Goal: Information Seeking & Learning: Learn about a topic

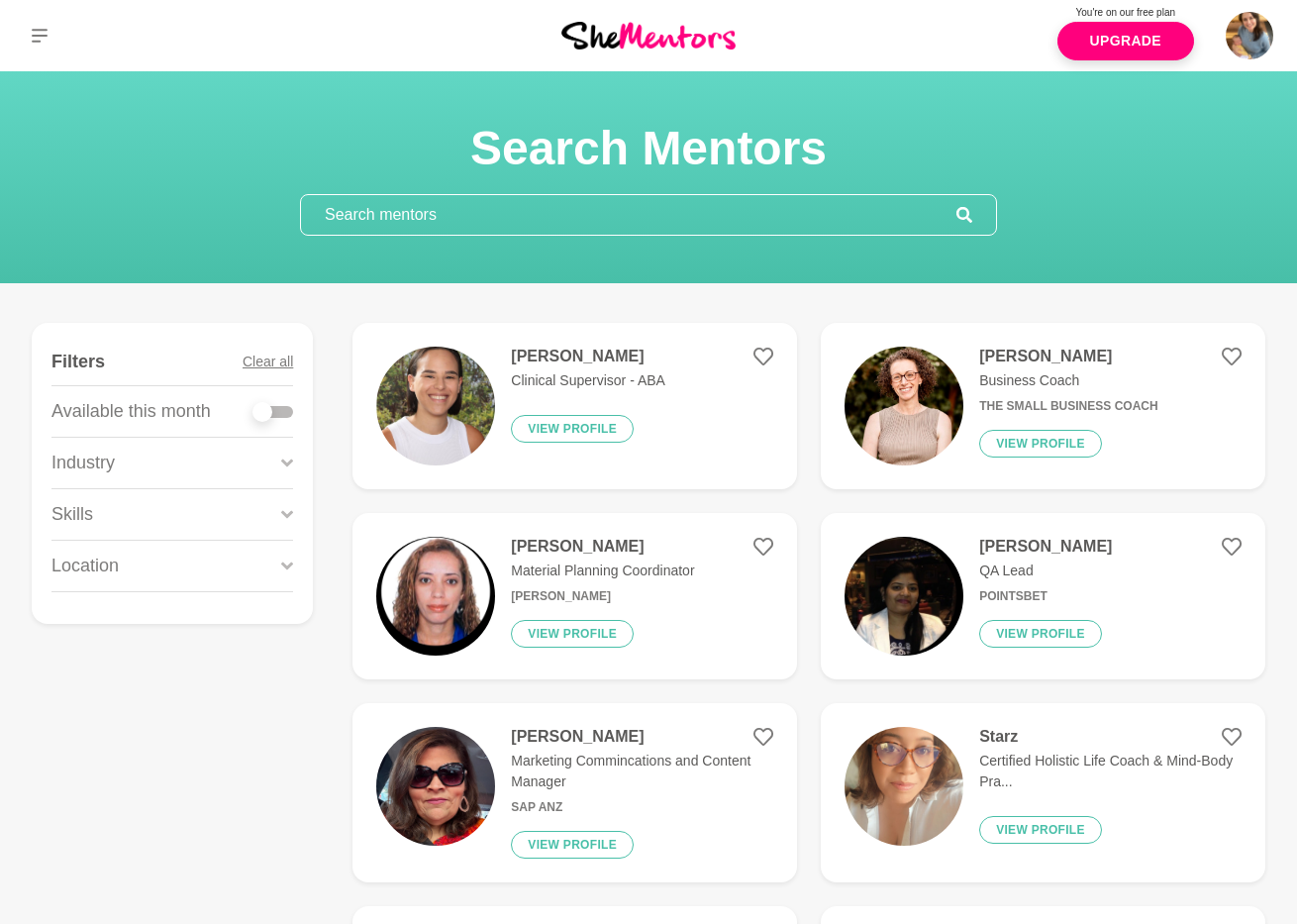
click at [447, 215] on input "text" at bounding box center [629, 216] width 655 height 40
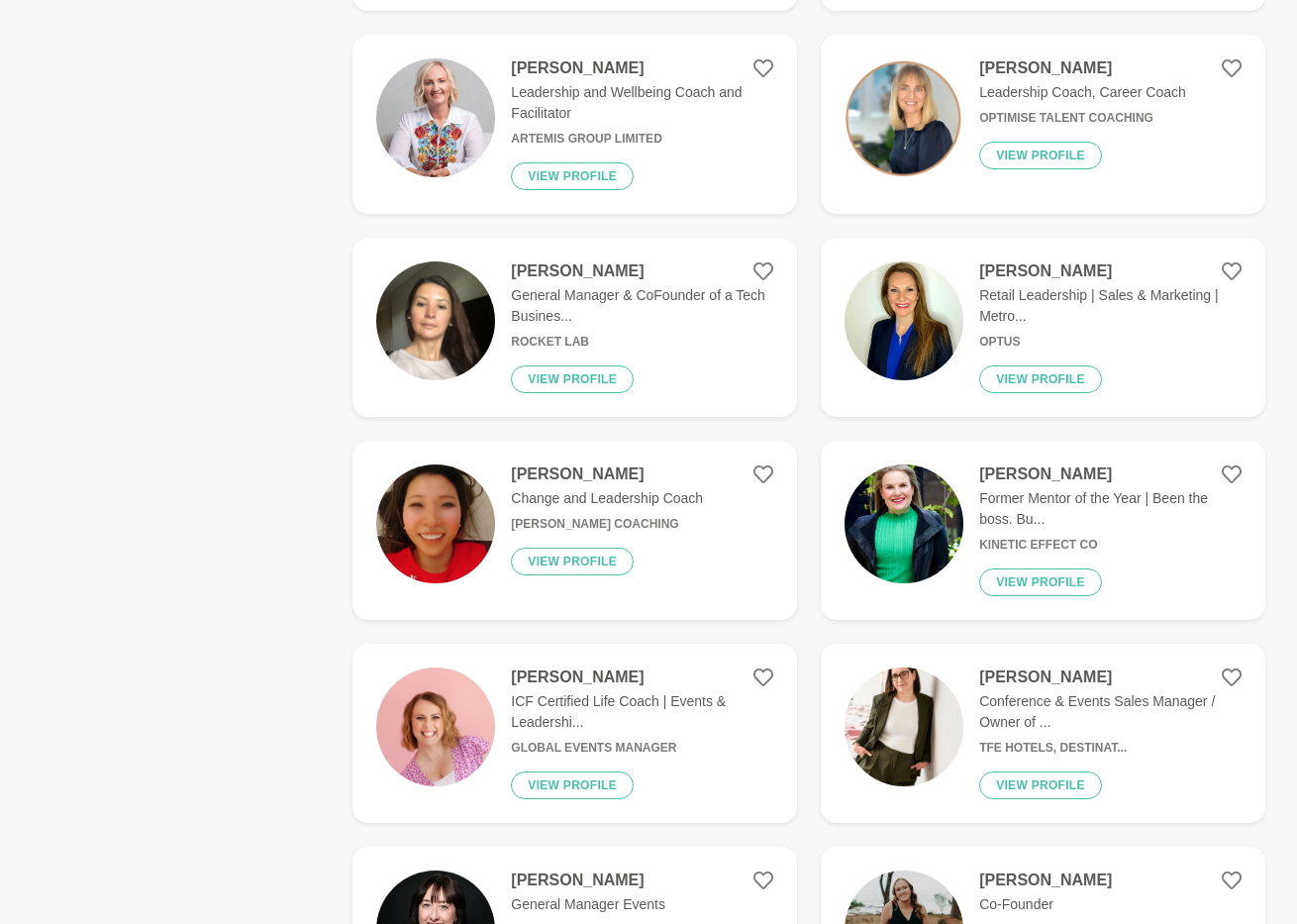
scroll to position [778, 0]
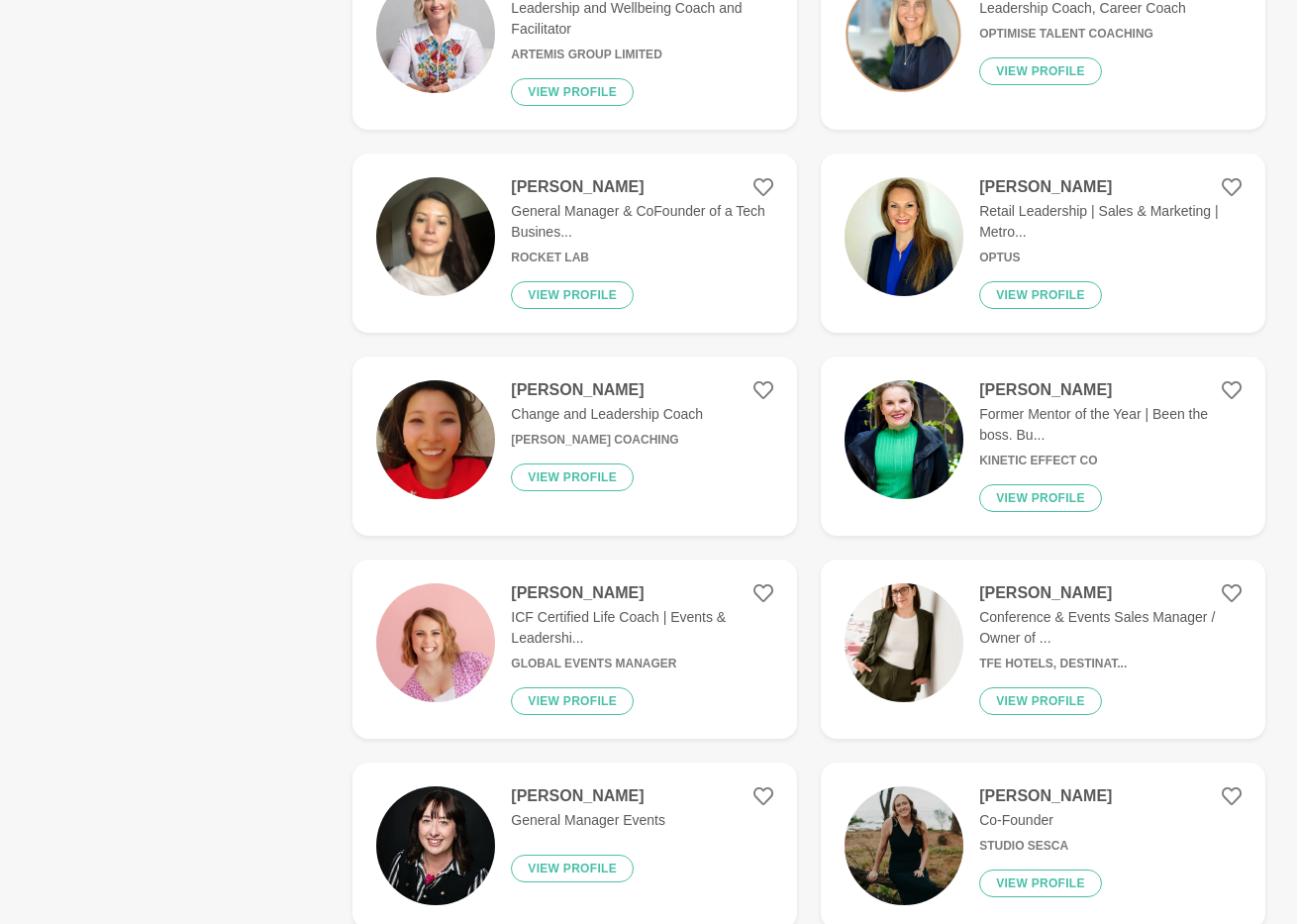
type input "leadership"
click at [648, 433] on h6 "Theresa Liew Coaching" at bounding box center [607, 440] width 193 height 15
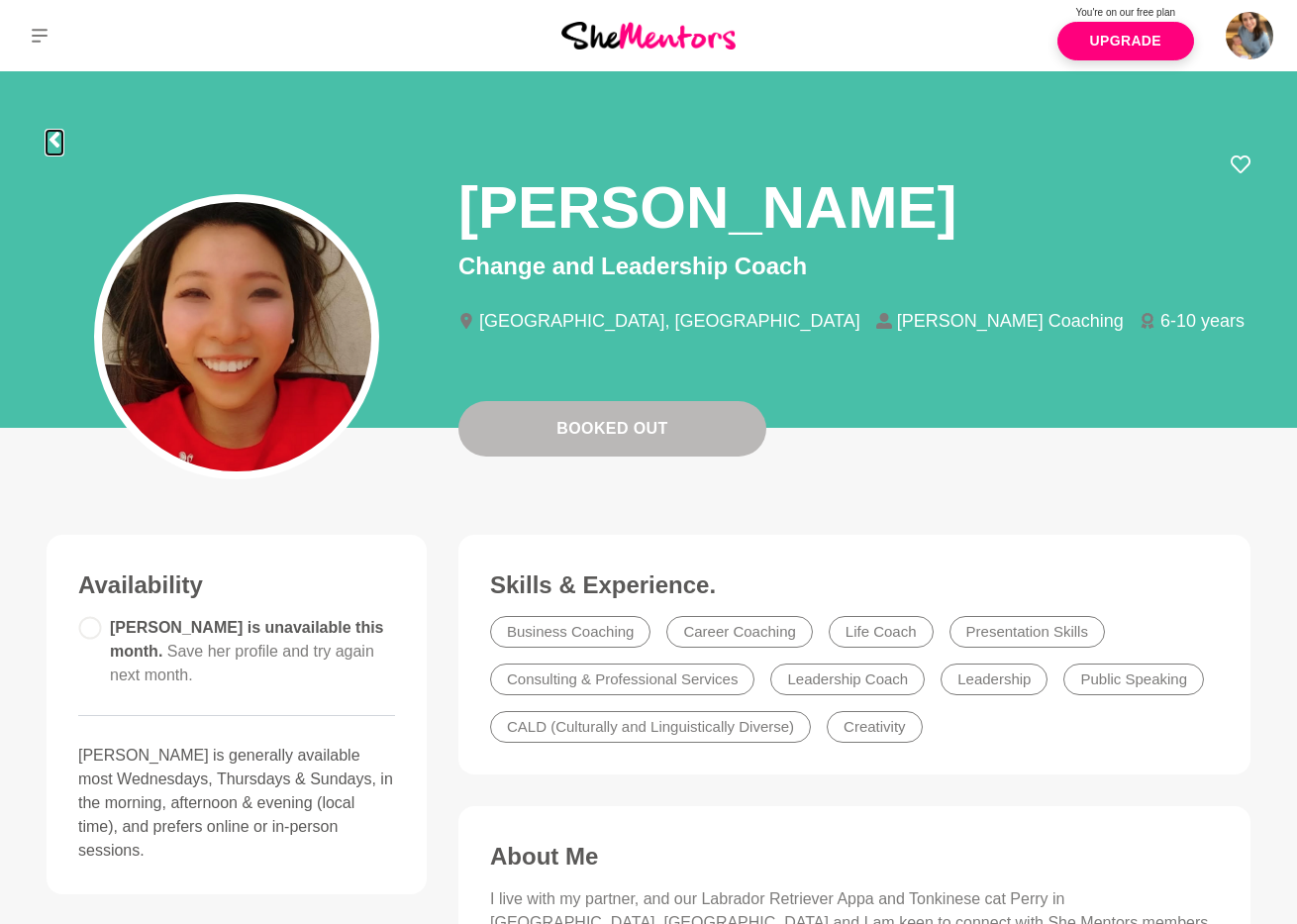
click at [54, 139] on icon at bounding box center [55, 140] width 10 height 16
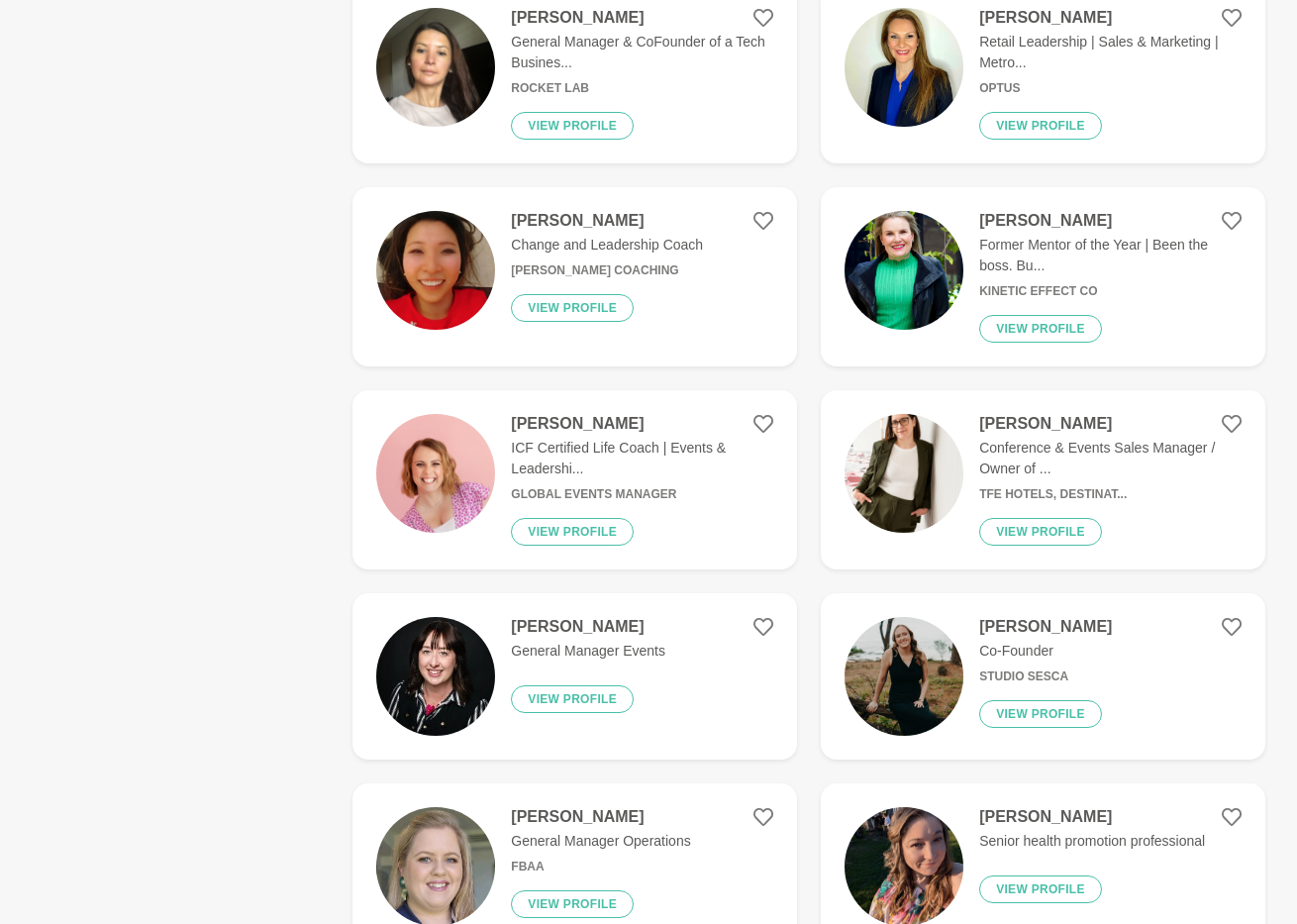
scroll to position [967, 0]
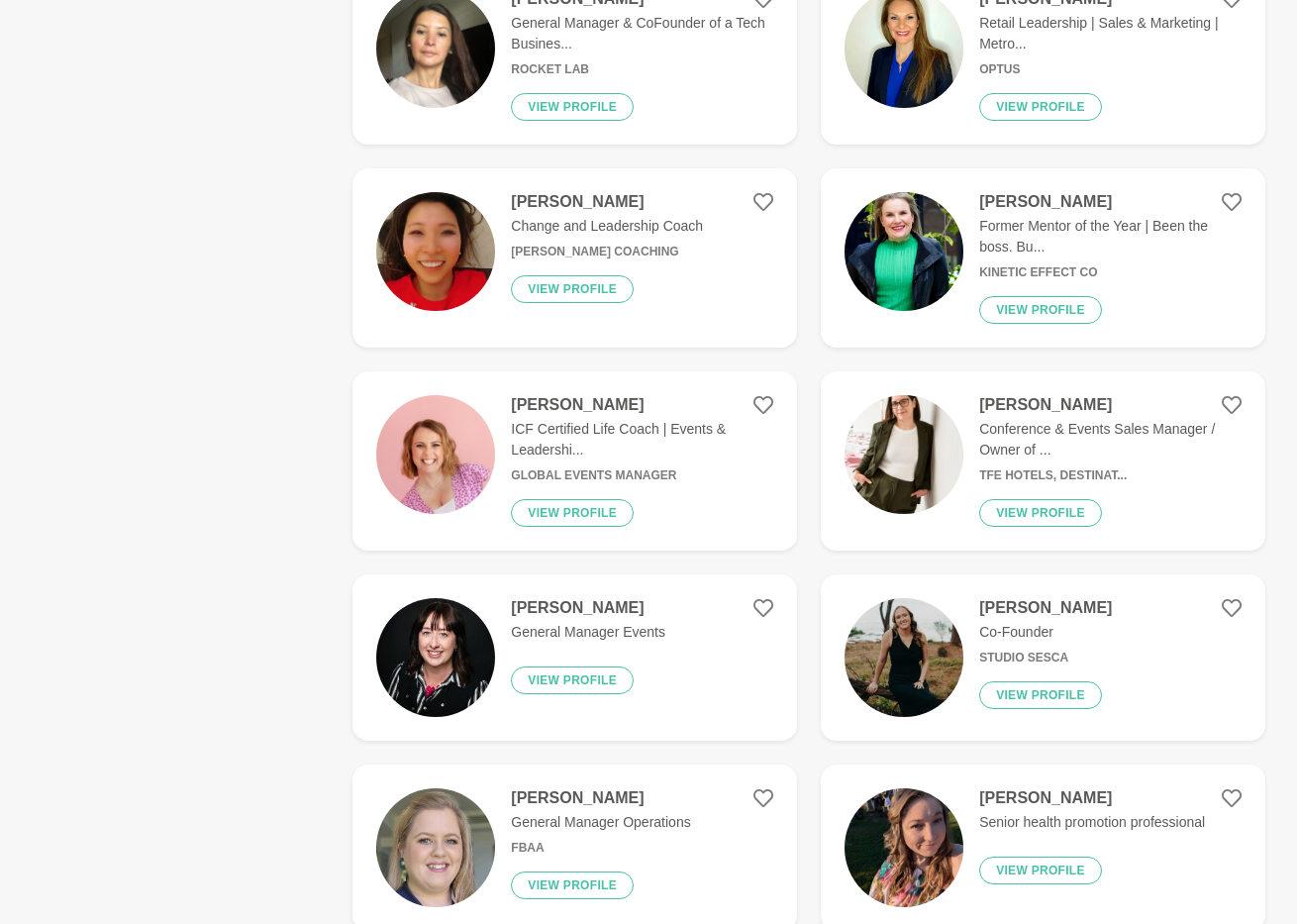
click at [415, 245] on img at bounding box center [435, 251] width 119 height 119
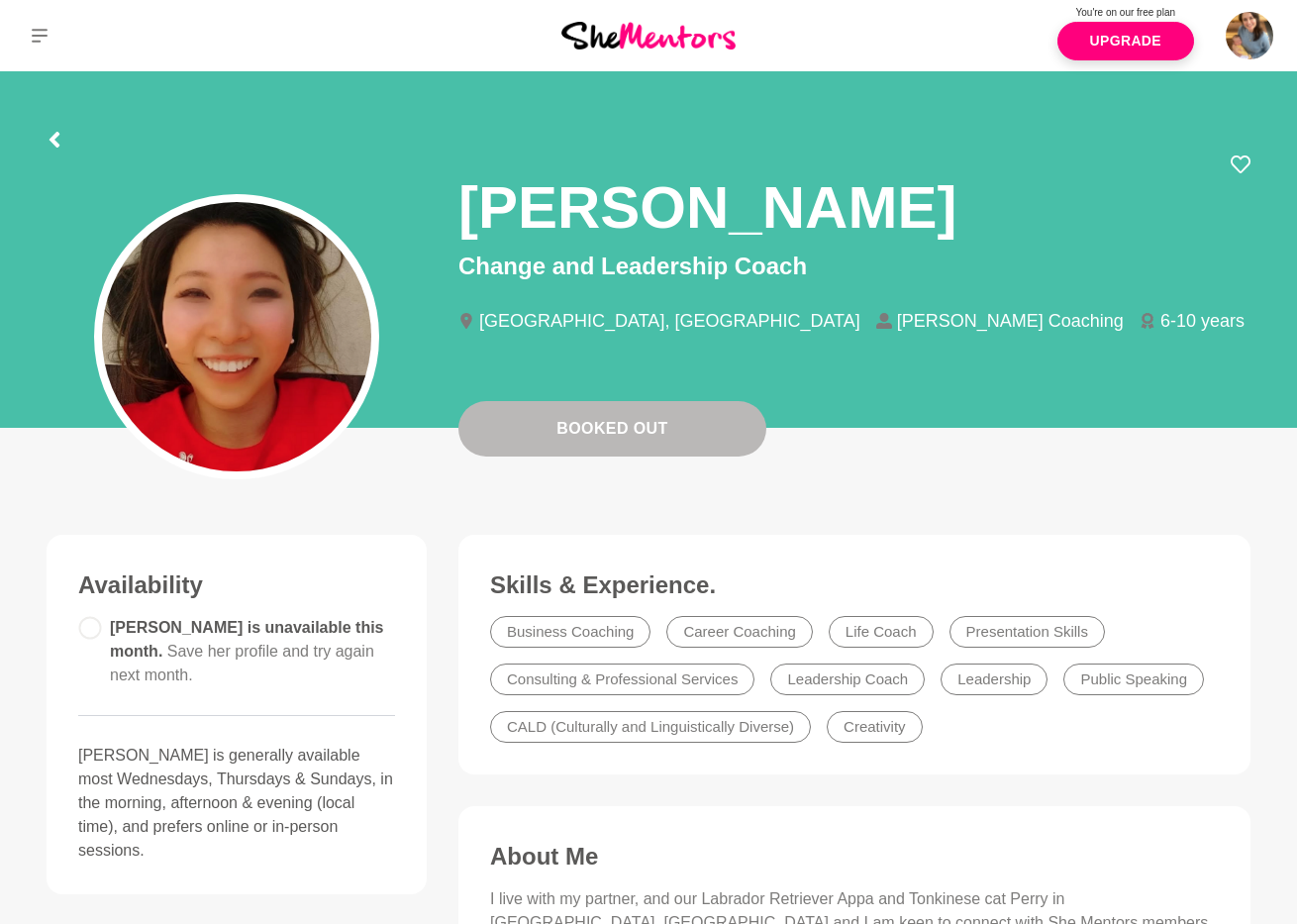
click at [66, 142] on div at bounding box center [648, 137] width 1204 height 36
click at [62, 140] on icon at bounding box center [55, 140] width 16 height 16
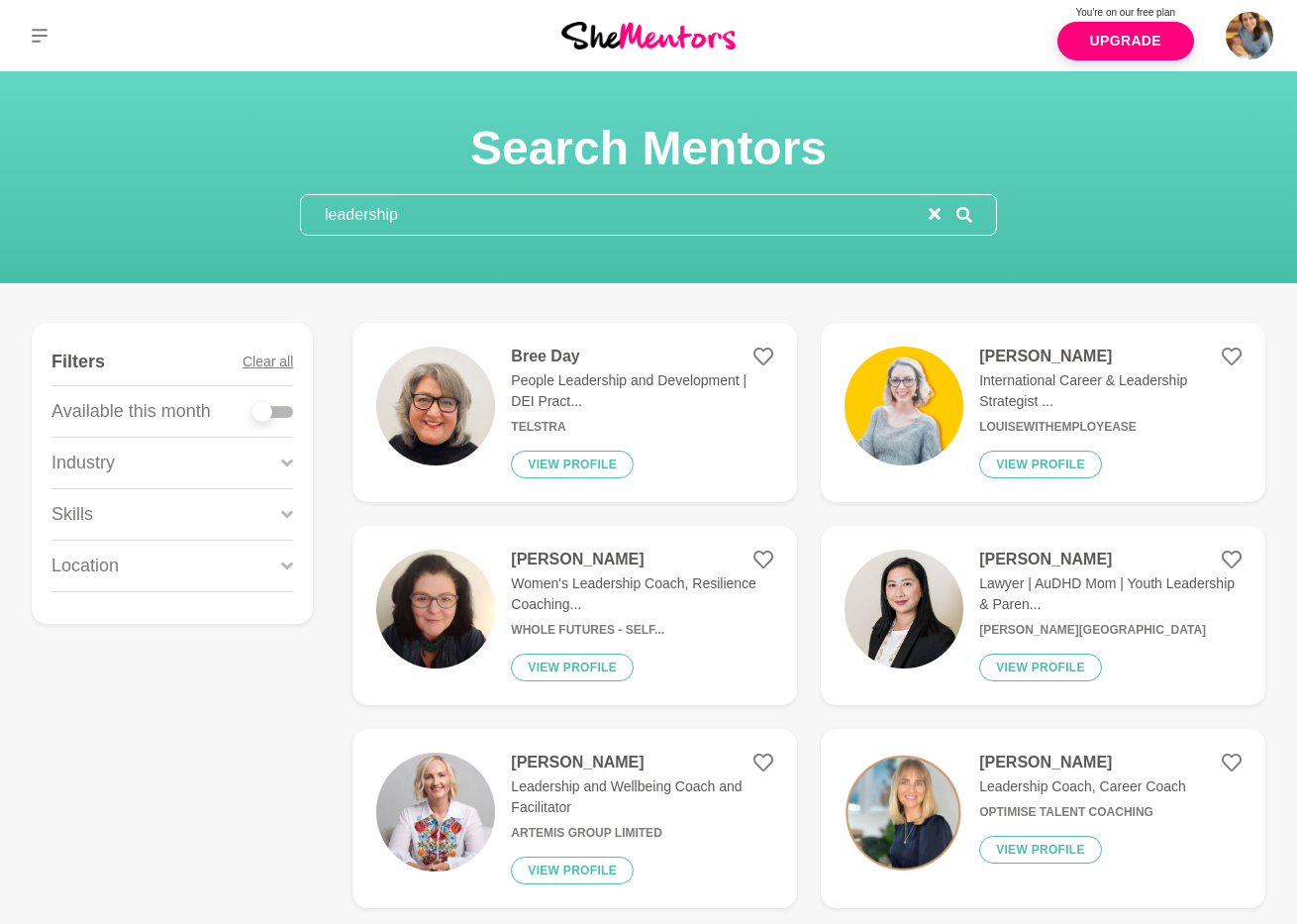
click at [426, 219] on input "leadership" at bounding box center [615, 216] width 628 height 40
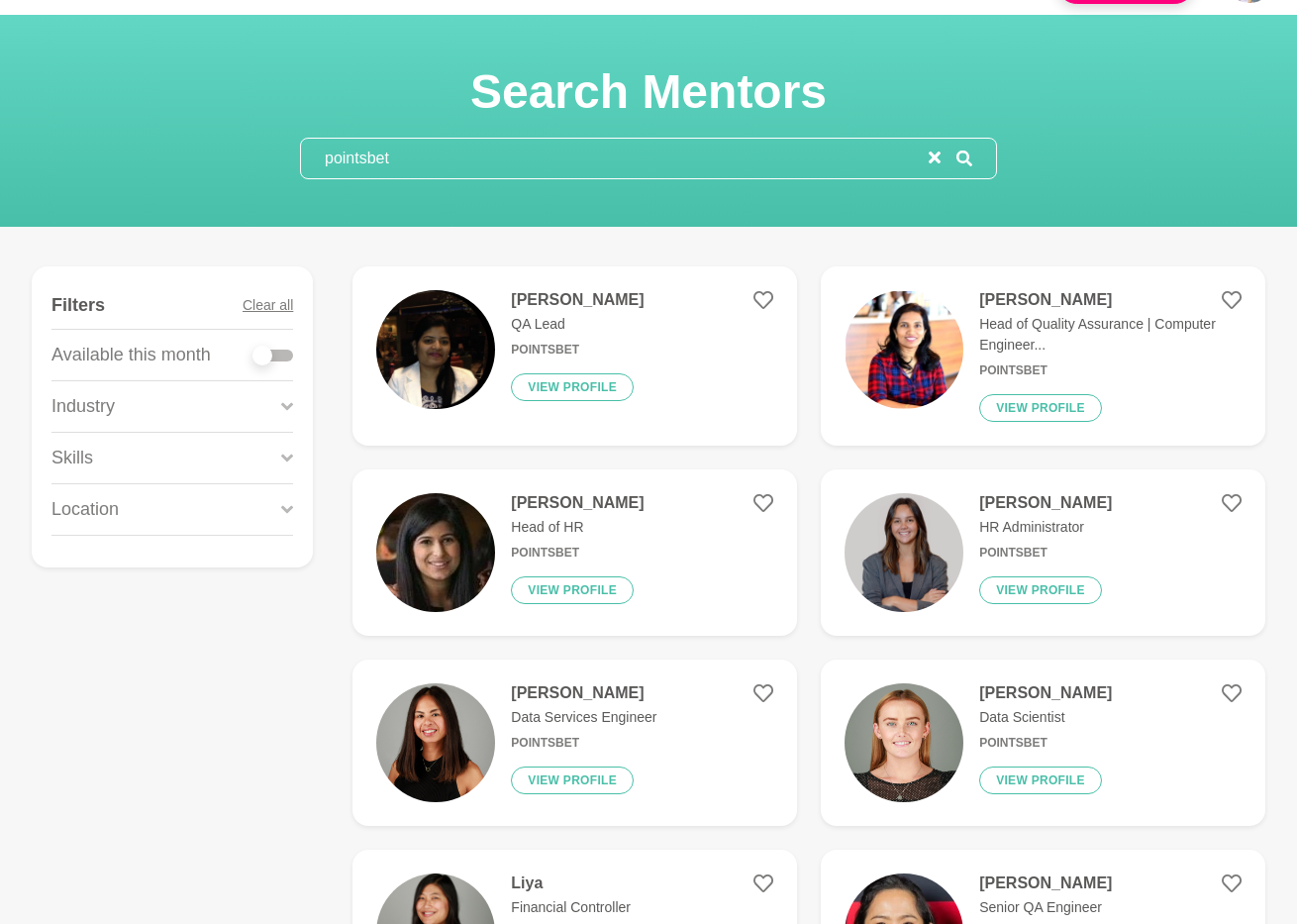
scroll to position [143, 0]
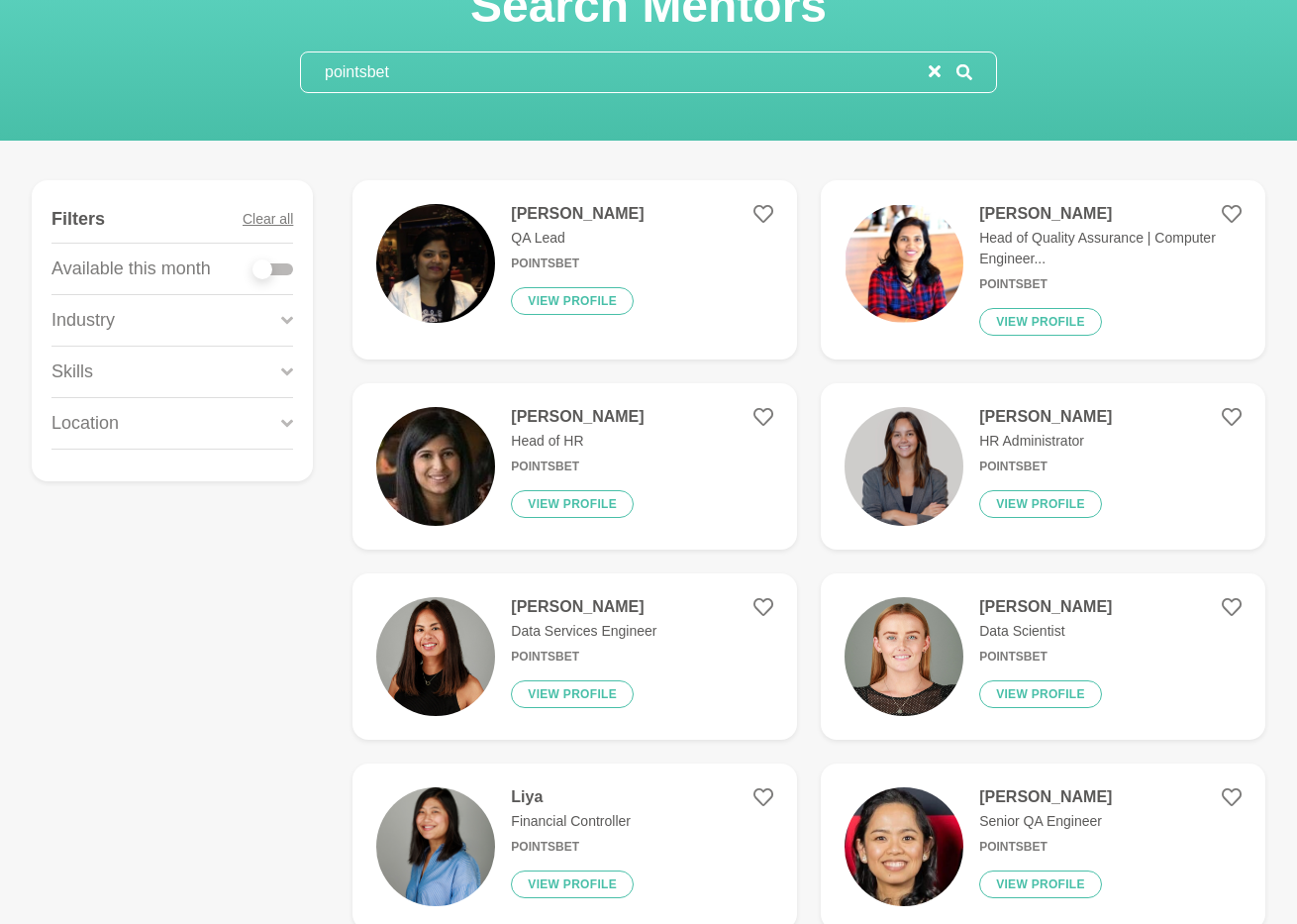
type input "pointsbet"
click at [924, 289] on img at bounding box center [904, 262] width 119 height 119
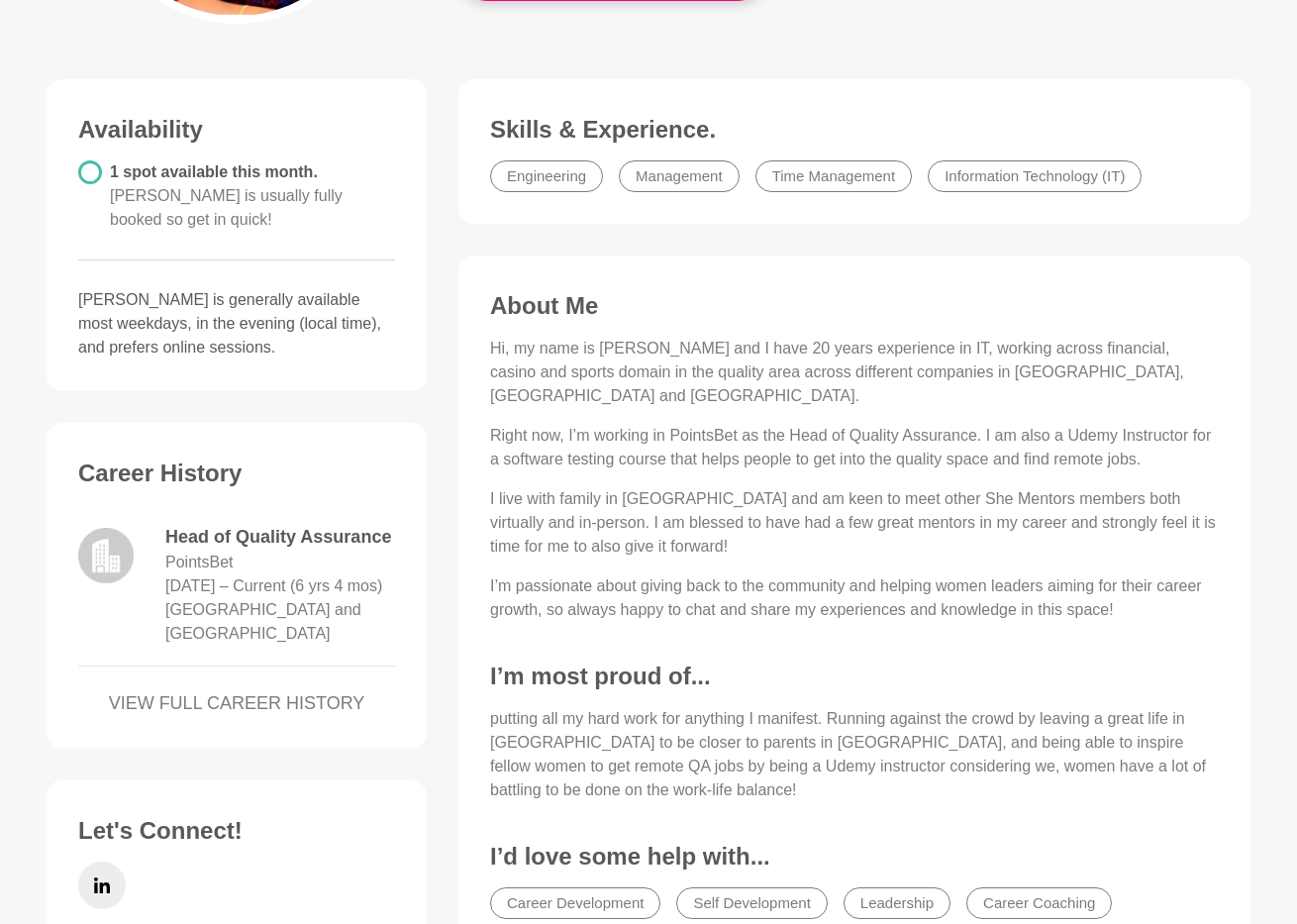
scroll to position [460, 0]
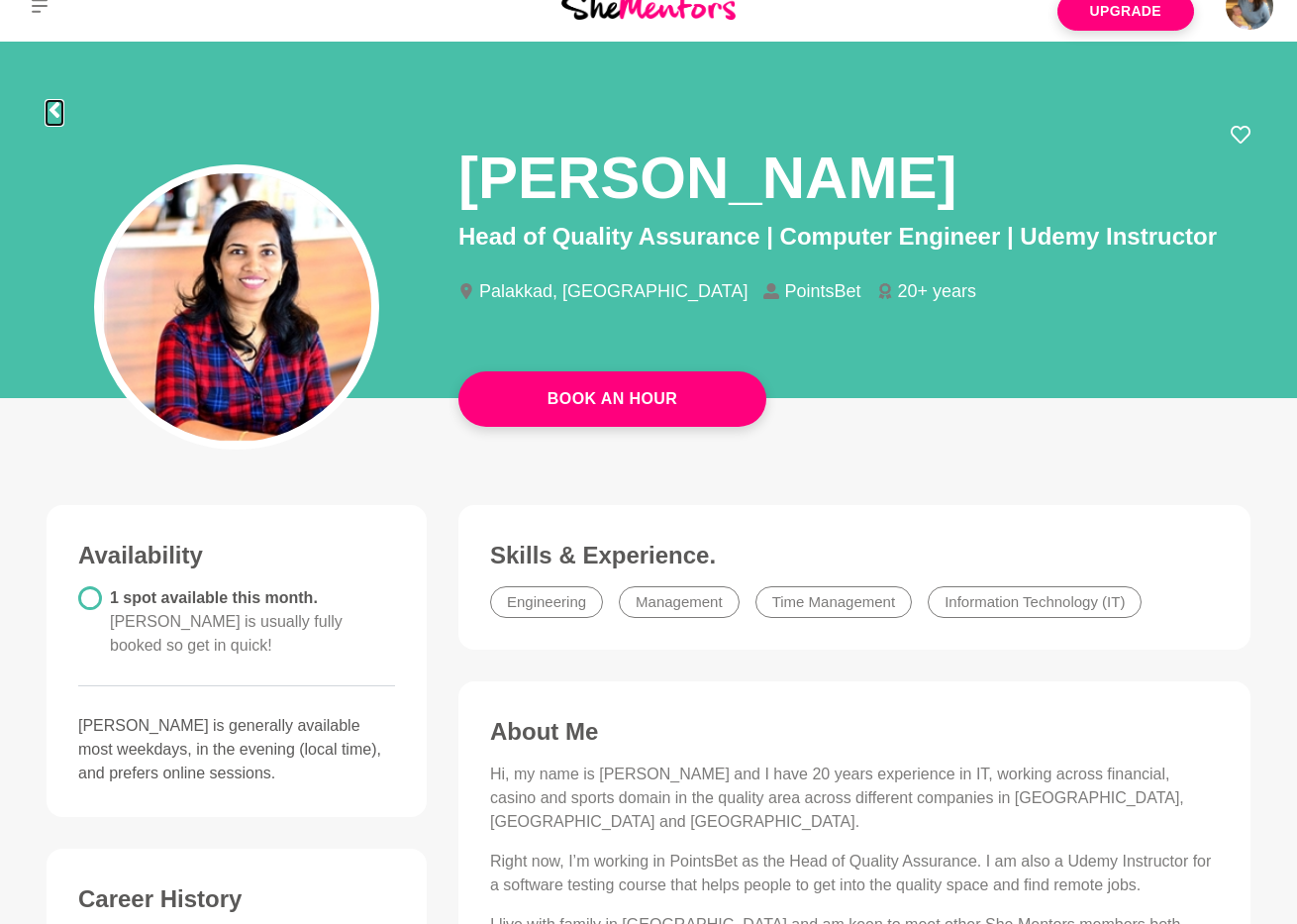
click at [56, 109] on icon at bounding box center [55, 110] width 16 height 16
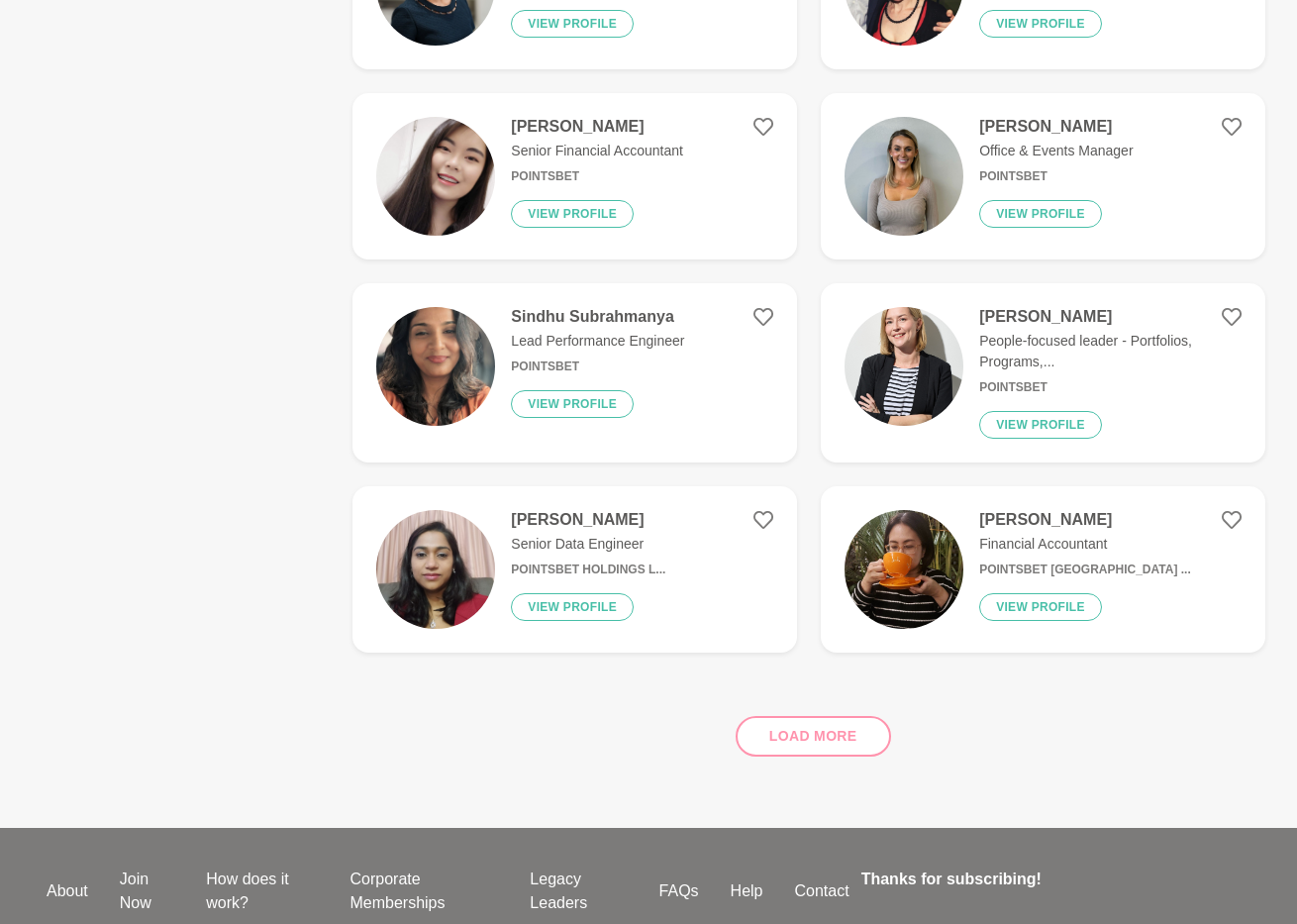
scroll to position [1616, 0]
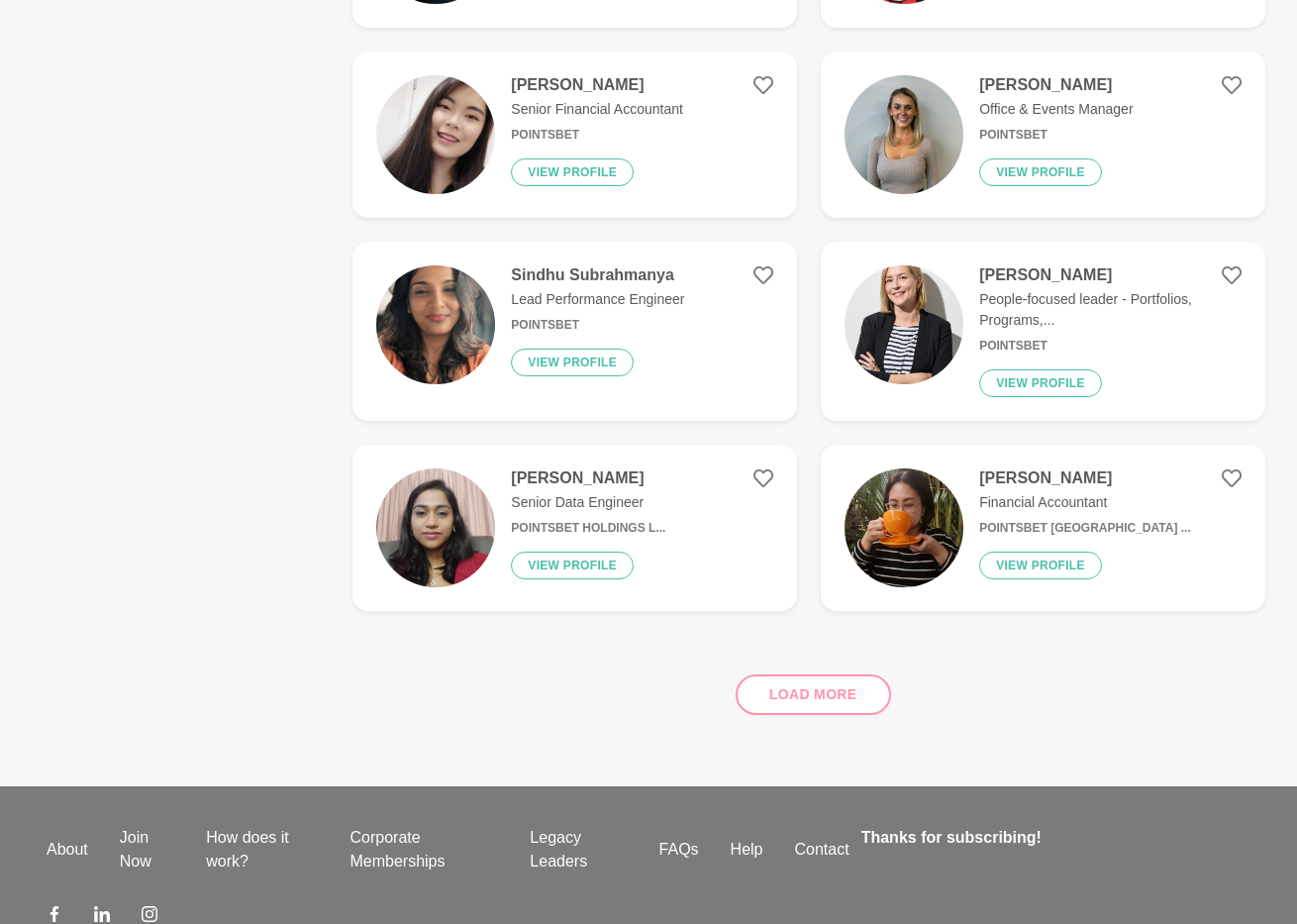
click at [639, 309] on p "Lead Performance Engineer" at bounding box center [598, 299] width 174 height 21
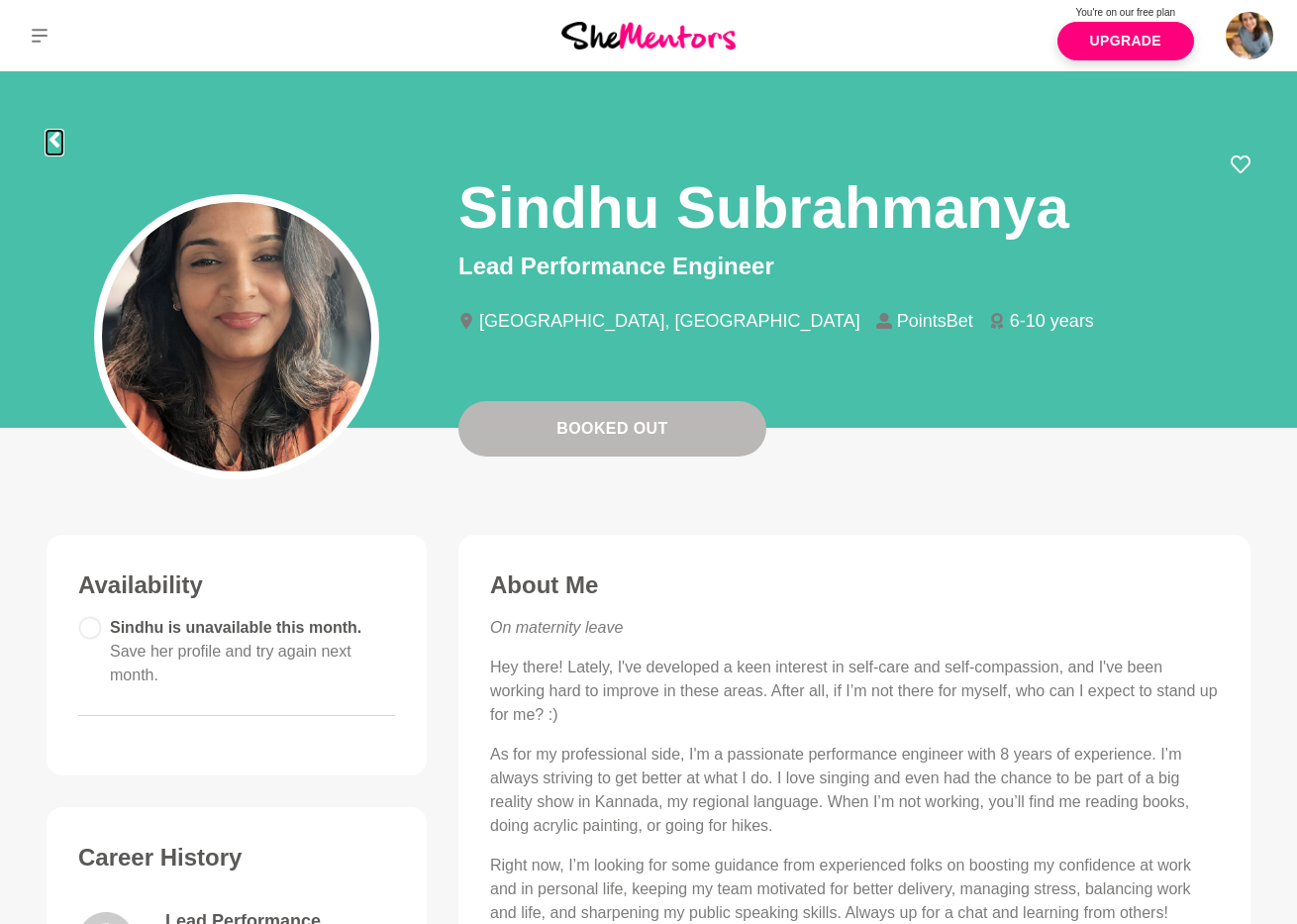
click at [53, 142] on icon at bounding box center [55, 140] width 10 height 16
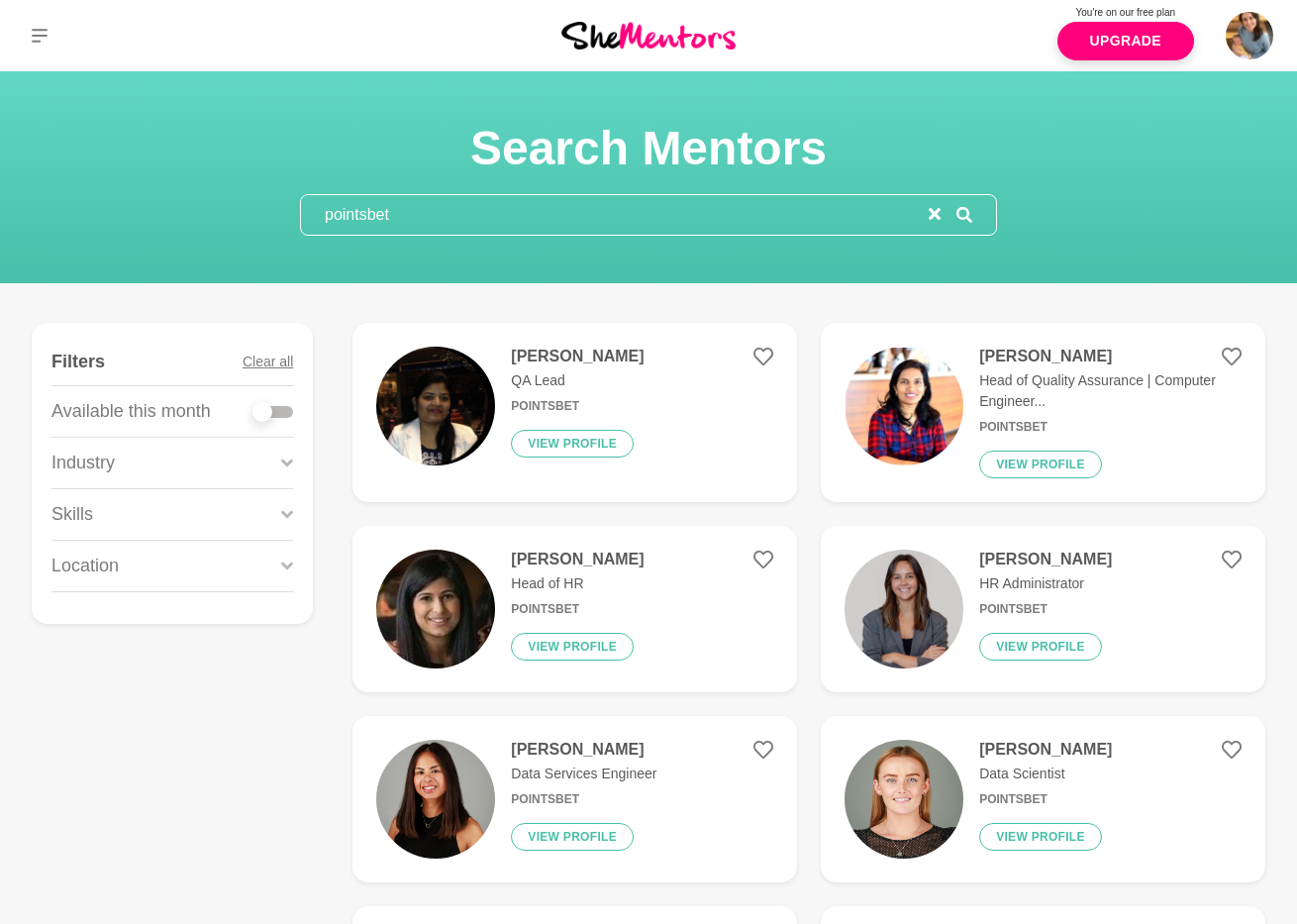
click at [453, 217] on input "pointsbet" at bounding box center [615, 216] width 628 height 40
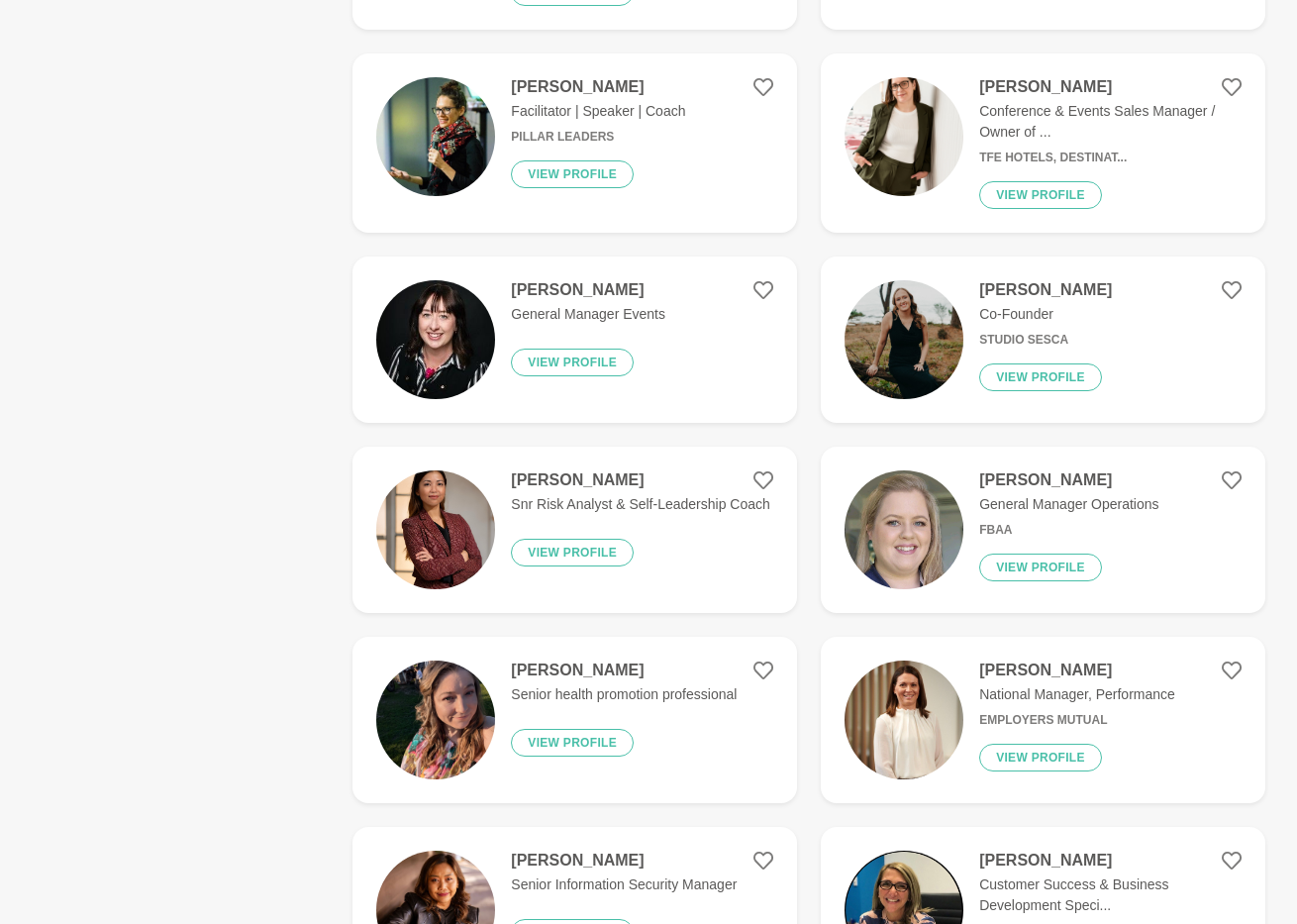
scroll to position [2790, 0]
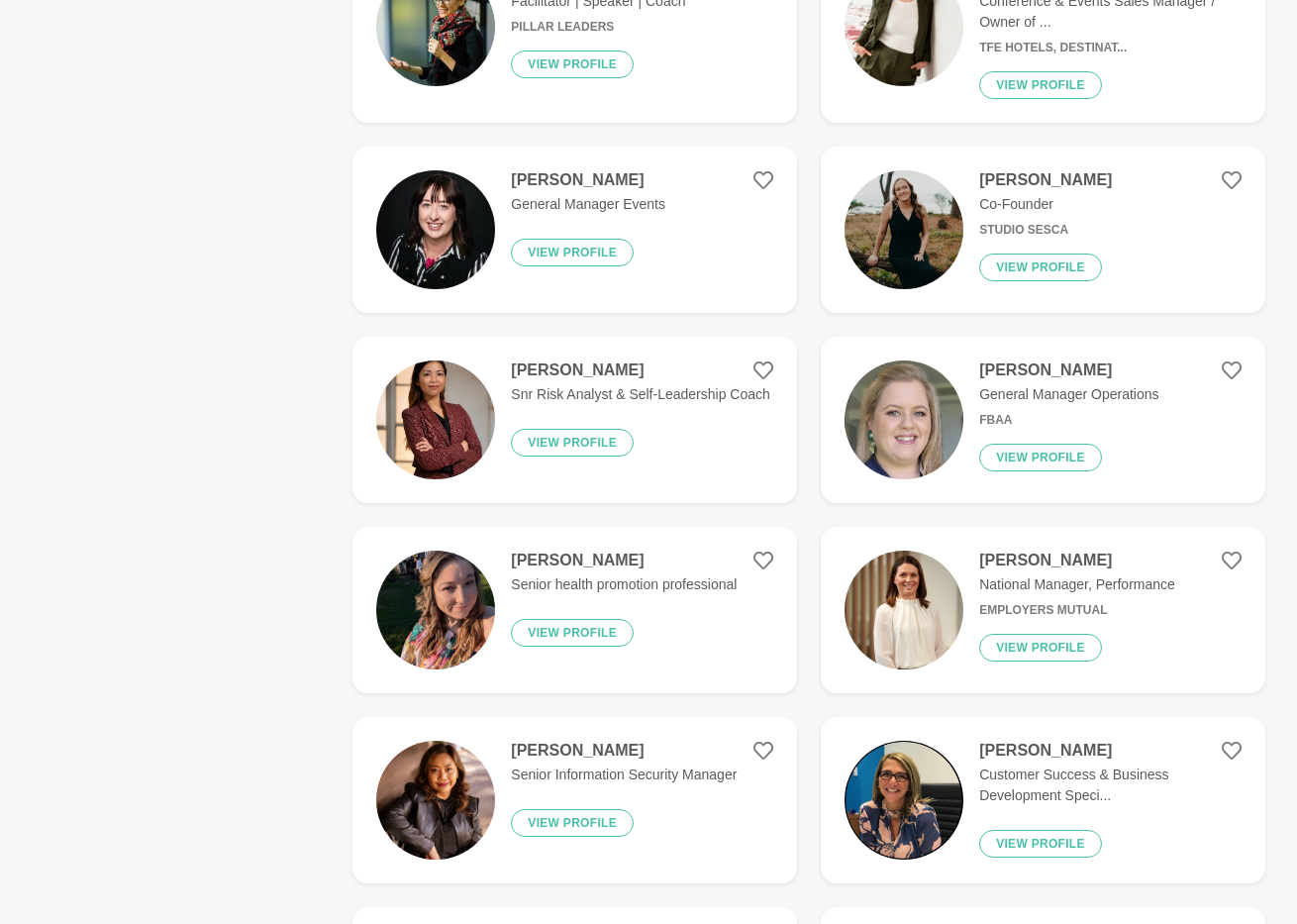
type input "leader"
click at [615, 375] on h4 "[PERSON_NAME]" at bounding box center [640, 370] width 258 height 20
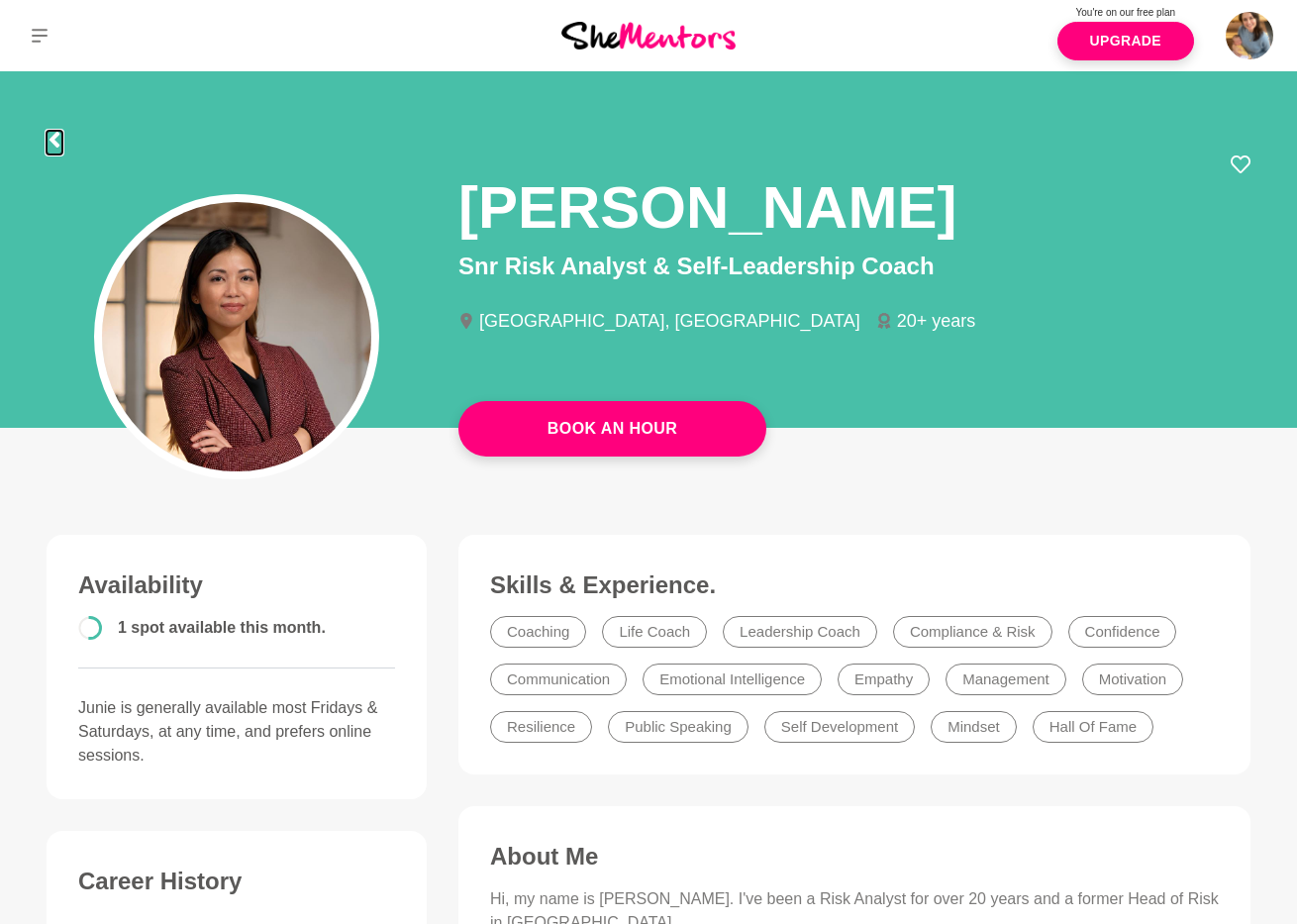
click at [57, 138] on icon at bounding box center [55, 140] width 16 height 16
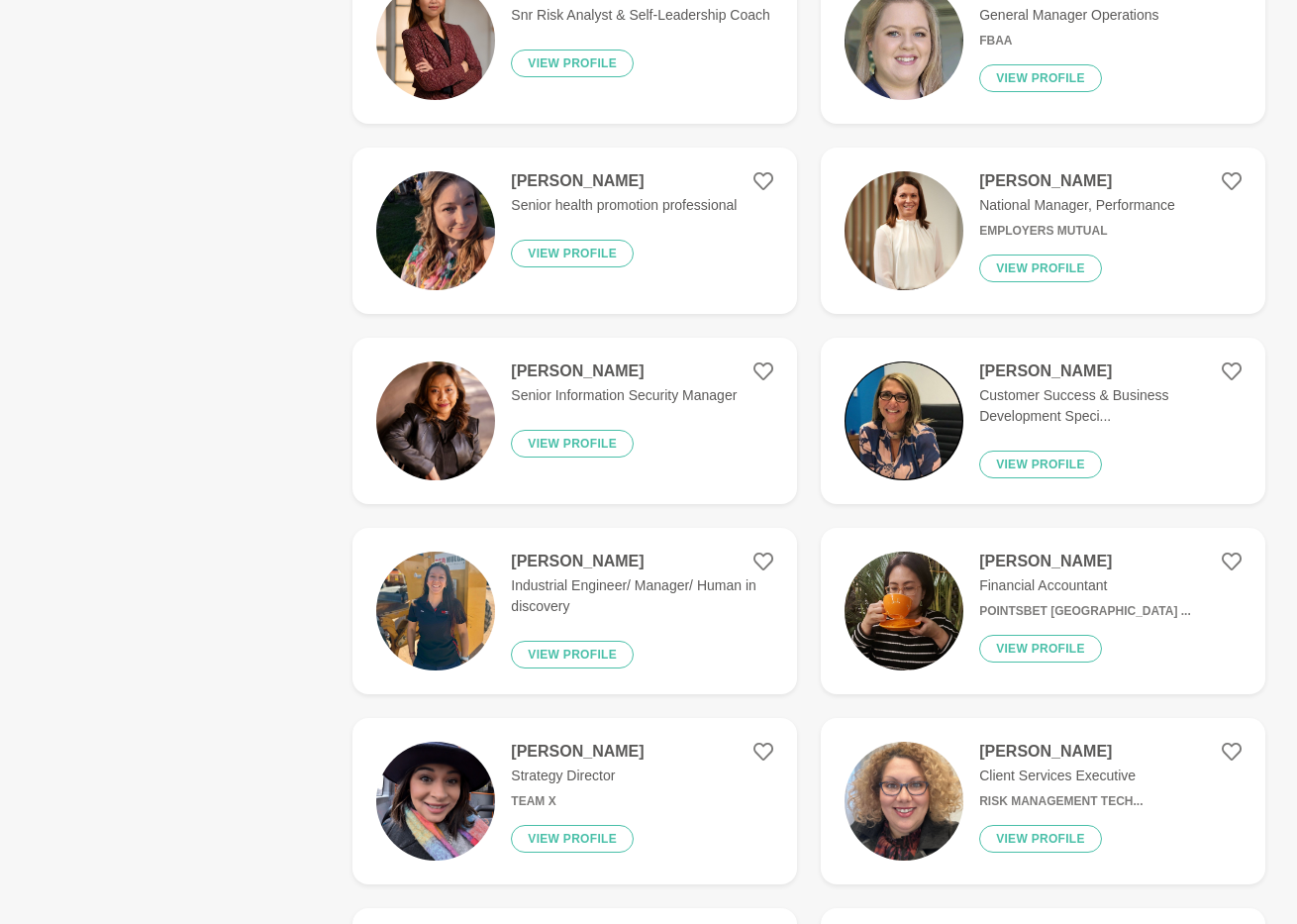
scroll to position [3452, 0]
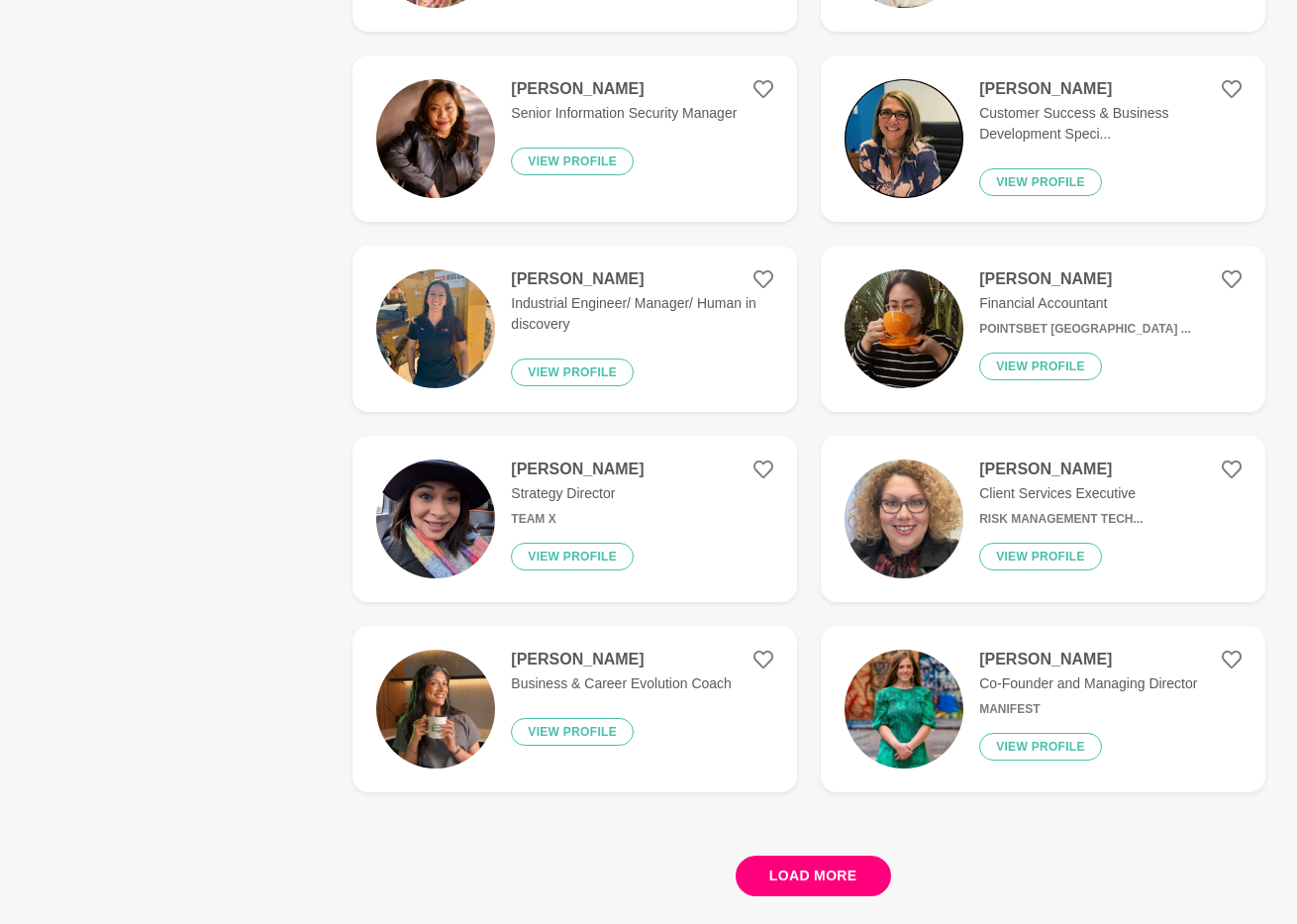
click at [807, 865] on button "Load more" at bounding box center [813, 876] width 156 height 41
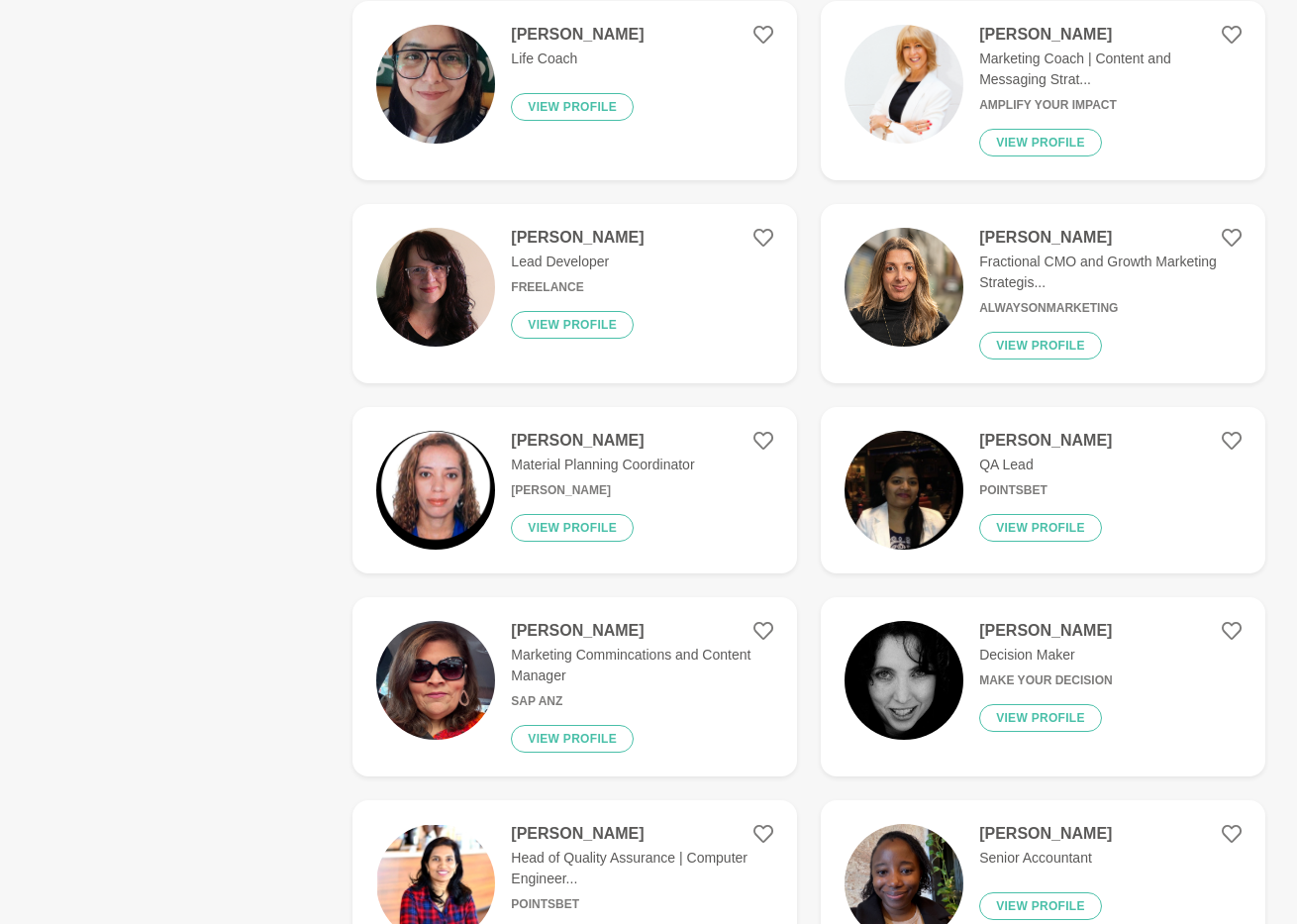
scroll to position [5466, 0]
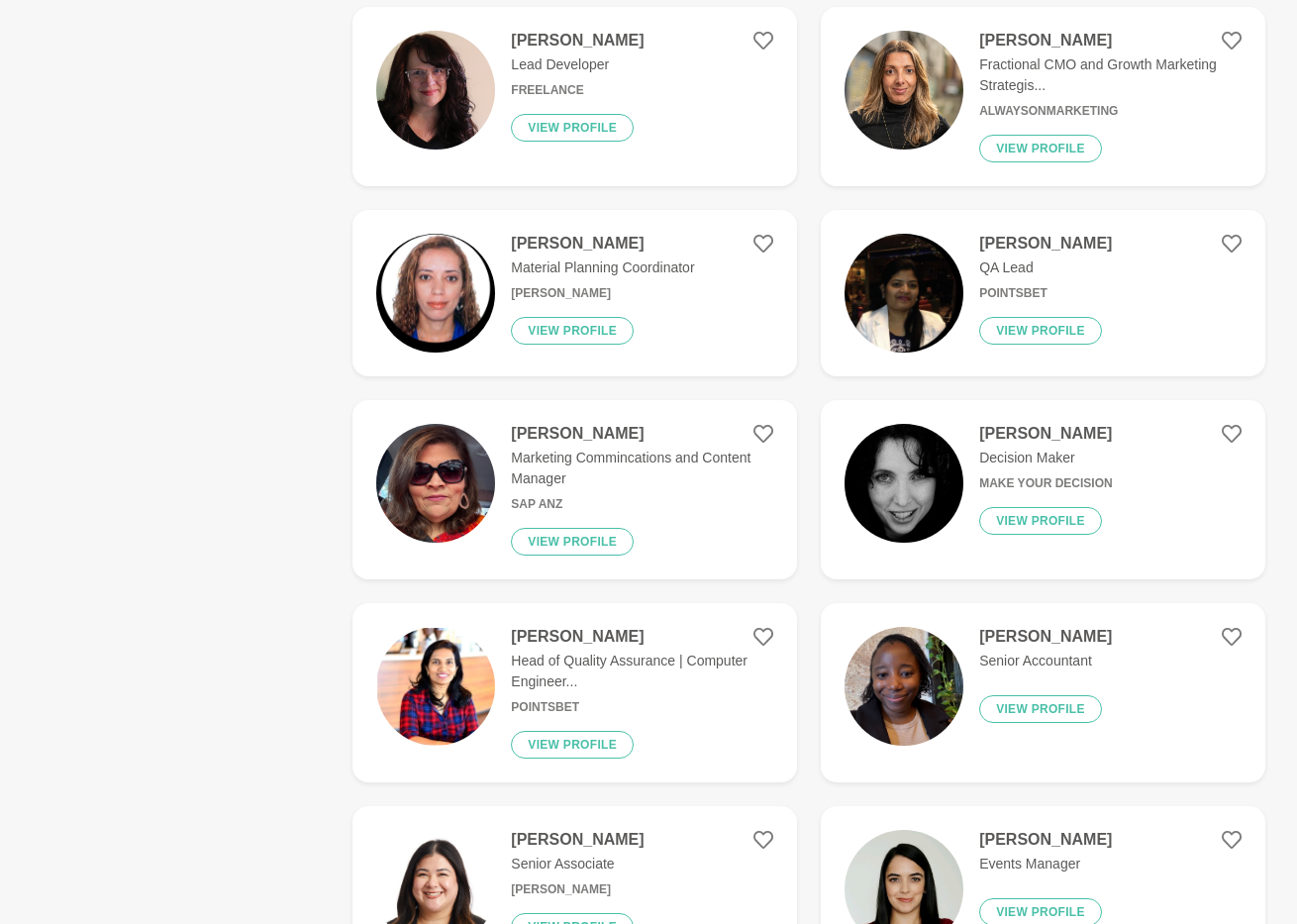
click at [898, 280] on img at bounding box center [904, 292] width 119 height 119
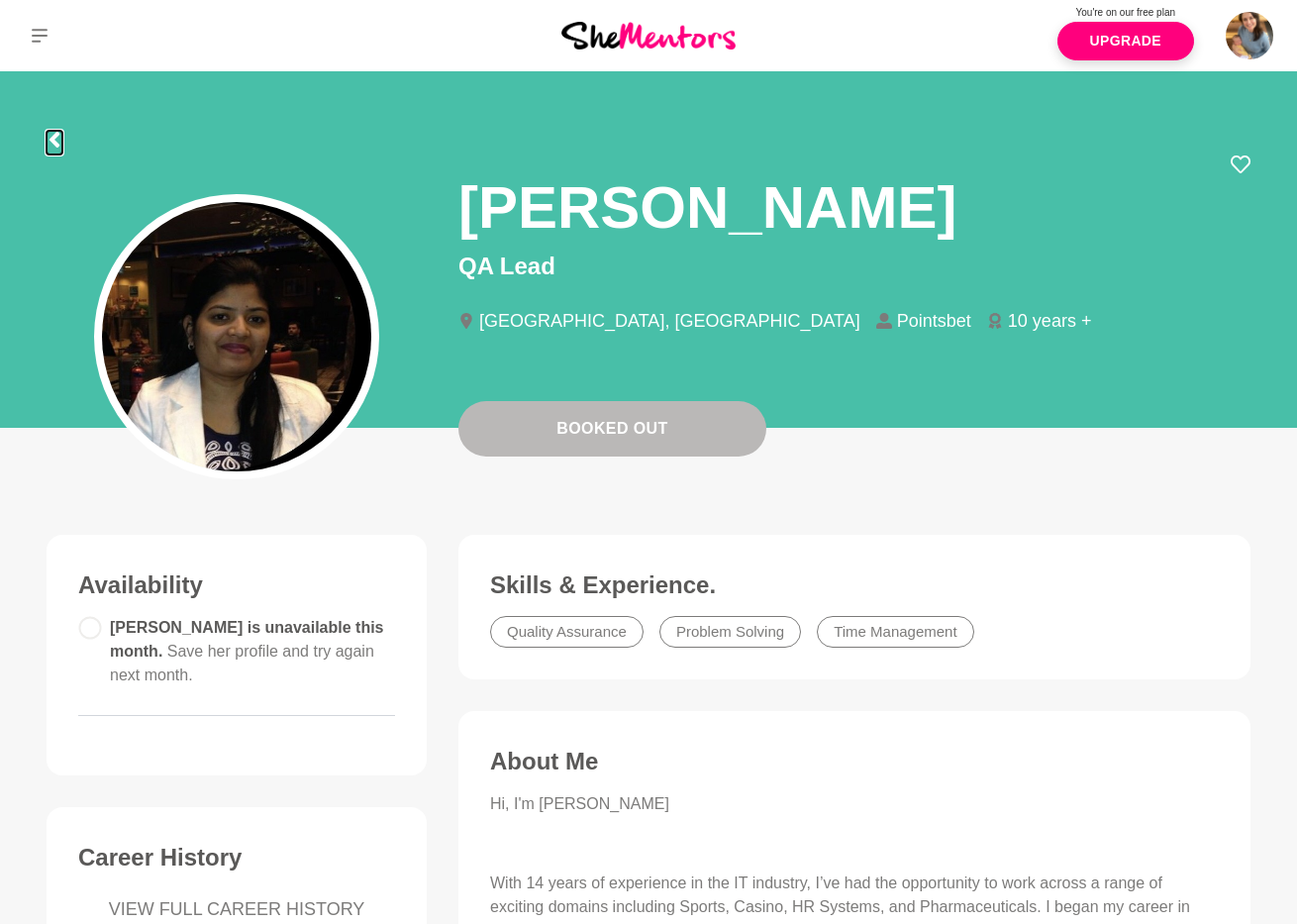
click at [54, 142] on icon at bounding box center [55, 140] width 10 height 16
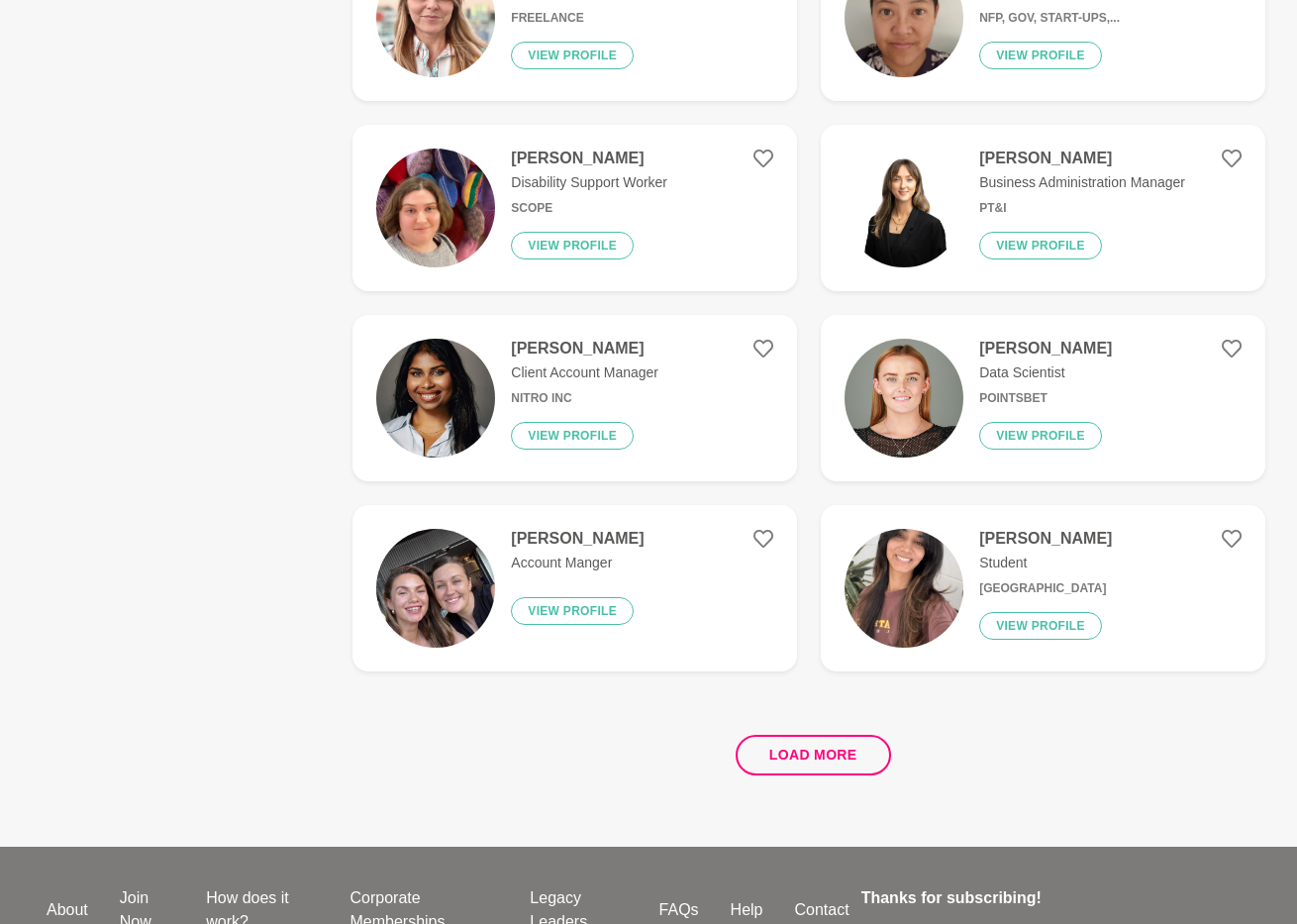
scroll to position [3718, 0]
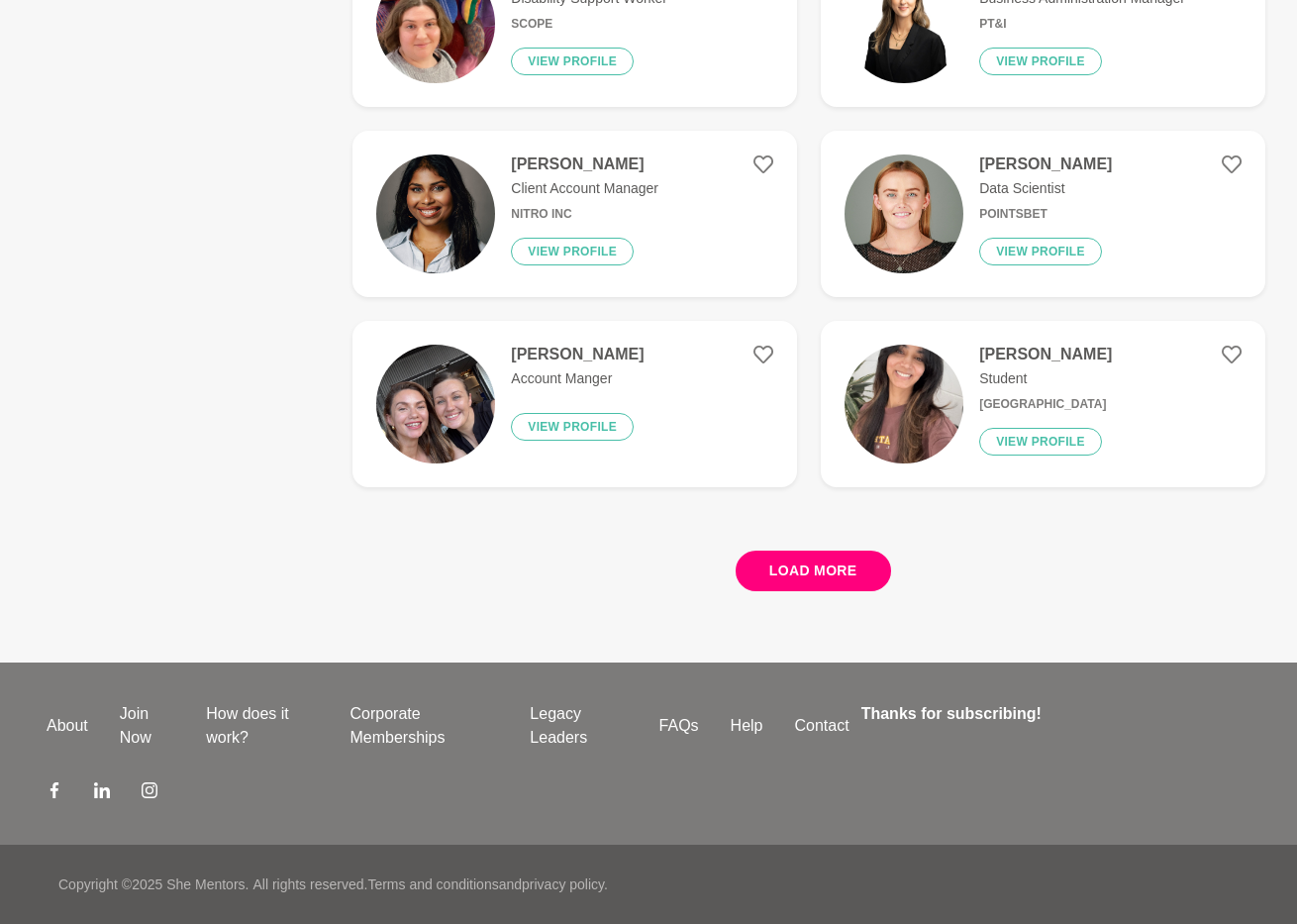
click at [798, 578] on button "Load more" at bounding box center [813, 571] width 156 height 41
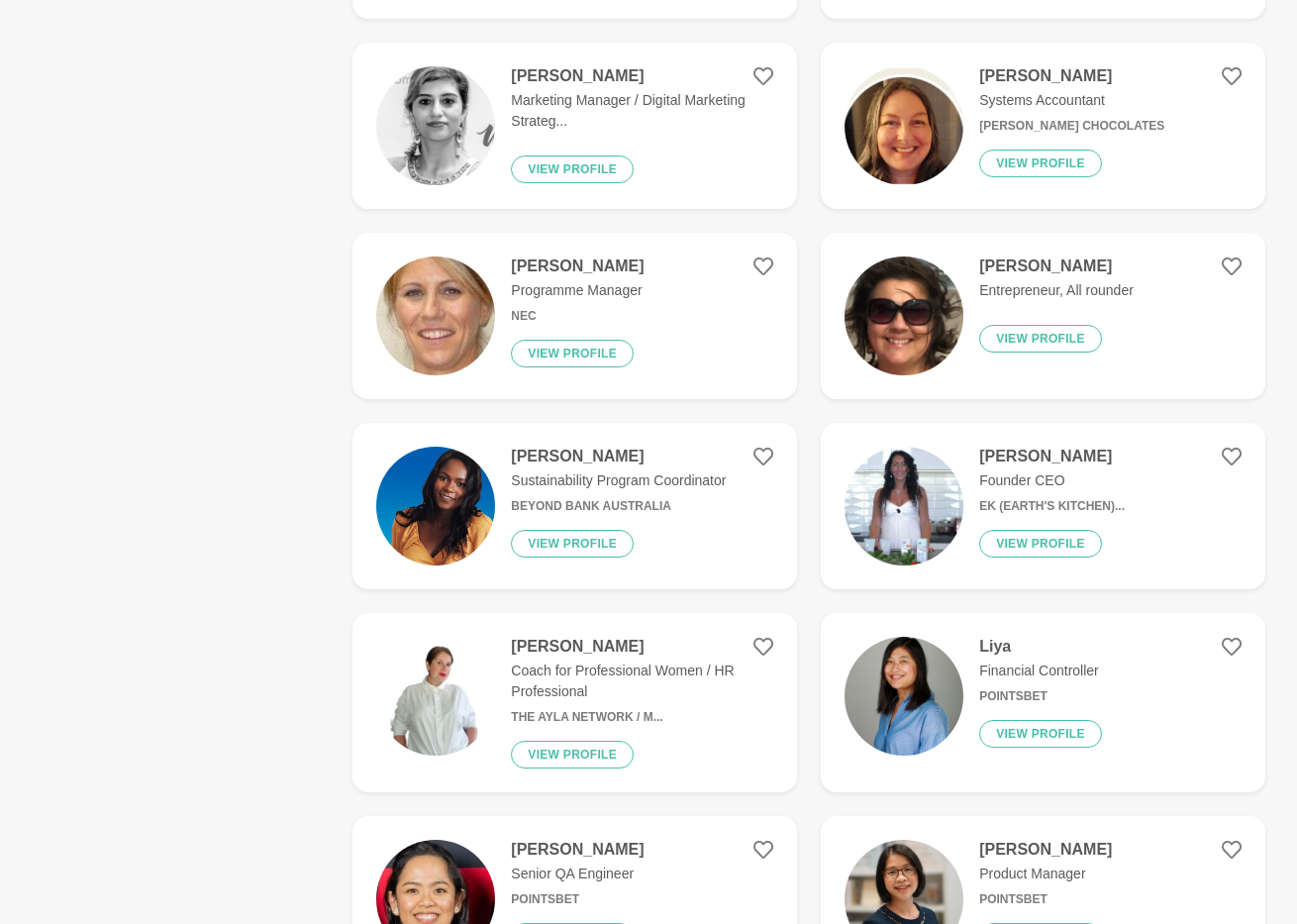
scroll to position [5240, 0]
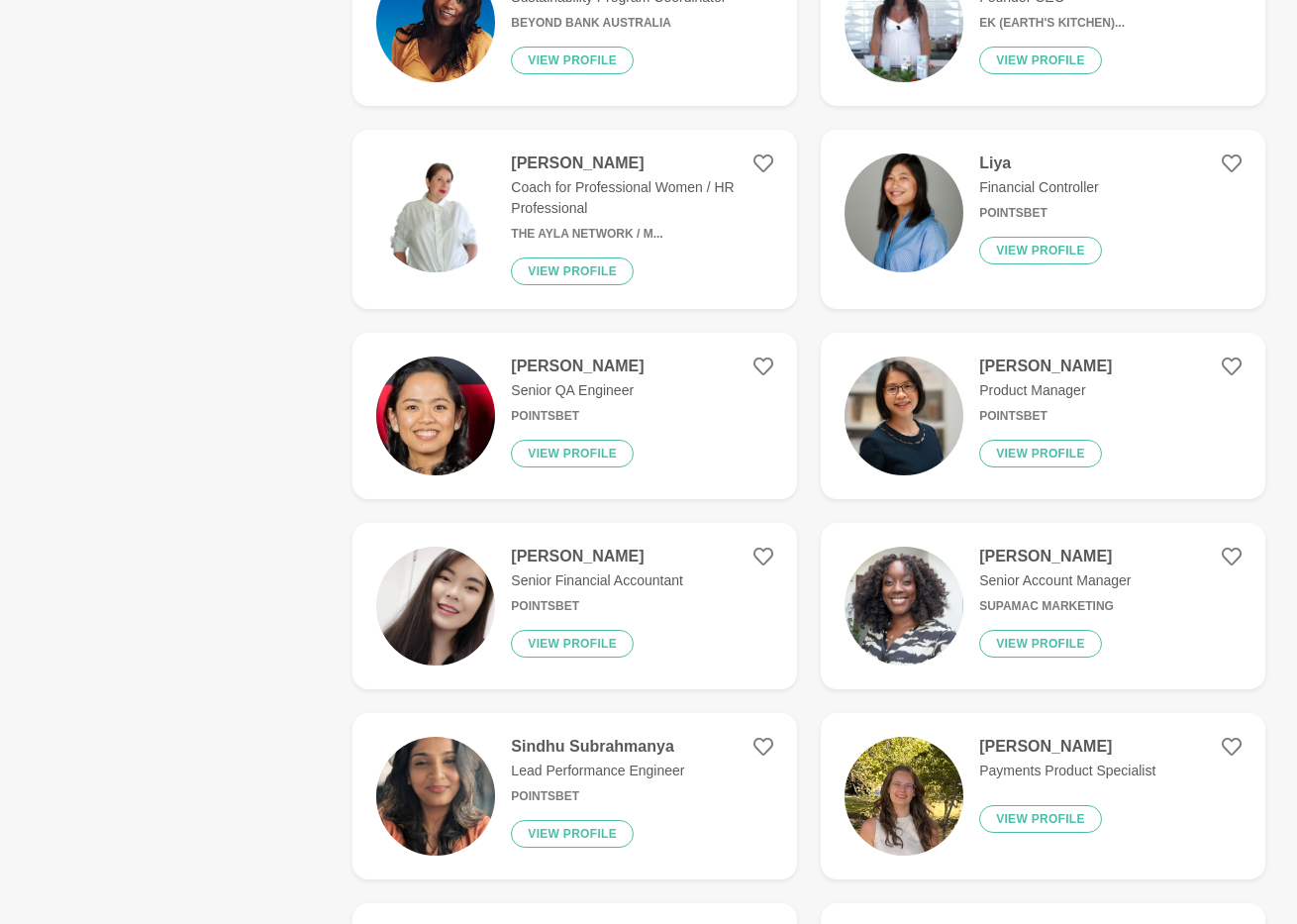
click at [918, 403] on img at bounding box center [904, 415] width 119 height 119
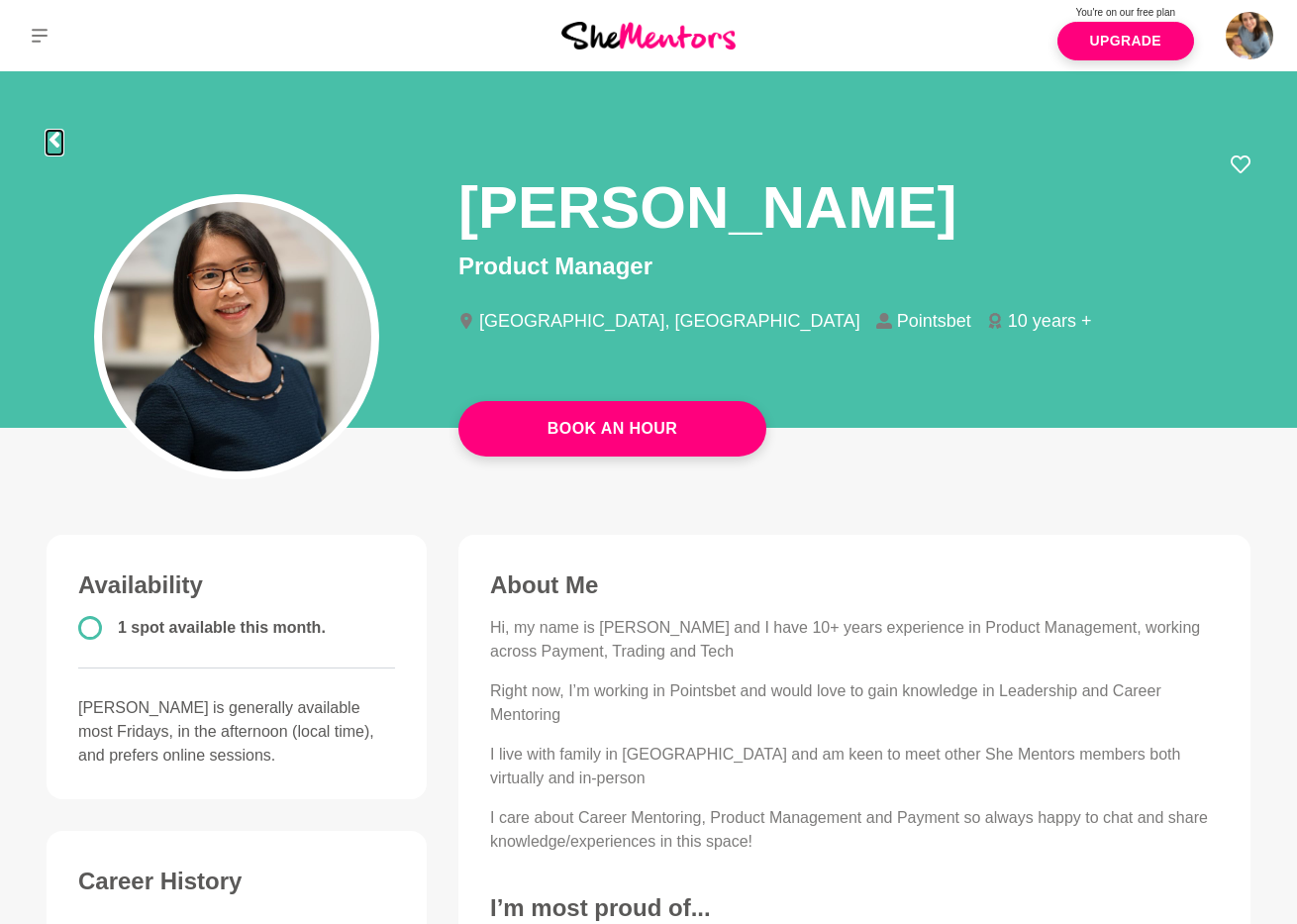
click at [55, 142] on icon at bounding box center [55, 140] width 10 height 16
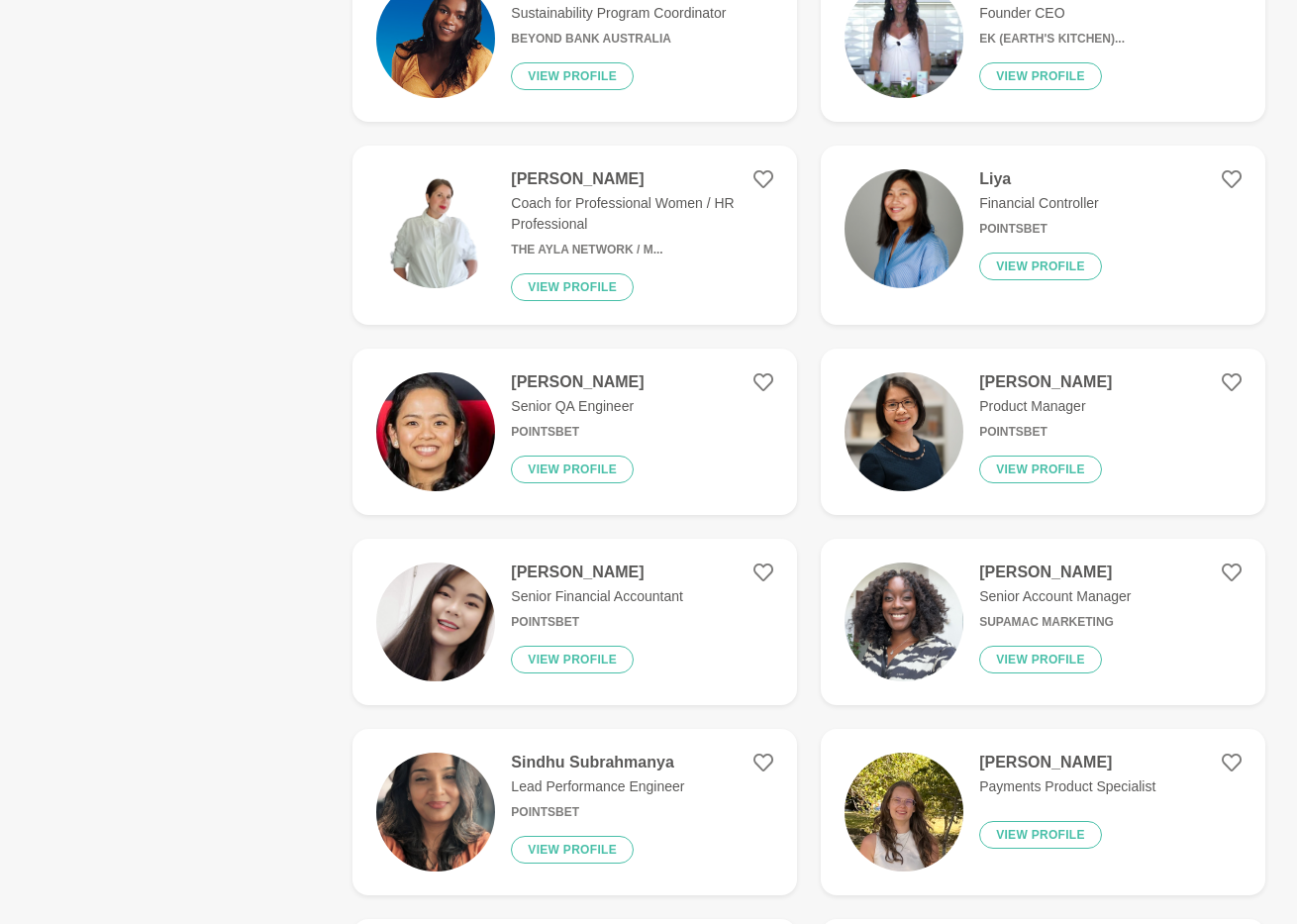
scroll to position [1433, 0]
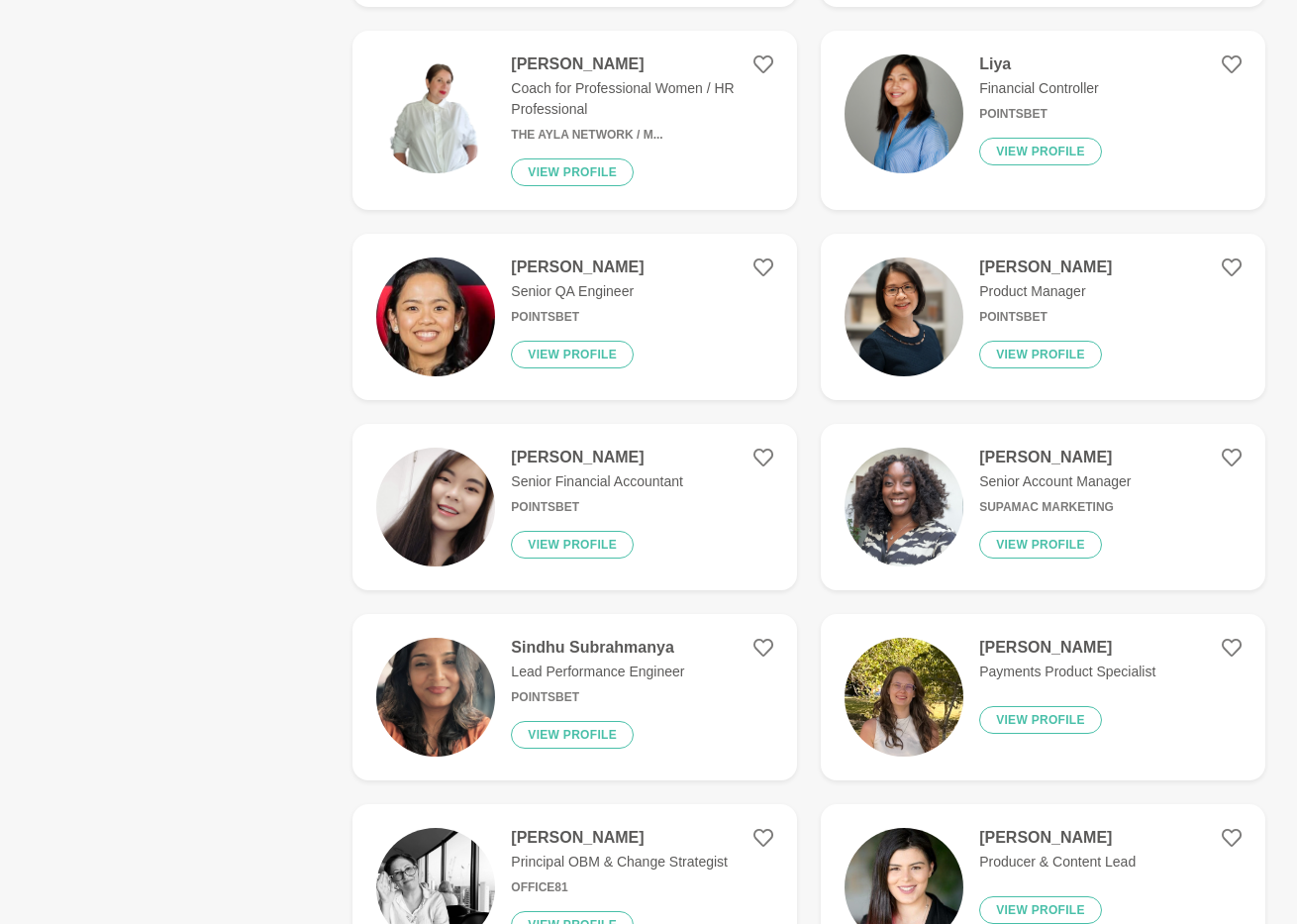
click at [585, 473] on p "Senior Financial Accountant" at bounding box center [597, 481] width 173 height 21
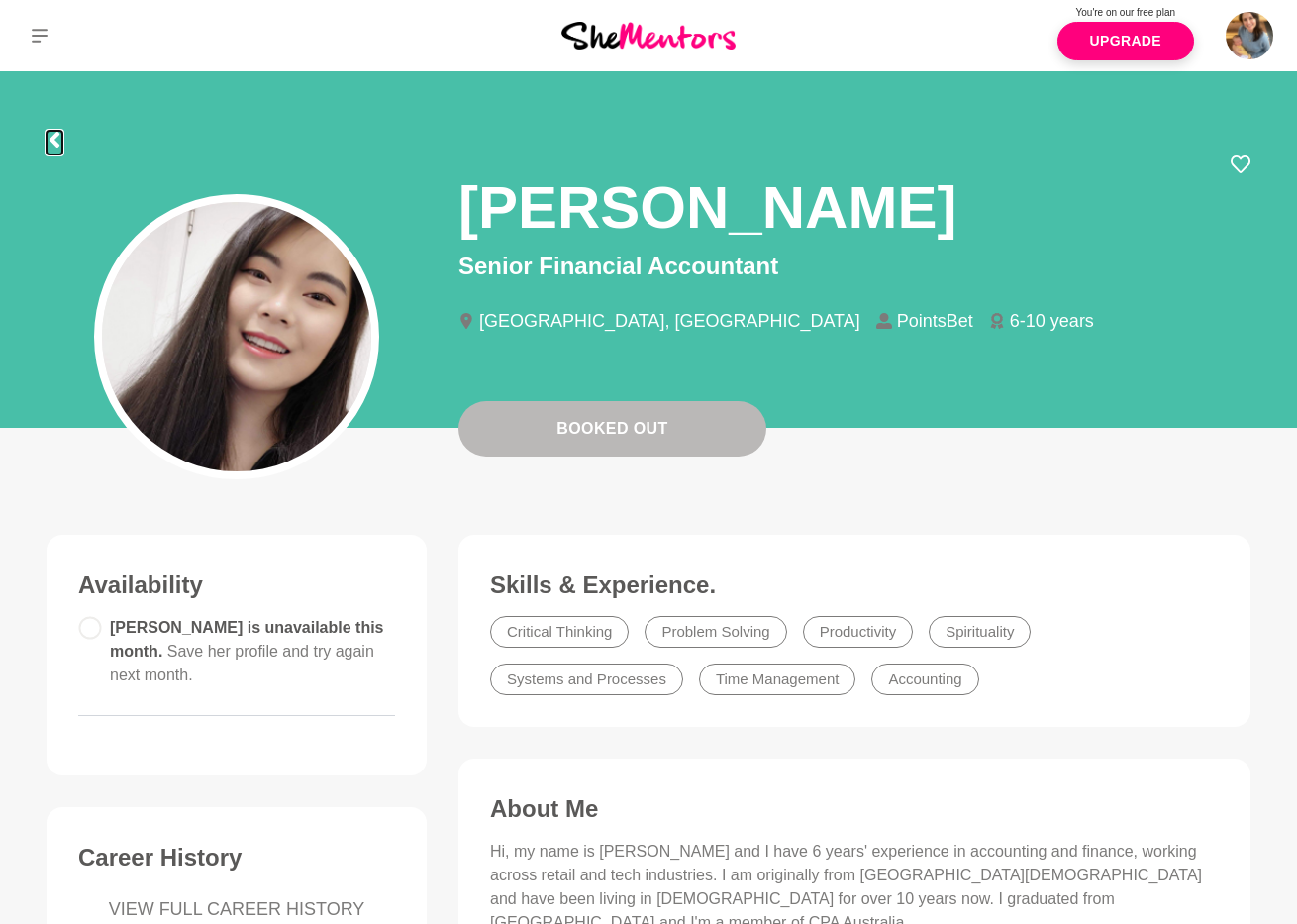
click at [59, 138] on icon at bounding box center [55, 140] width 16 height 16
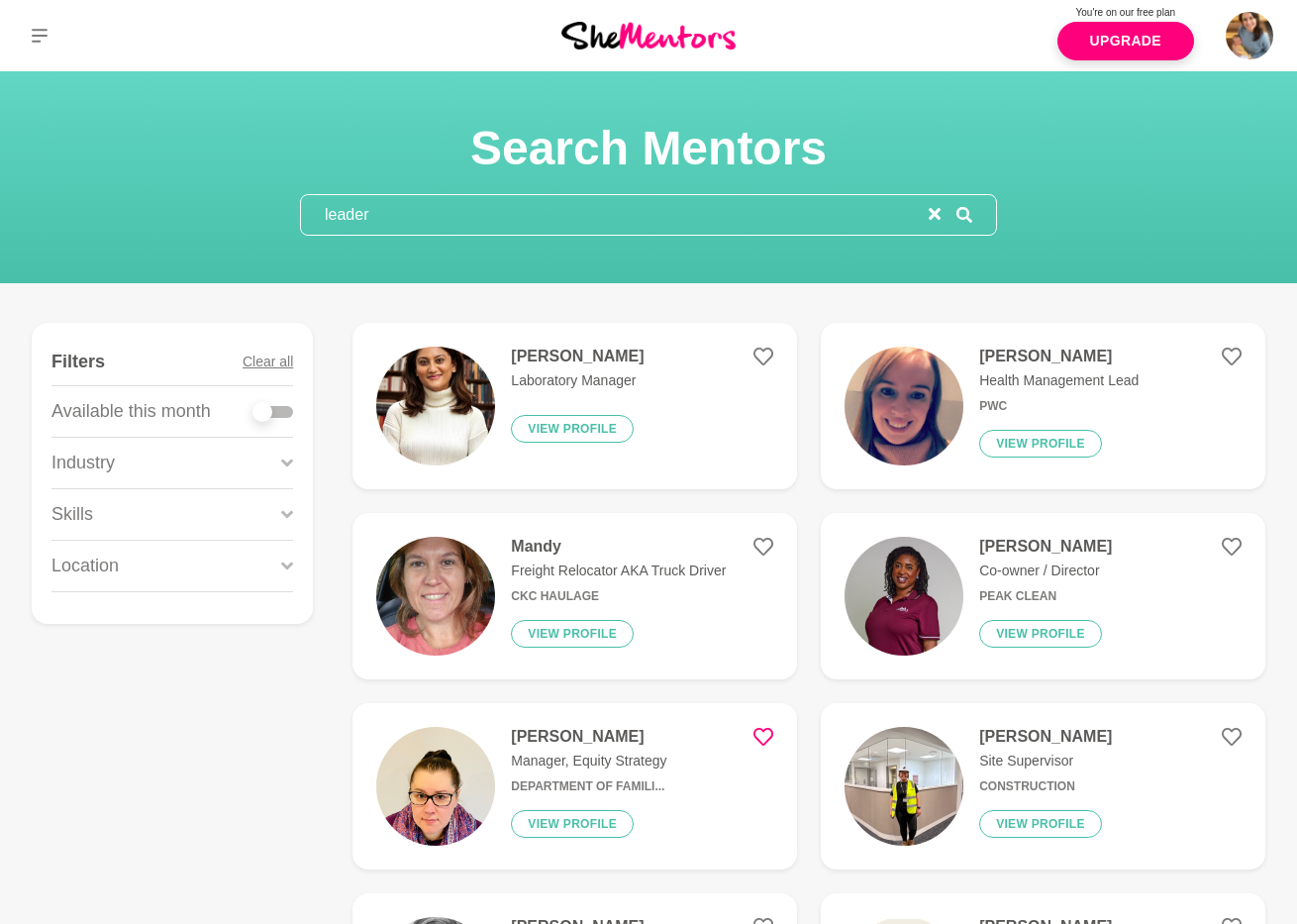
click at [144, 470] on div "Industry" at bounding box center [173, 463] width 241 height 51
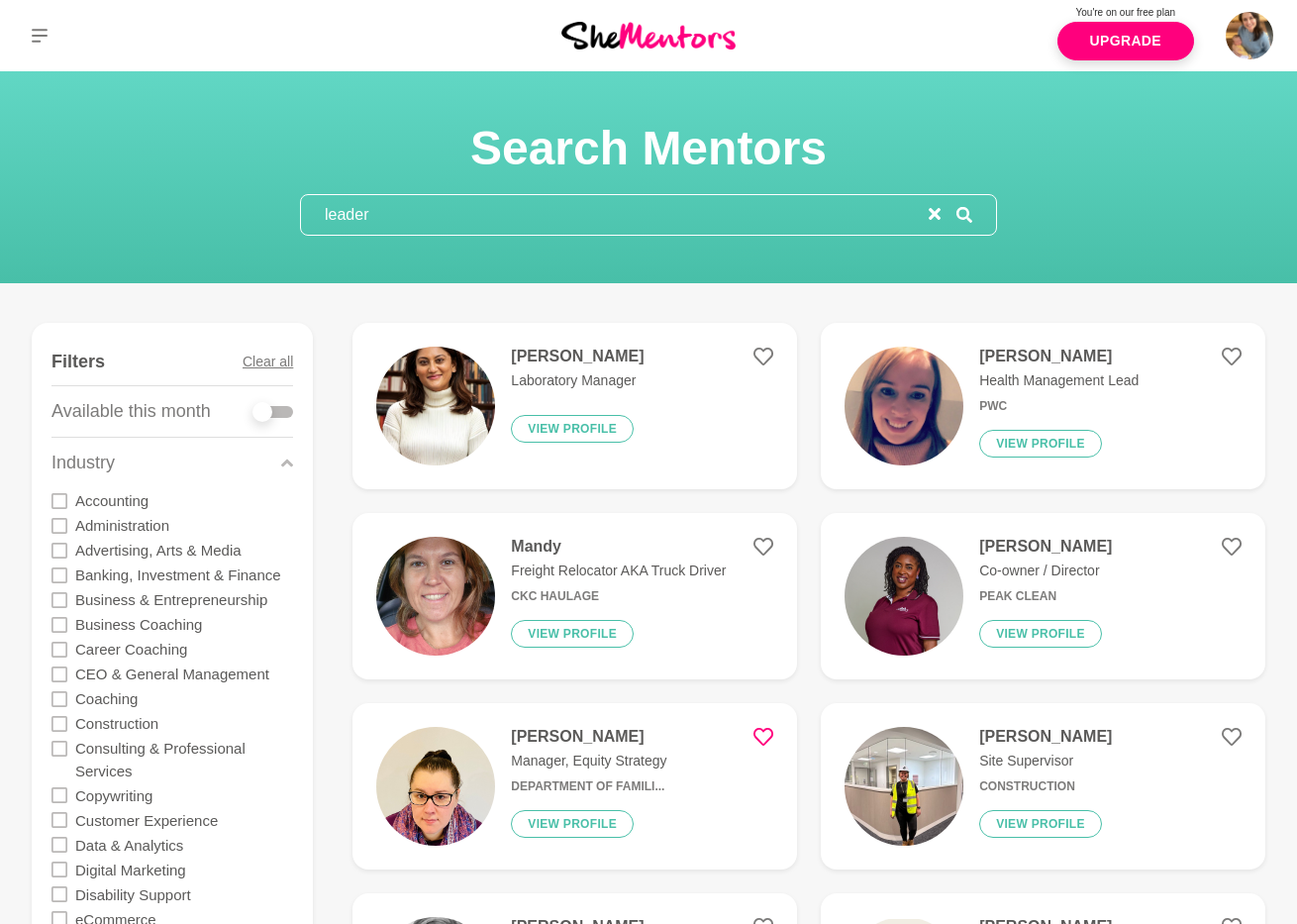
click at [158, 465] on div "Industry" at bounding box center [173, 463] width 241 height 51
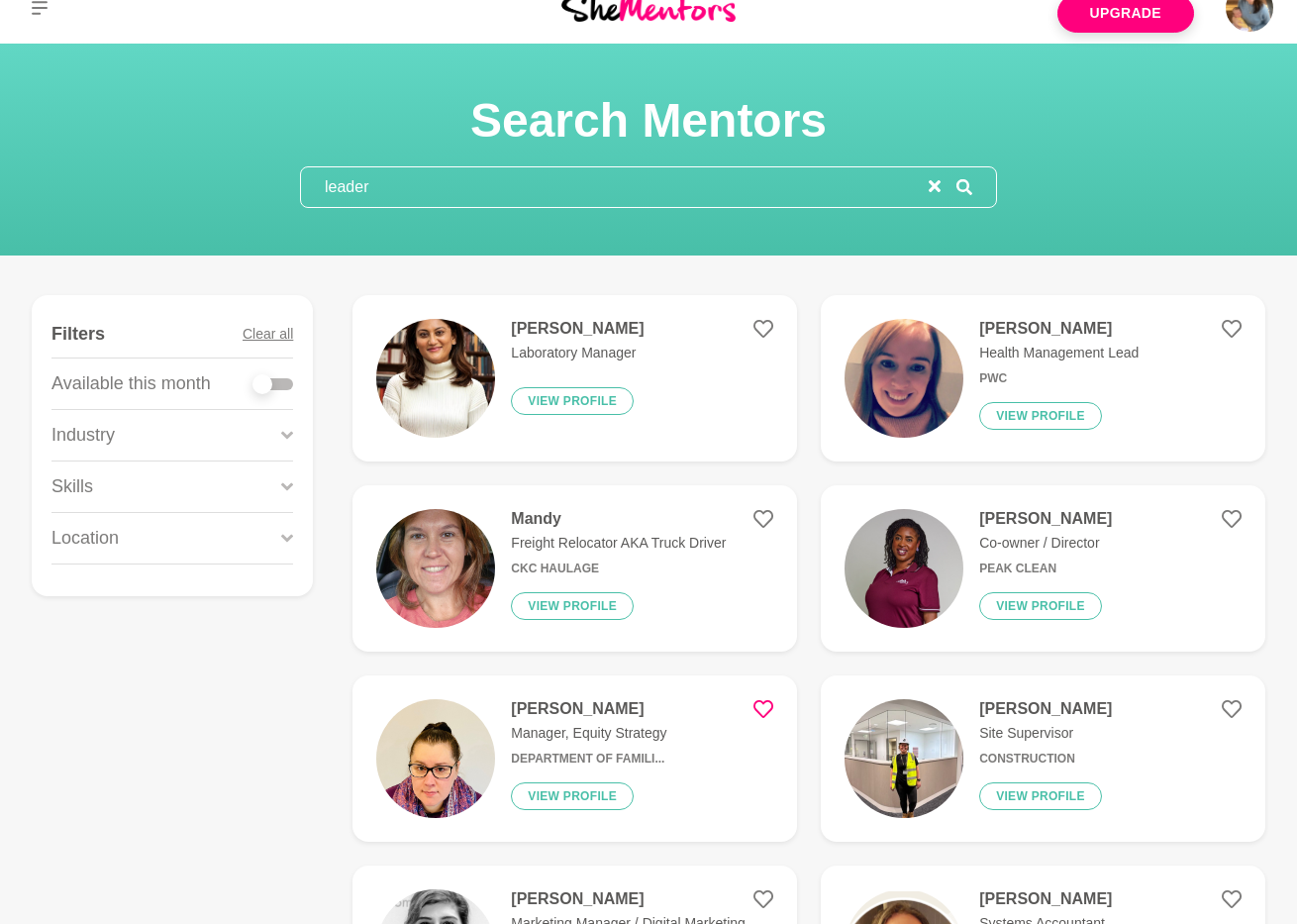
scroll to position [29, 0]
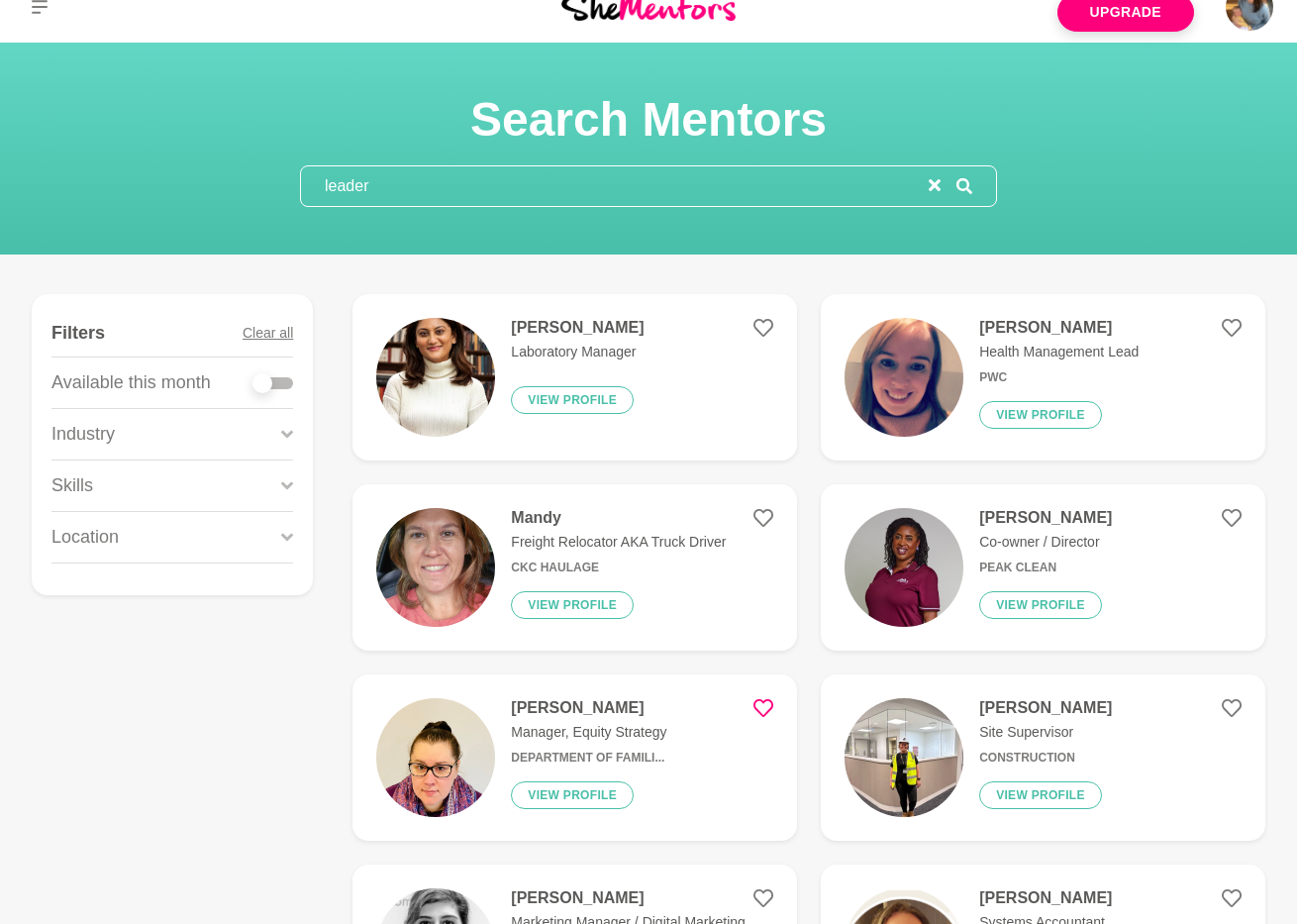
click at [436, 182] on input "leader" at bounding box center [615, 187] width 628 height 40
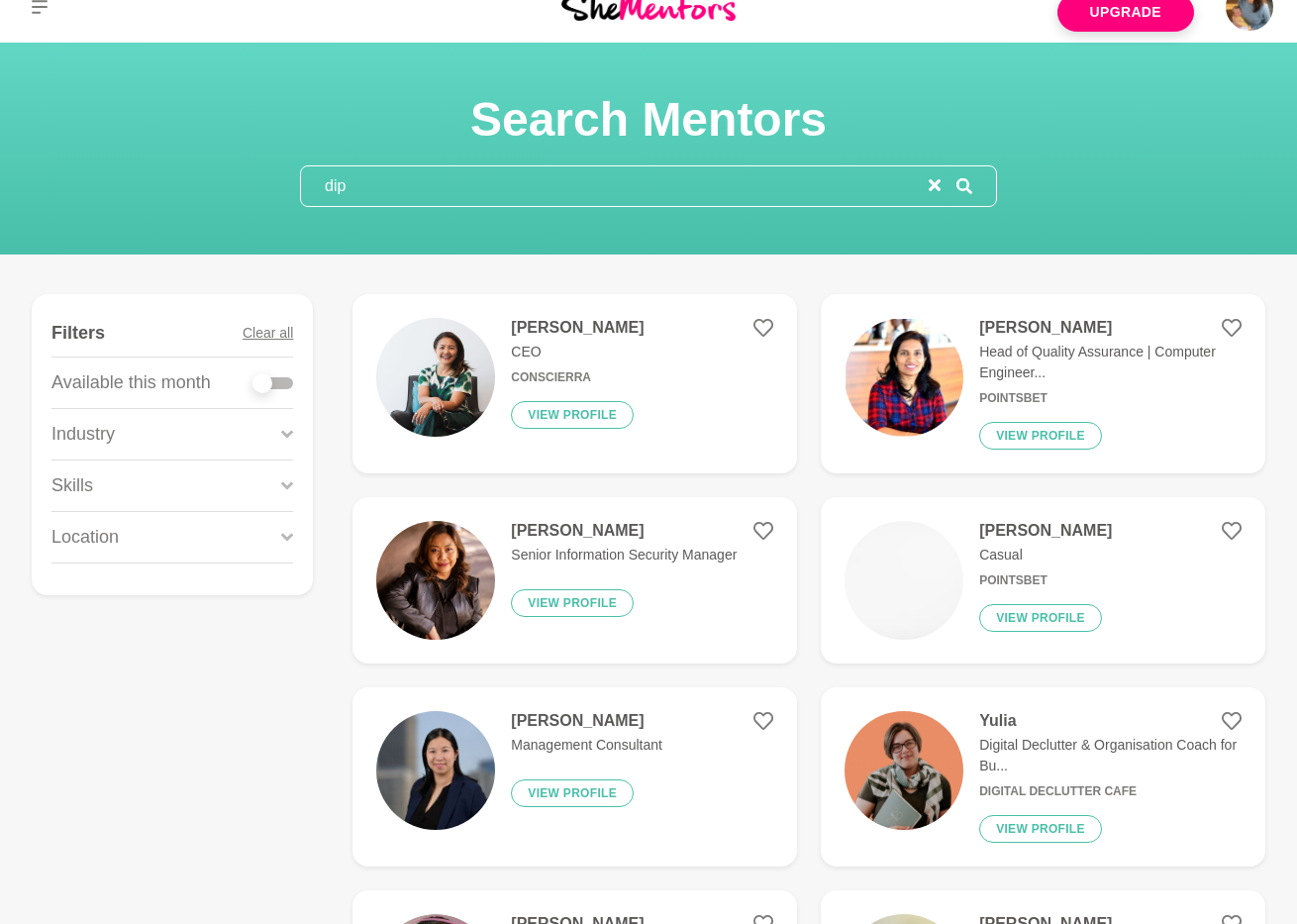
scroll to position [0, 0]
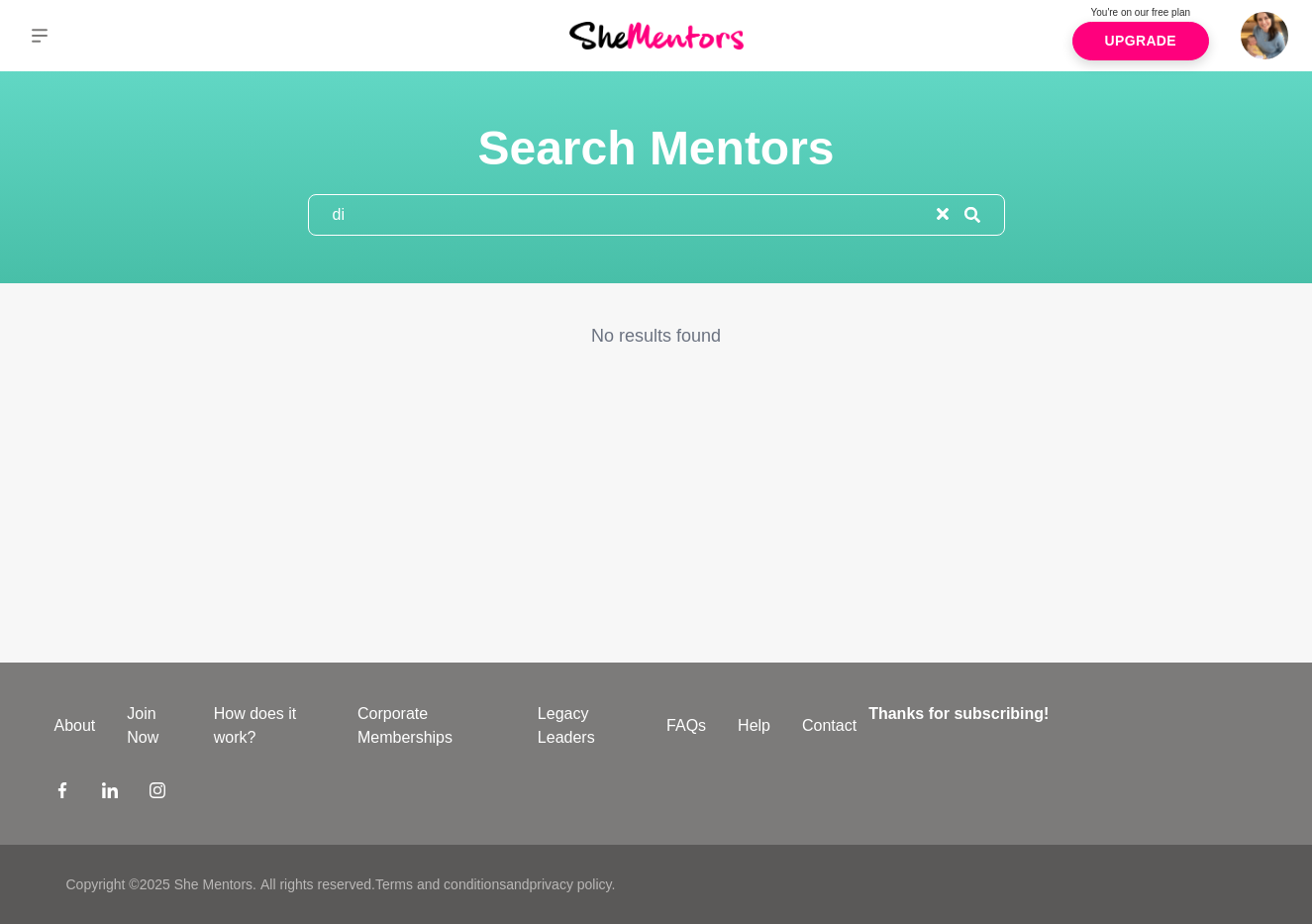
type input "d"
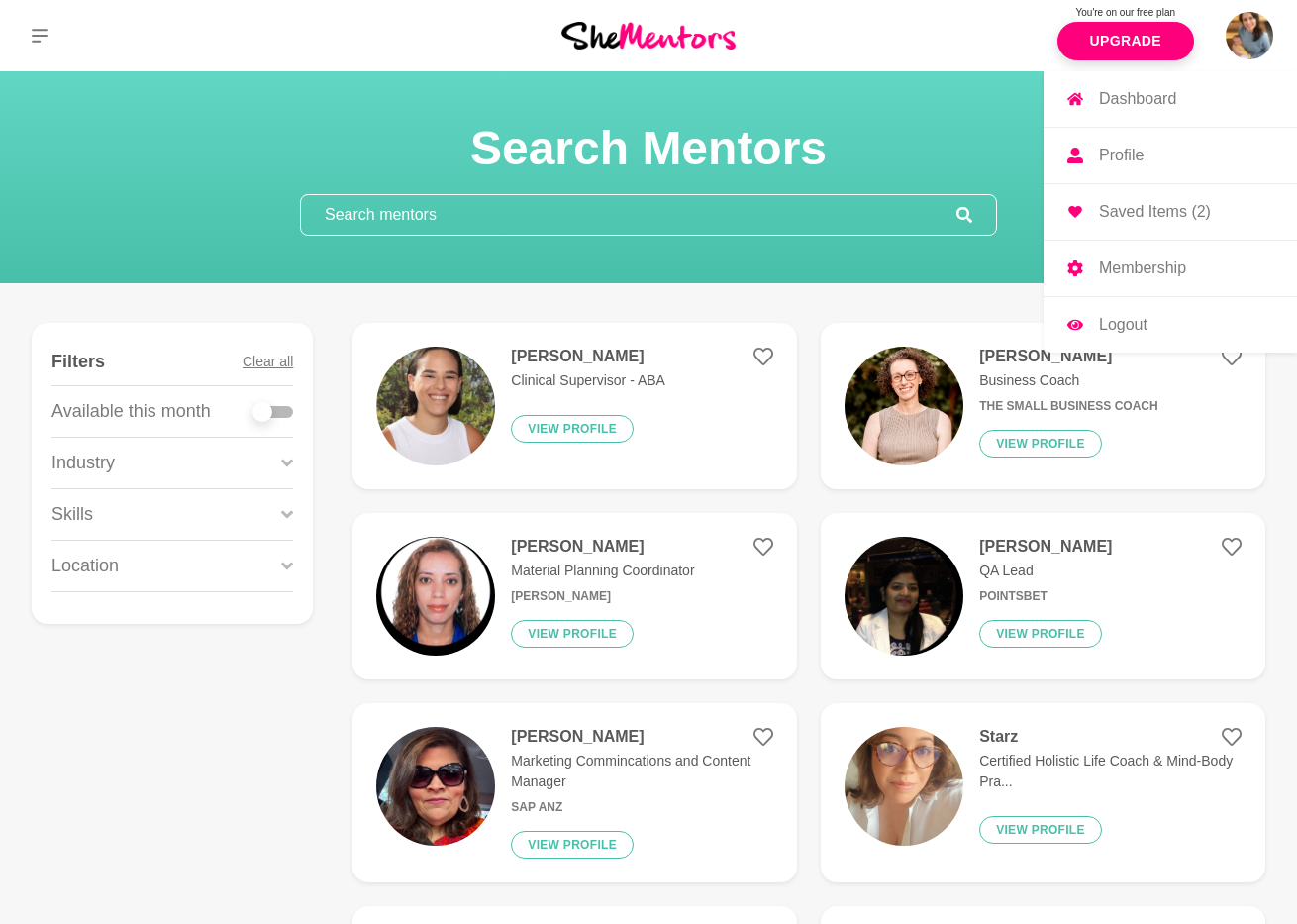
click at [1122, 151] on p "Profile" at bounding box center [1121, 156] width 45 height 16
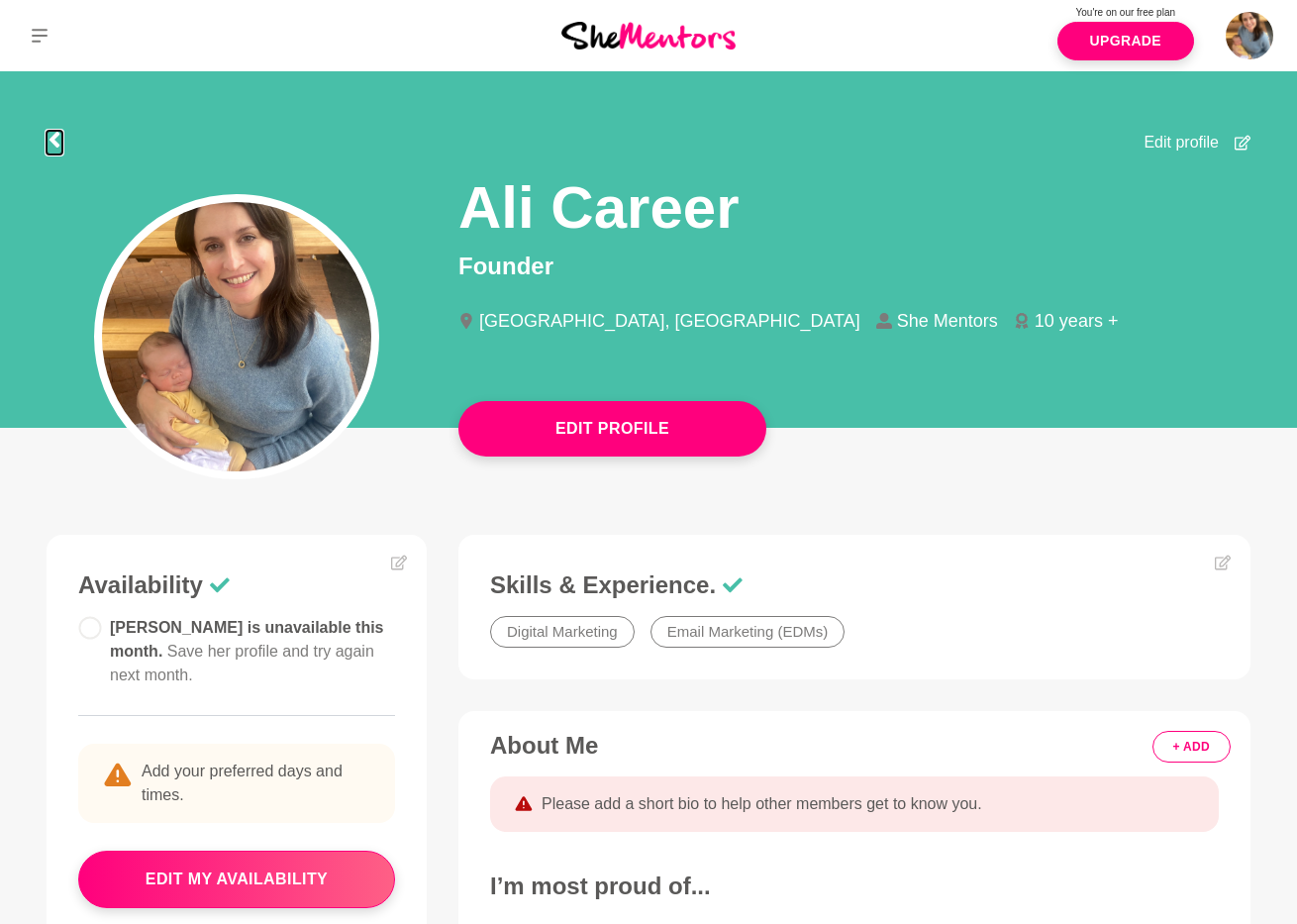
click at [59, 139] on icon at bounding box center [55, 140] width 16 height 16
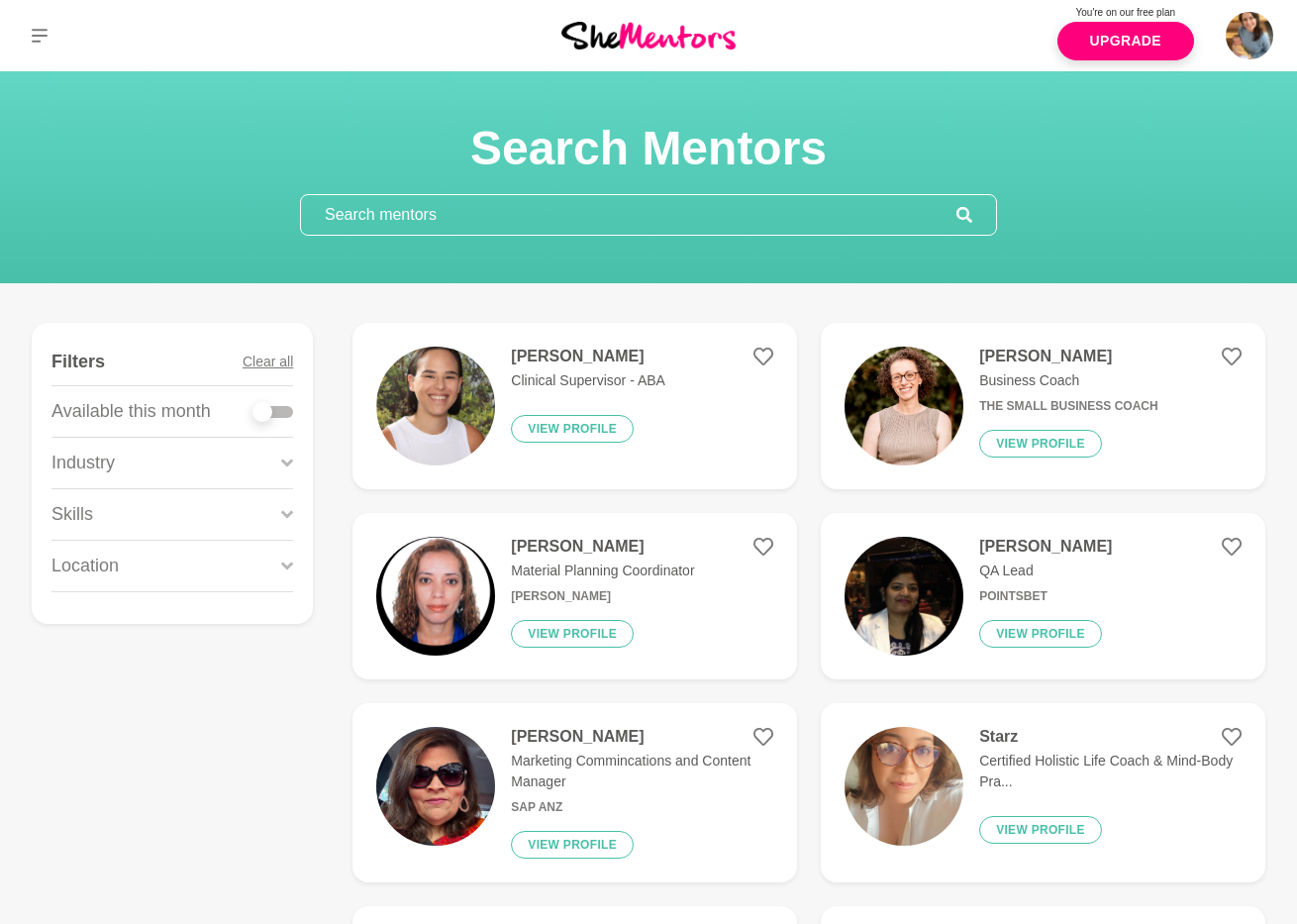
click at [135, 507] on div "Skills" at bounding box center [173, 514] width 241 height 51
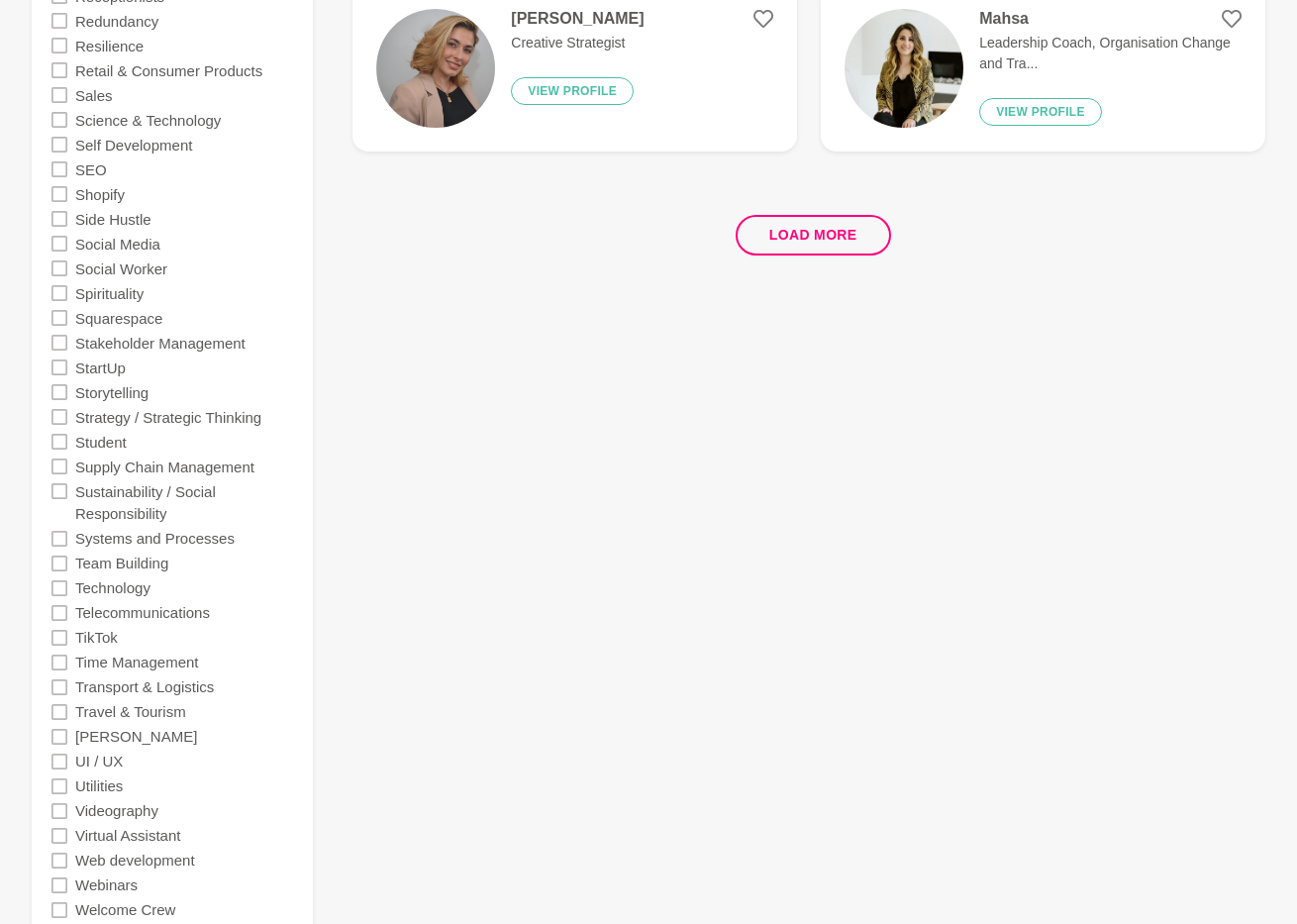
scroll to position [4098, 0]
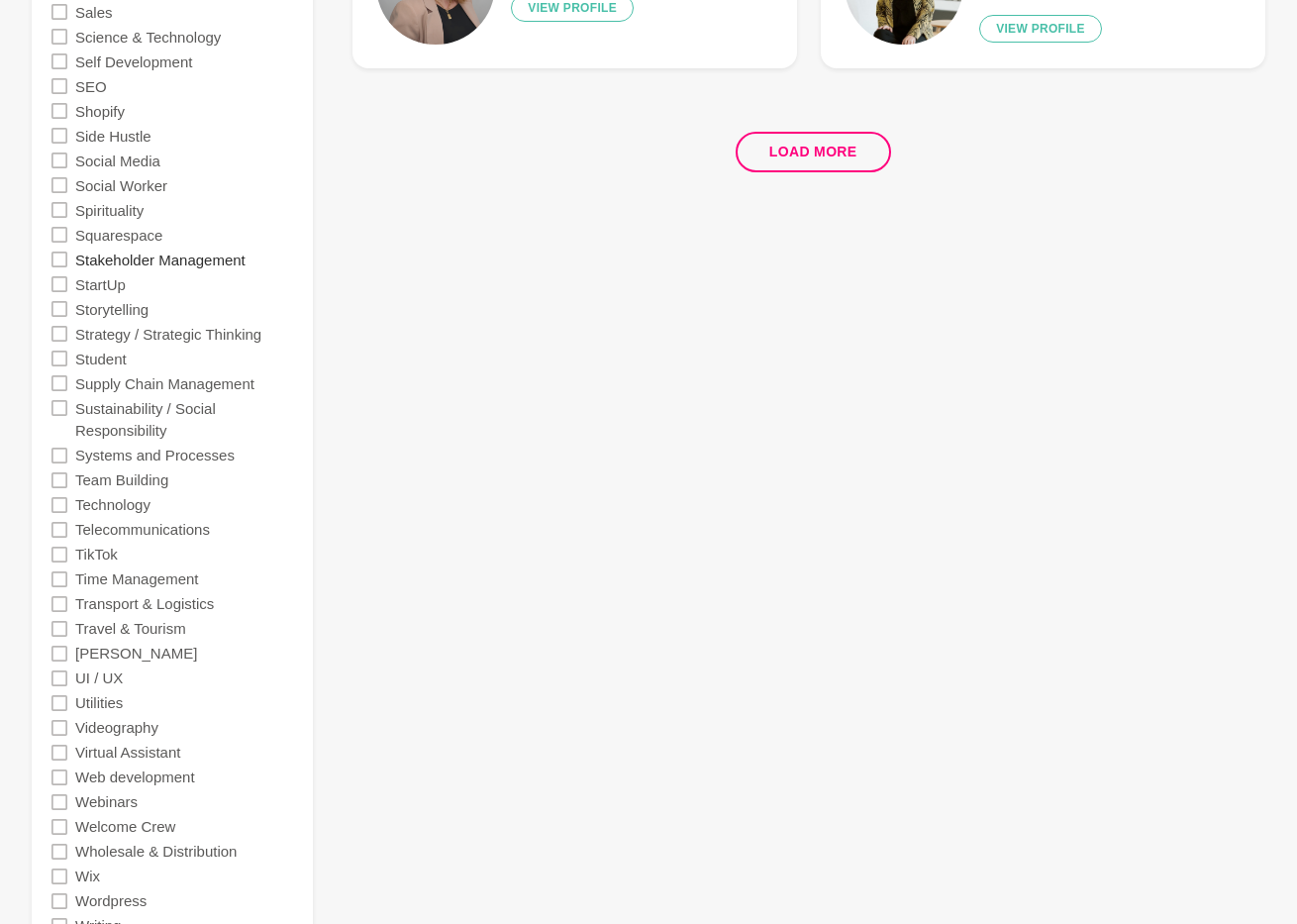
click at [115, 261] on label "Stakeholder Management" at bounding box center [160, 258] width 171 height 25
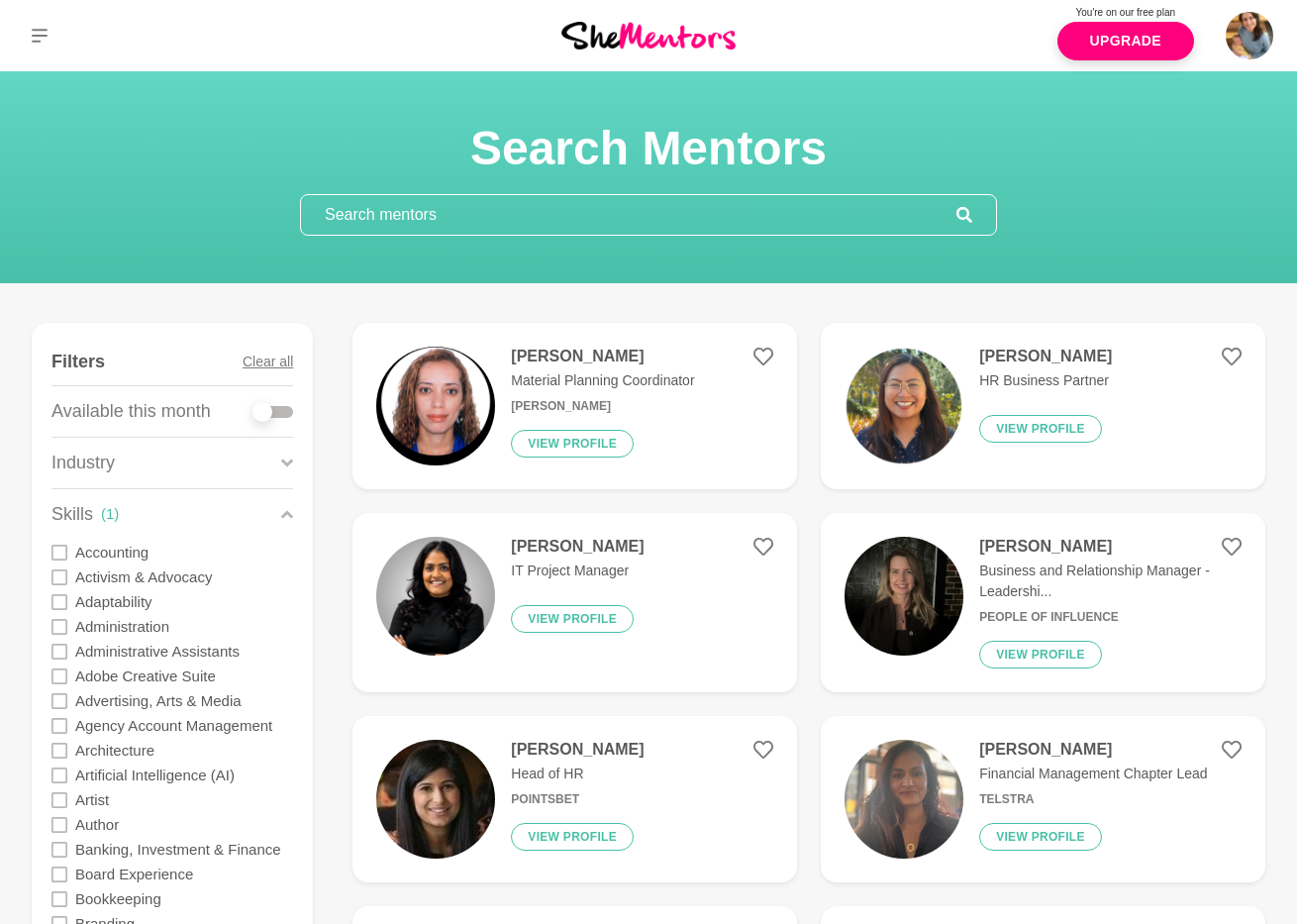
click at [282, 409] on div at bounding box center [273, 412] width 40 height 12
checkbox input "true"
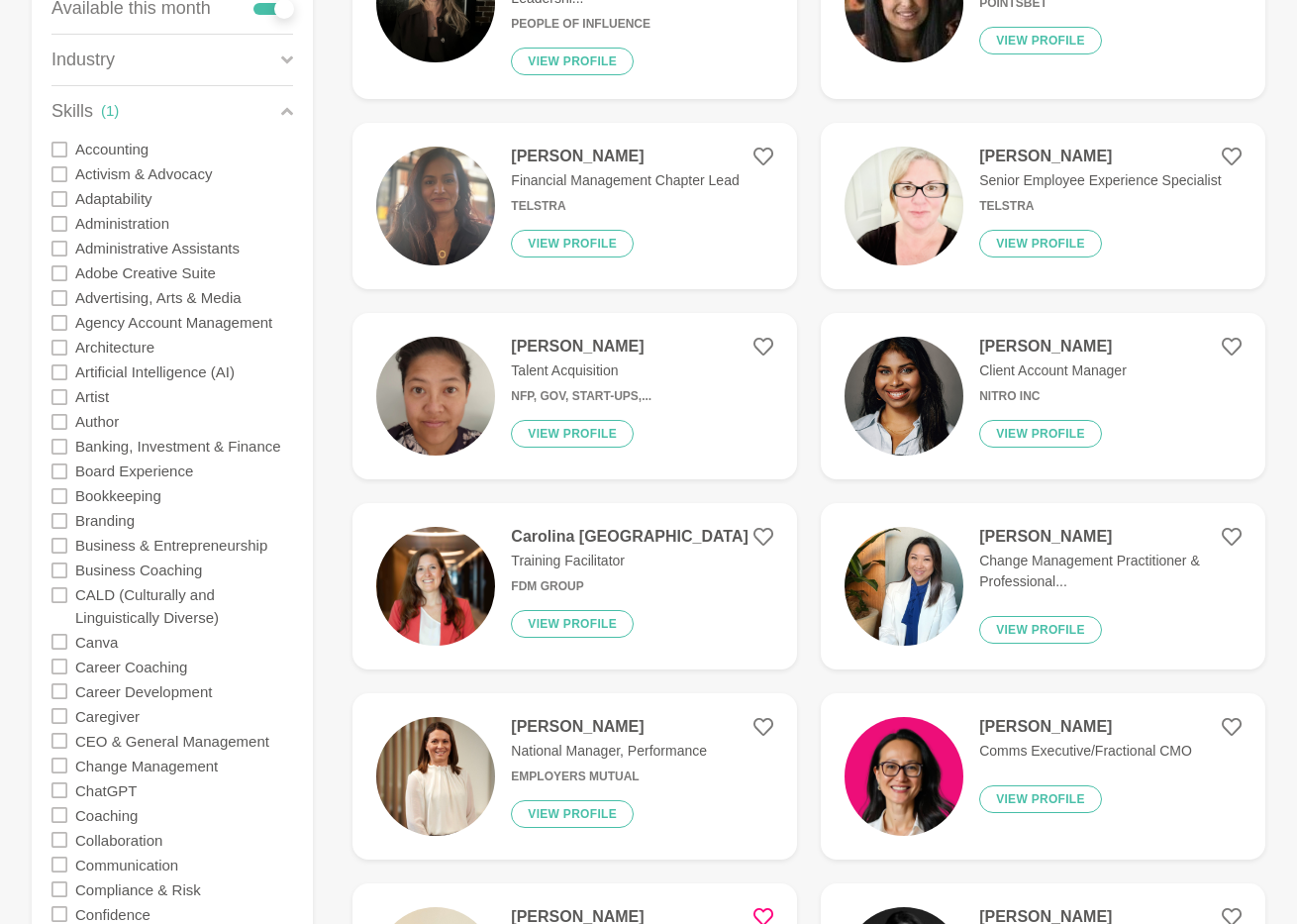
scroll to position [530, 0]
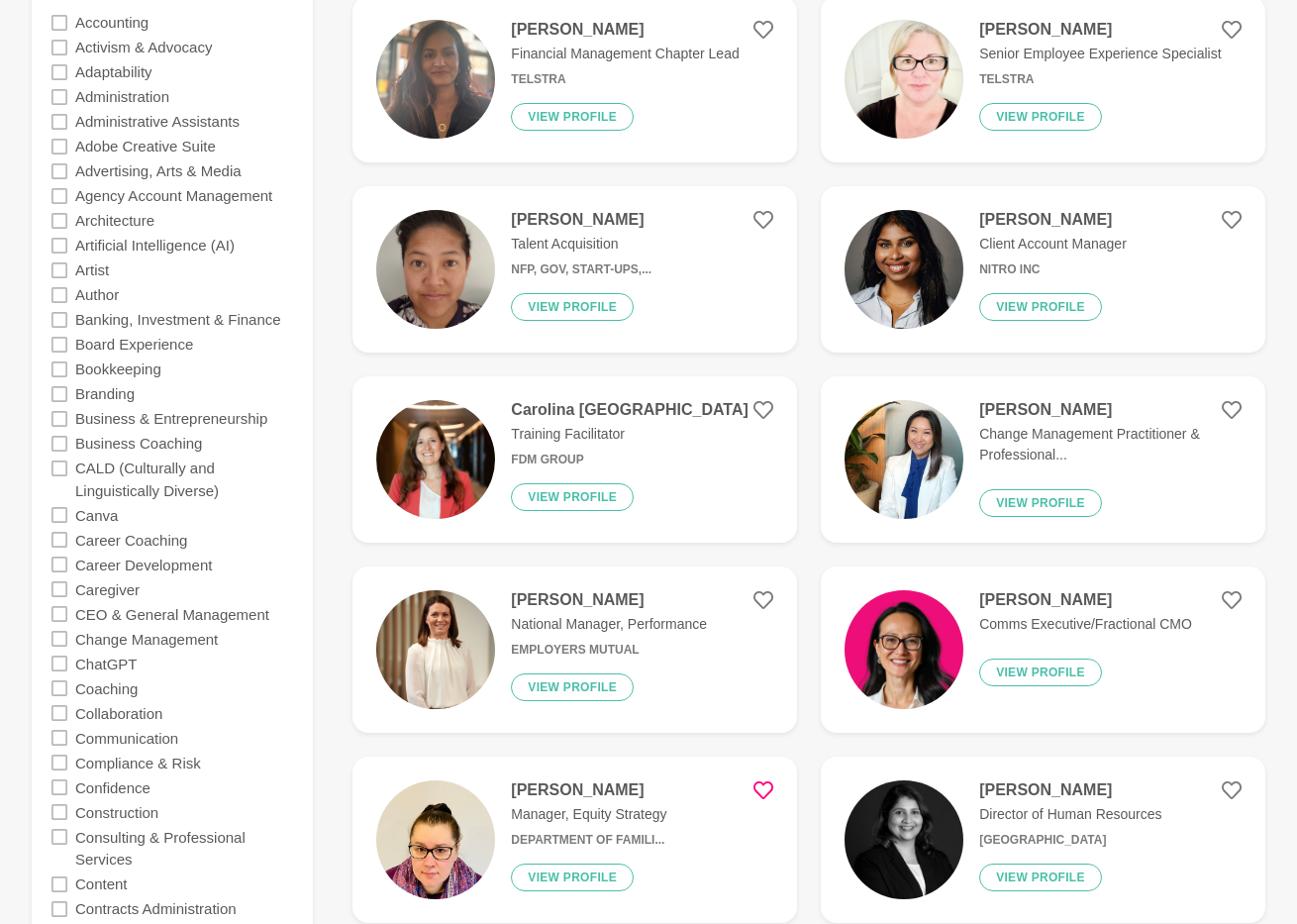
click at [1143, 266] on figure "Deeksha Lakra Client Account Manager Nitro Inc View profile" at bounding box center [1044, 269] width 445 height 167
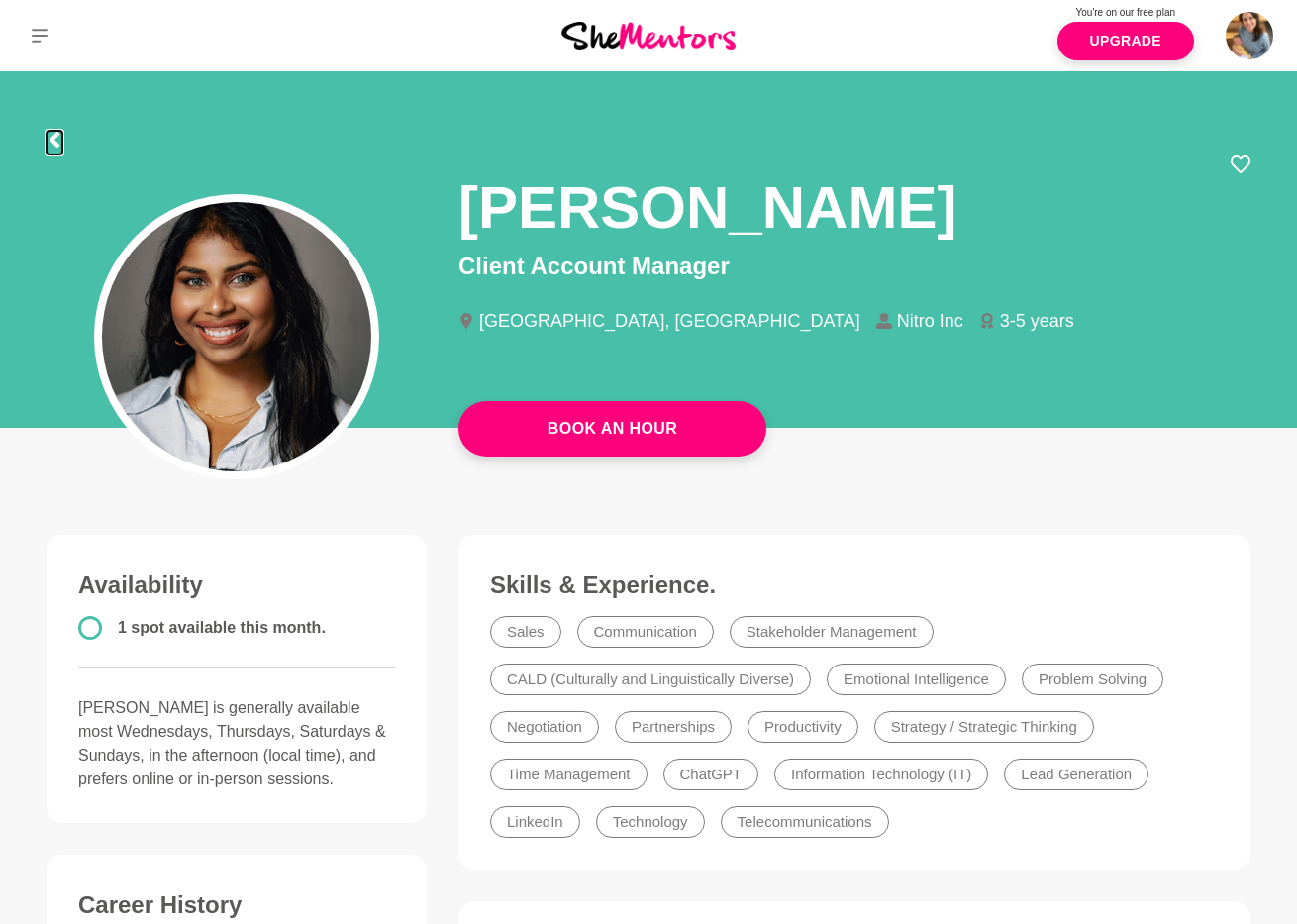
click at [57, 141] on icon at bounding box center [55, 140] width 16 height 16
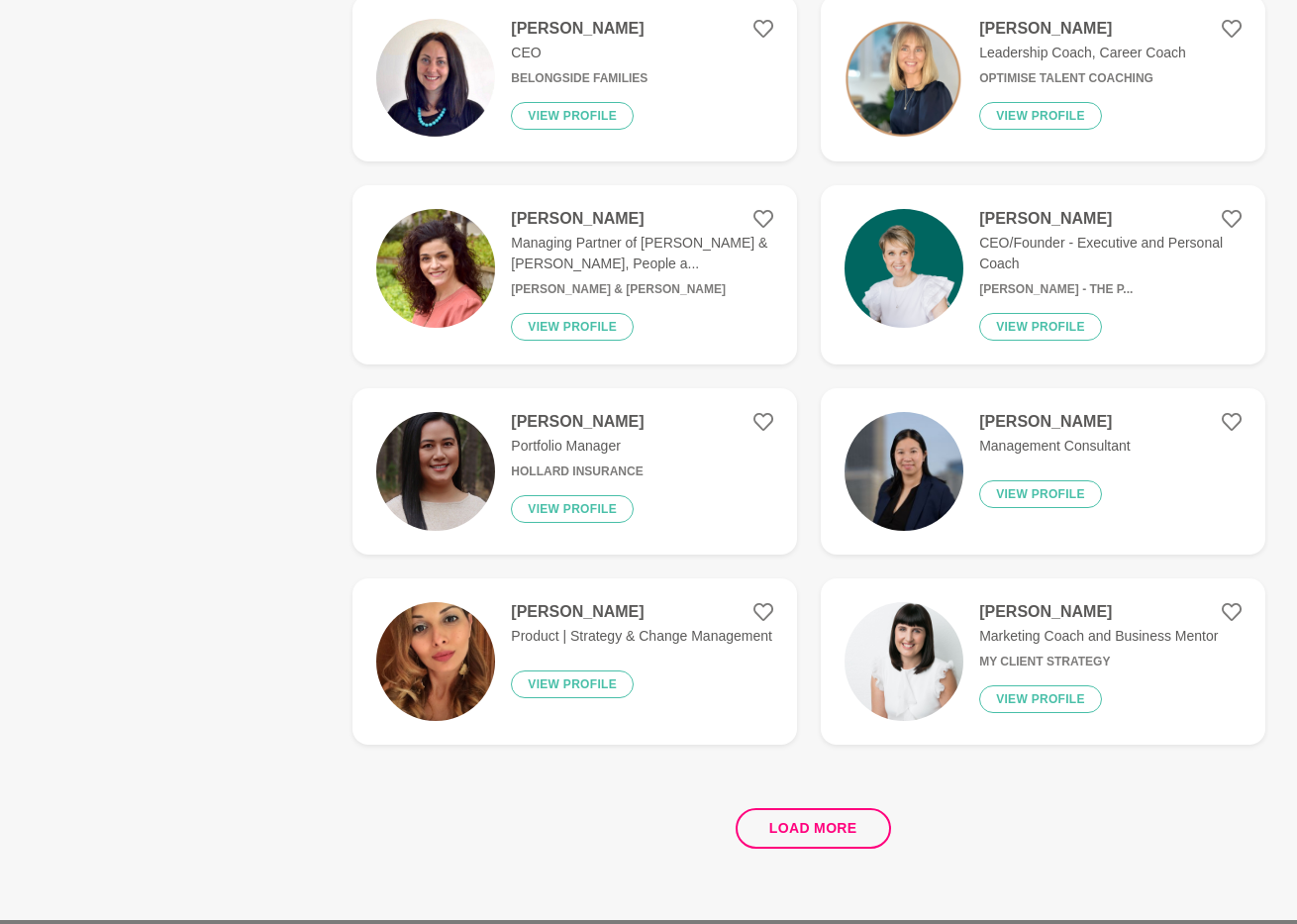
scroll to position [3511, 0]
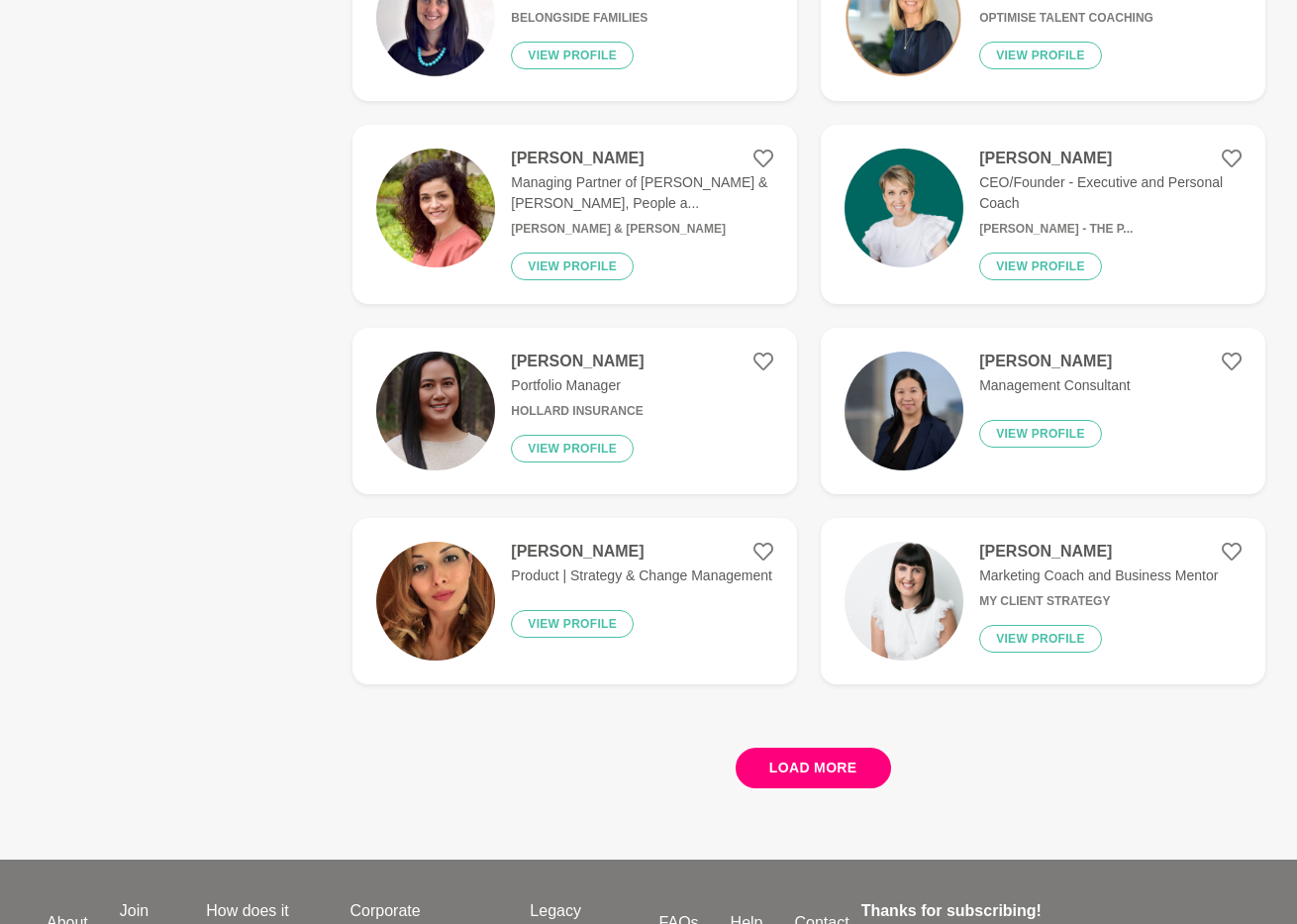
click at [873, 747] on button "Load more" at bounding box center [813, 767] width 156 height 41
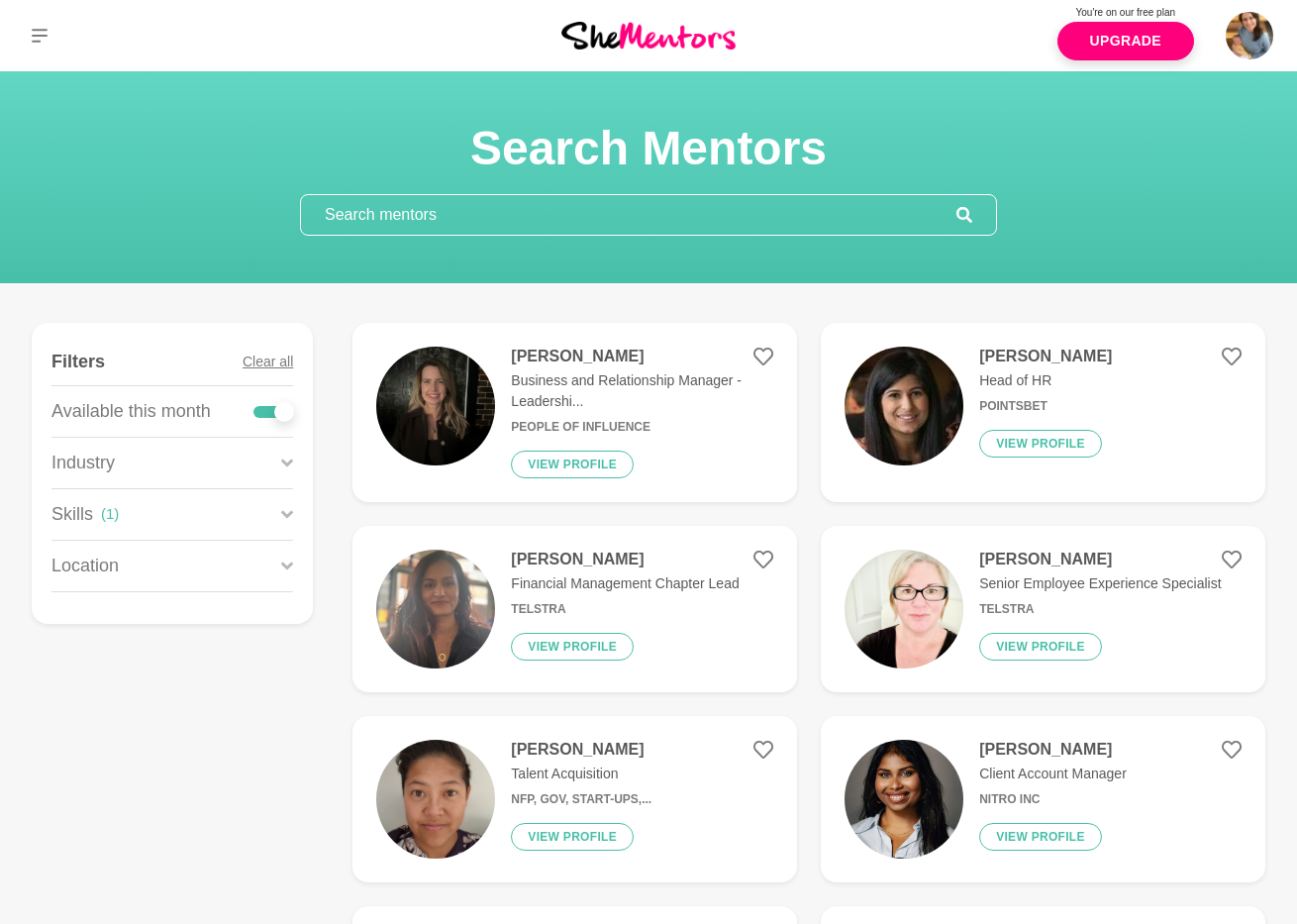
click at [429, 204] on input "text" at bounding box center [629, 216] width 655 height 40
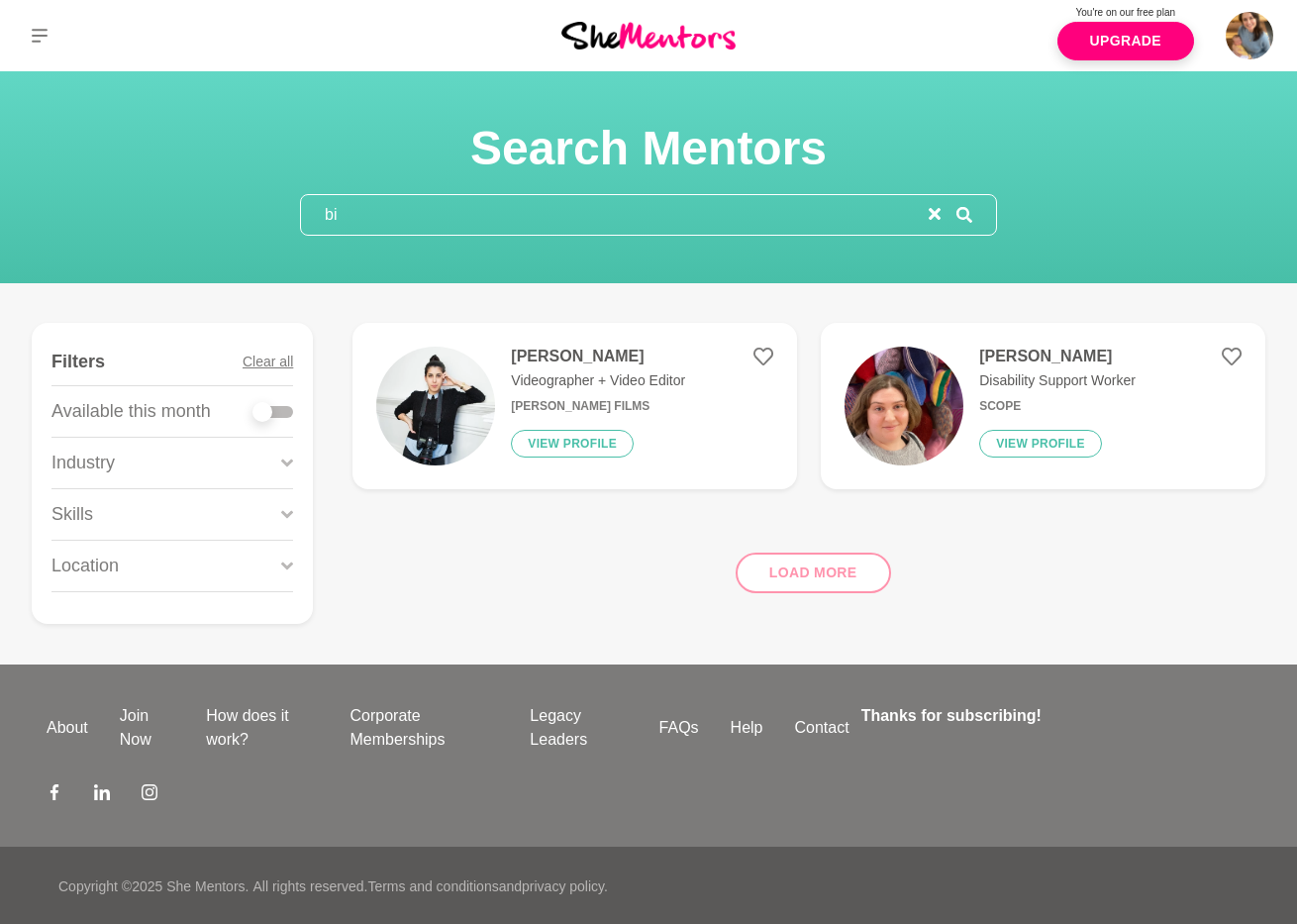
type input "b"
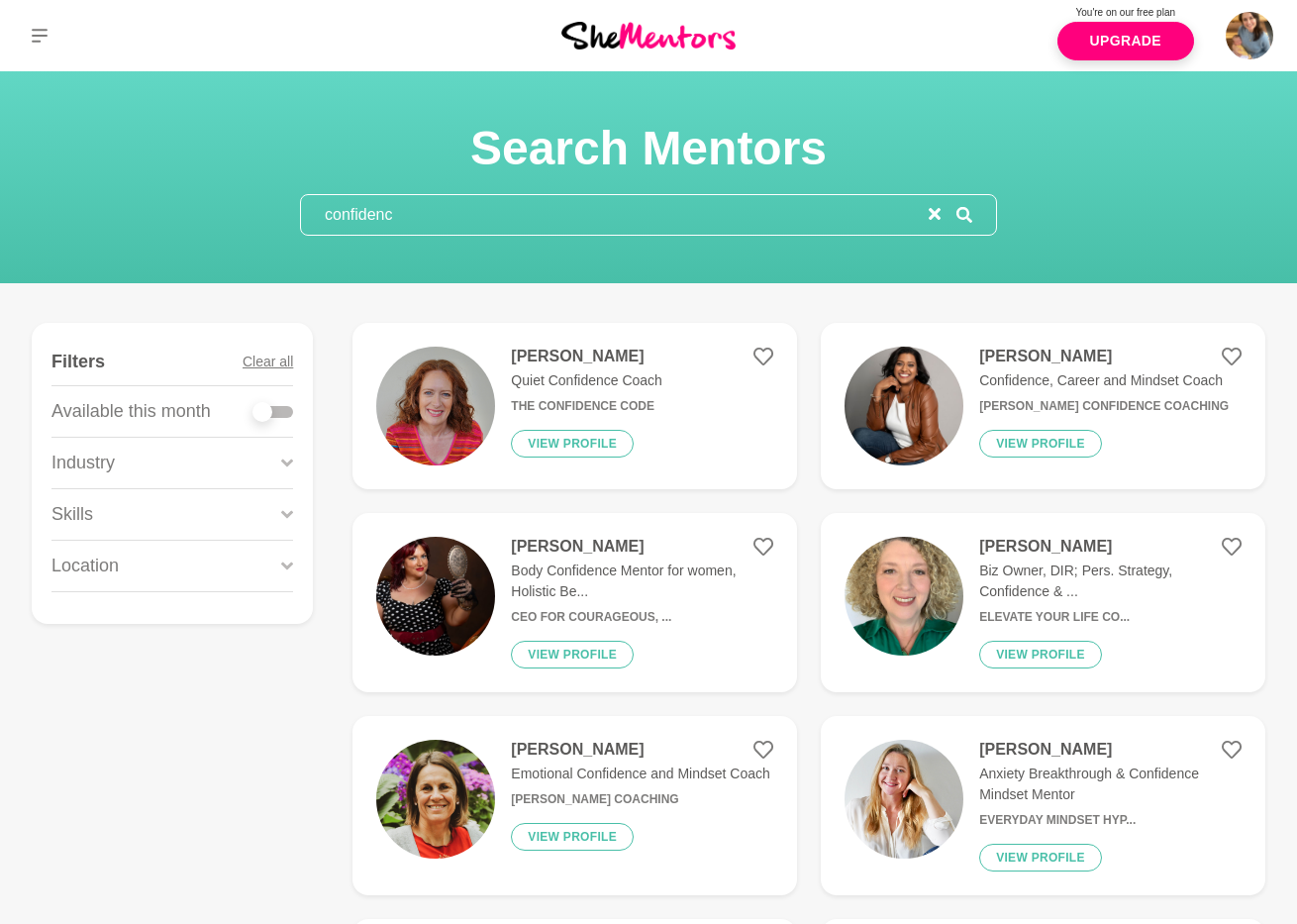
type input "confidence"
click at [474, 424] on img at bounding box center [435, 405] width 119 height 119
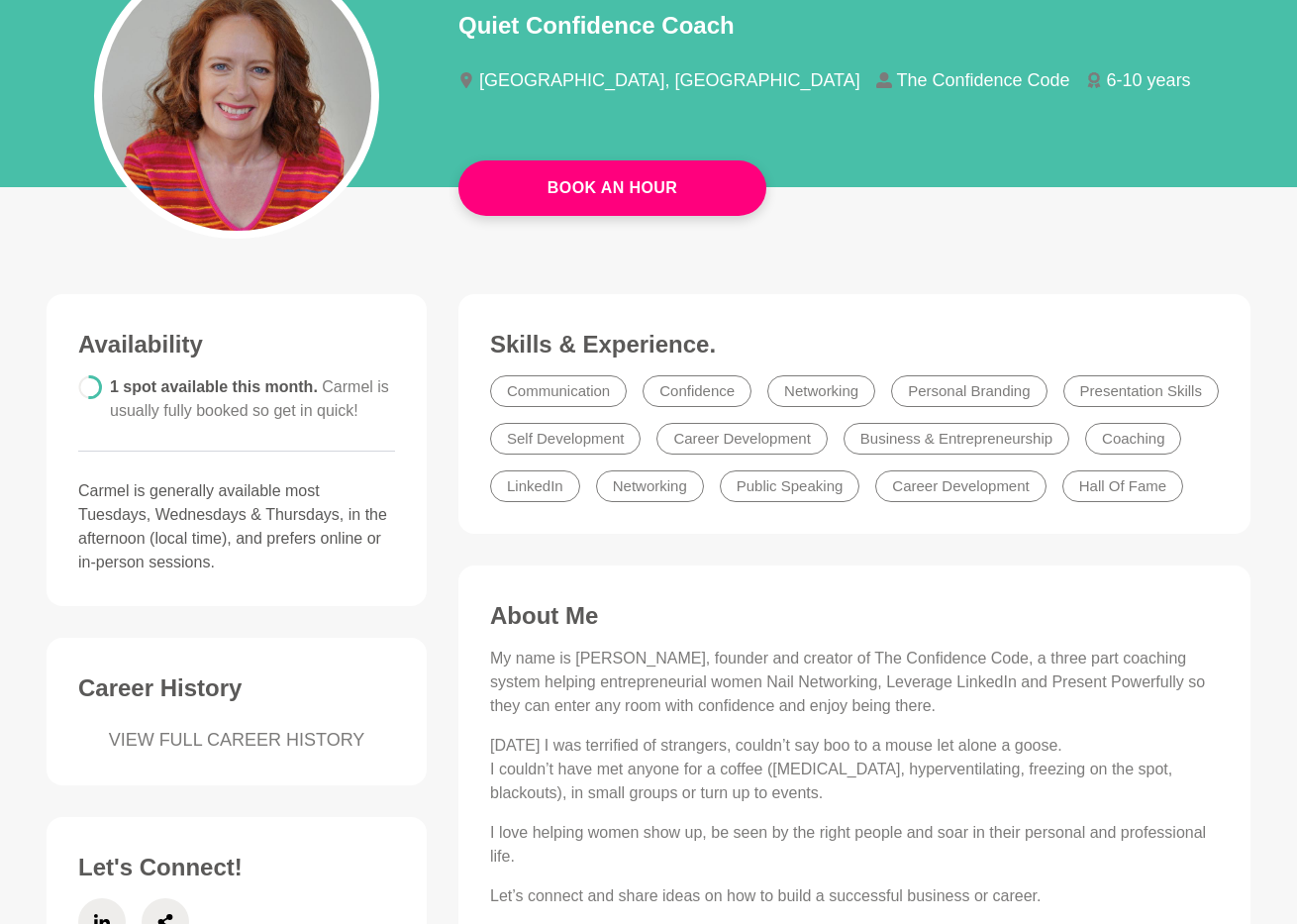
scroll to position [63, 0]
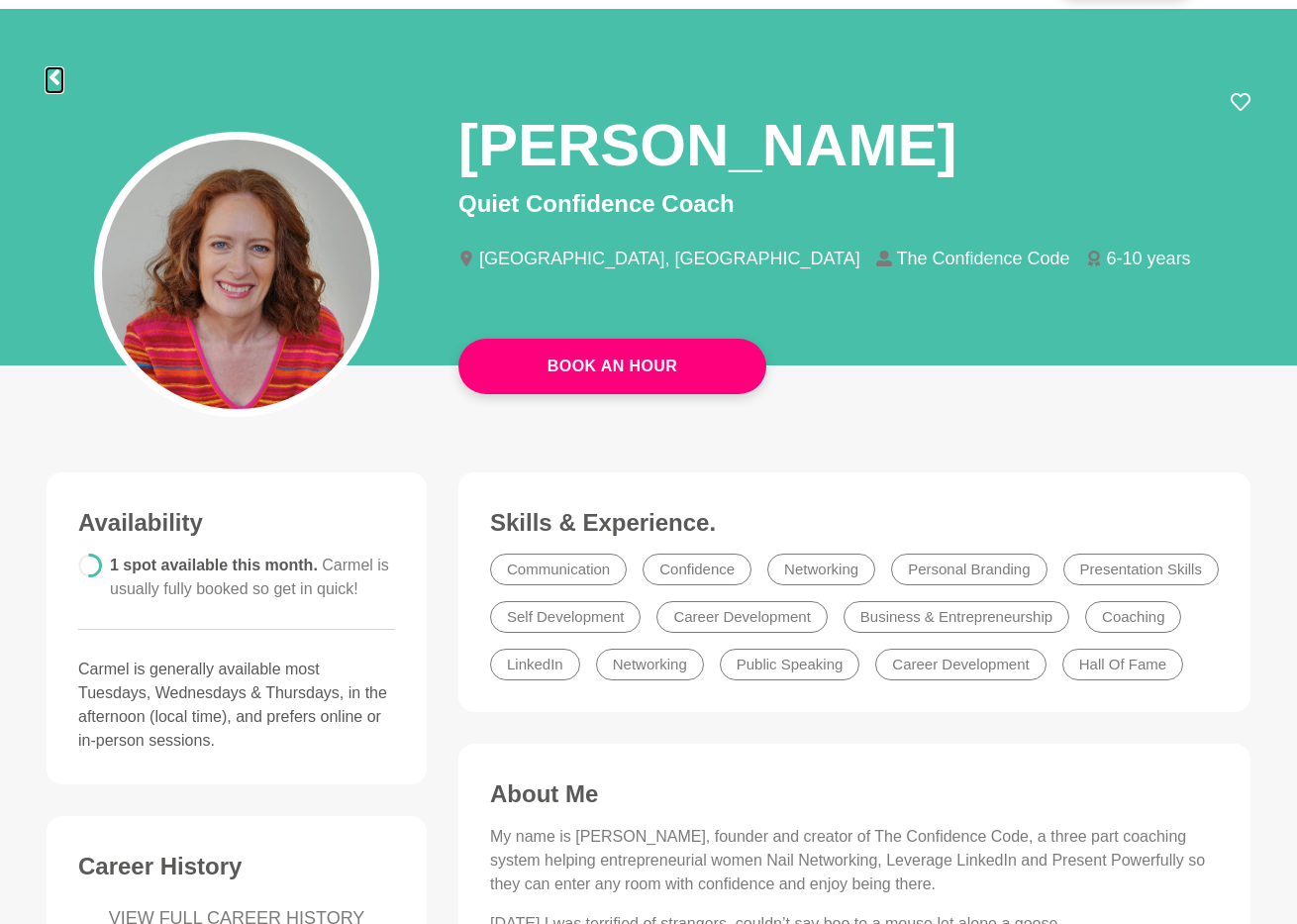
click at [53, 78] on icon at bounding box center [55, 77] width 10 height 16
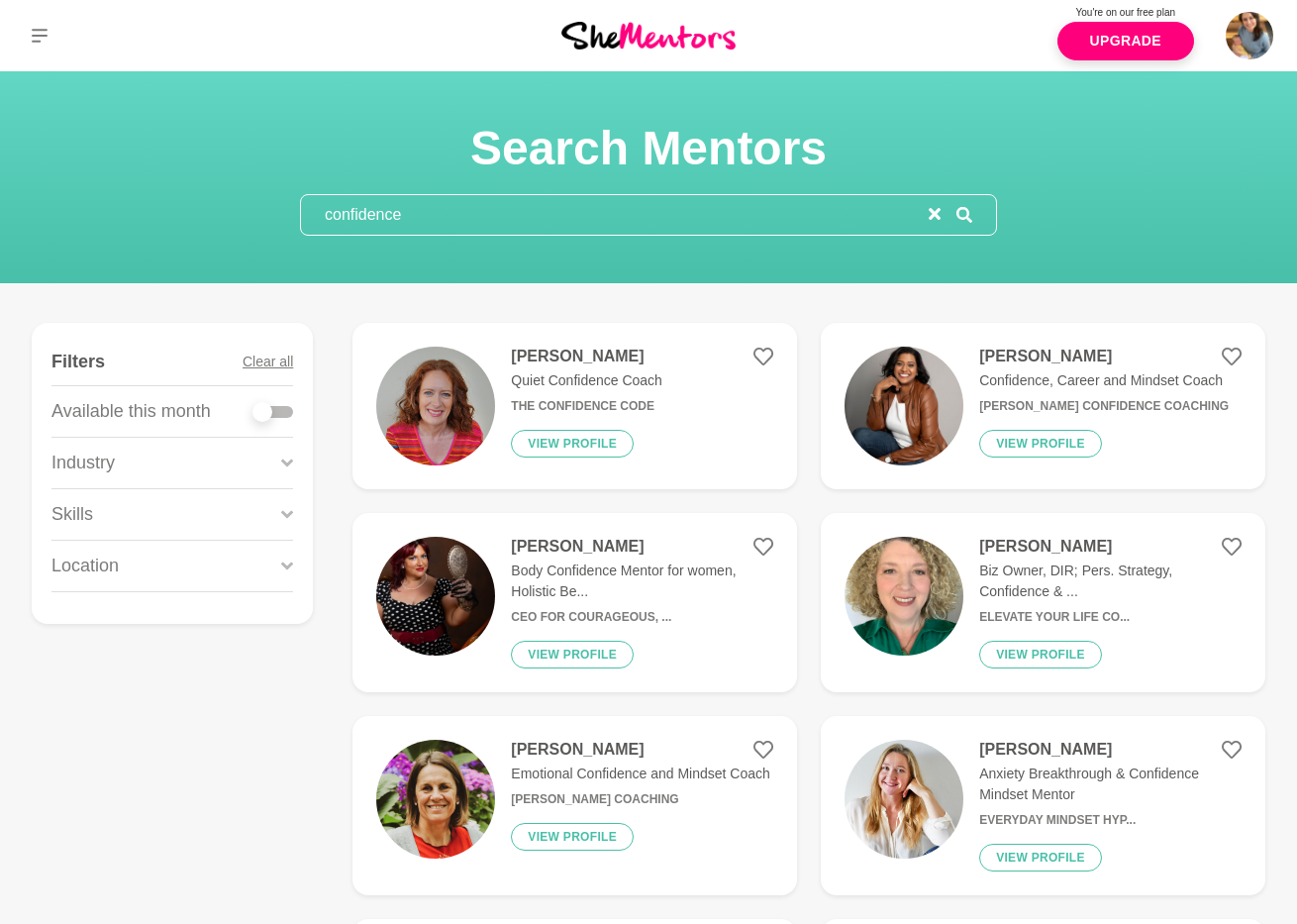
click at [894, 402] on img at bounding box center [904, 405] width 119 height 119
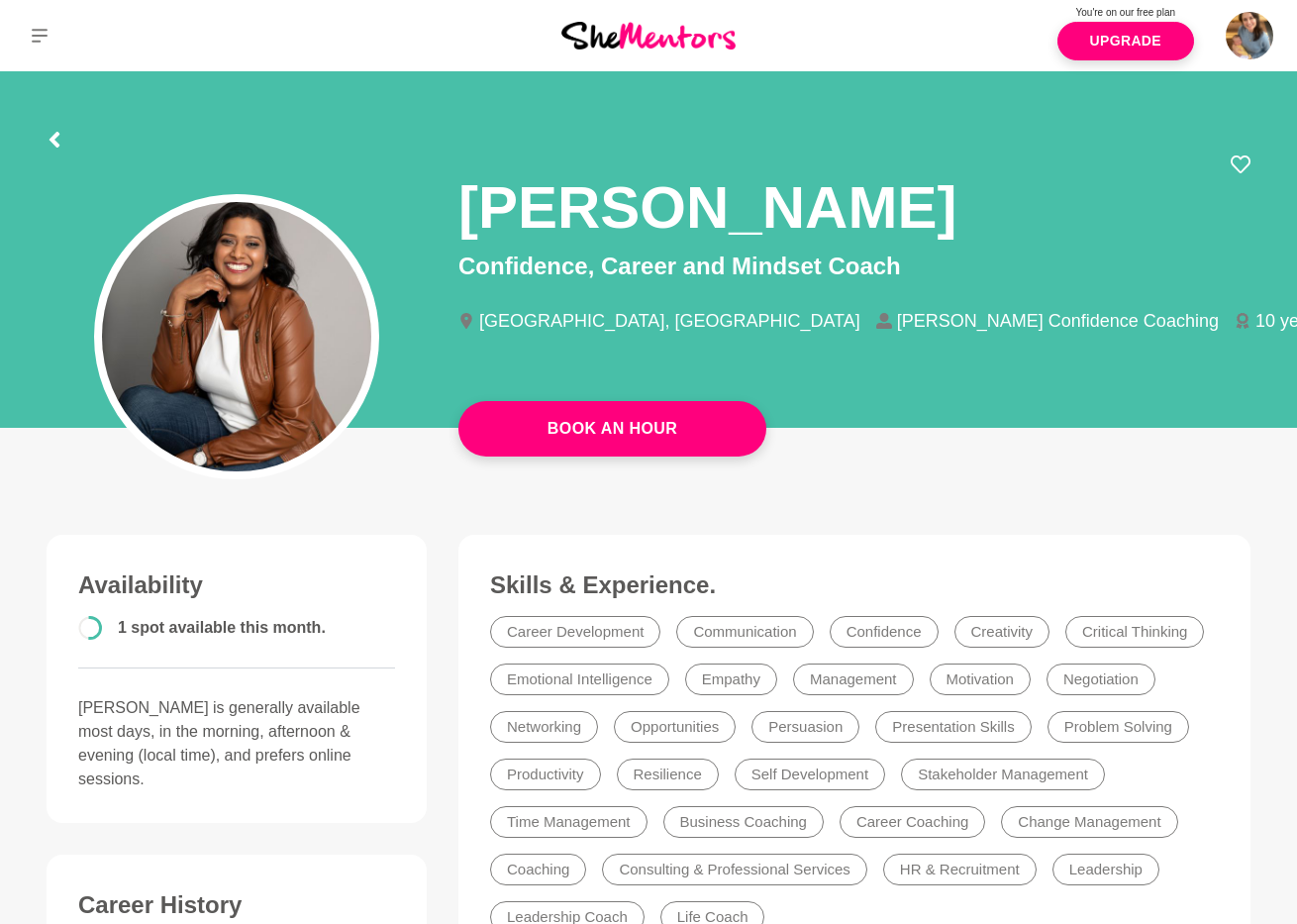
click at [859, 634] on li "Confidence" at bounding box center [884, 632] width 109 height 32
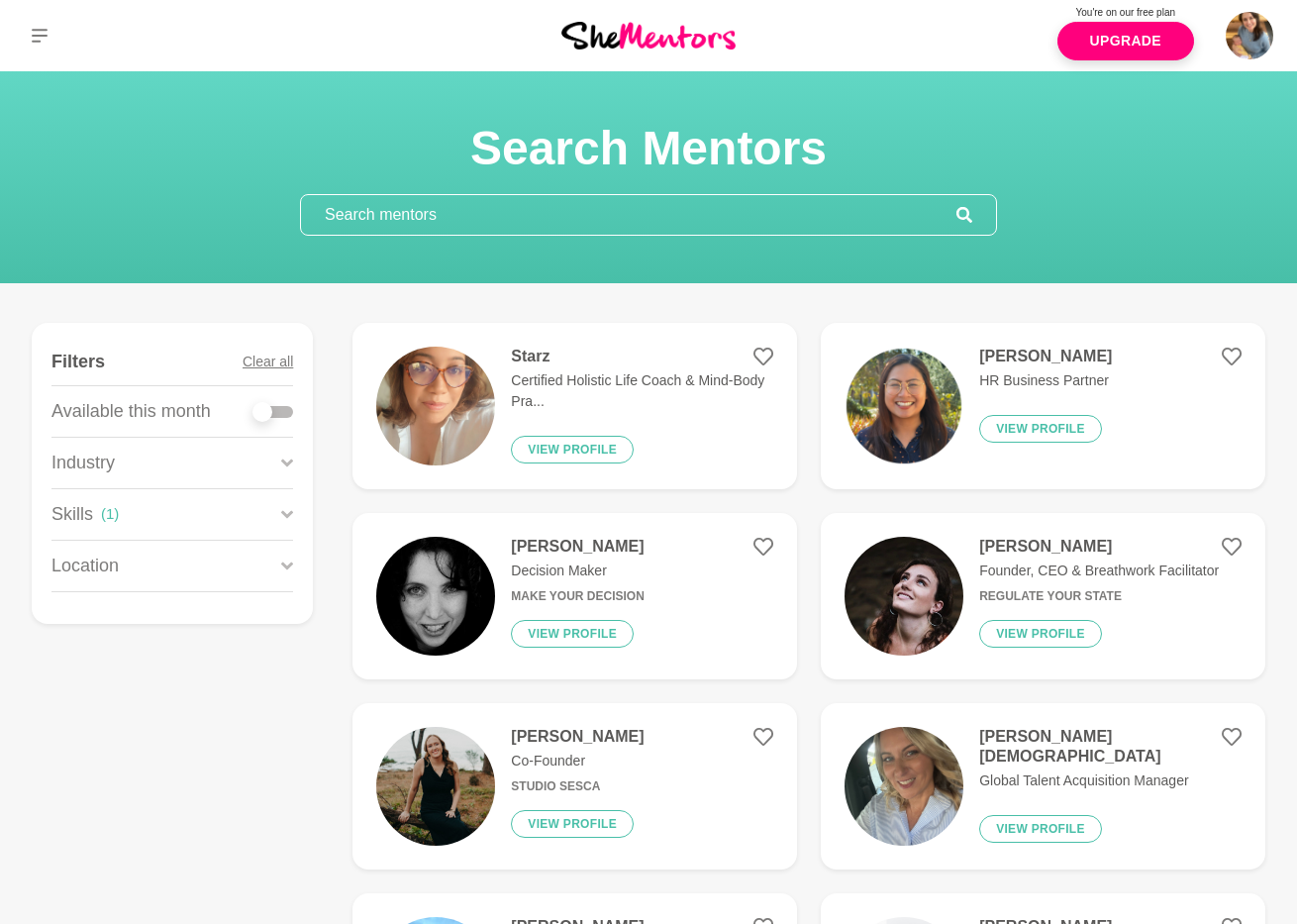
click at [583, 388] on p "Certified Holistic Life Coach & Mind-Body Pra..." at bounding box center [642, 391] width 262 height 42
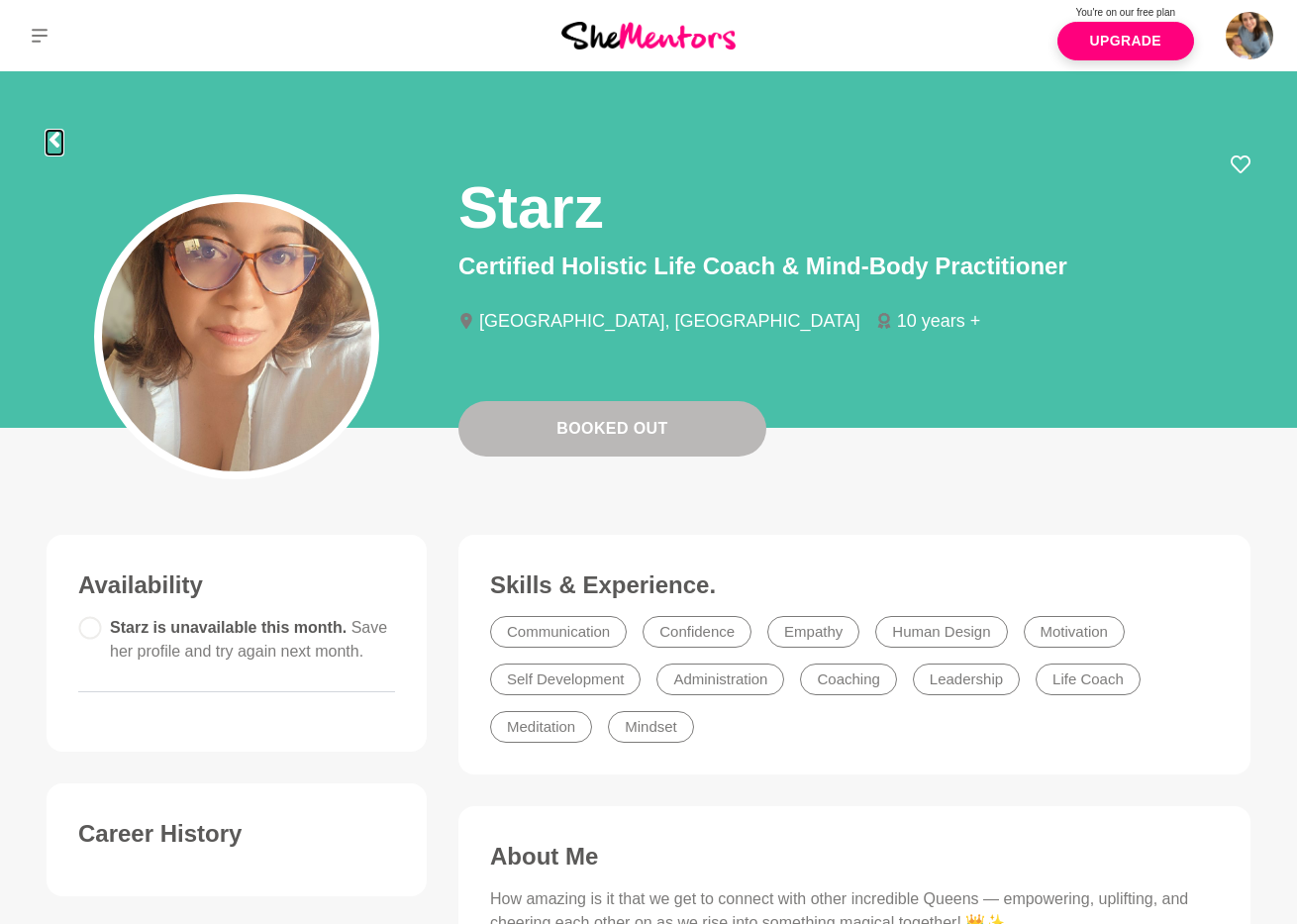
click at [57, 141] on icon at bounding box center [55, 140] width 16 height 16
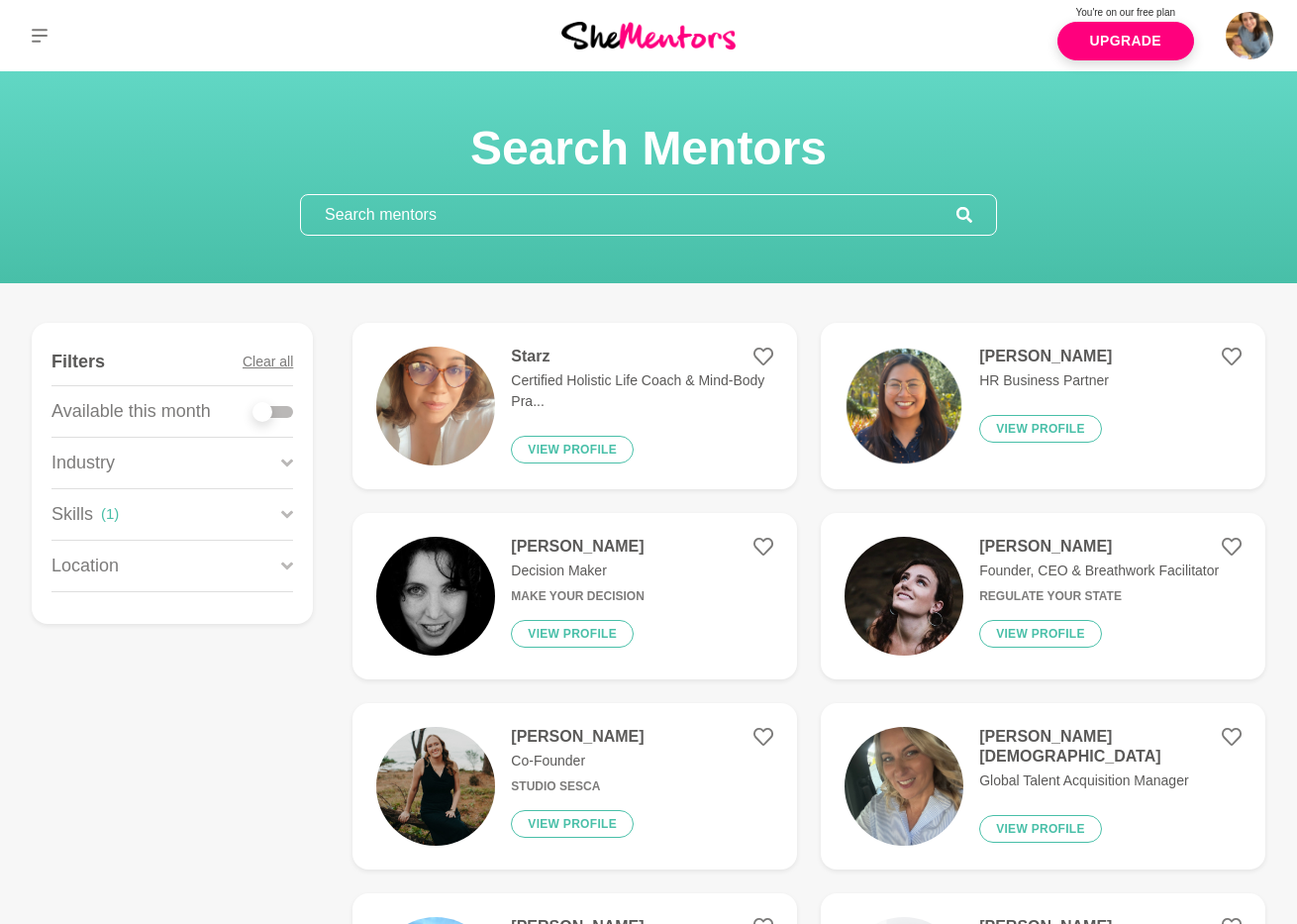
click at [358, 205] on input "text" at bounding box center [629, 216] width 655 height 40
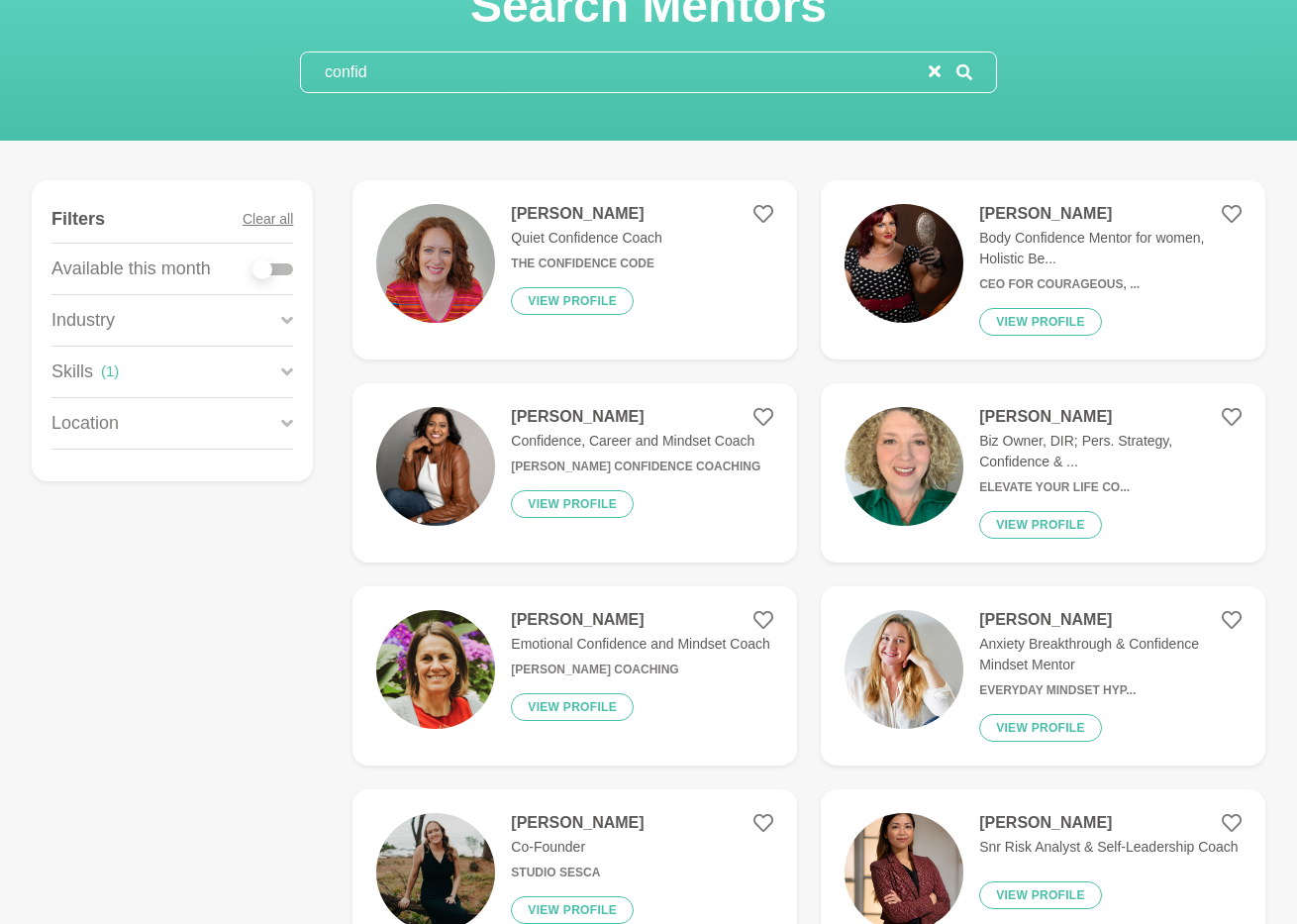
scroll to position [145, 0]
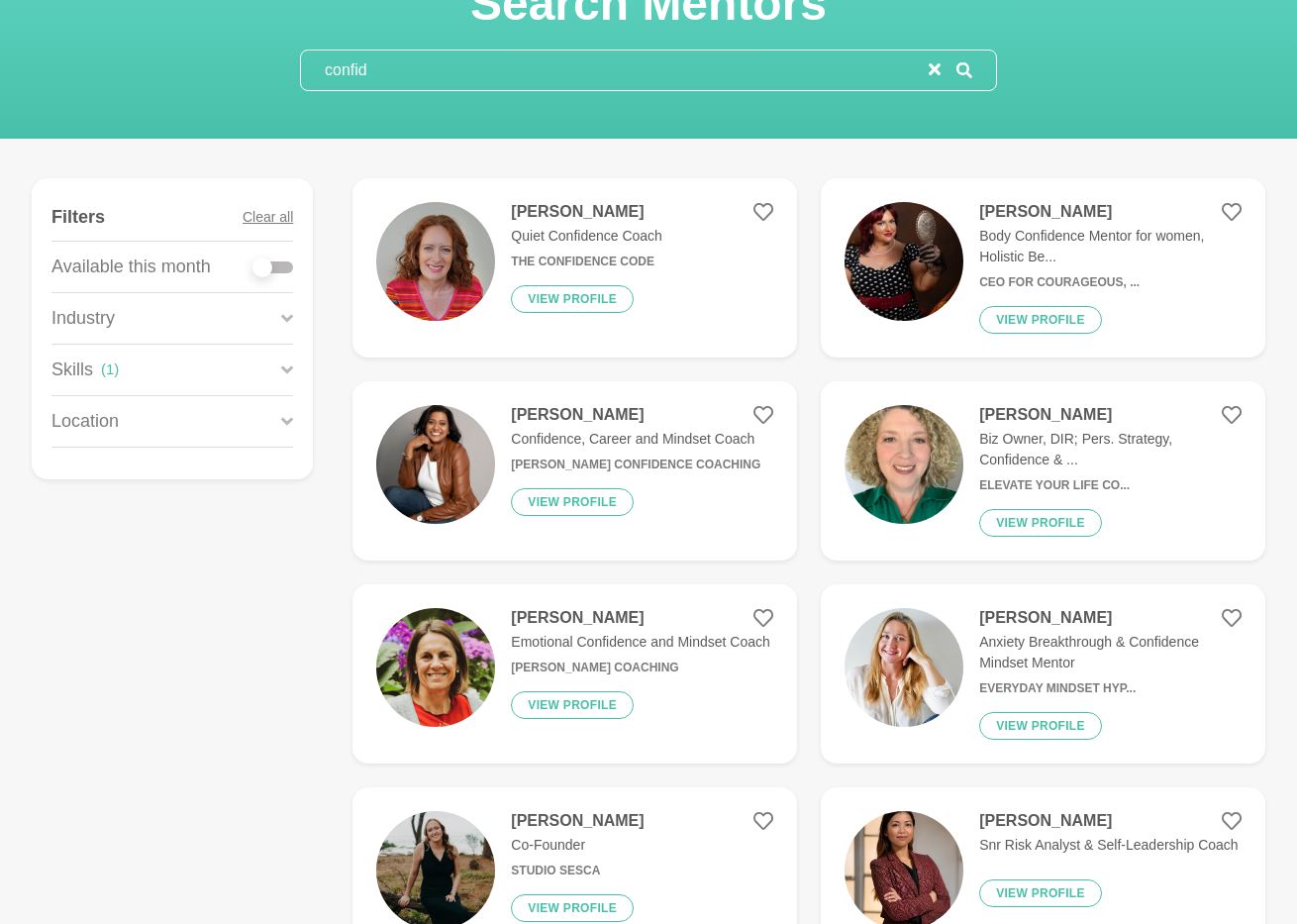
type input "confid"
click at [898, 668] on img at bounding box center [904, 667] width 119 height 119
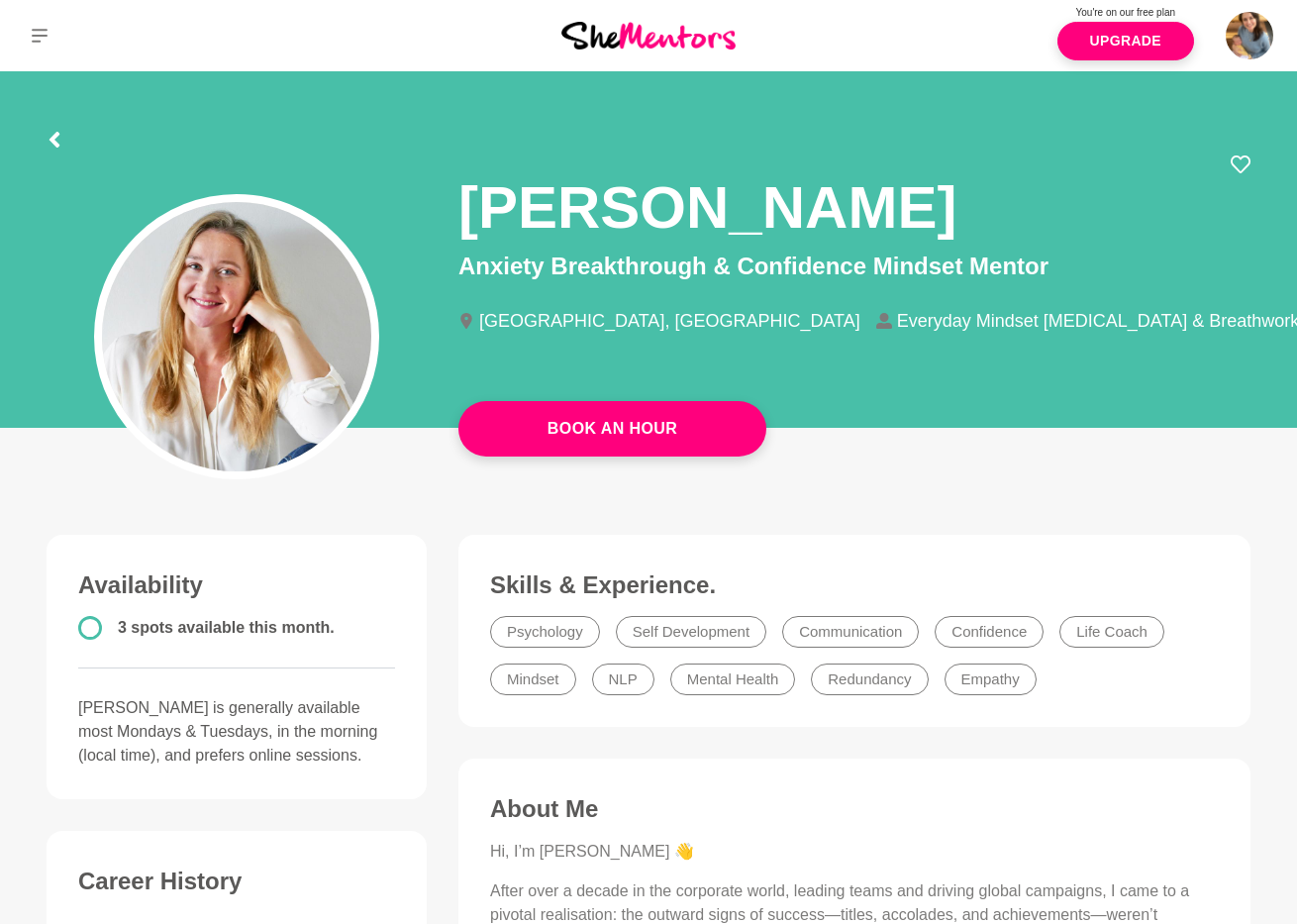
drag, startPoint x: 879, startPoint y: 210, endPoint x: 457, endPoint y: 208, distance: 422.0
click at [457, 208] on div "Natalia Yusenis Anxiety Breakthrough & Confidence Mindset Mentor Sydney, Austra…" at bounding box center [855, 259] width 824 height 211
copy h1 "Natalia Yusenis"
click at [319, 91] on section "Natalia Yusenis Anxiety Breakthrough & Confidence Mindset Mentor Sydney, Austra…" at bounding box center [648, 254] width 1267 height 368
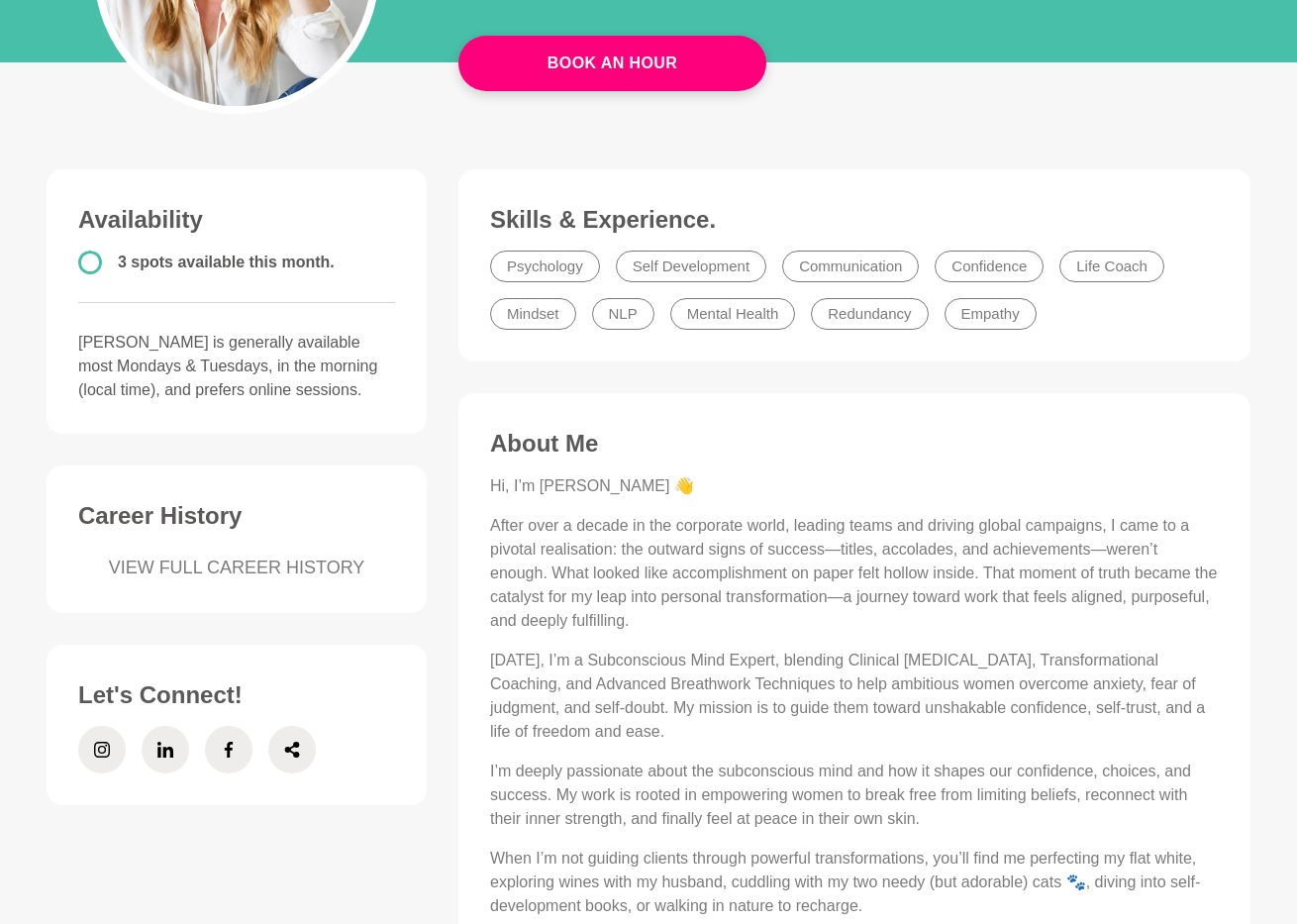
scroll to position [383, 0]
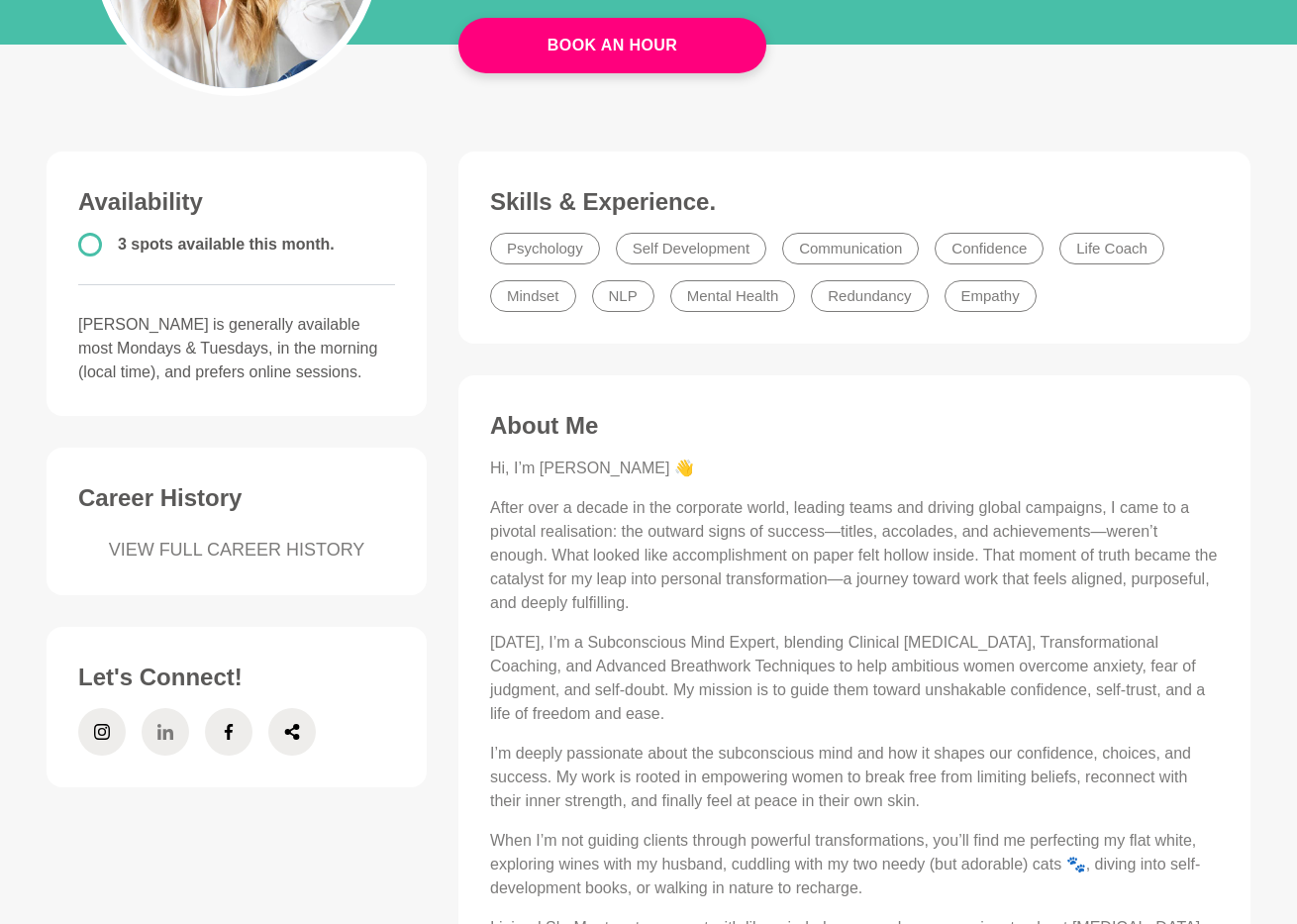
click at [167, 730] on icon at bounding box center [166, 732] width 16 height 16
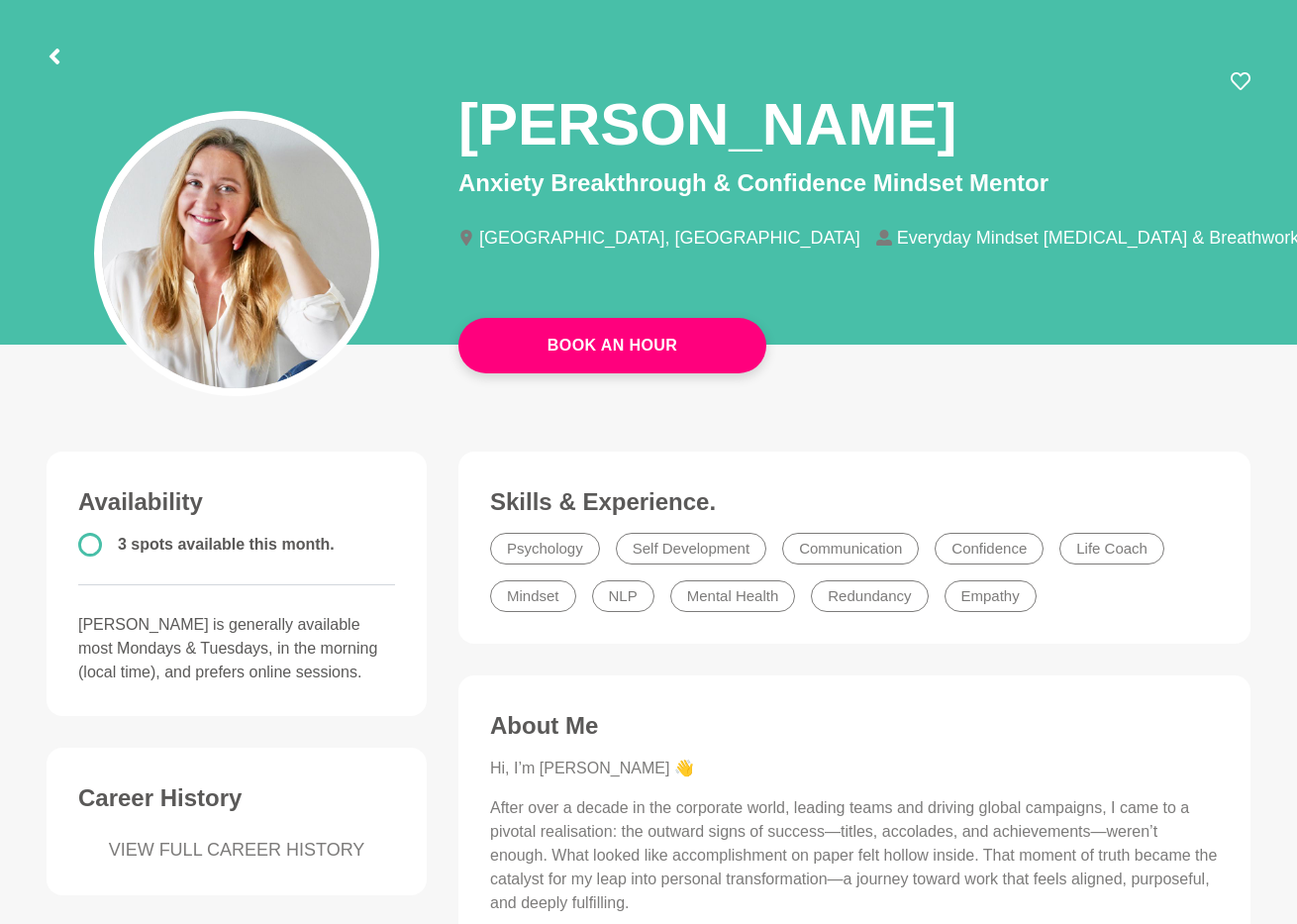
scroll to position [0, 0]
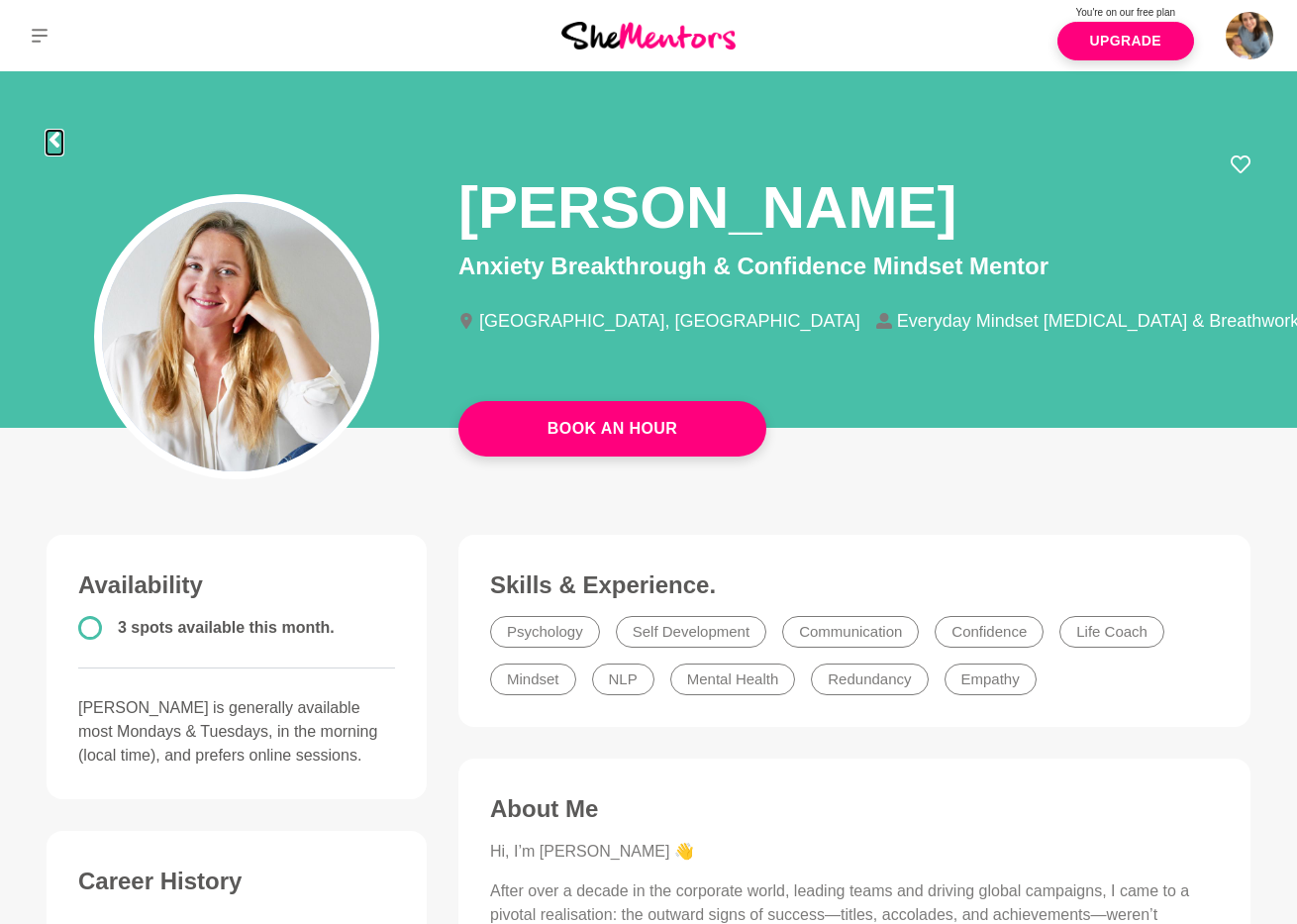
click at [55, 141] on icon at bounding box center [55, 140] width 10 height 16
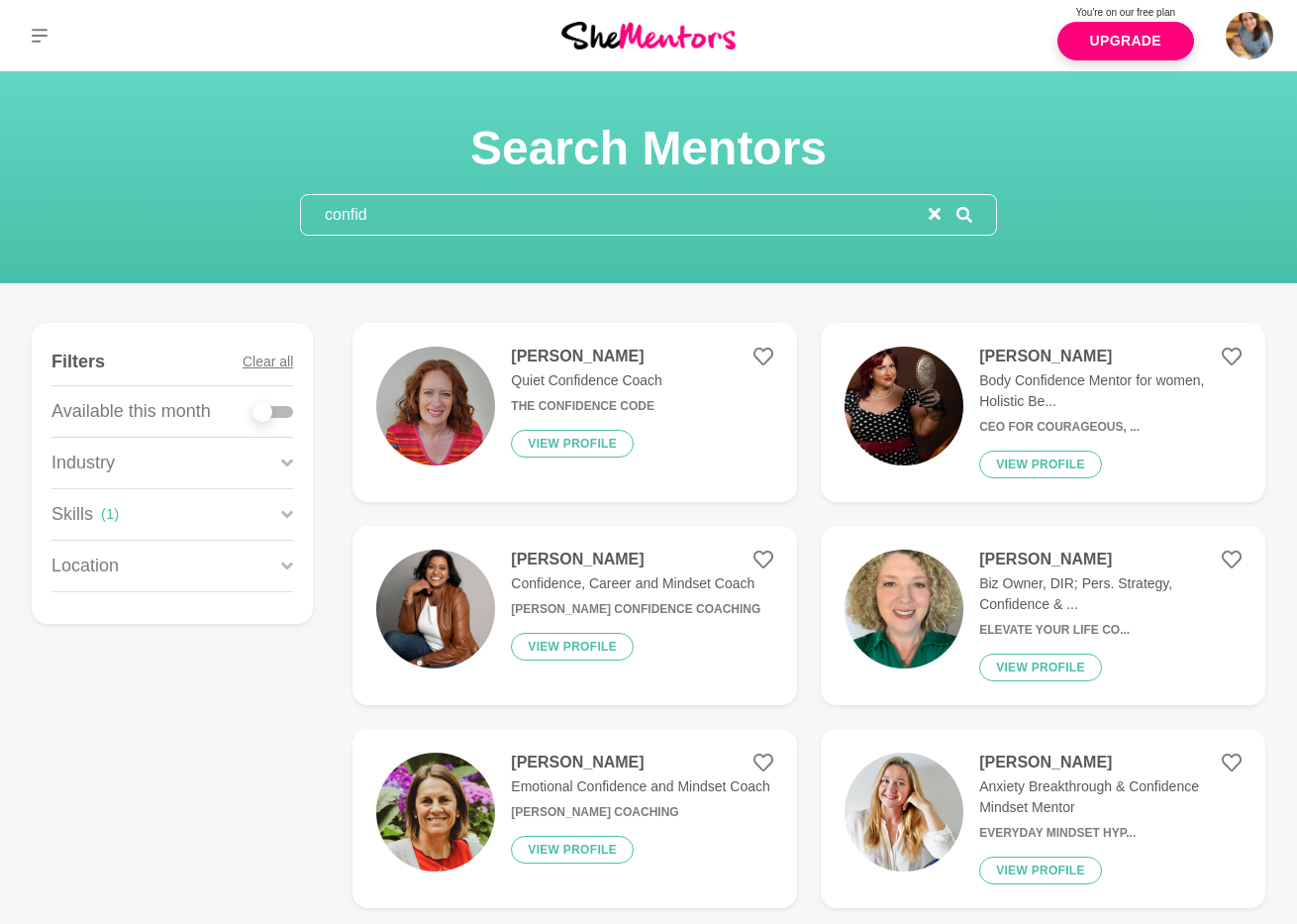
click at [372, 223] on input "confid" at bounding box center [615, 216] width 628 height 40
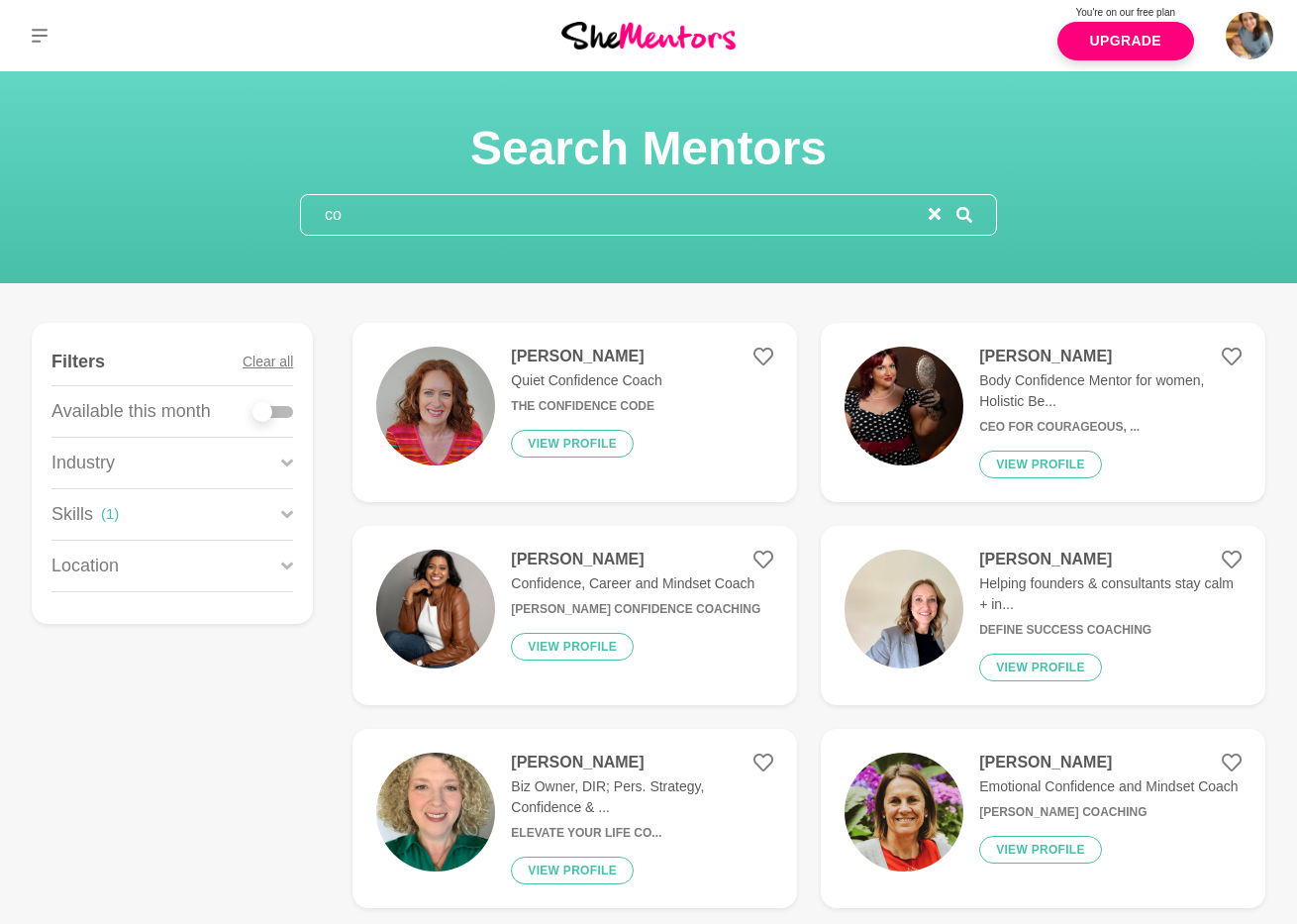
type input "c"
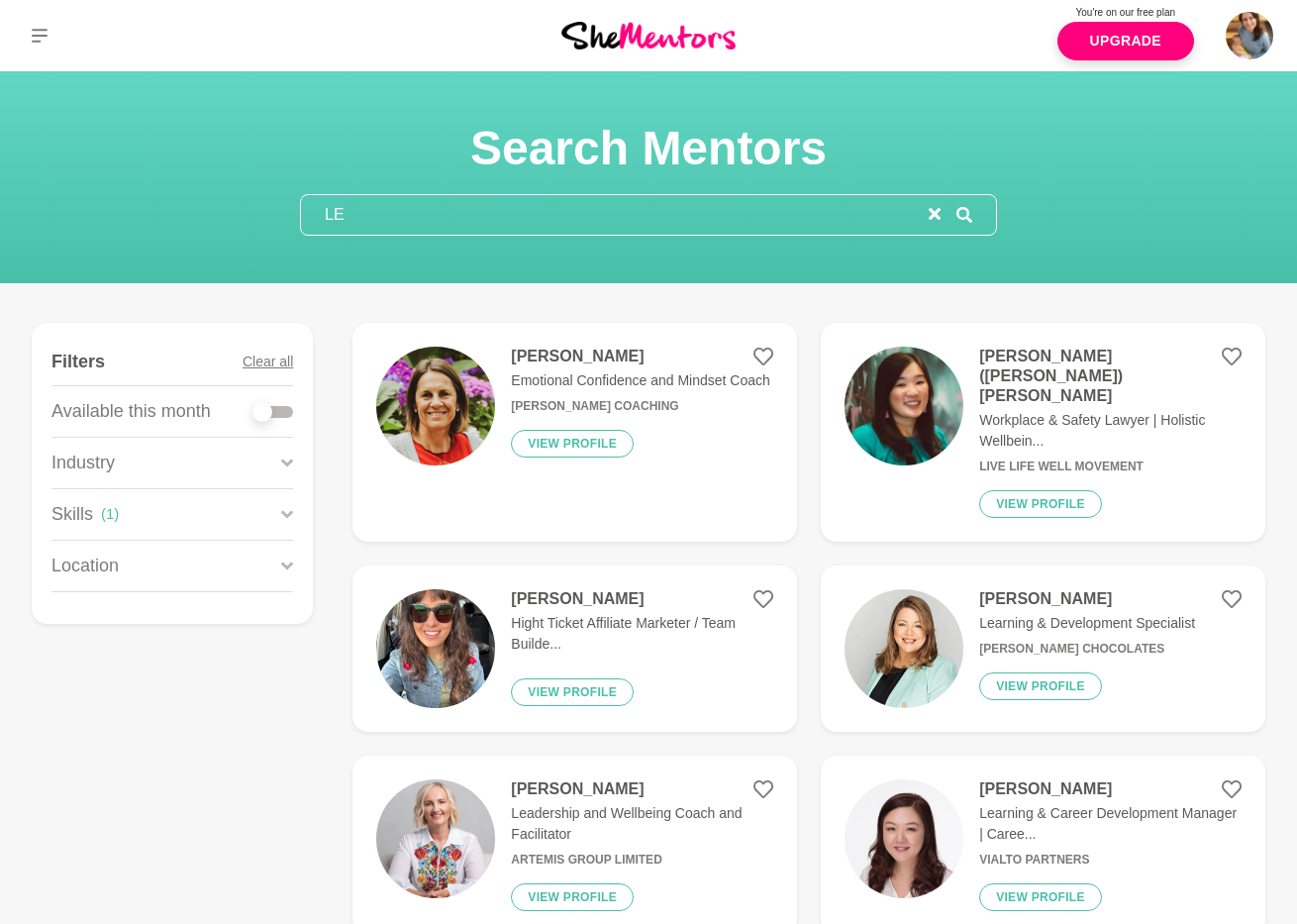
type input "L"
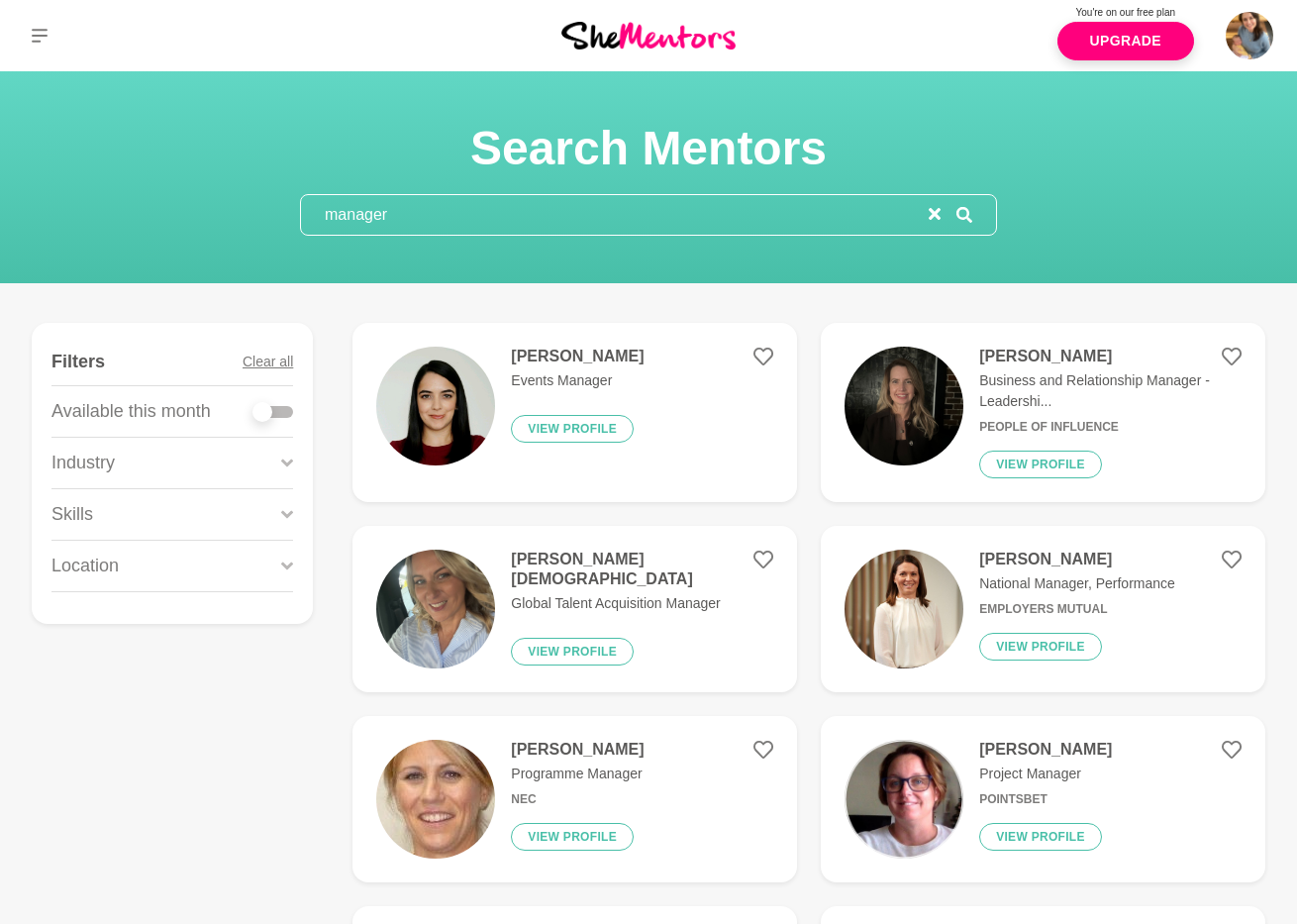
type input "manager"
click at [273, 410] on div at bounding box center [273, 412] width 40 height 12
checkbox input "true"
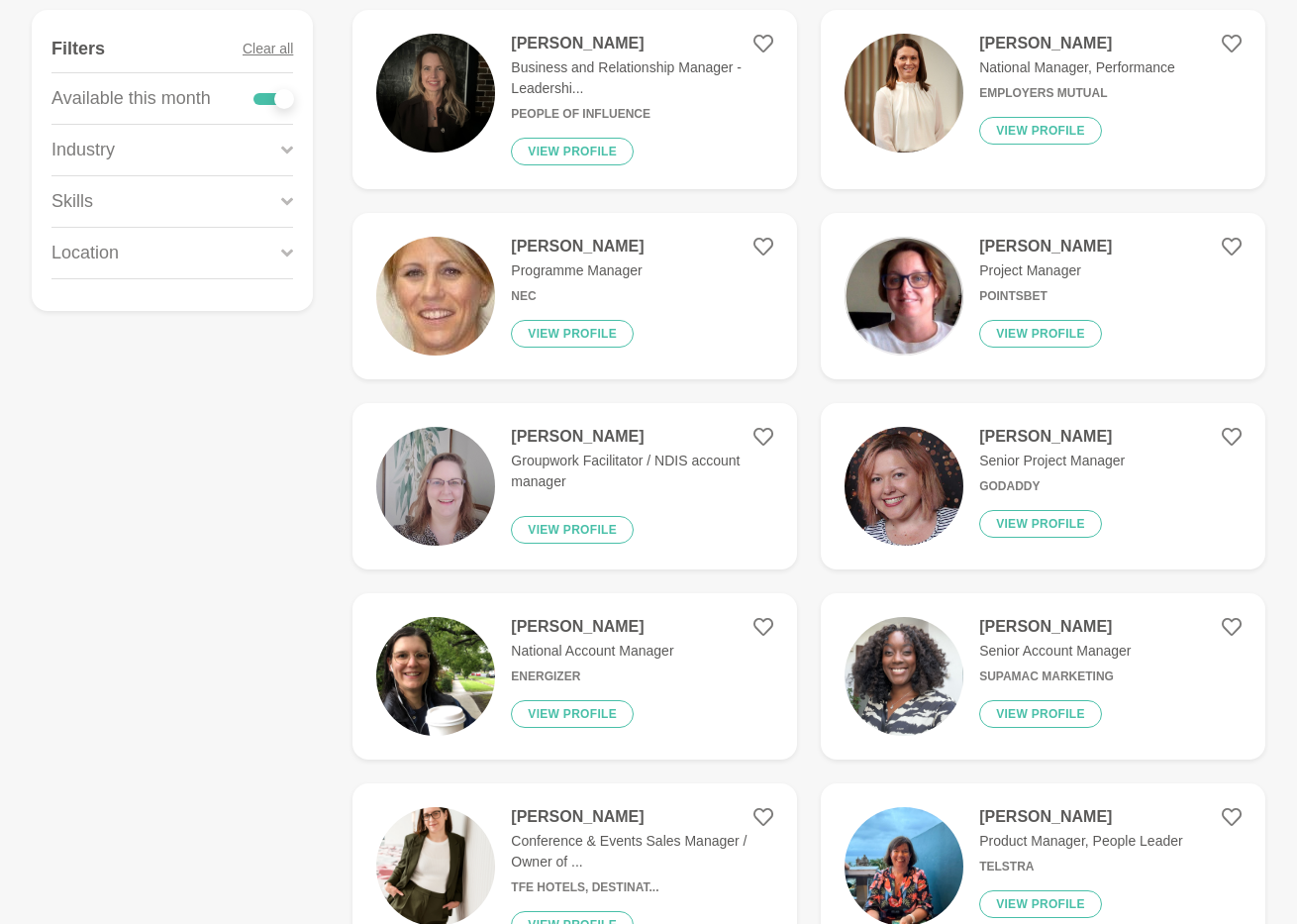
scroll to position [357, 0]
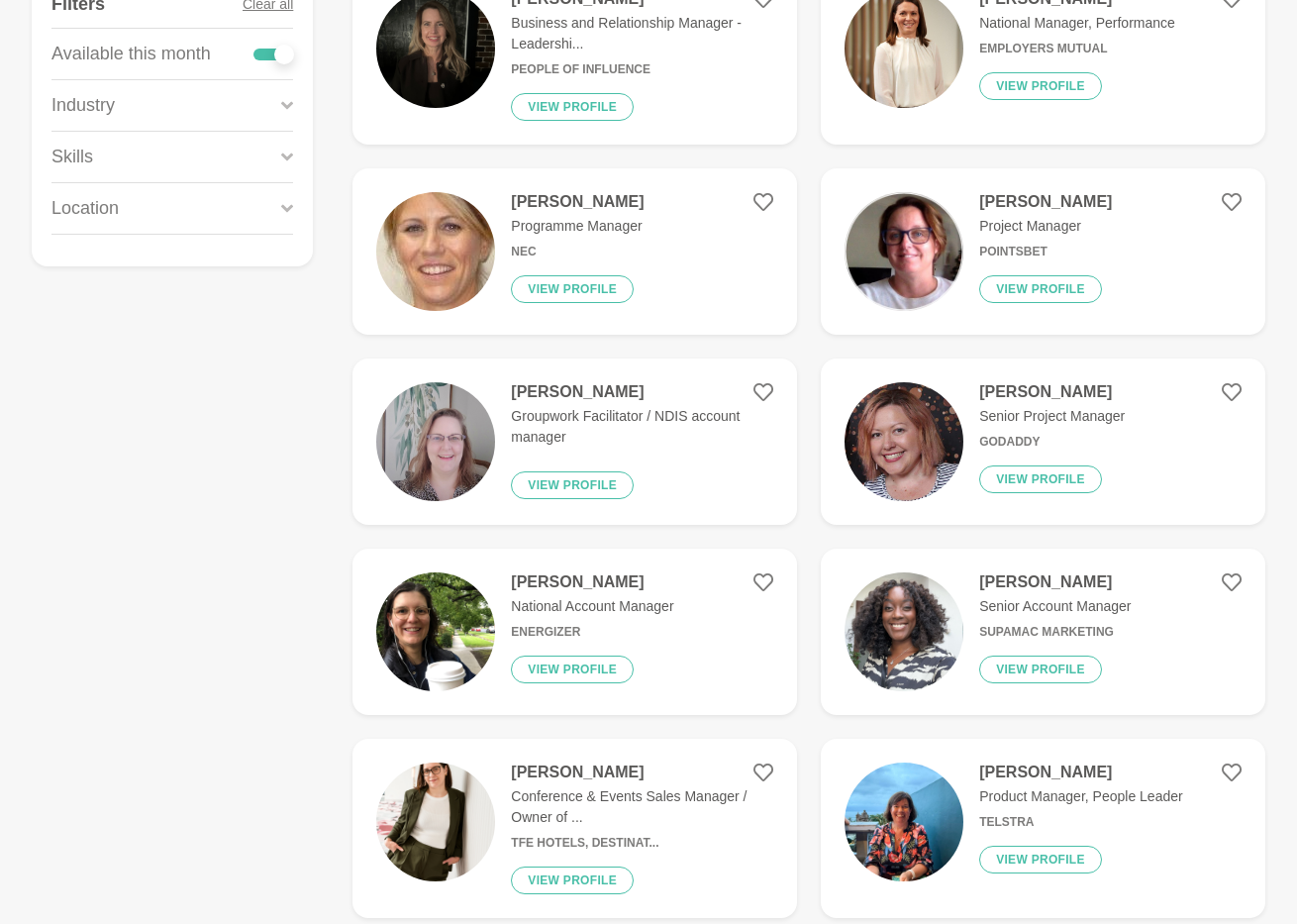
click at [933, 417] on img at bounding box center [904, 441] width 119 height 119
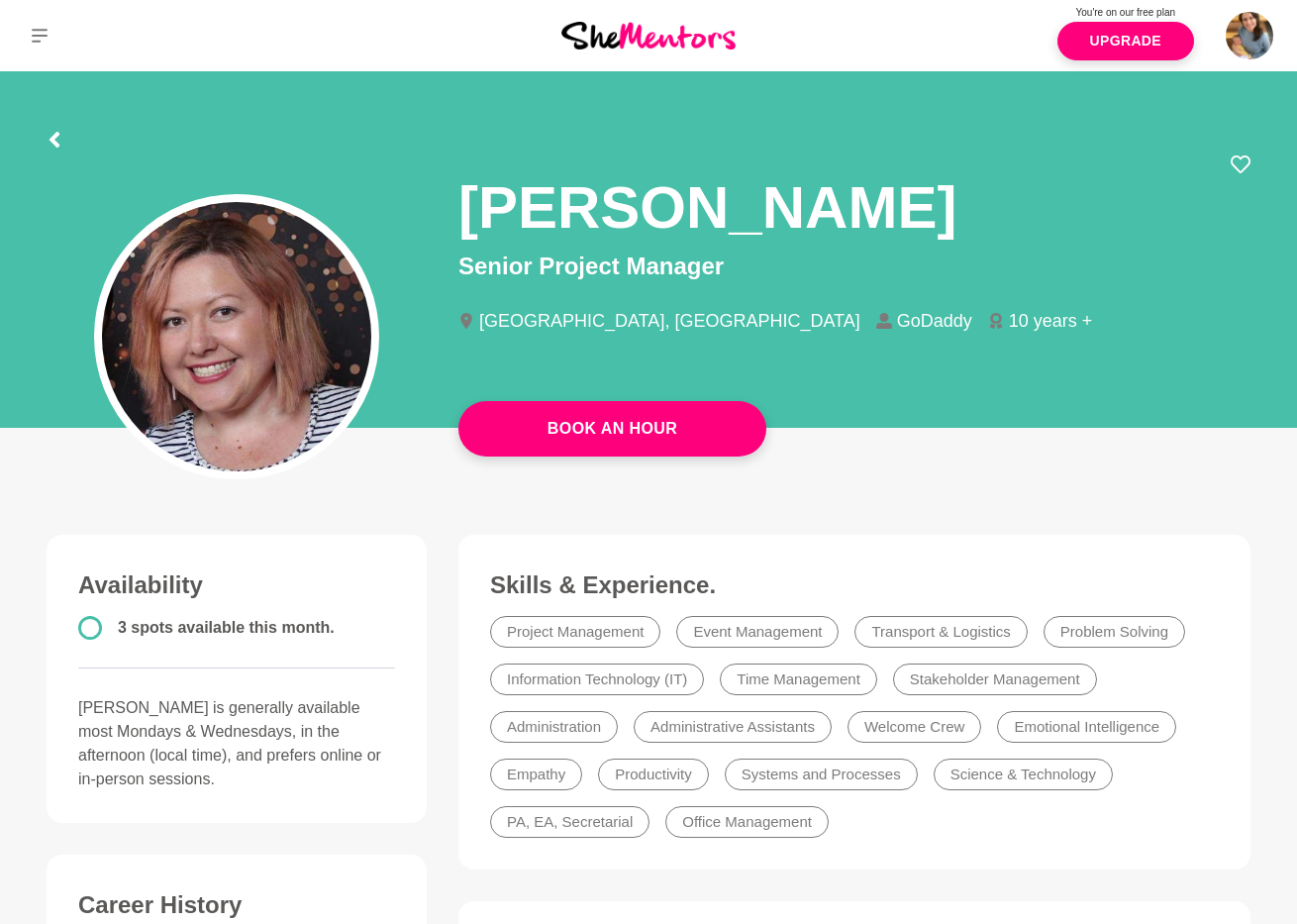
click at [63, 141] on div at bounding box center [648, 137] width 1204 height 36
click at [60, 142] on icon at bounding box center [55, 140] width 16 height 16
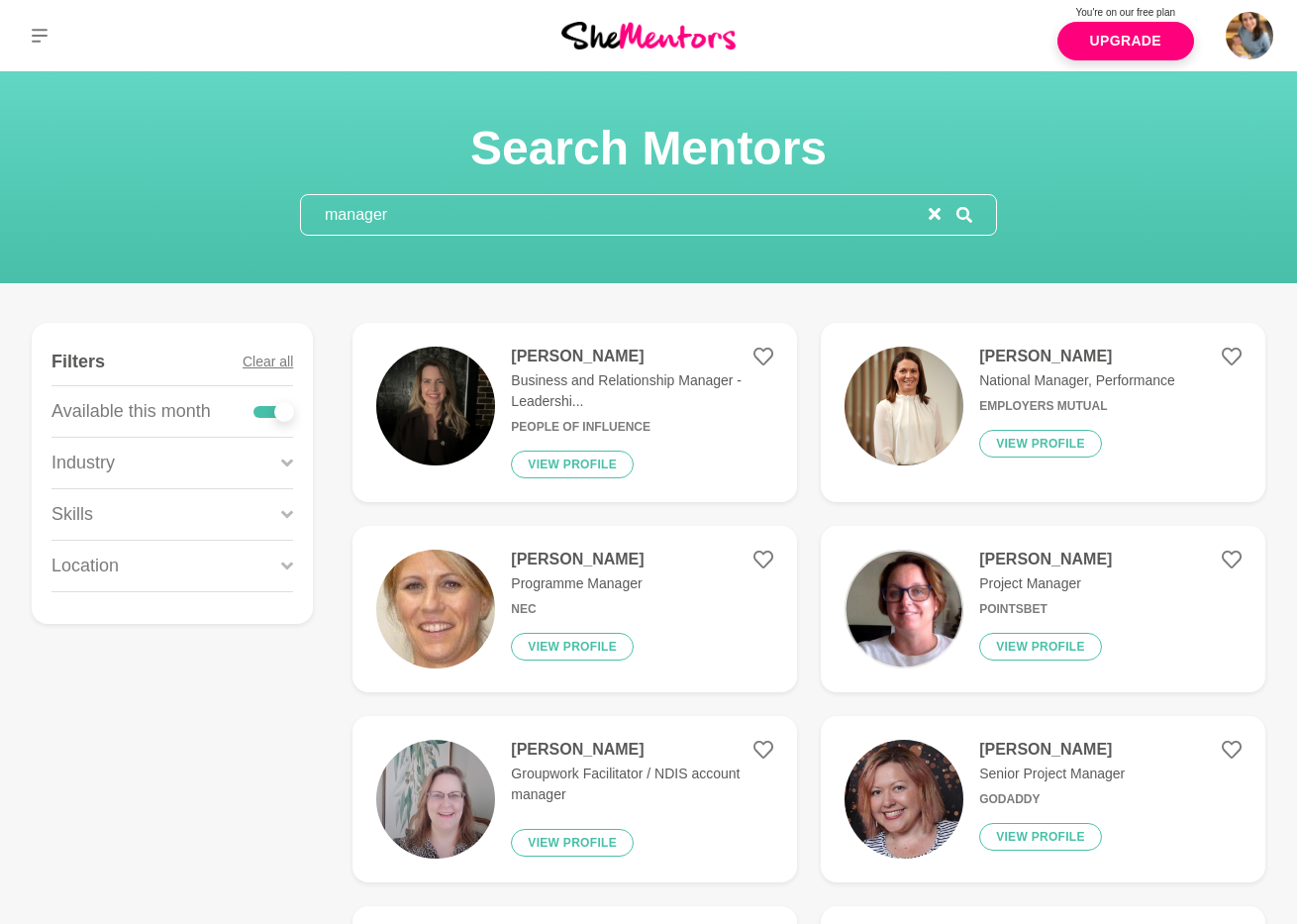
click at [408, 214] on input "manager" at bounding box center [615, 216] width 628 height 40
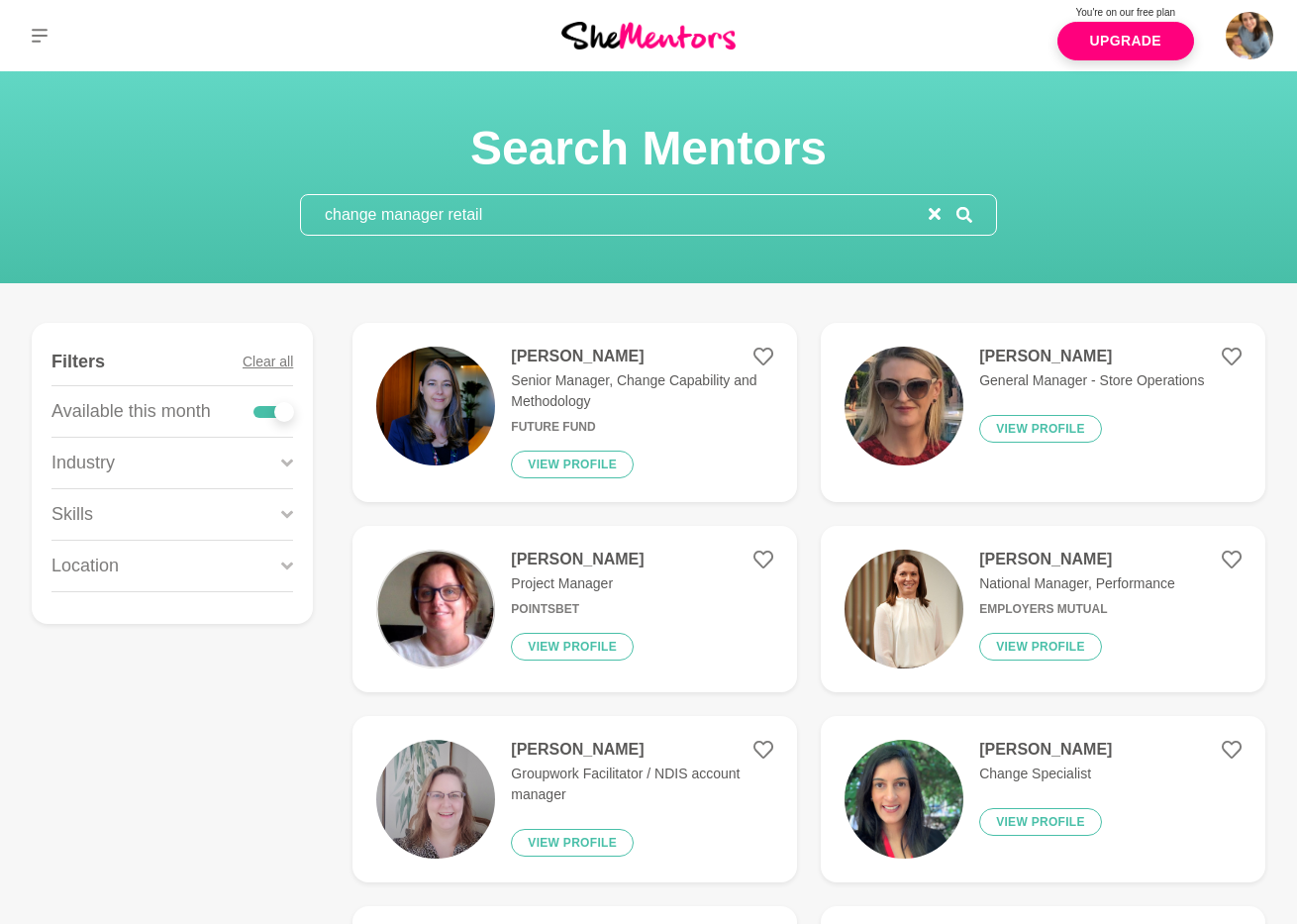
type input "change manager retail"
click at [902, 372] on img at bounding box center [904, 405] width 119 height 119
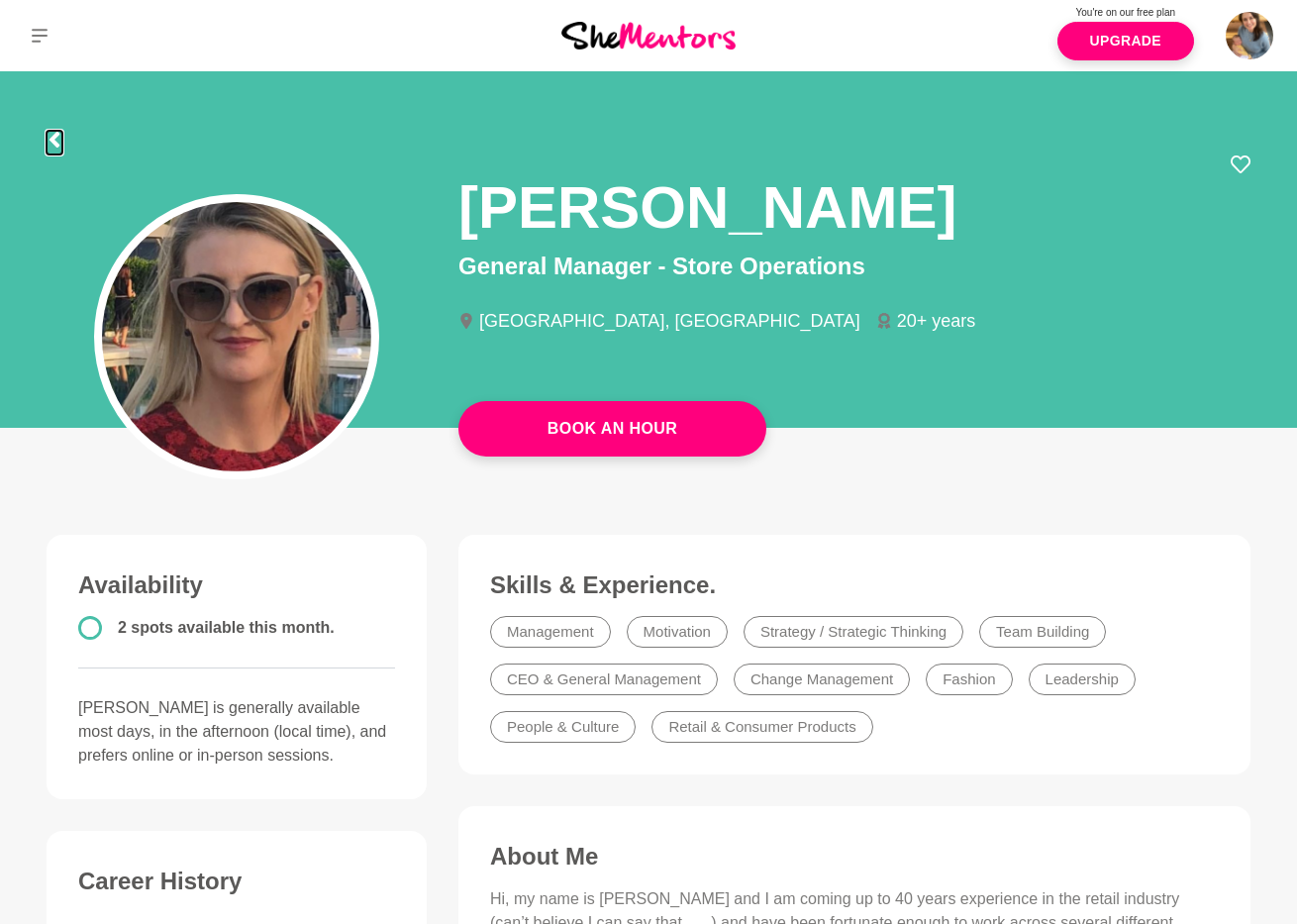
click at [55, 140] on icon at bounding box center [55, 140] width 16 height 16
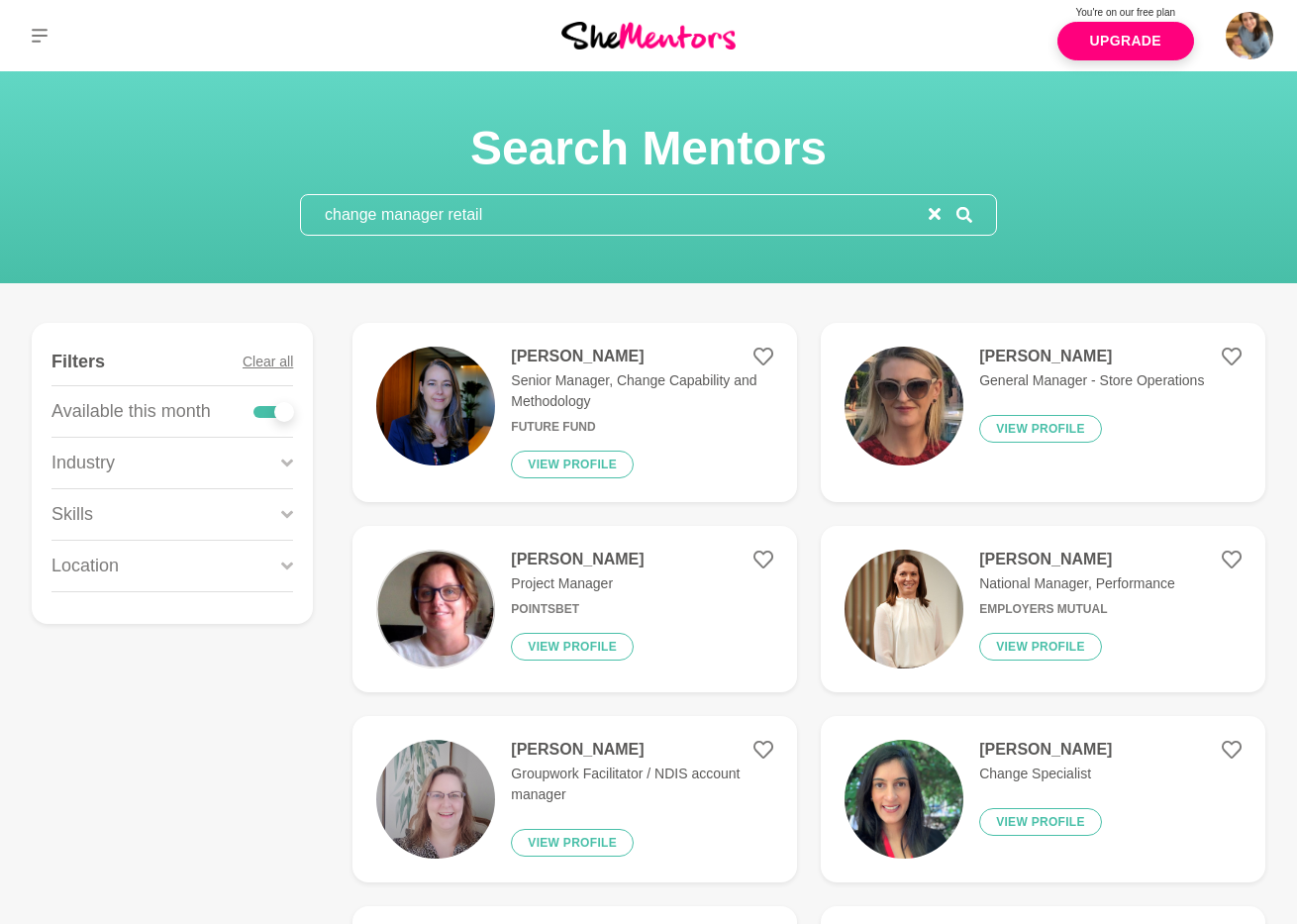
click at [350, 205] on input "change manager retail" at bounding box center [615, 216] width 628 height 40
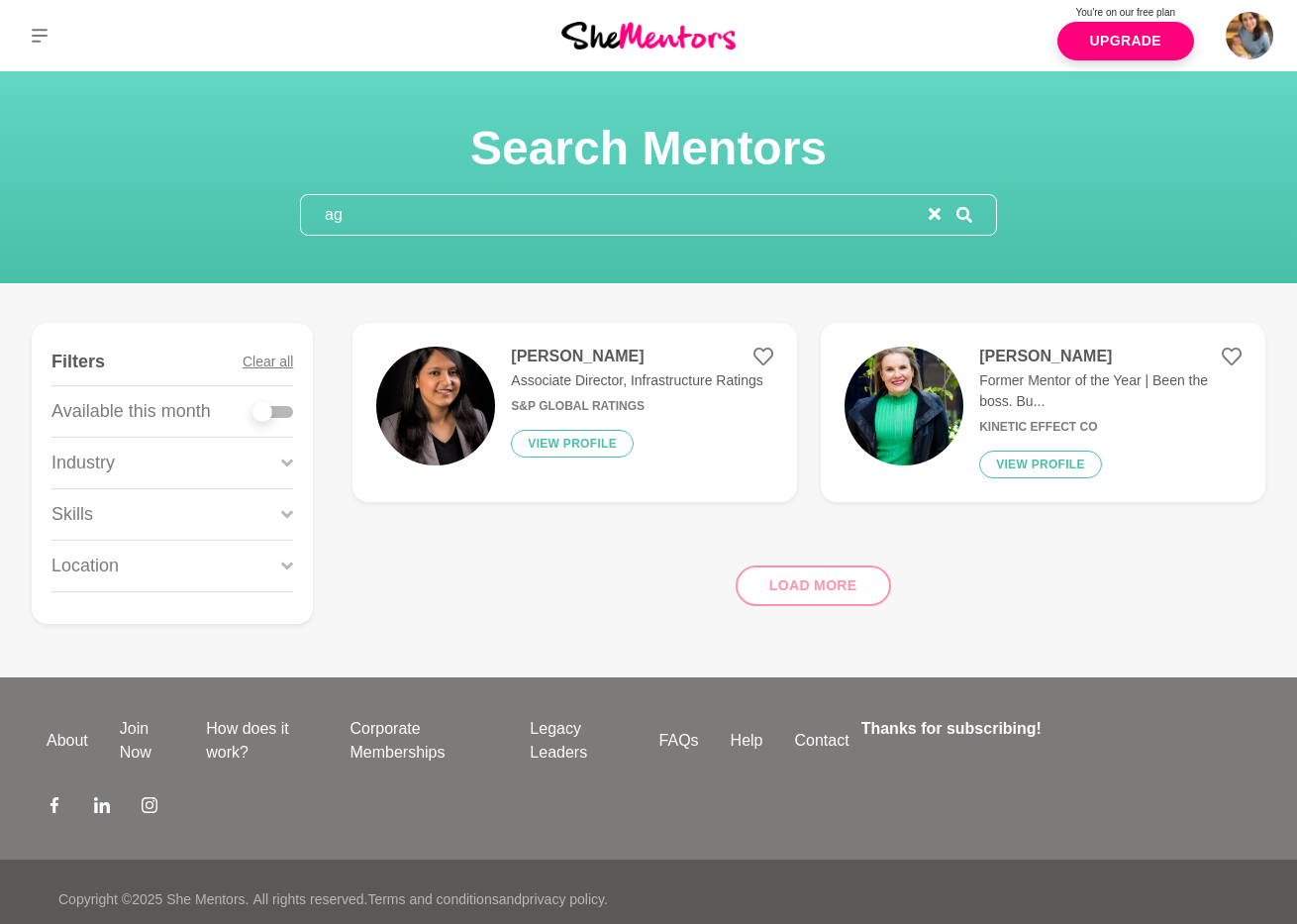
type input "a"
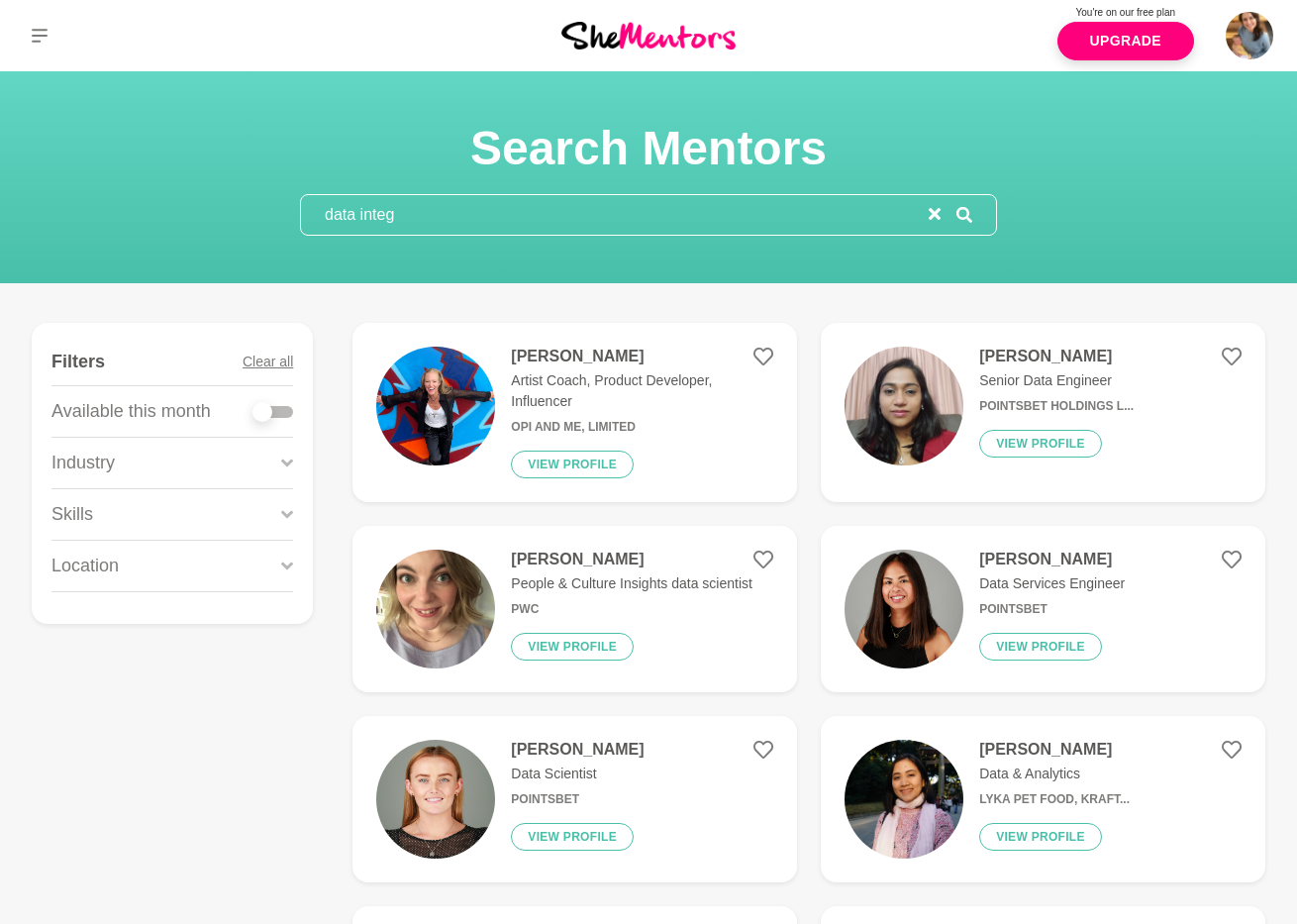
type input "data integ"
click at [893, 398] on img at bounding box center [904, 405] width 119 height 119
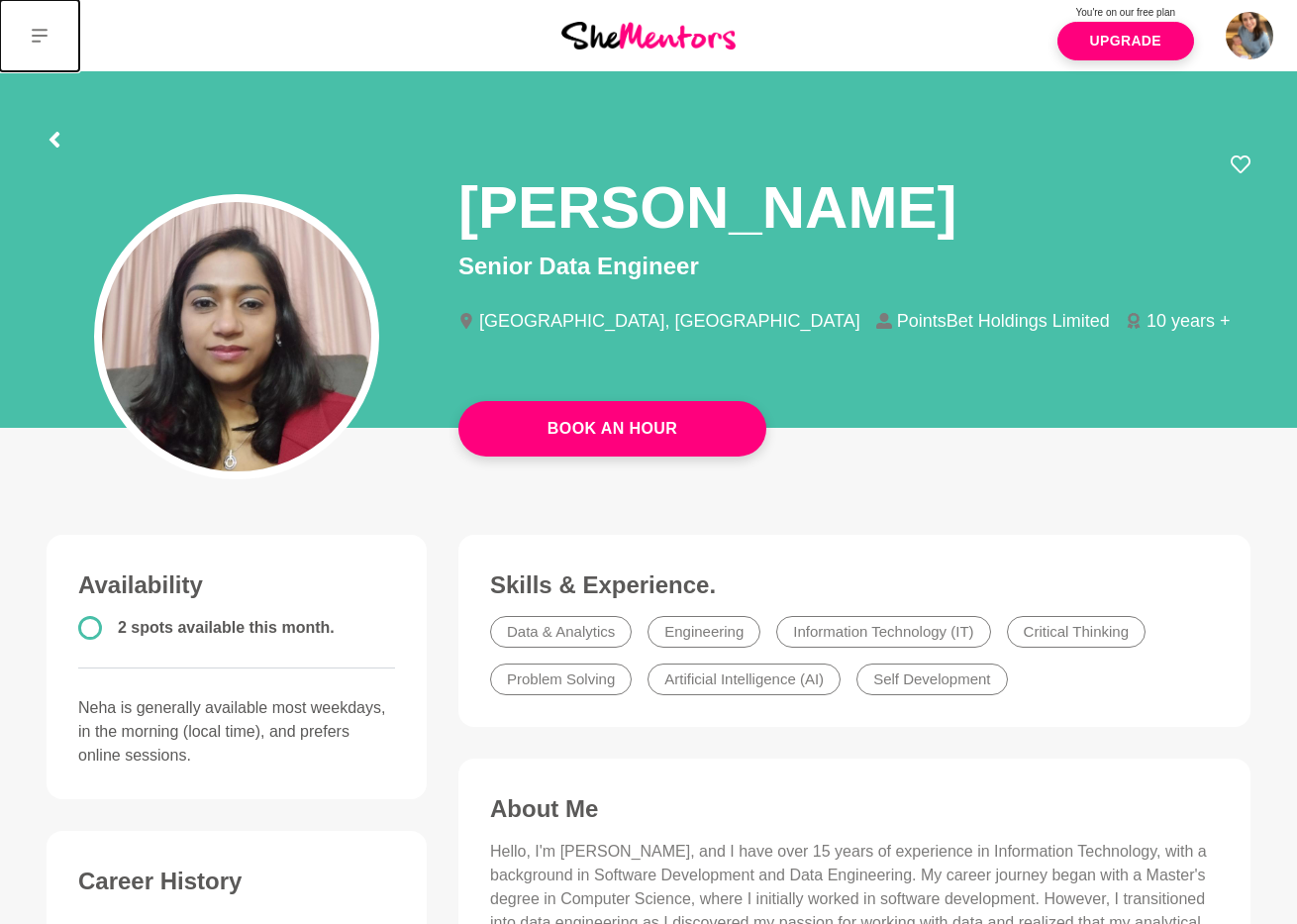
click at [30, 45] on button at bounding box center [39, 35] width 79 height 71
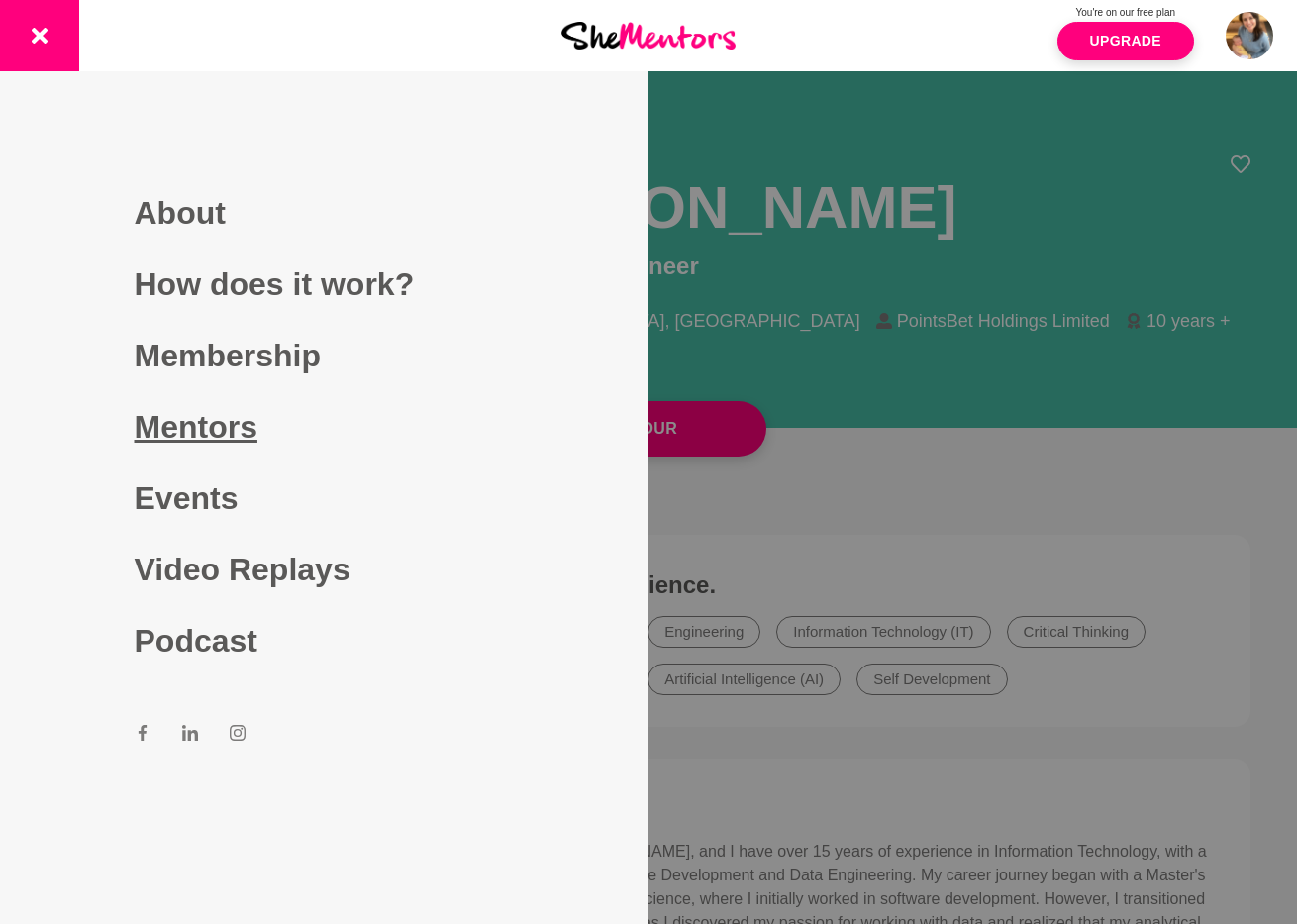
click at [169, 425] on link "Mentors" at bounding box center [324, 426] width 380 height 71
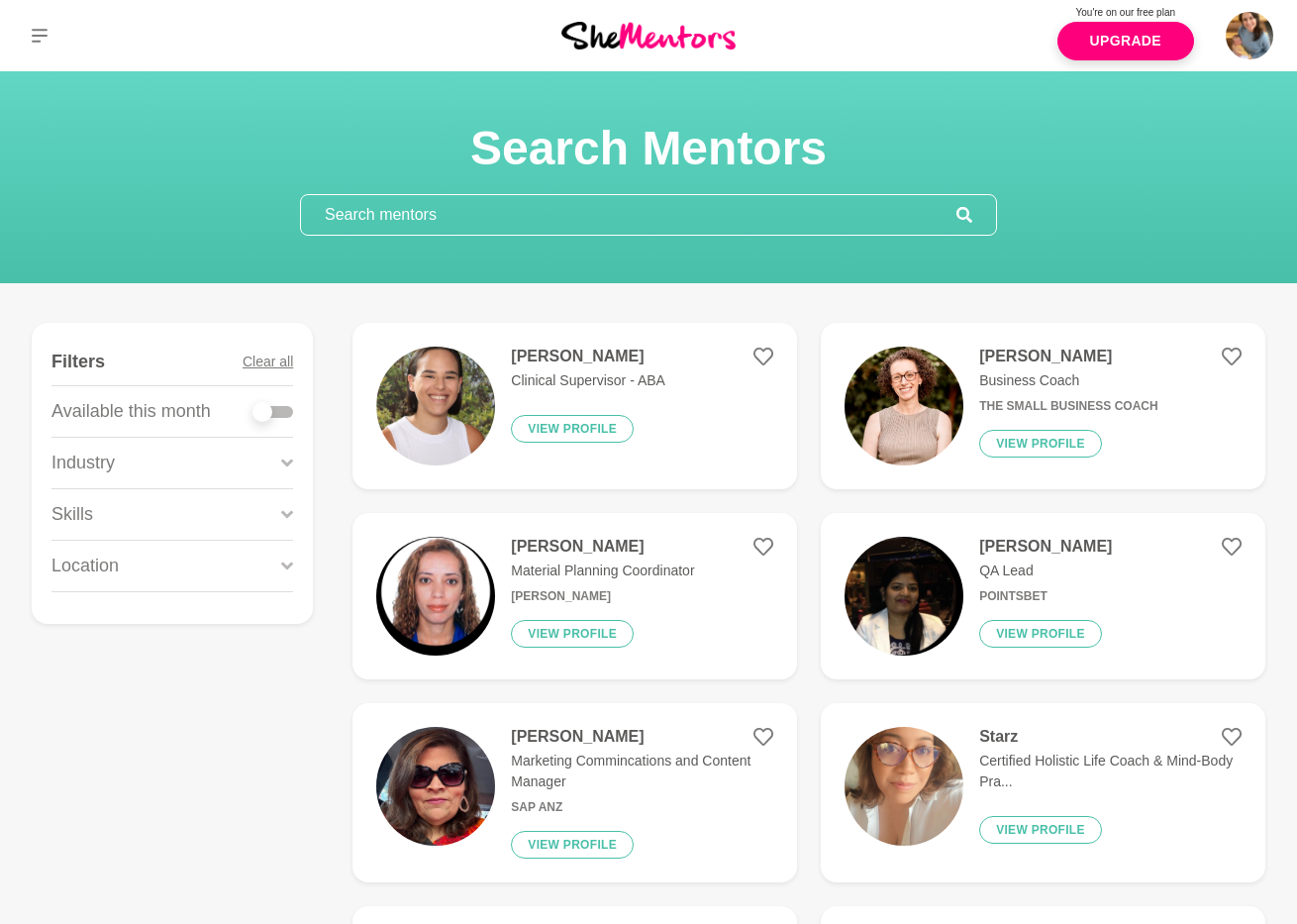
click at [336, 206] on input "text" at bounding box center [629, 216] width 655 height 40
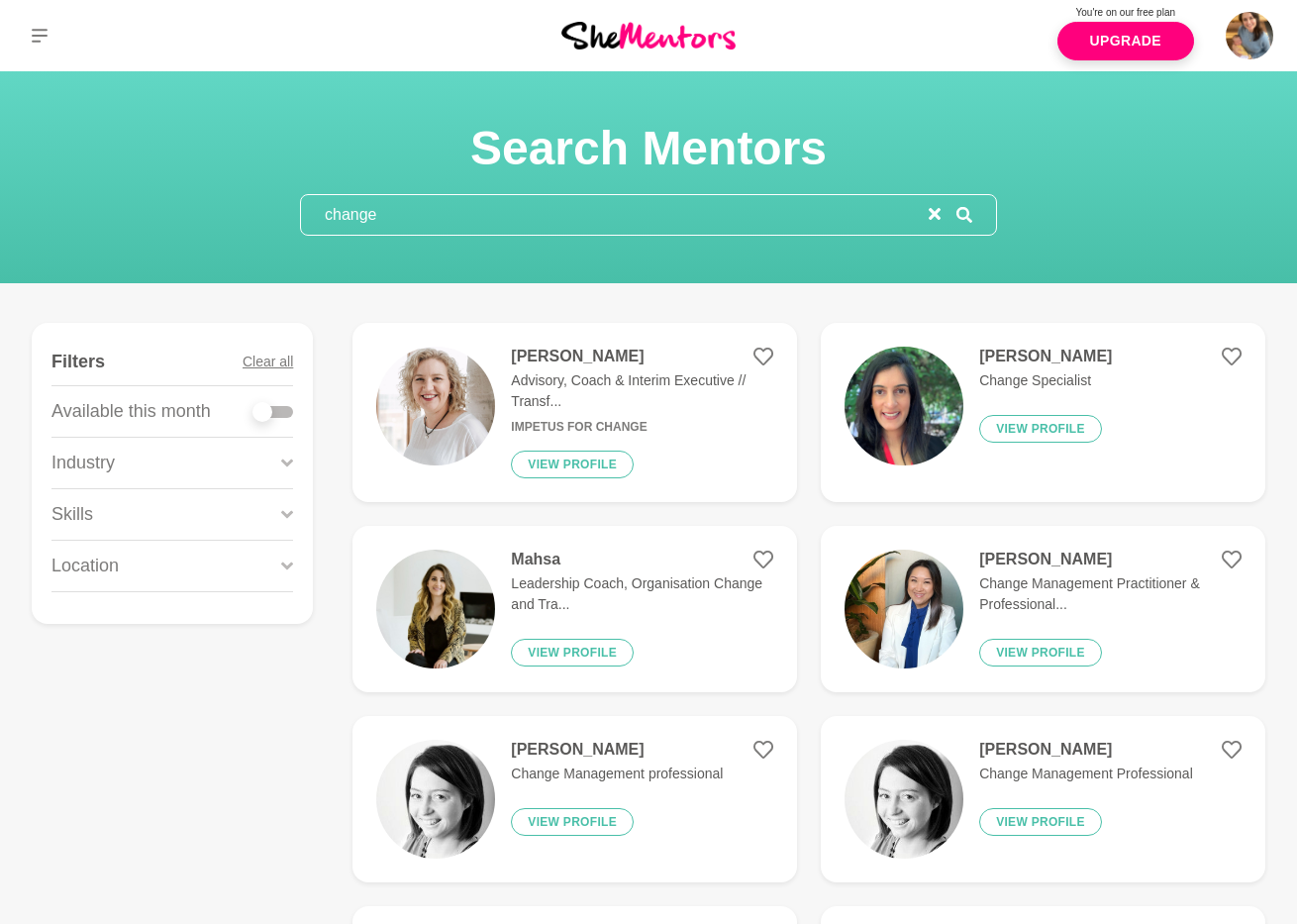
type input "change"
click at [278, 416] on div at bounding box center [273, 412] width 40 height 12
checkbox input "true"
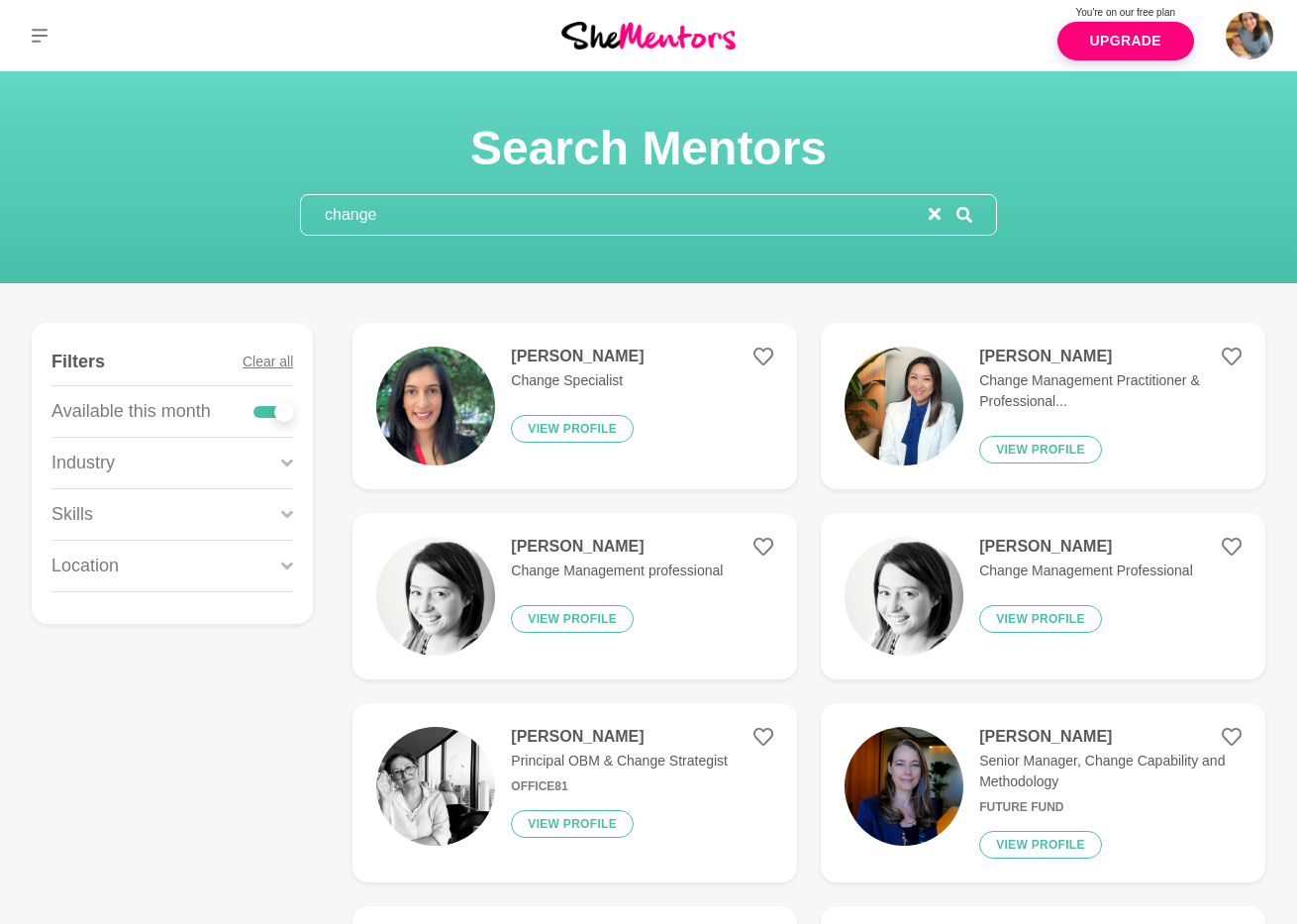
click at [370, 221] on input "change" at bounding box center [615, 216] width 628 height 40
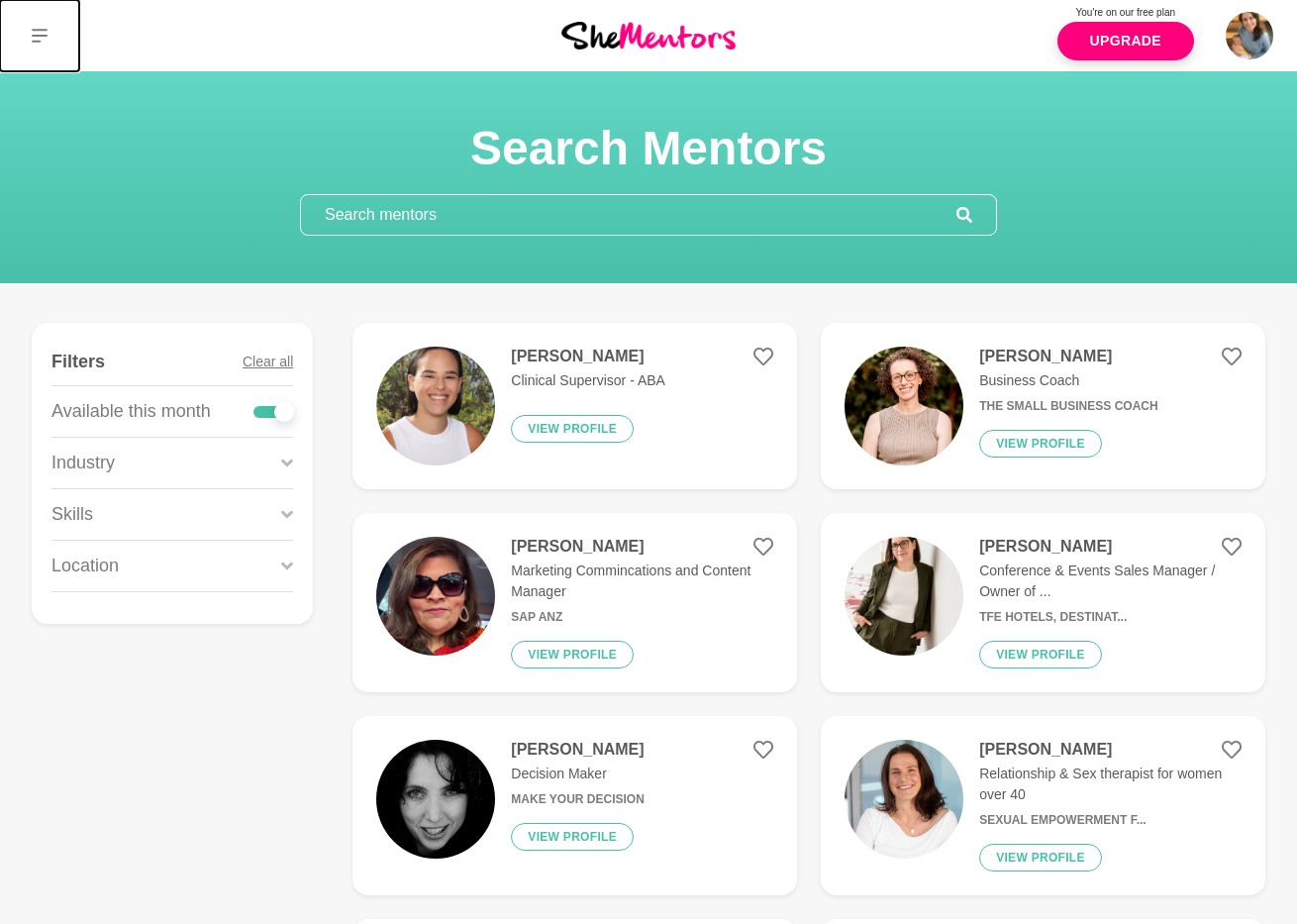
click at [31, 44] on button at bounding box center [39, 35] width 79 height 71
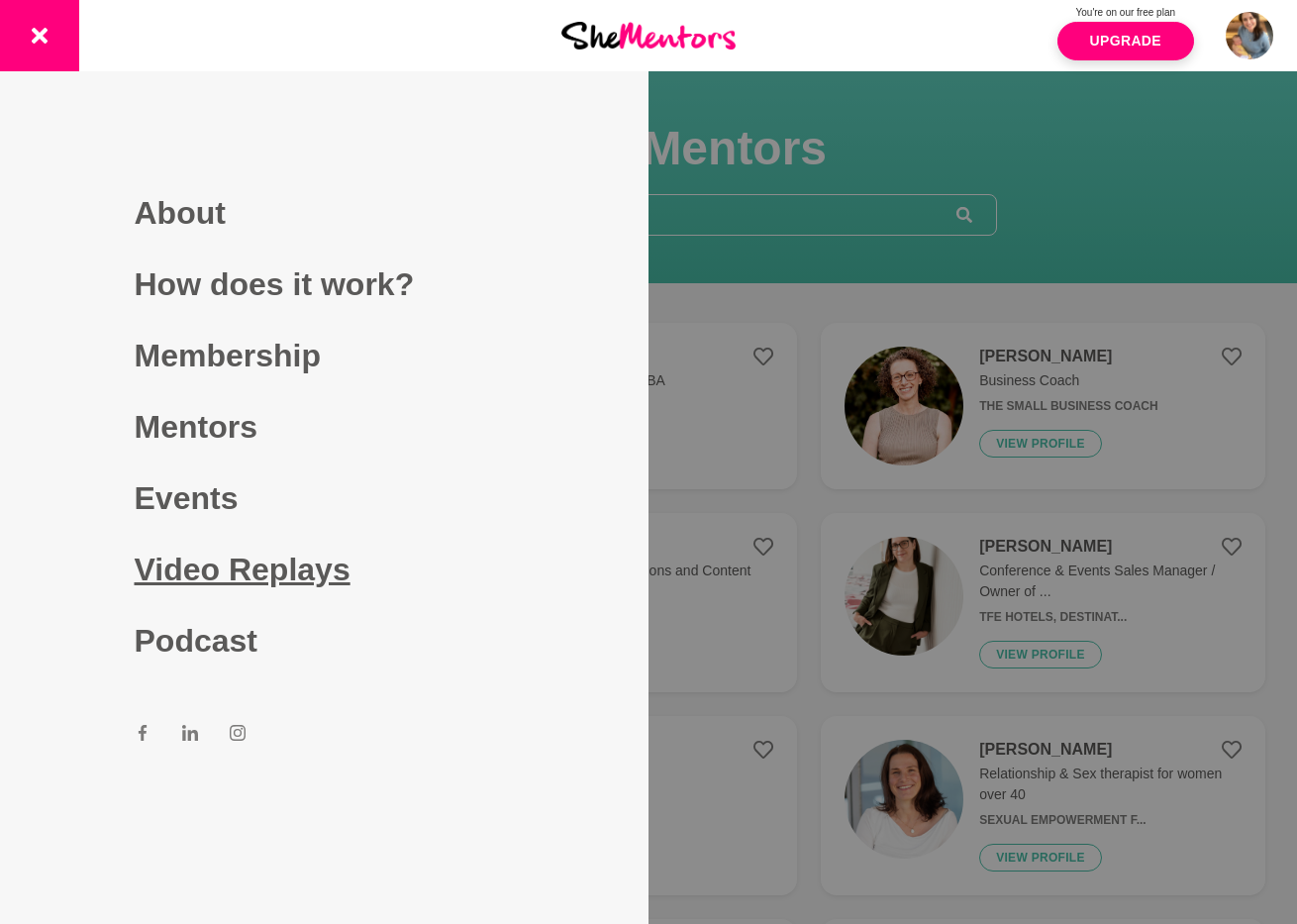
click at [215, 571] on link "Video Replays" at bounding box center [324, 569] width 380 height 71
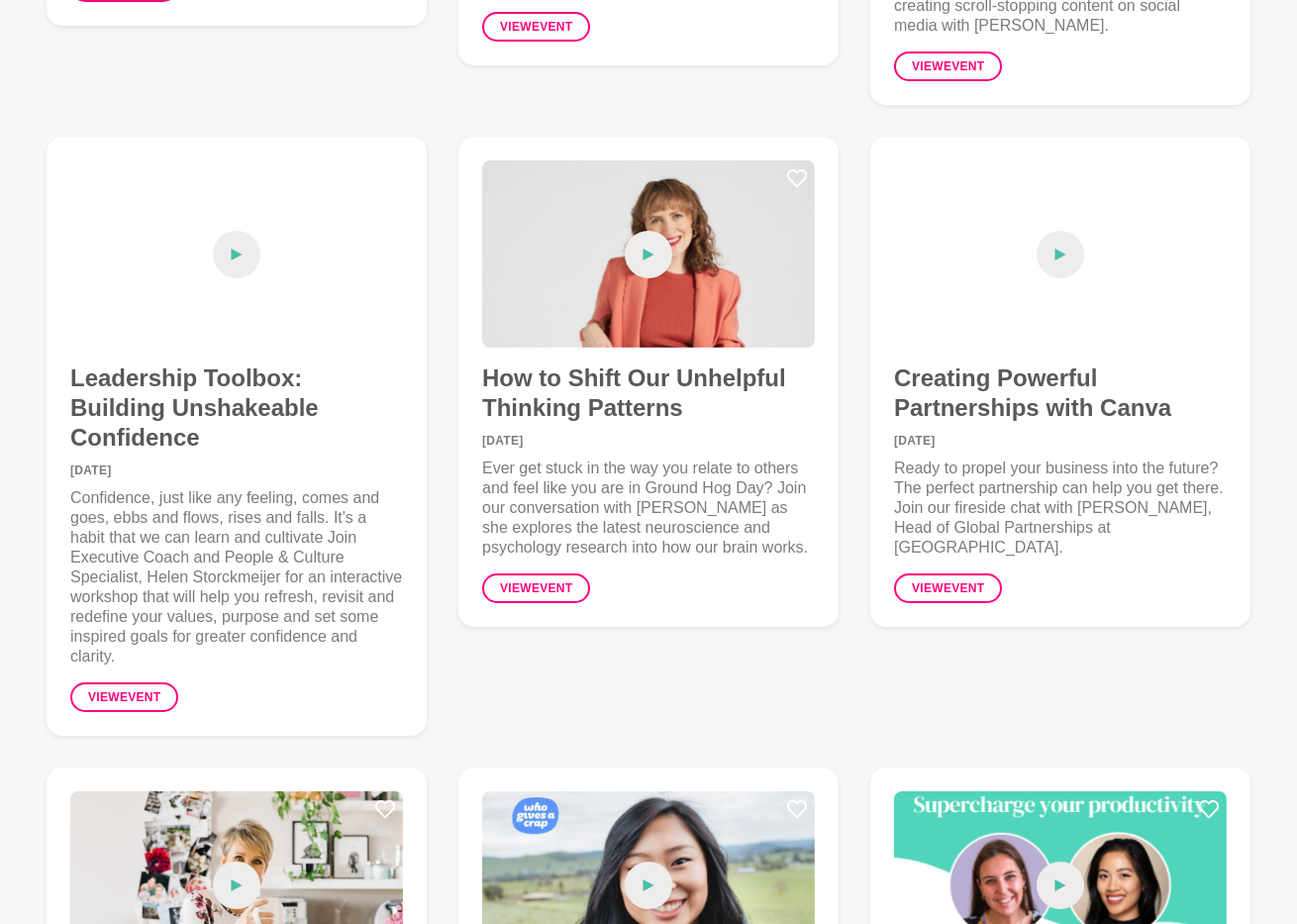
scroll to position [2031, 0]
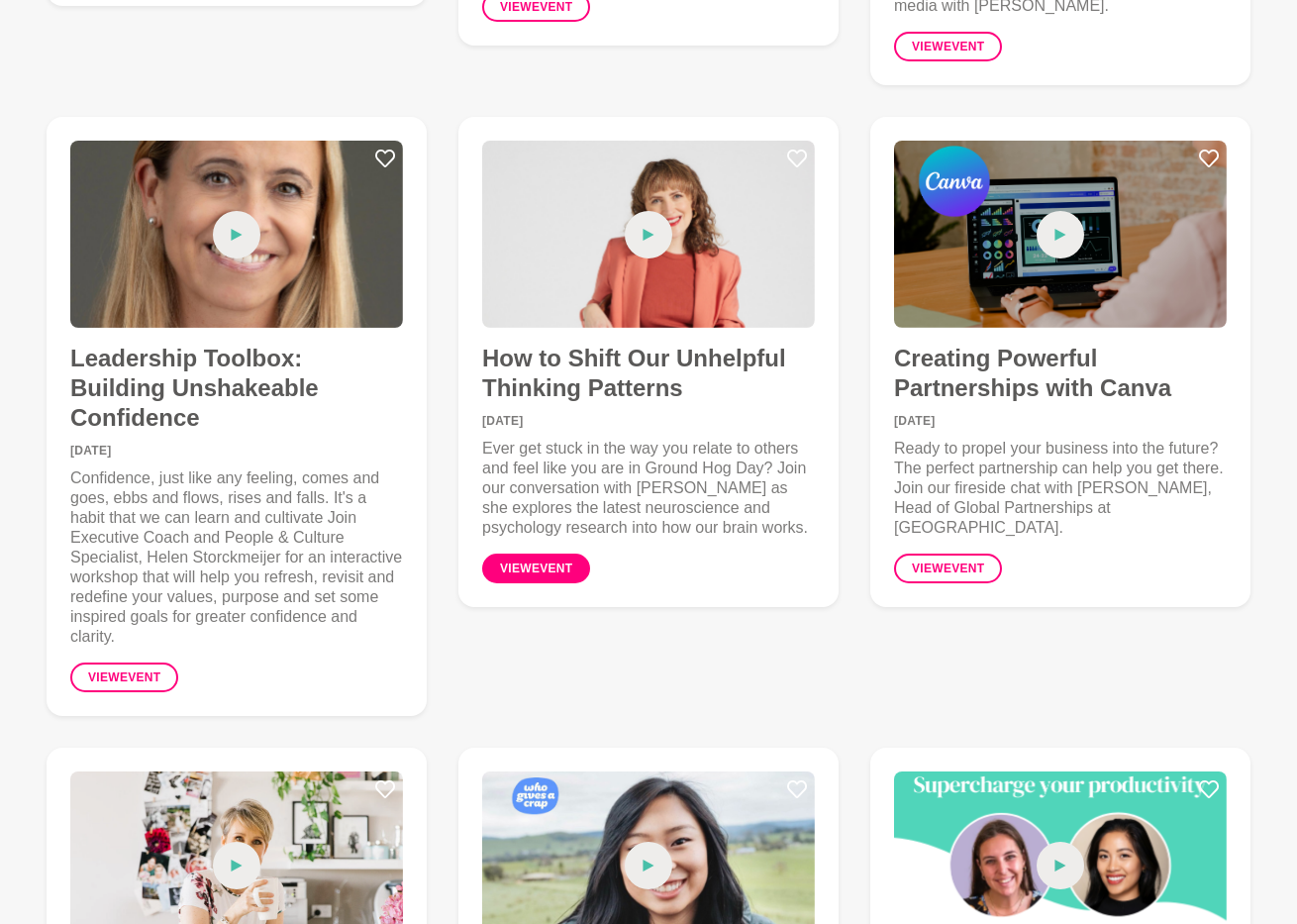
click at [541, 572] on link "View event" at bounding box center [536, 569] width 108 height 30
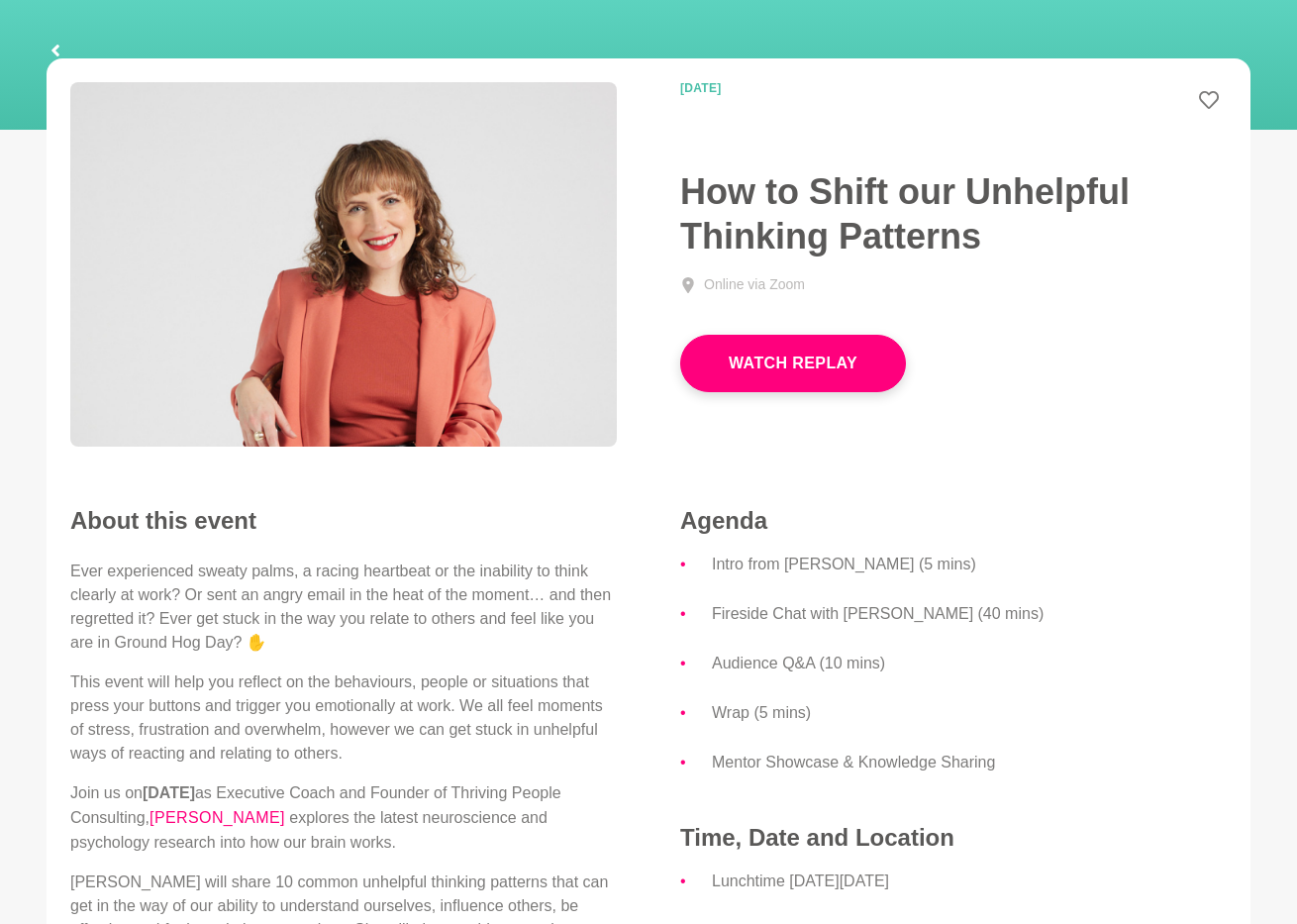
scroll to position [92, 0]
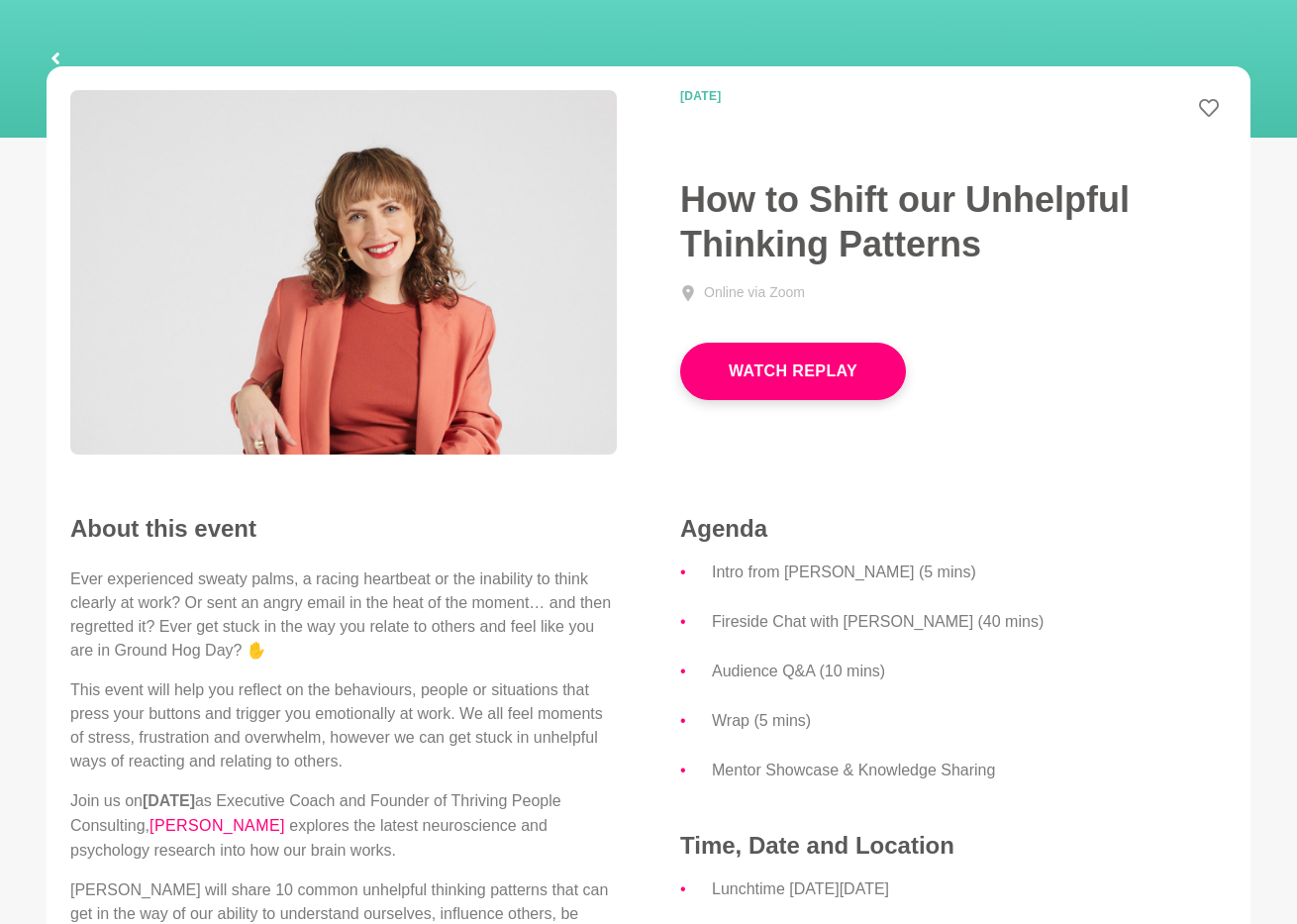
click at [54, 55] on icon at bounding box center [56, 59] width 12 height 64
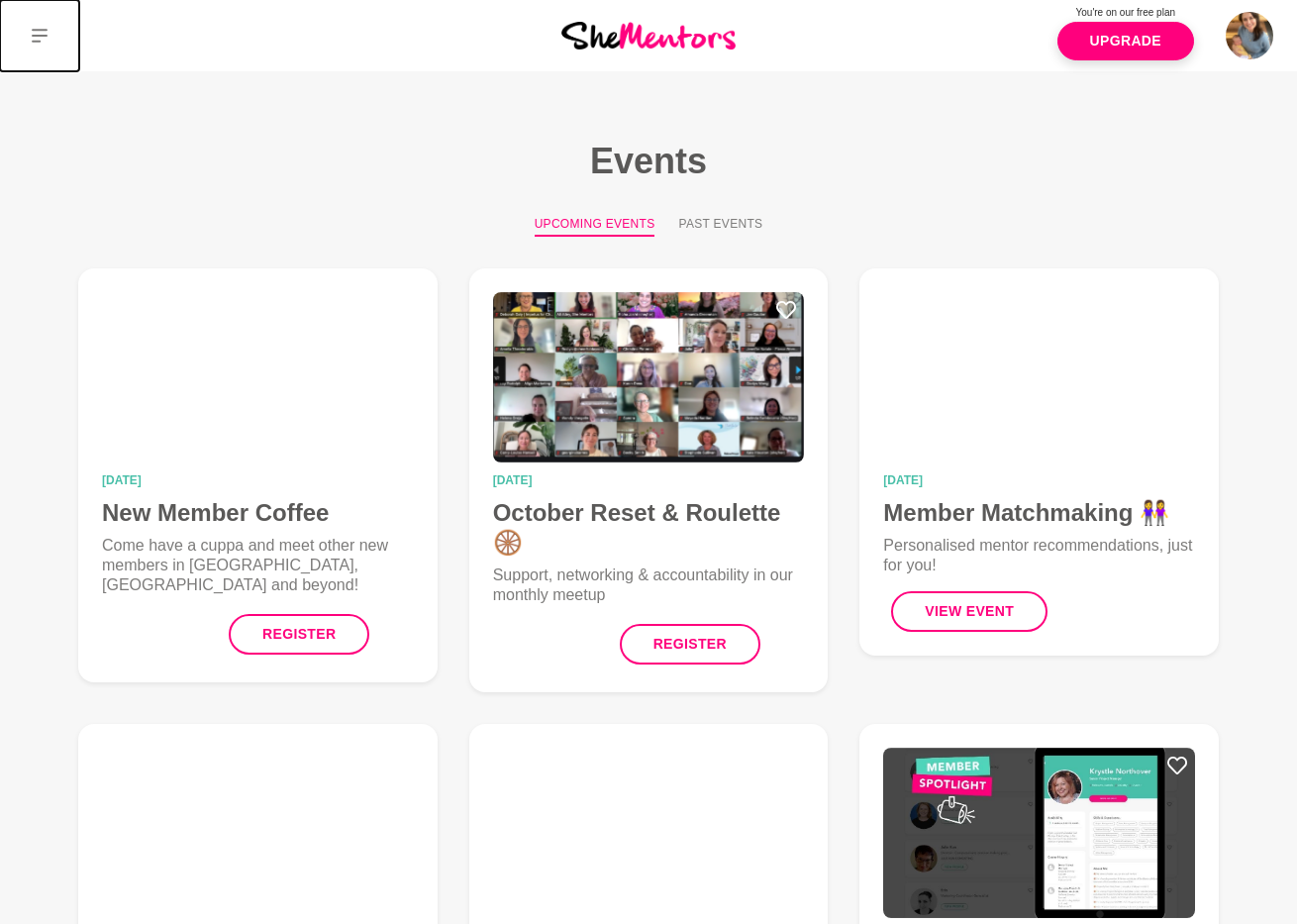
click at [43, 33] on icon at bounding box center [40, 36] width 16 height 16
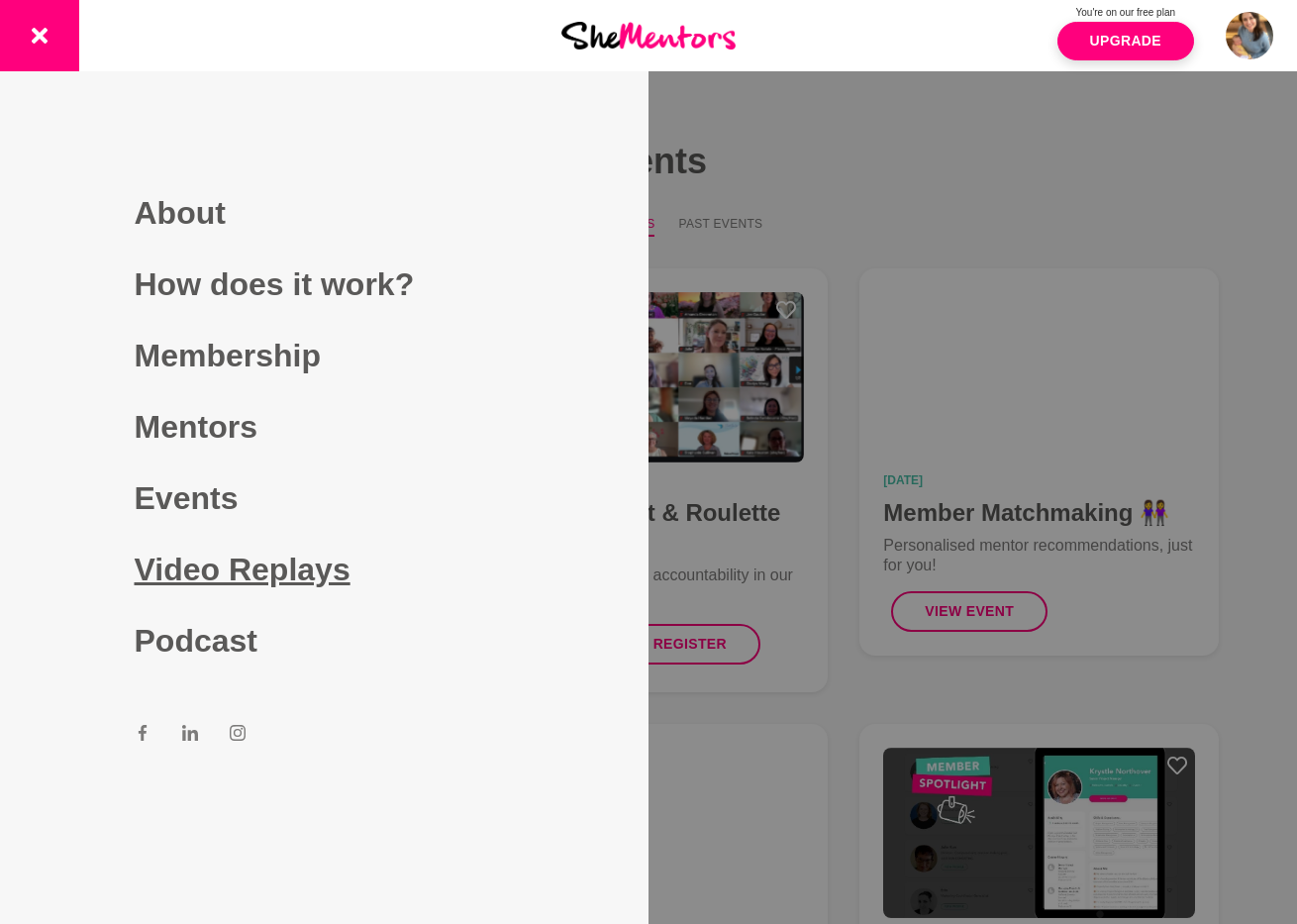
click at [244, 578] on link "Video Replays" at bounding box center [324, 569] width 380 height 71
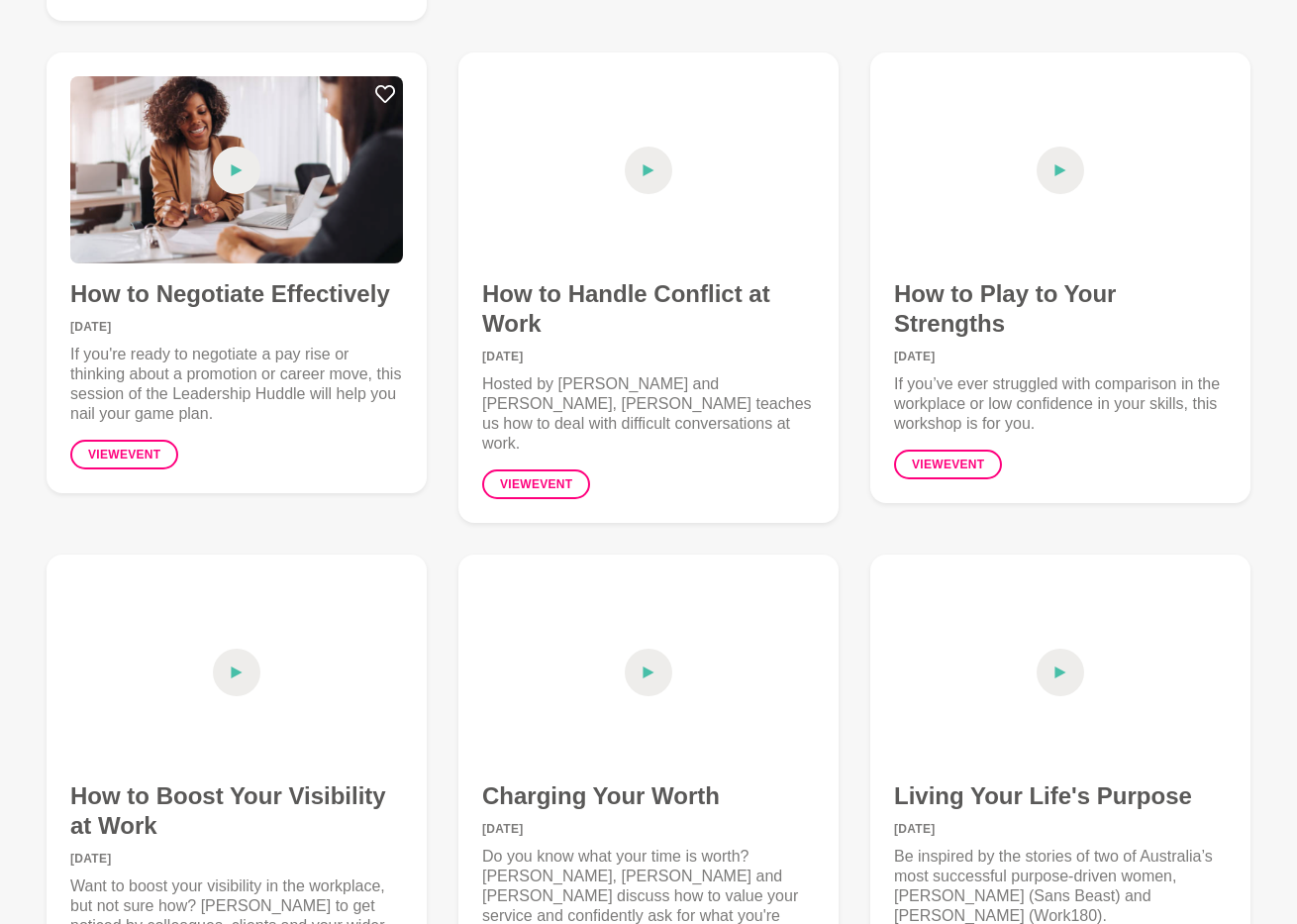
scroll to position [5694, 0]
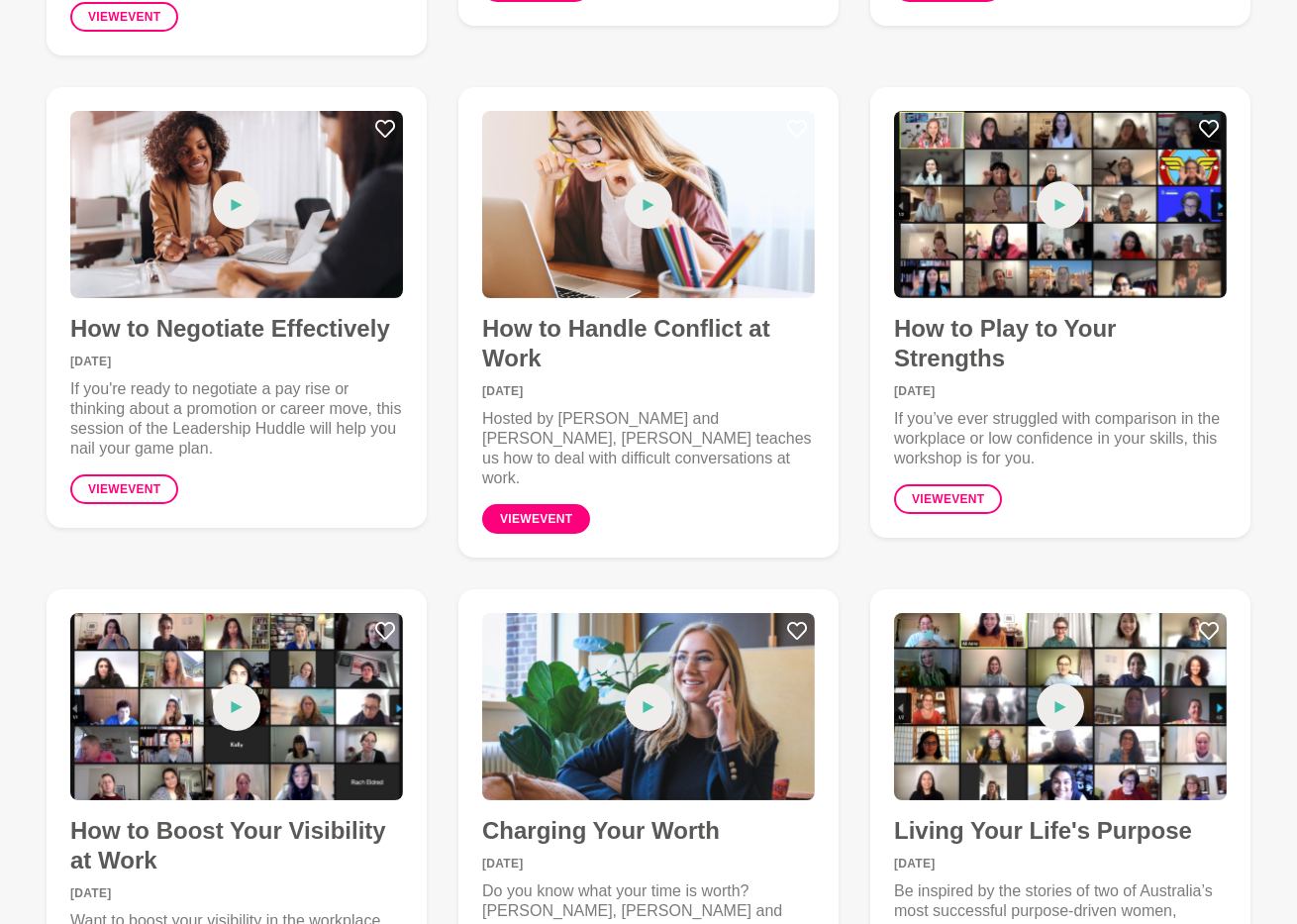
click at [573, 504] on link "View event" at bounding box center [536, 519] width 108 height 30
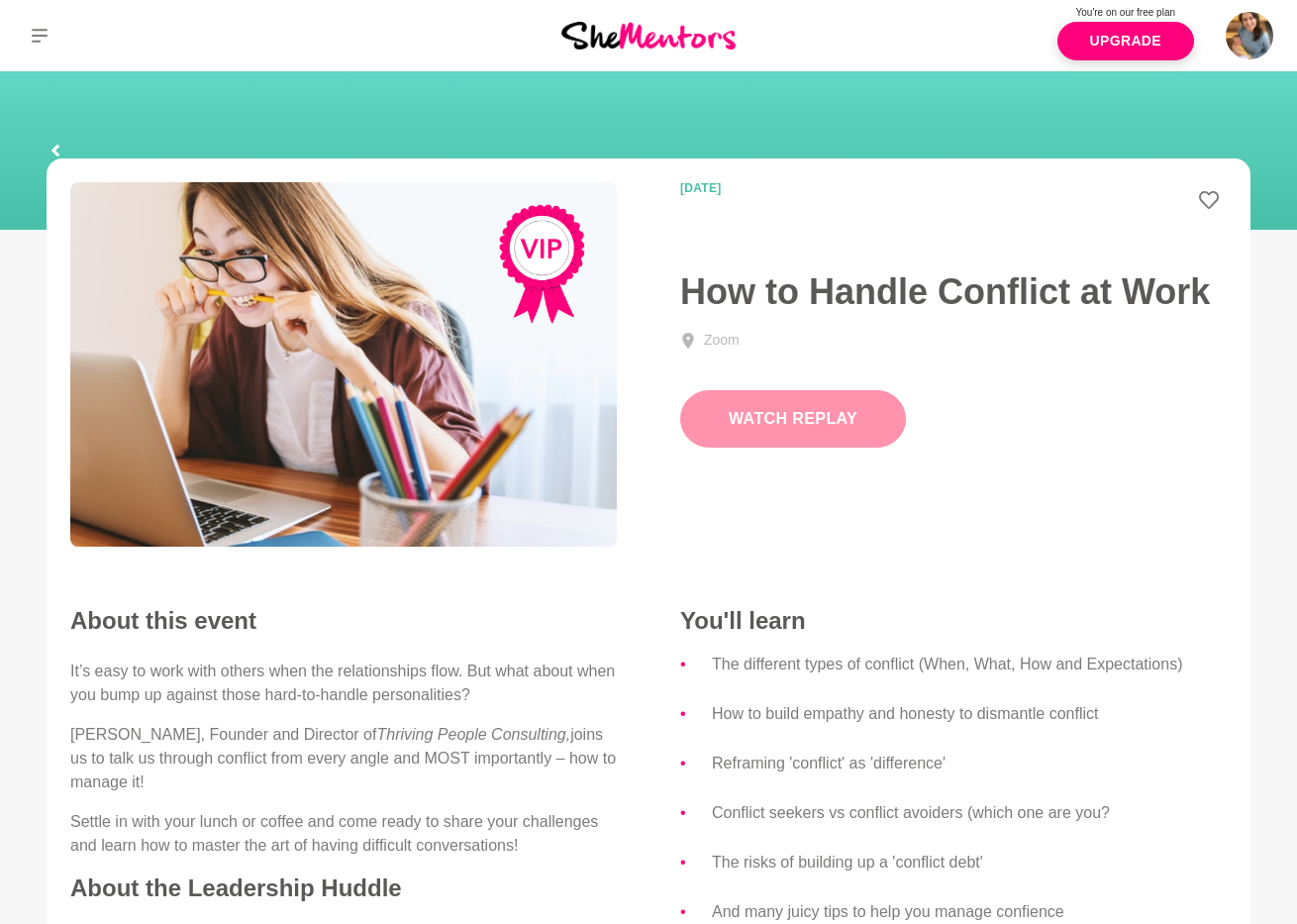
click at [735, 422] on button "Watch Replay" at bounding box center [793, 419] width 225 height 58
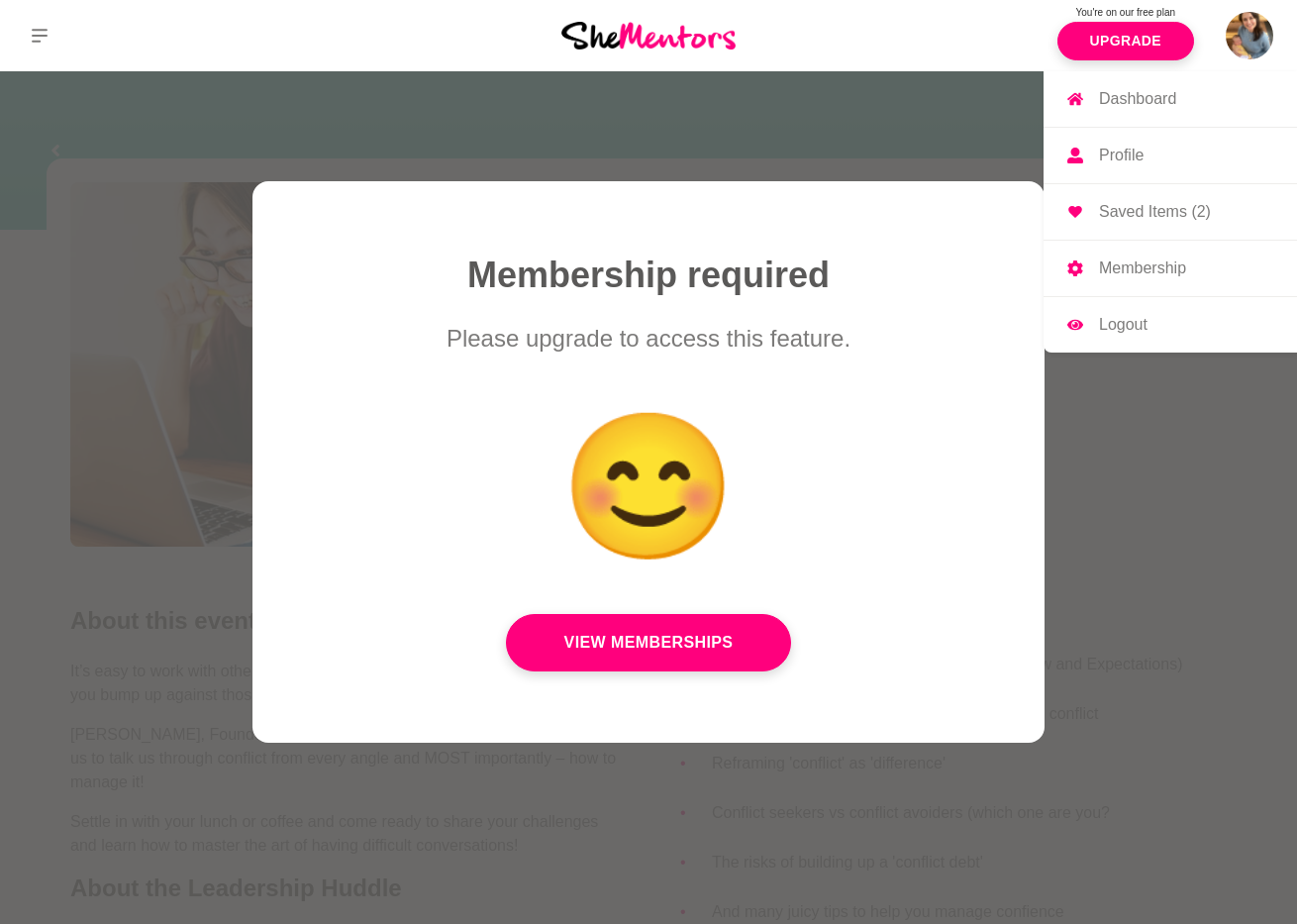
click at [1124, 330] on p "Logout" at bounding box center [1123, 325] width 49 height 16
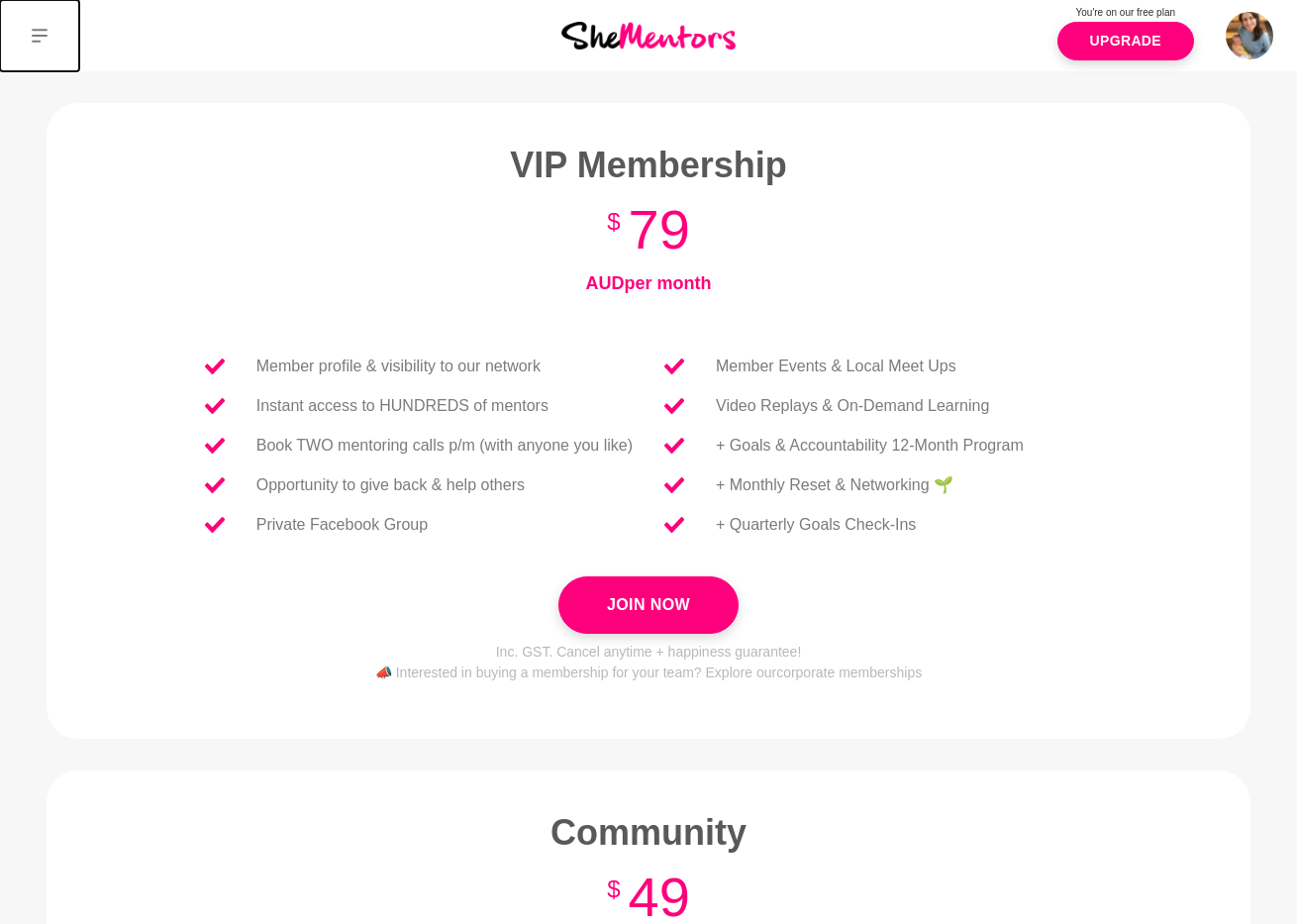
click at [33, 31] on icon at bounding box center [40, 36] width 16 height 16
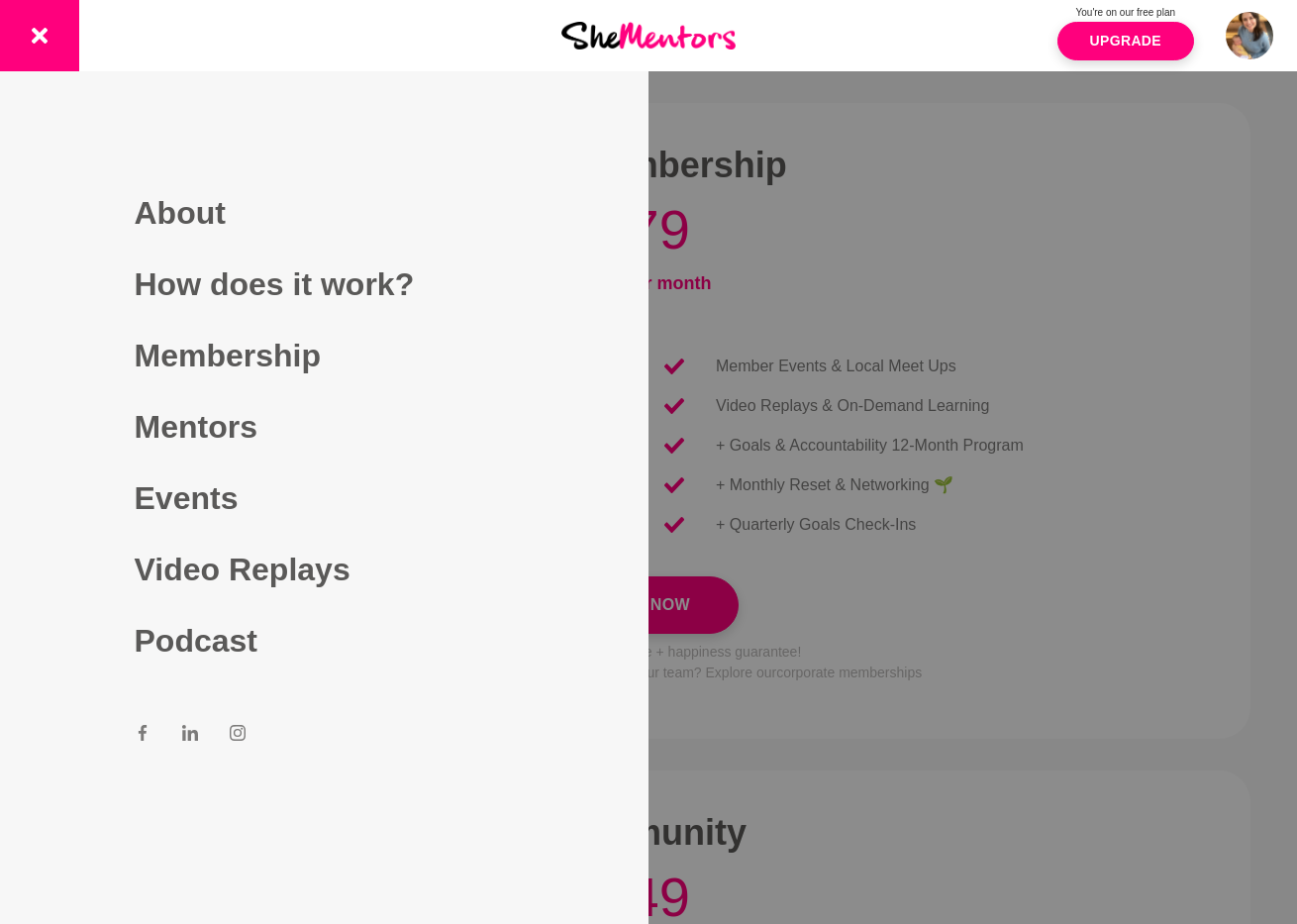
click at [820, 276] on div at bounding box center [648, 462] width 1297 height 924
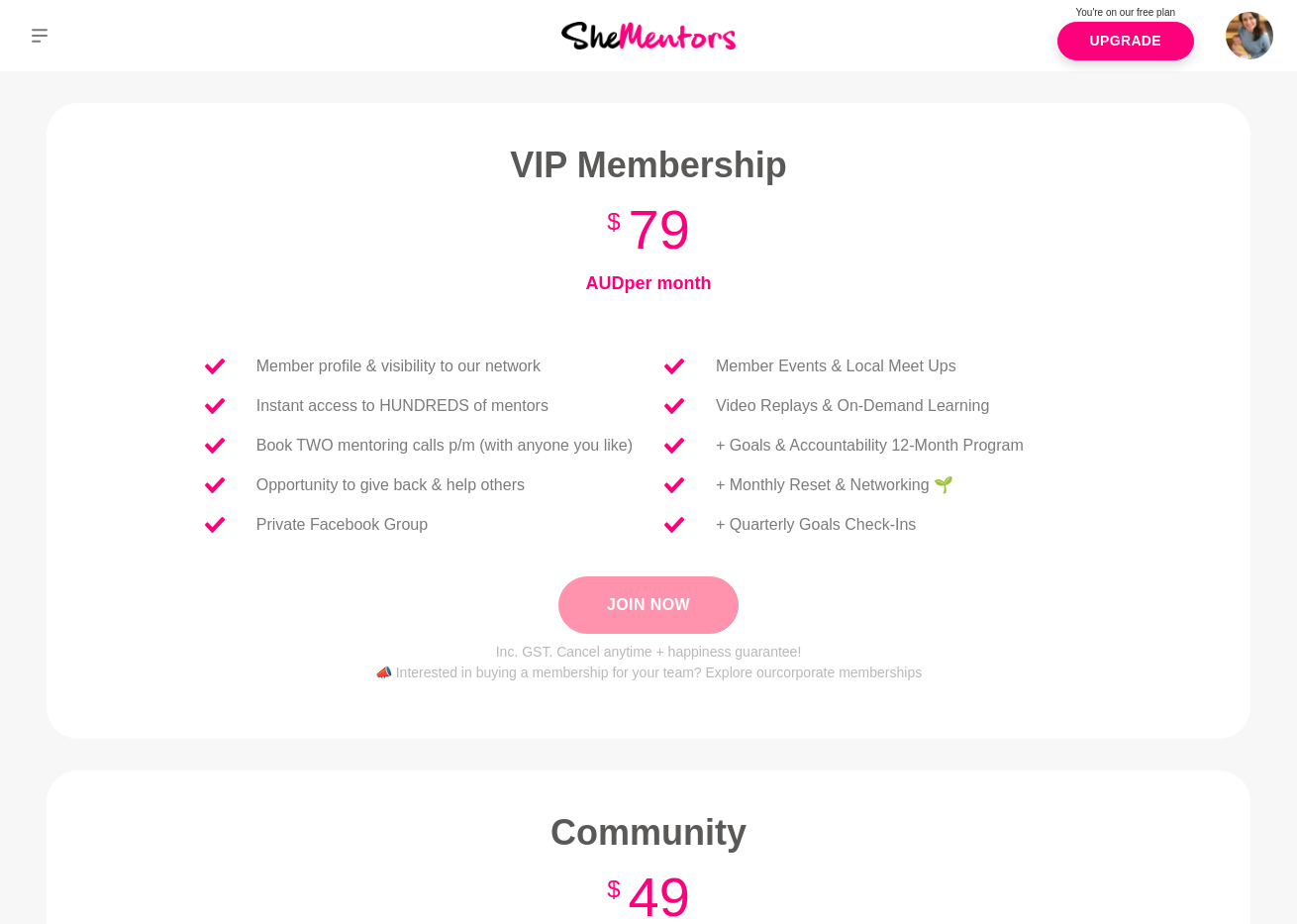
click at [673, 595] on button "Join Now" at bounding box center [648, 606] width 181 height 58
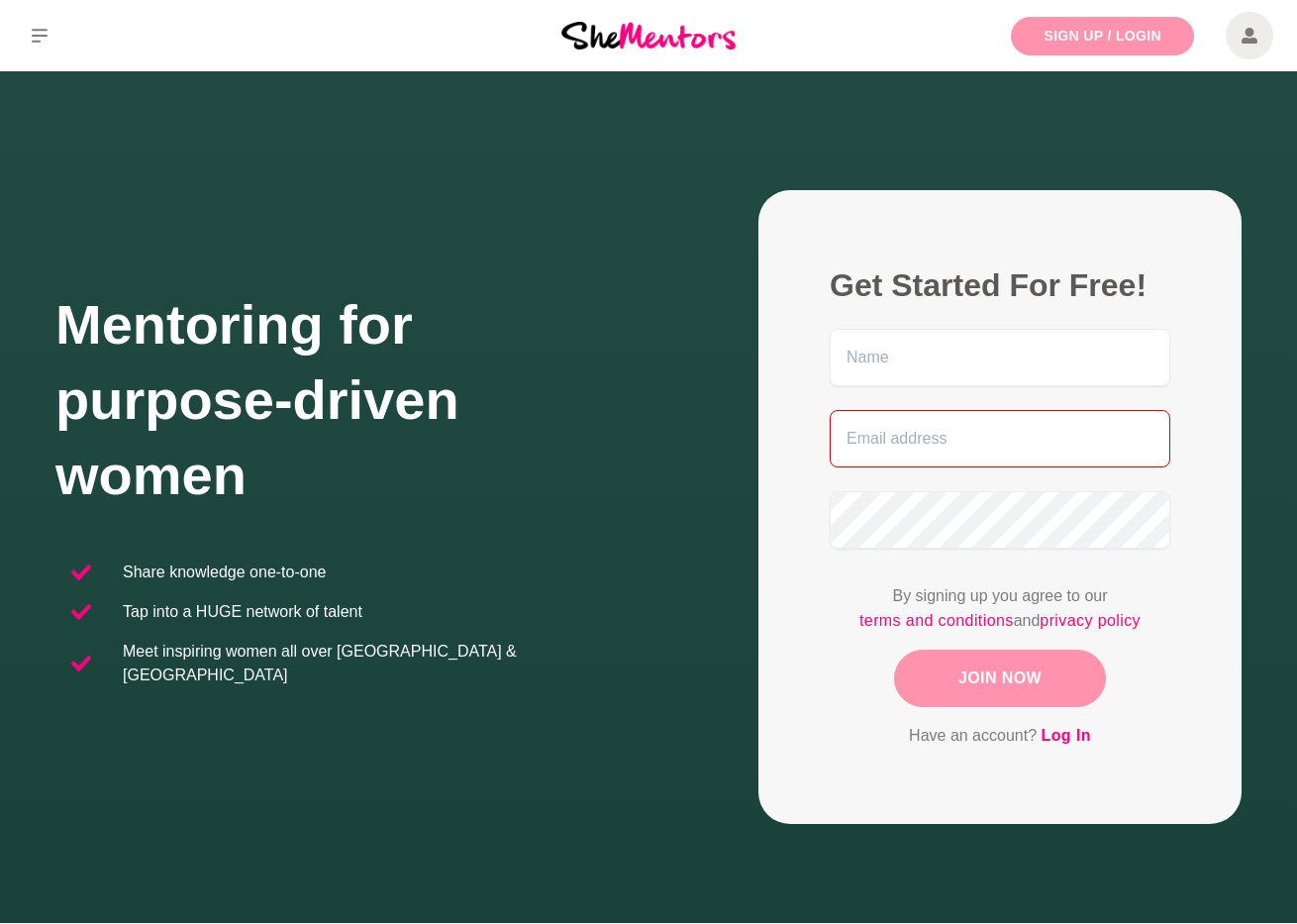
type input "[EMAIL_ADDRESS][DOMAIN_NAME]"
click at [1138, 32] on link "Sign Up / Login" at bounding box center [1102, 36] width 184 height 39
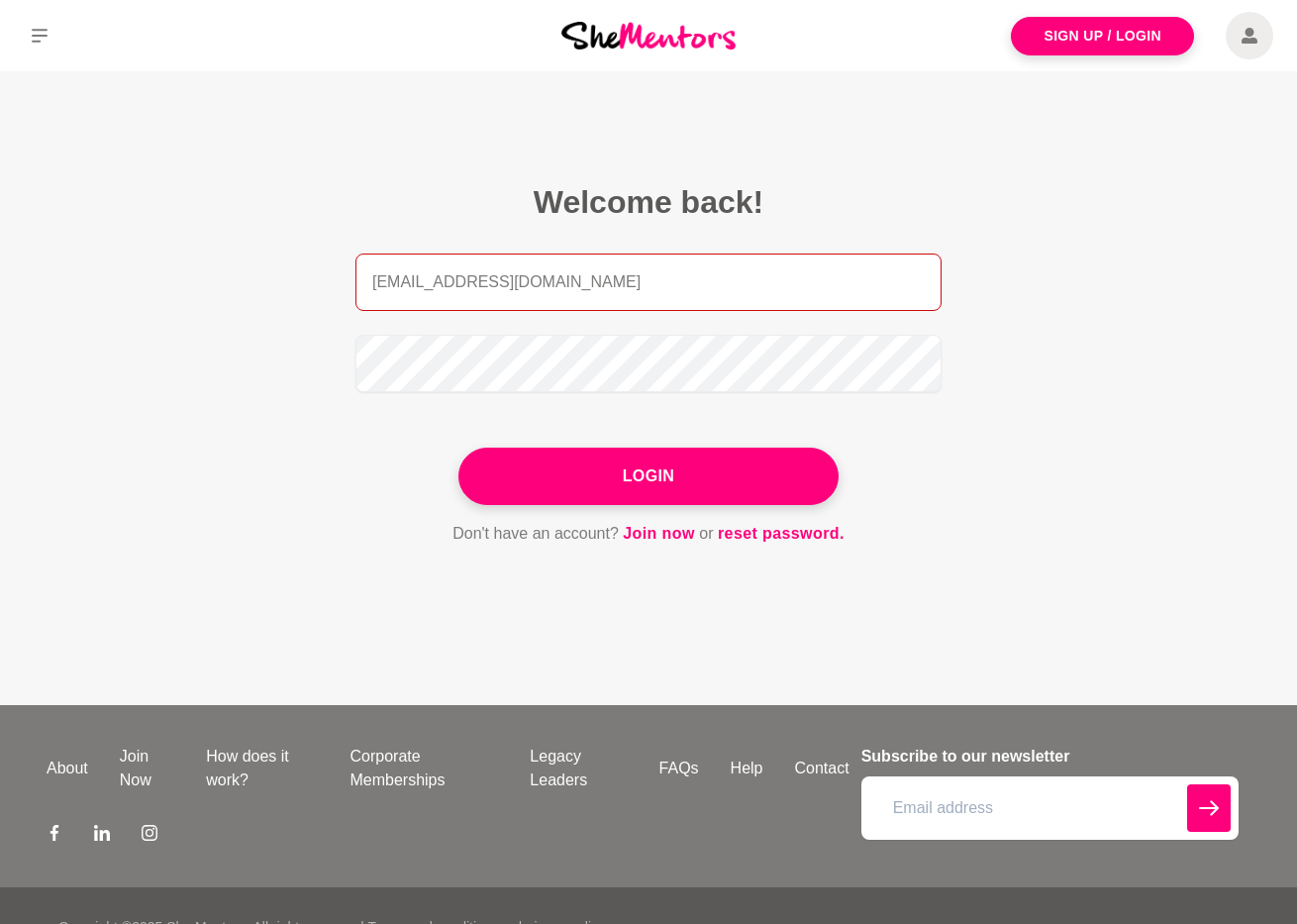
click at [569, 278] on input "alison.adey27+career@gmail.com" at bounding box center [648, 282] width 587 height 58
drag, startPoint x: 470, startPoint y: 283, endPoint x: 526, endPoint y: 283, distance: 56.0
click at [526, 283] on input "alison.adey27+career@gmail.com" at bounding box center [648, 282] width 587 height 58
click at [616, 285] on input "alison.adey27\@gmail.com" at bounding box center [648, 282] width 587 height 58
click at [477, 285] on input "alison.adey27\@gmail.com" at bounding box center [648, 282] width 587 height 58
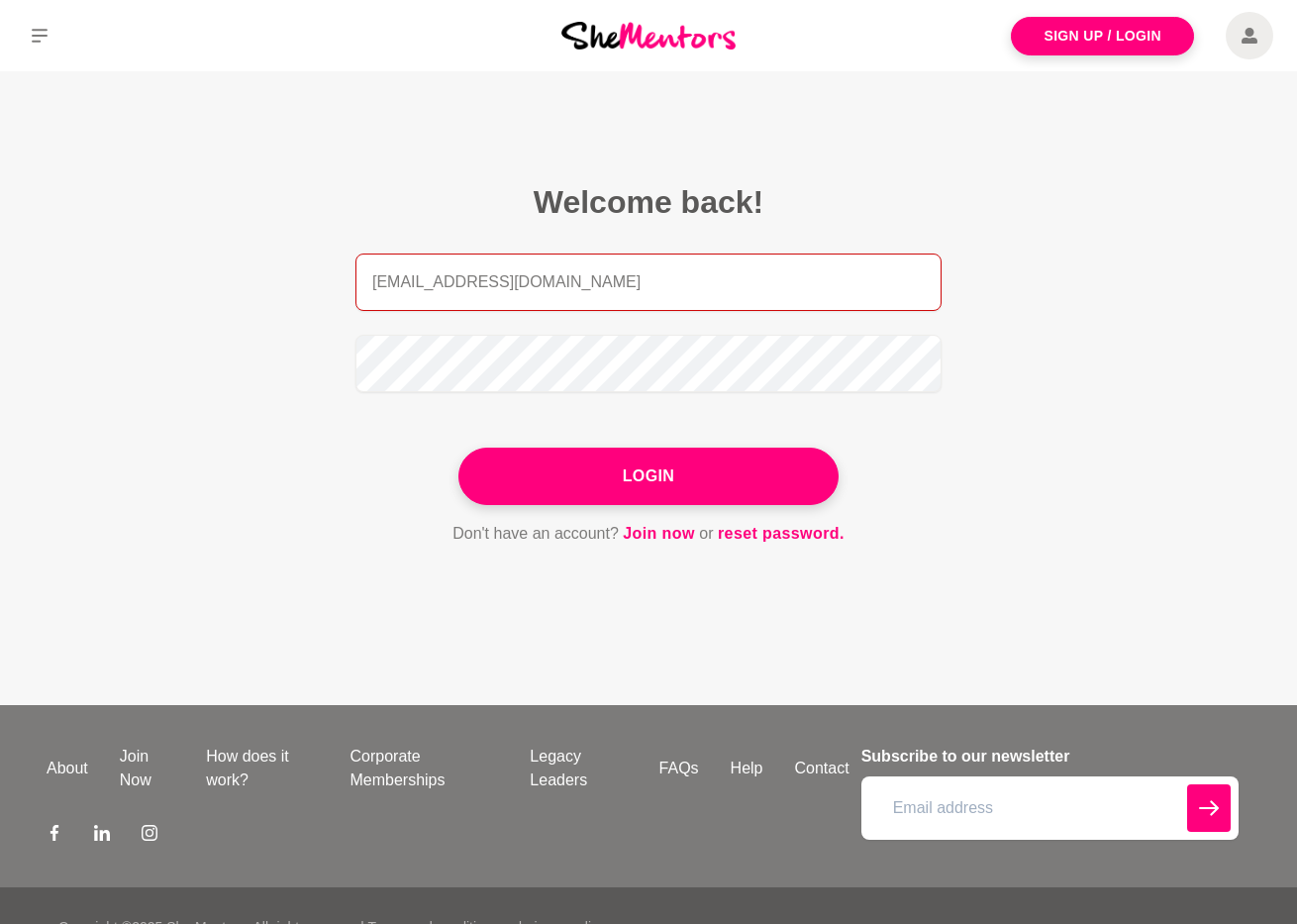
type input "alison.adey27@gmail.com"
click at [771, 420] on form "alison.adey27@gmail.com Login Don't have an account? Join now or reset password." at bounding box center [648, 400] width 587 height 293
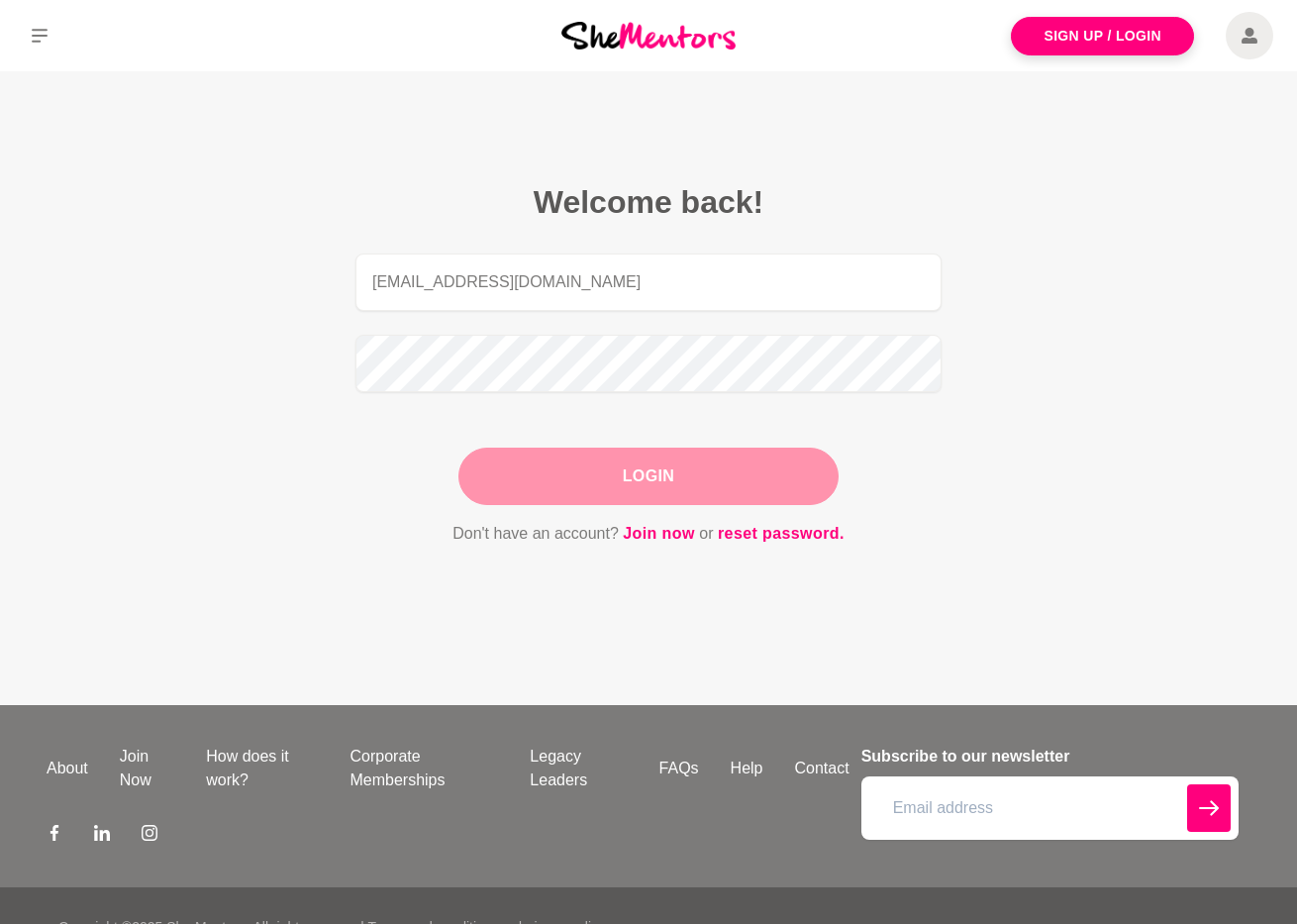
click at [756, 476] on button "Login" at bounding box center [648, 477] width 380 height 58
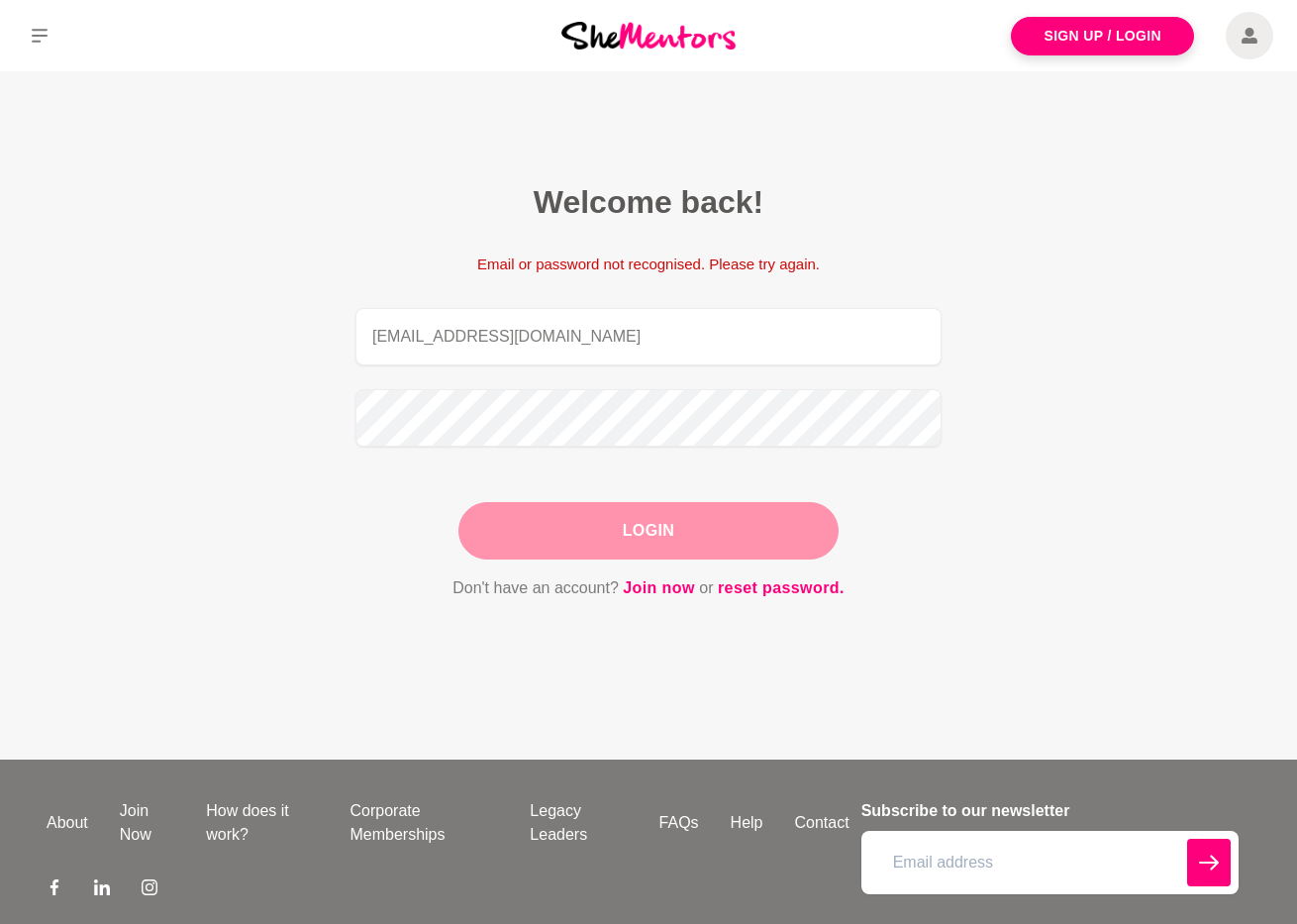
click at [557, 517] on button "Login" at bounding box center [648, 531] width 380 height 58
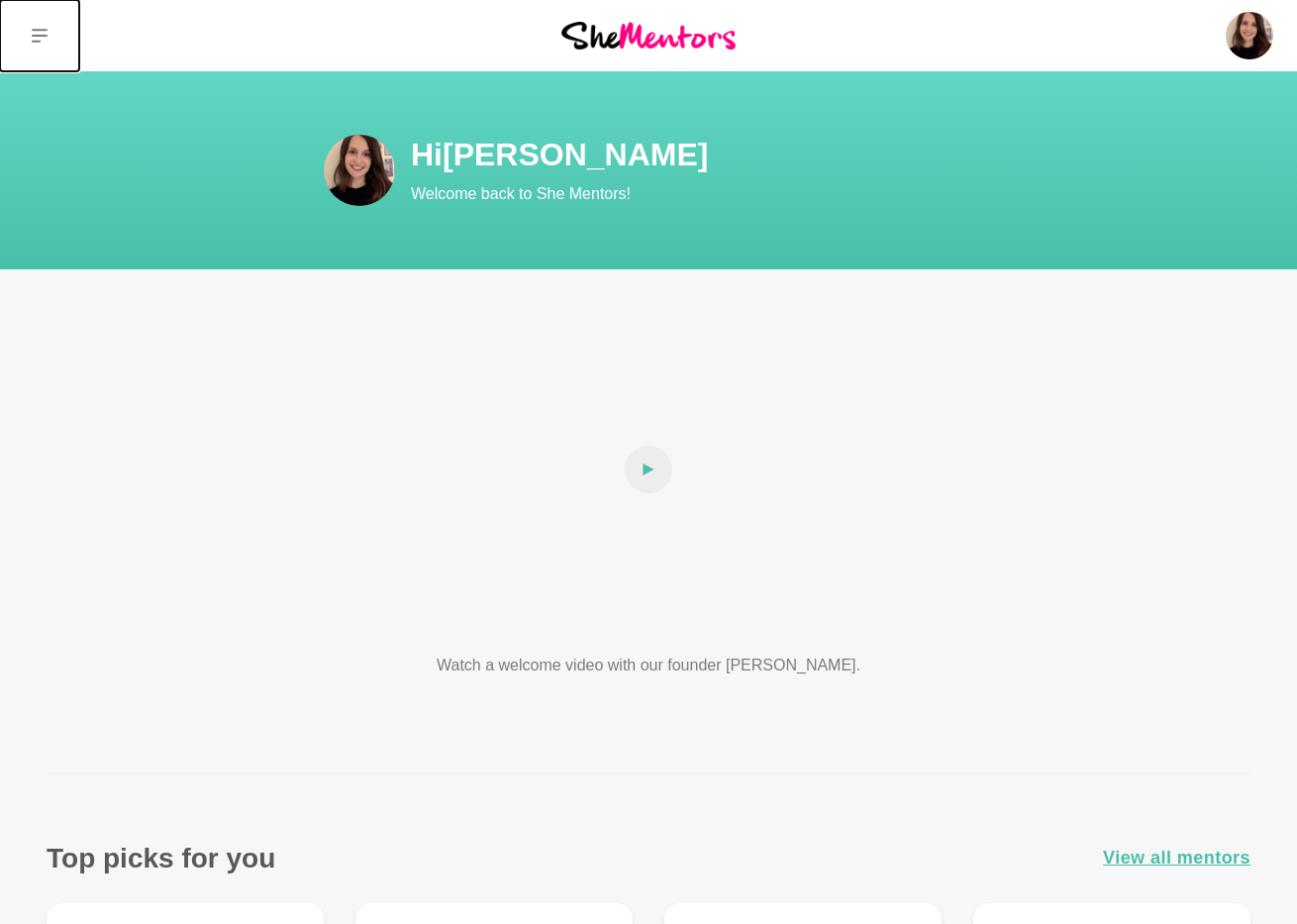
click at [41, 35] on icon at bounding box center [40, 36] width 16 height 14
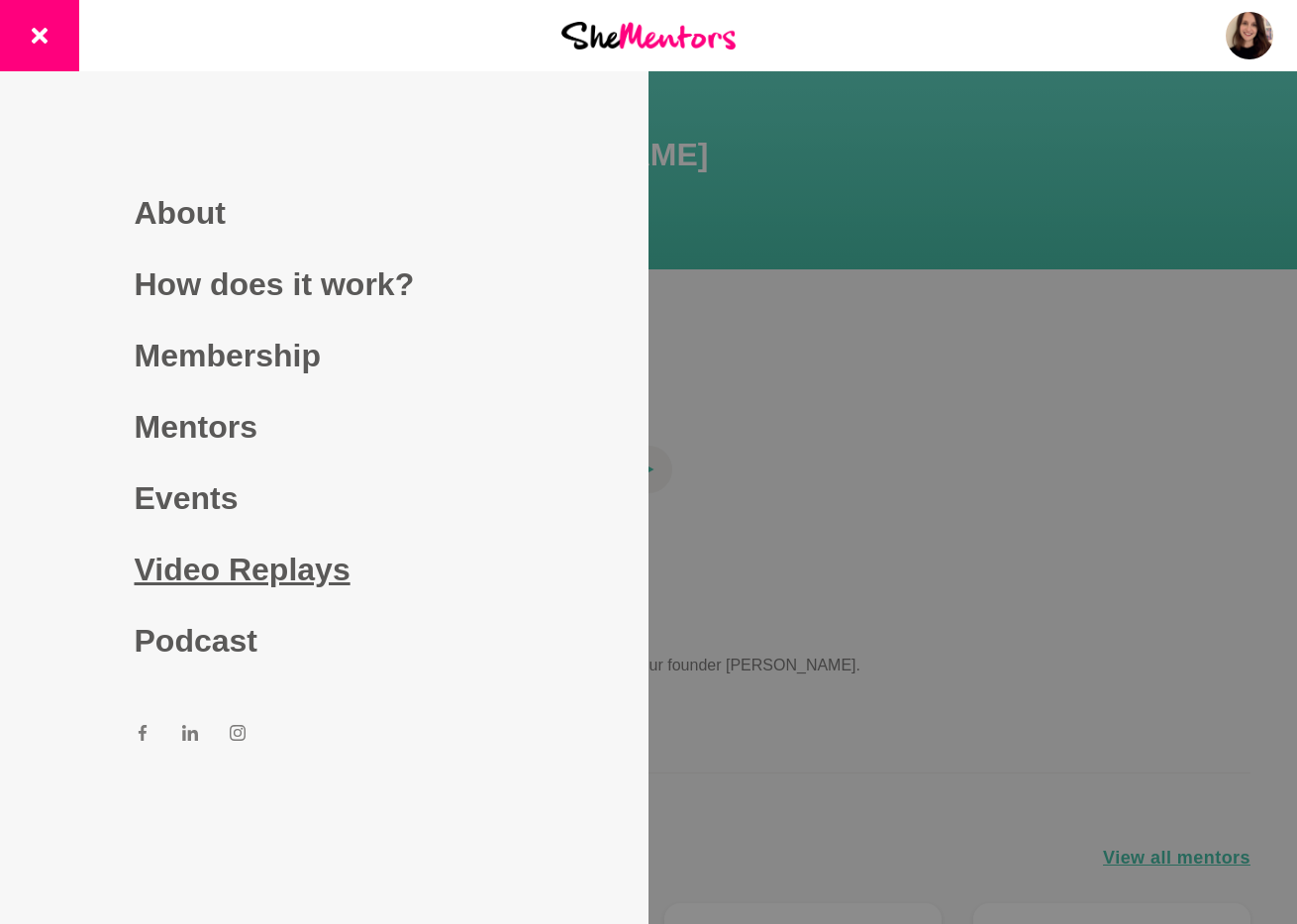
click at [234, 550] on link "Video Replays" at bounding box center [324, 569] width 380 height 71
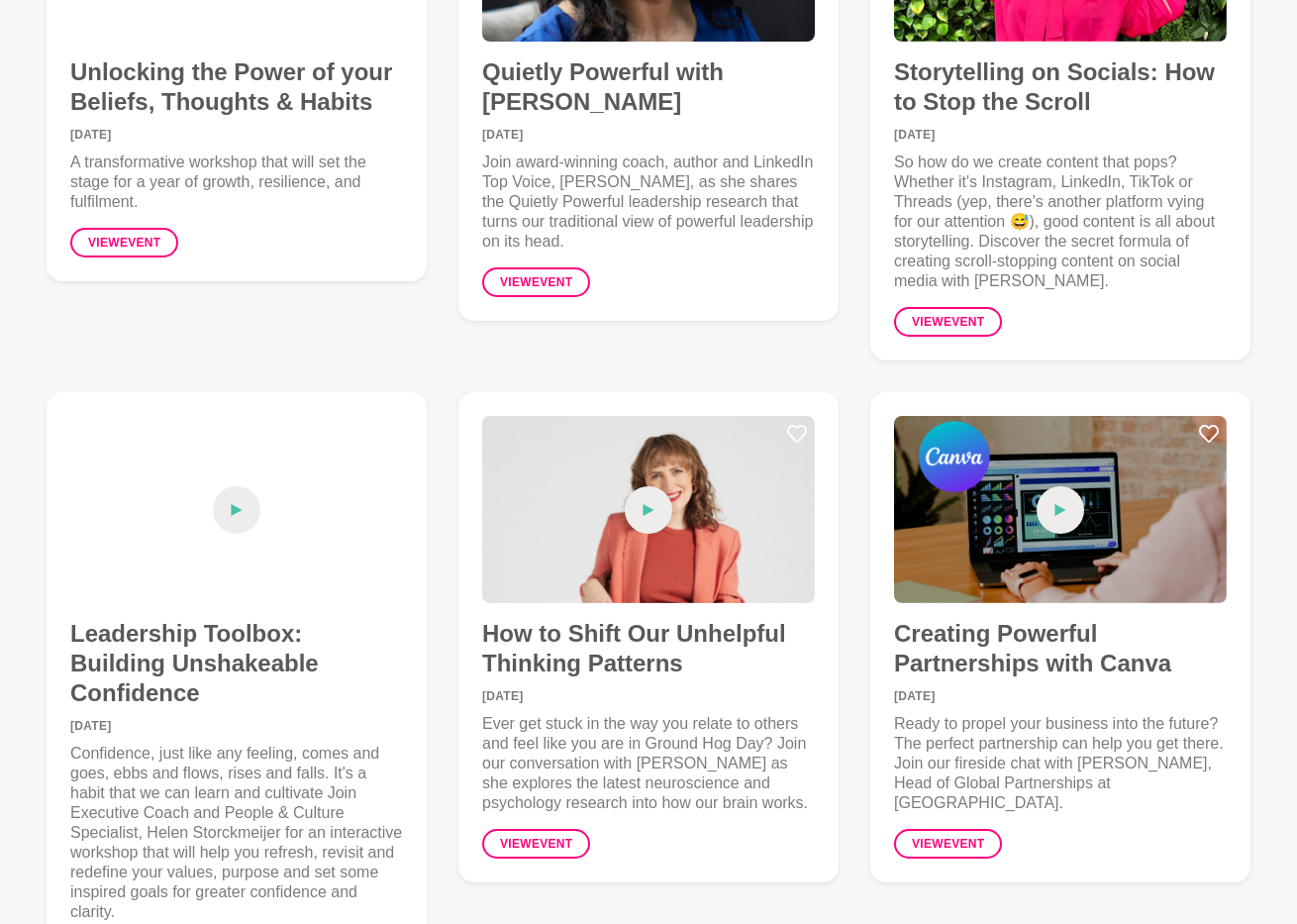
scroll to position [1829, 0]
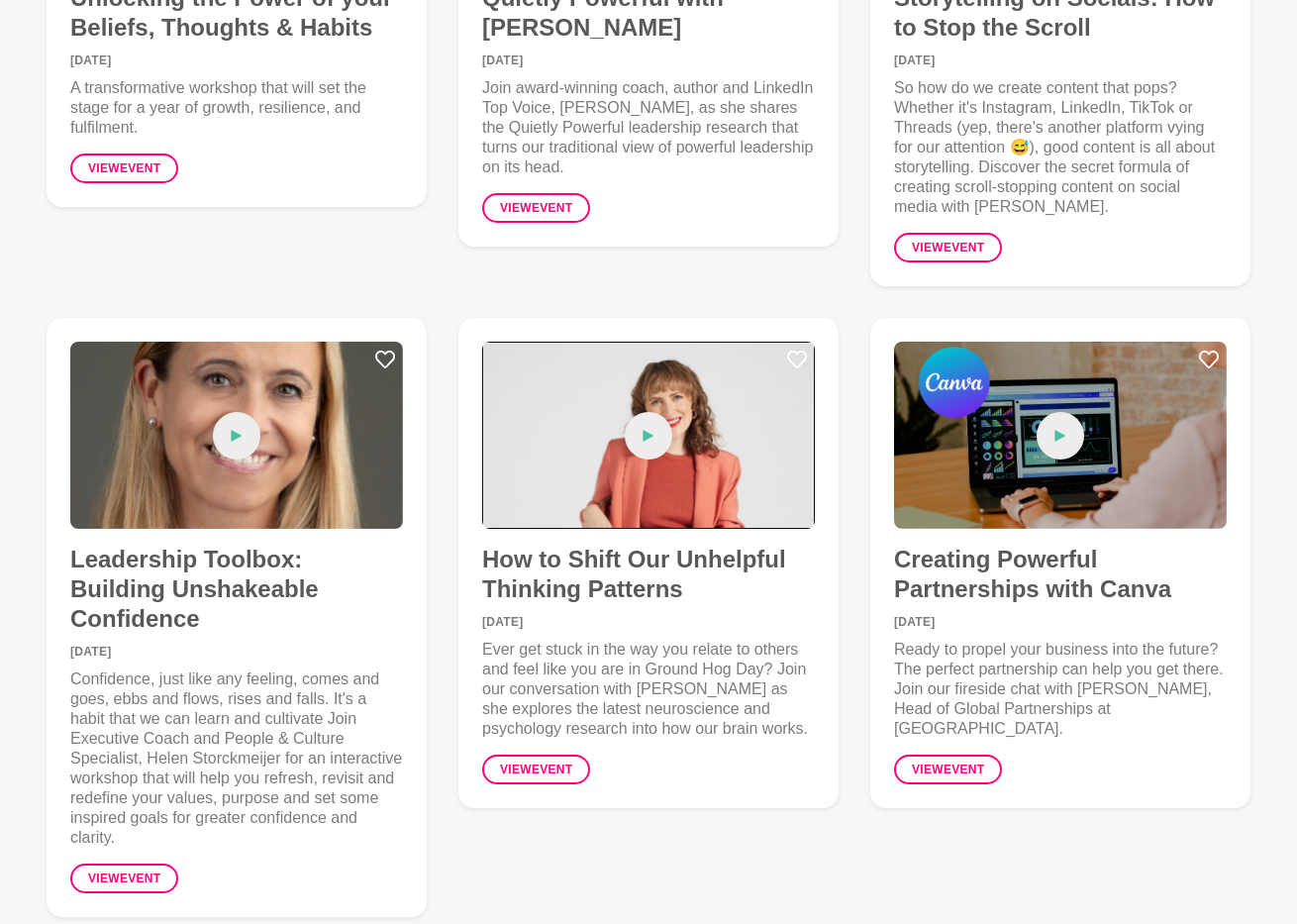
click at [638, 452] on span at bounding box center [648, 436] width 48 height 48
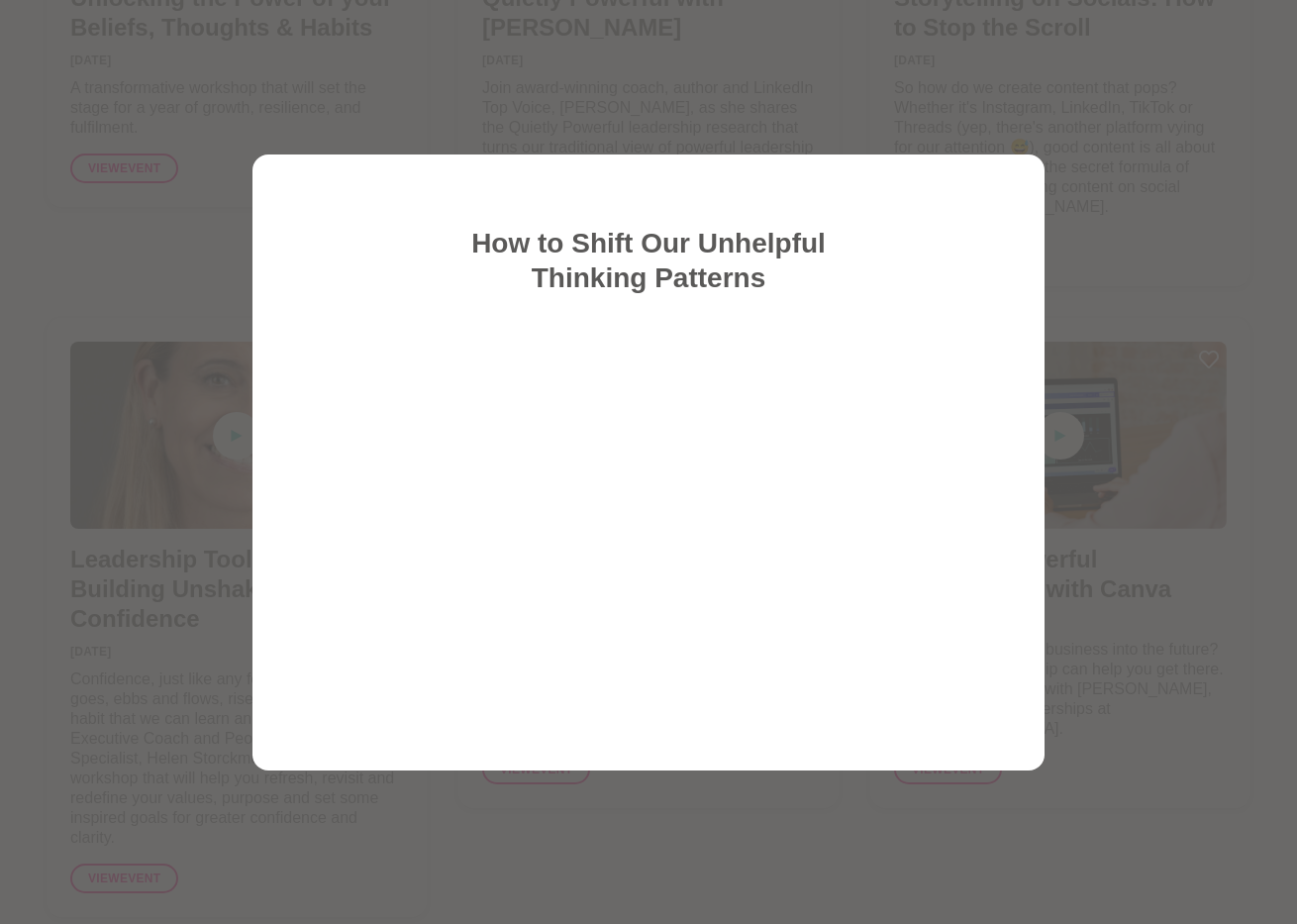
click at [528, 68] on div at bounding box center [648, 462] width 1297 height 924
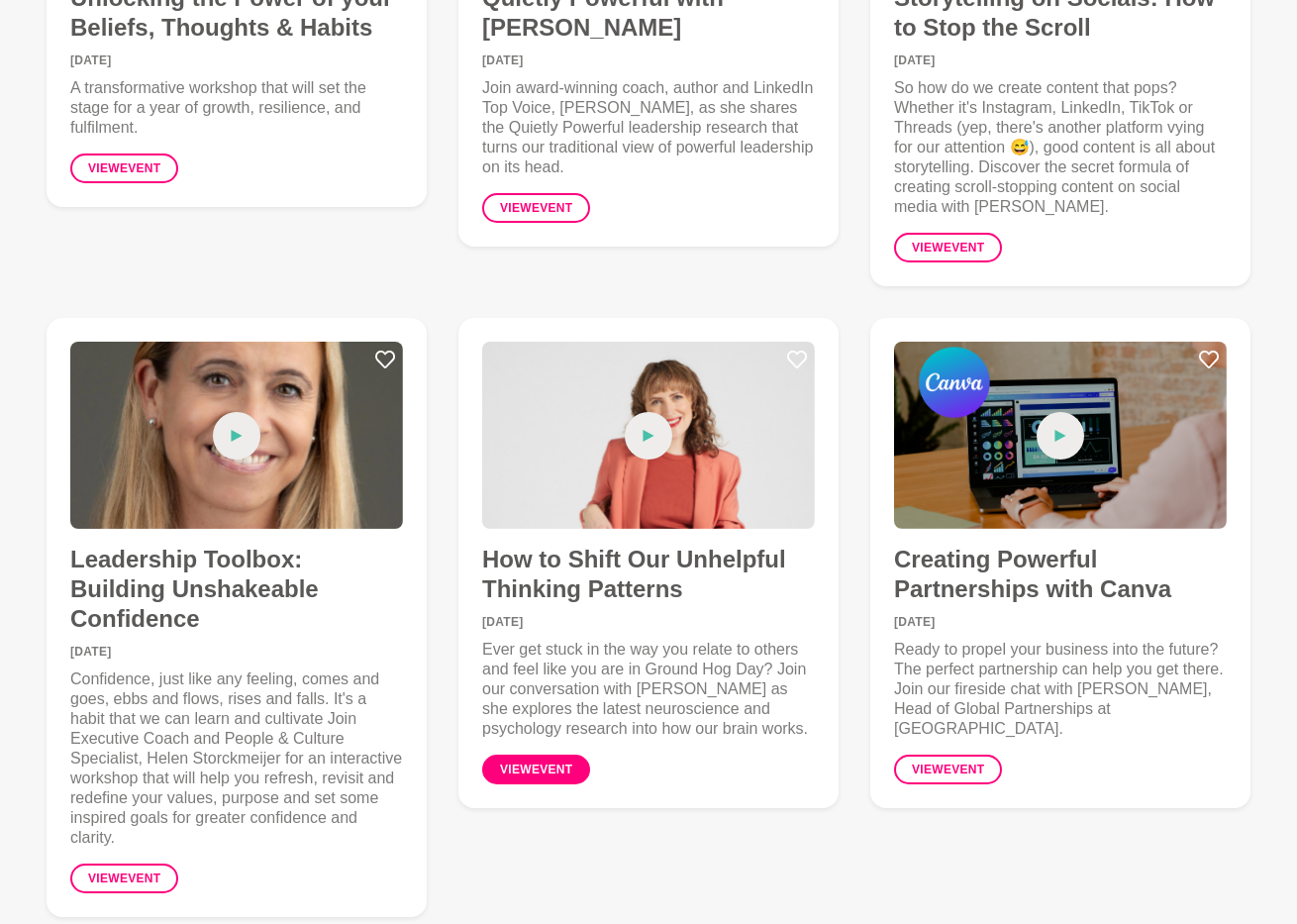
click at [565, 775] on link "View event" at bounding box center [536, 769] width 108 height 30
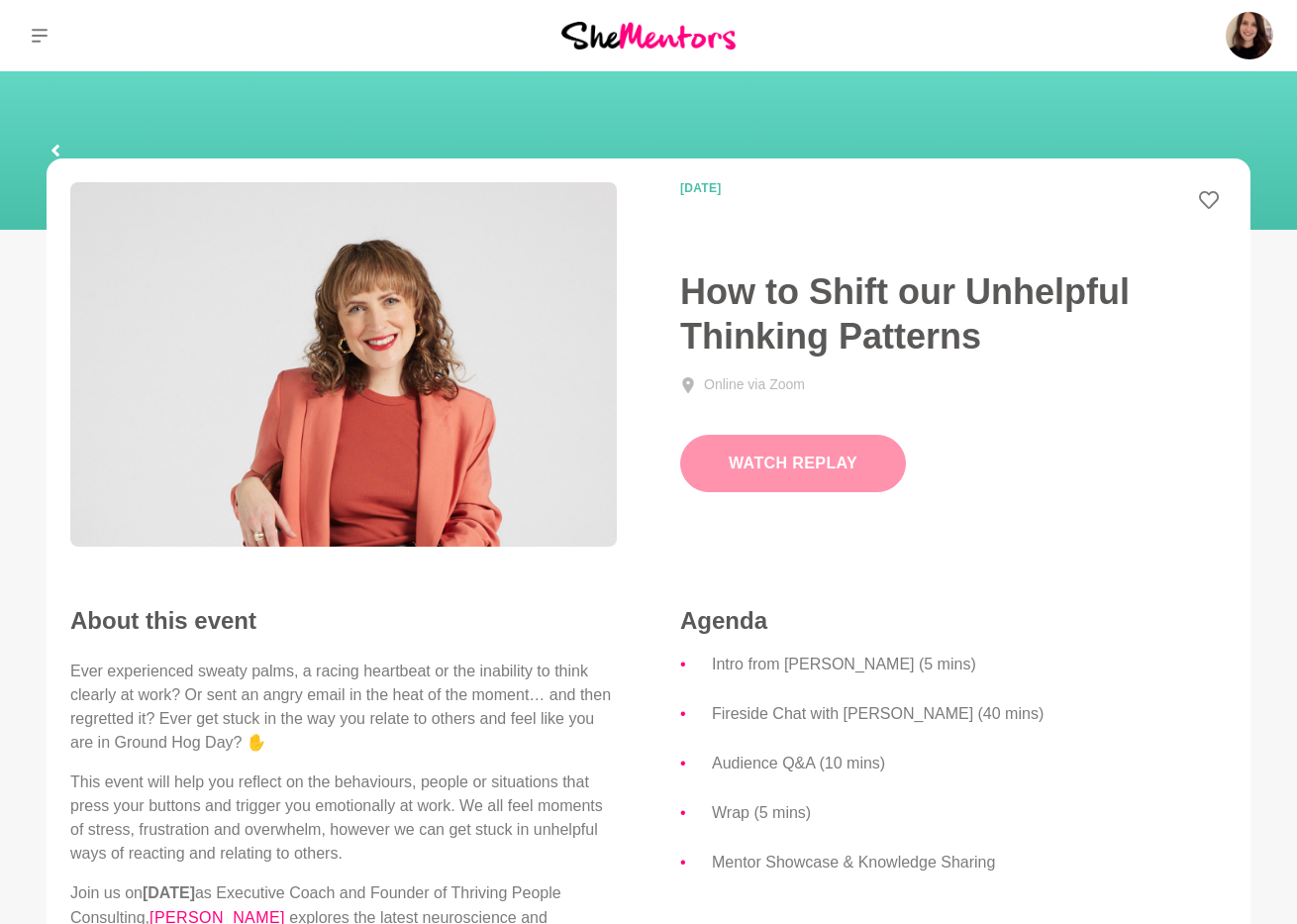
click at [768, 477] on button "Watch Replay" at bounding box center [793, 464] width 225 height 58
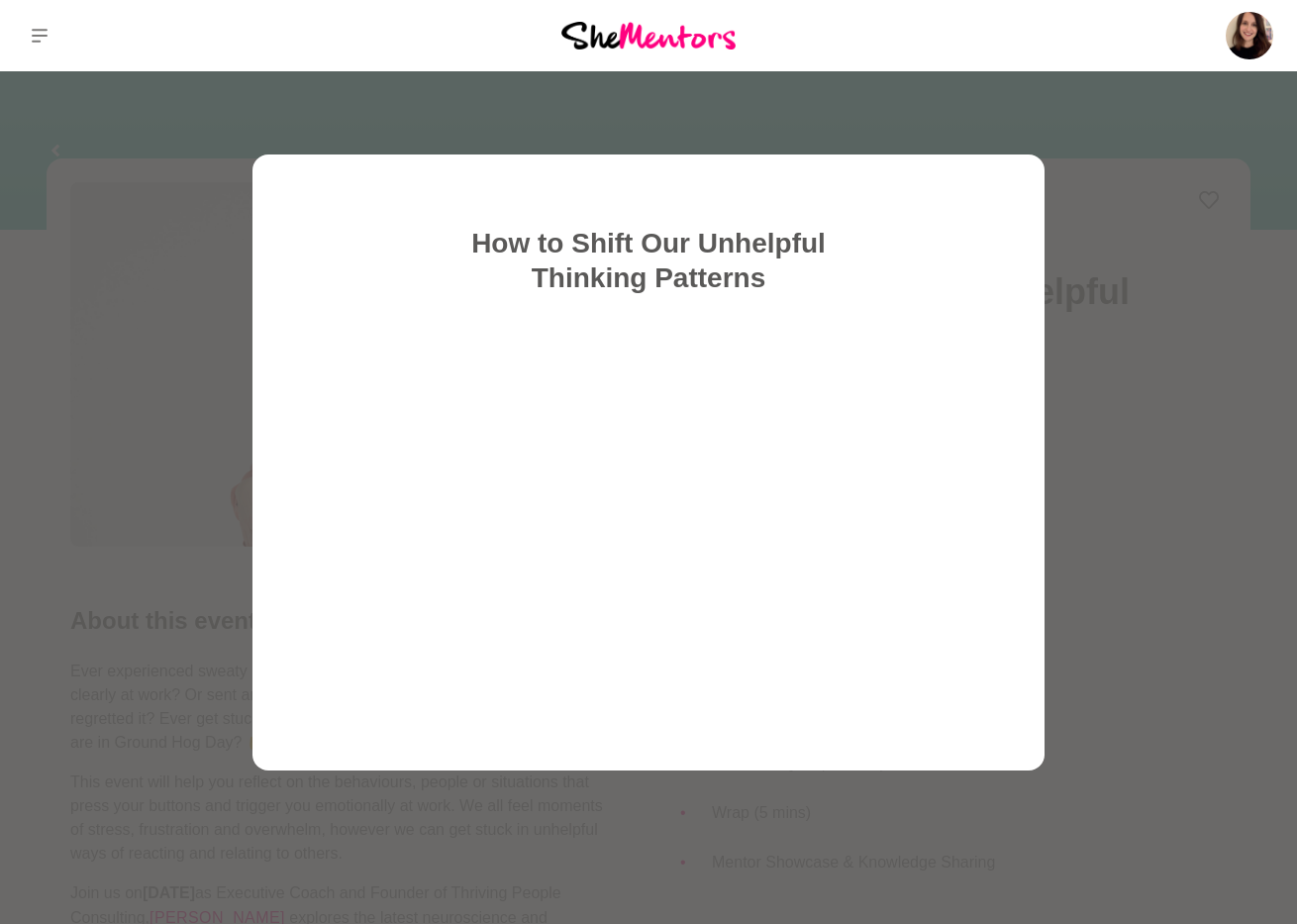
click at [152, 596] on div at bounding box center [648, 462] width 1297 height 924
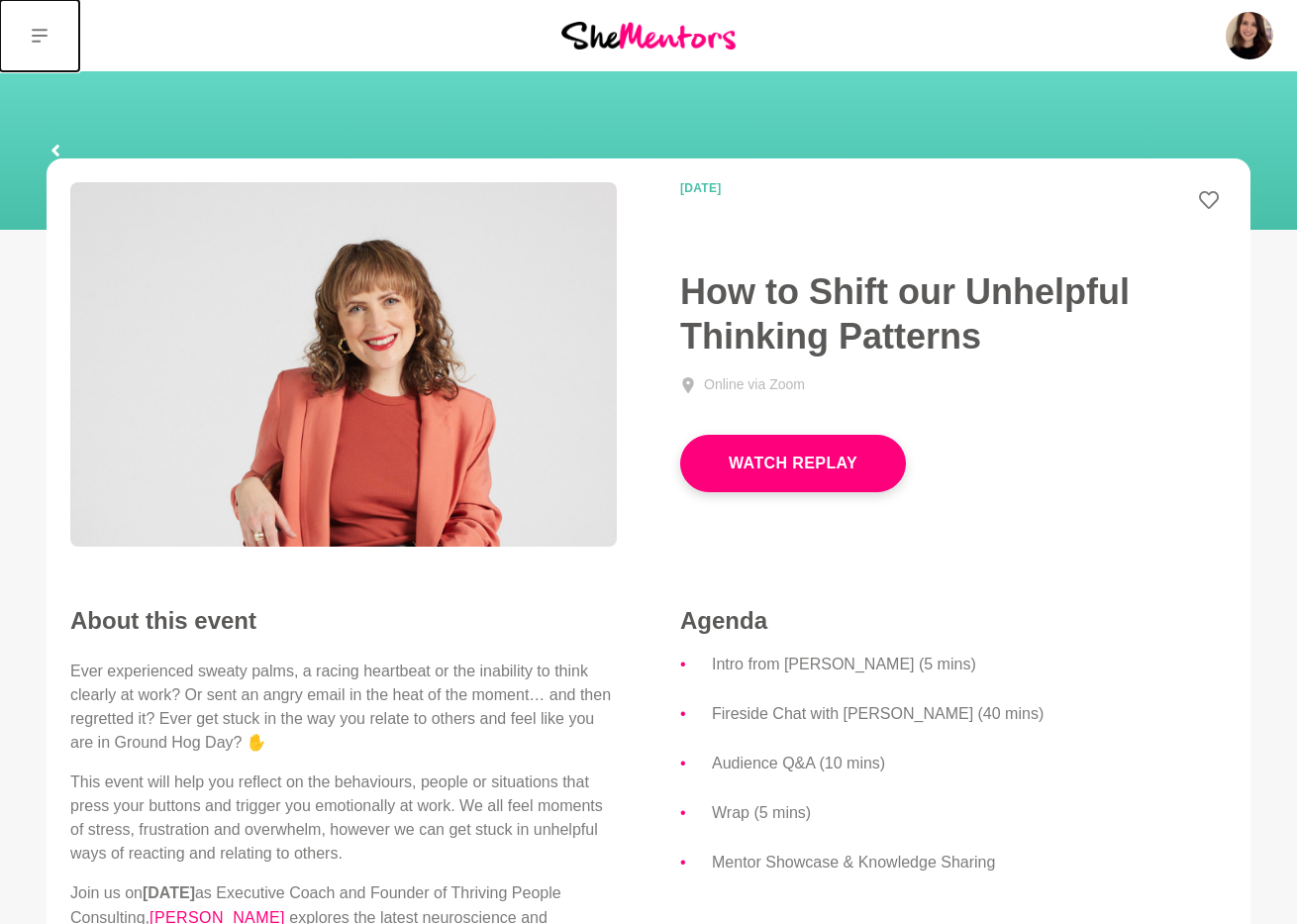
click at [48, 38] on button at bounding box center [39, 35] width 79 height 71
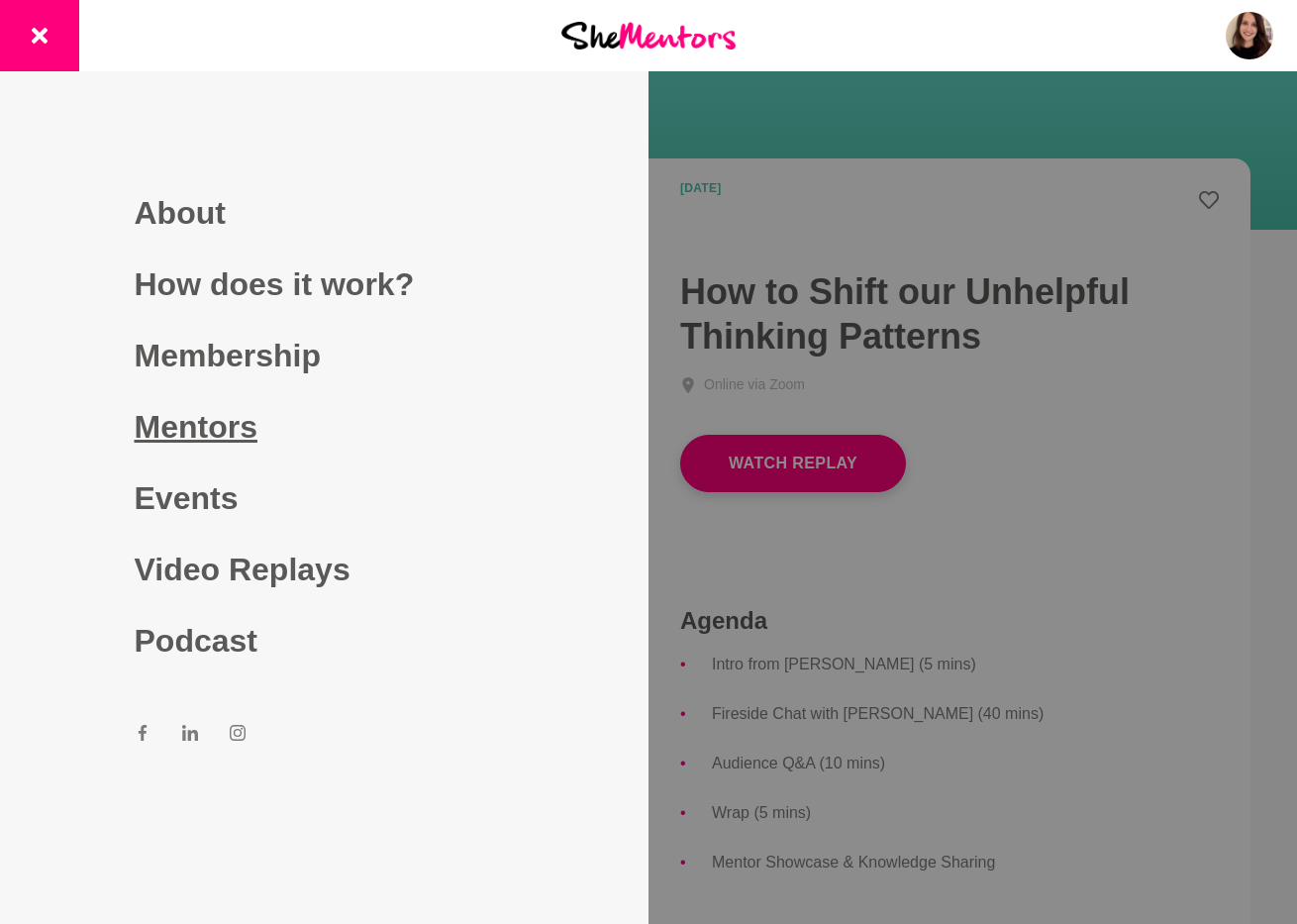
click at [170, 422] on link "Mentors" at bounding box center [324, 426] width 380 height 71
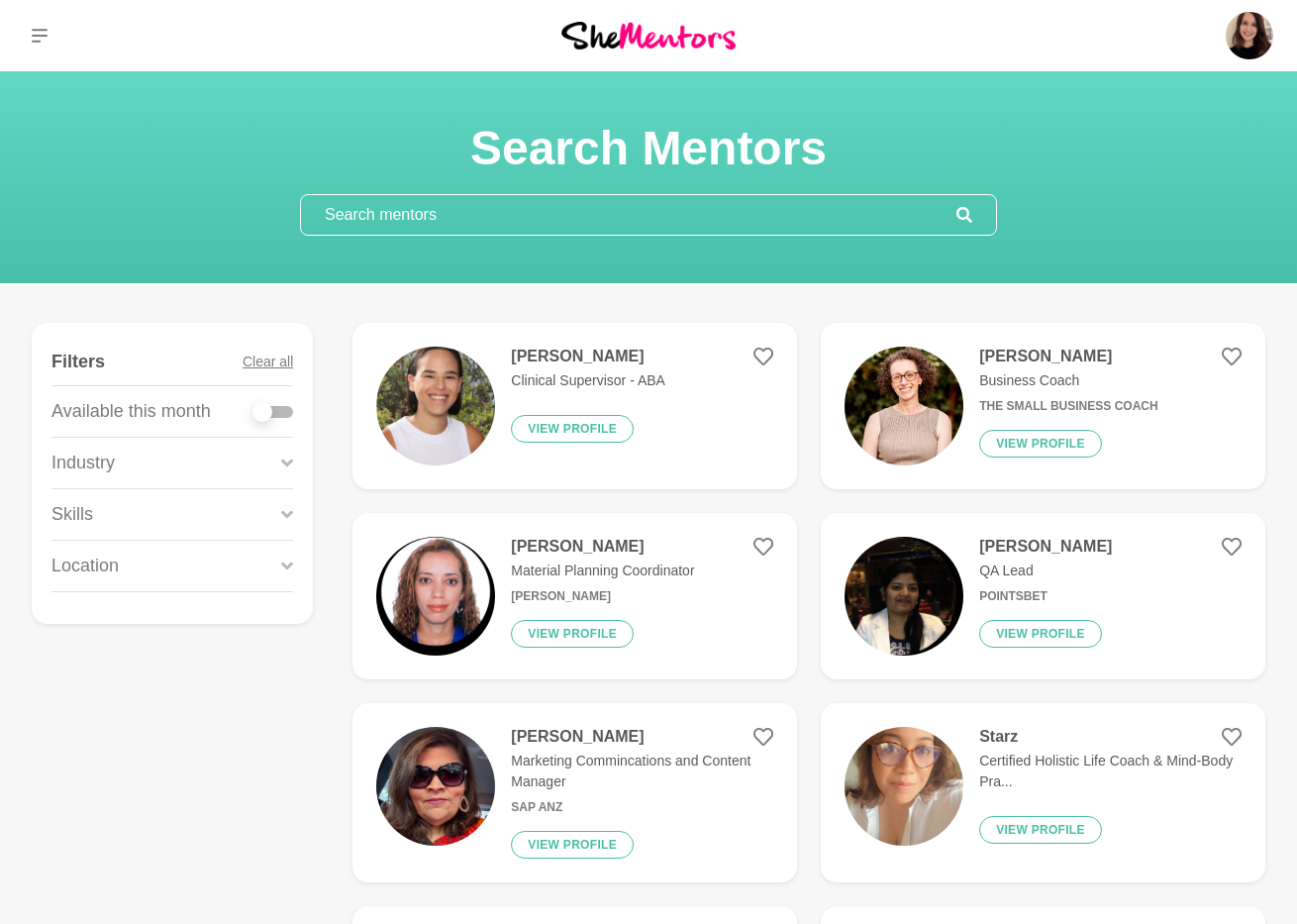
click at [367, 219] on input "text" at bounding box center [629, 216] width 655 height 40
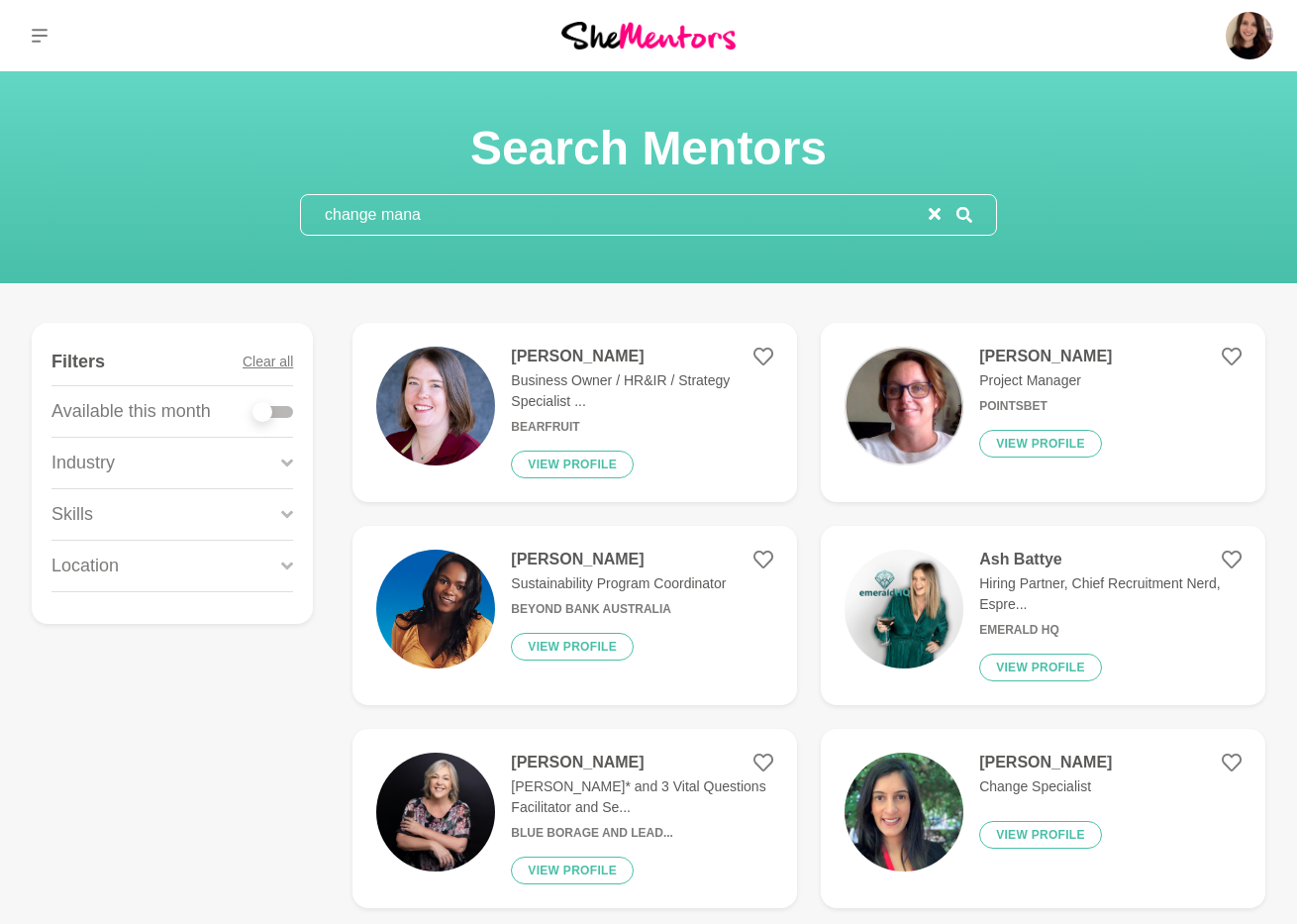
type input "change mana"
click at [447, 401] on img at bounding box center [435, 405] width 119 height 119
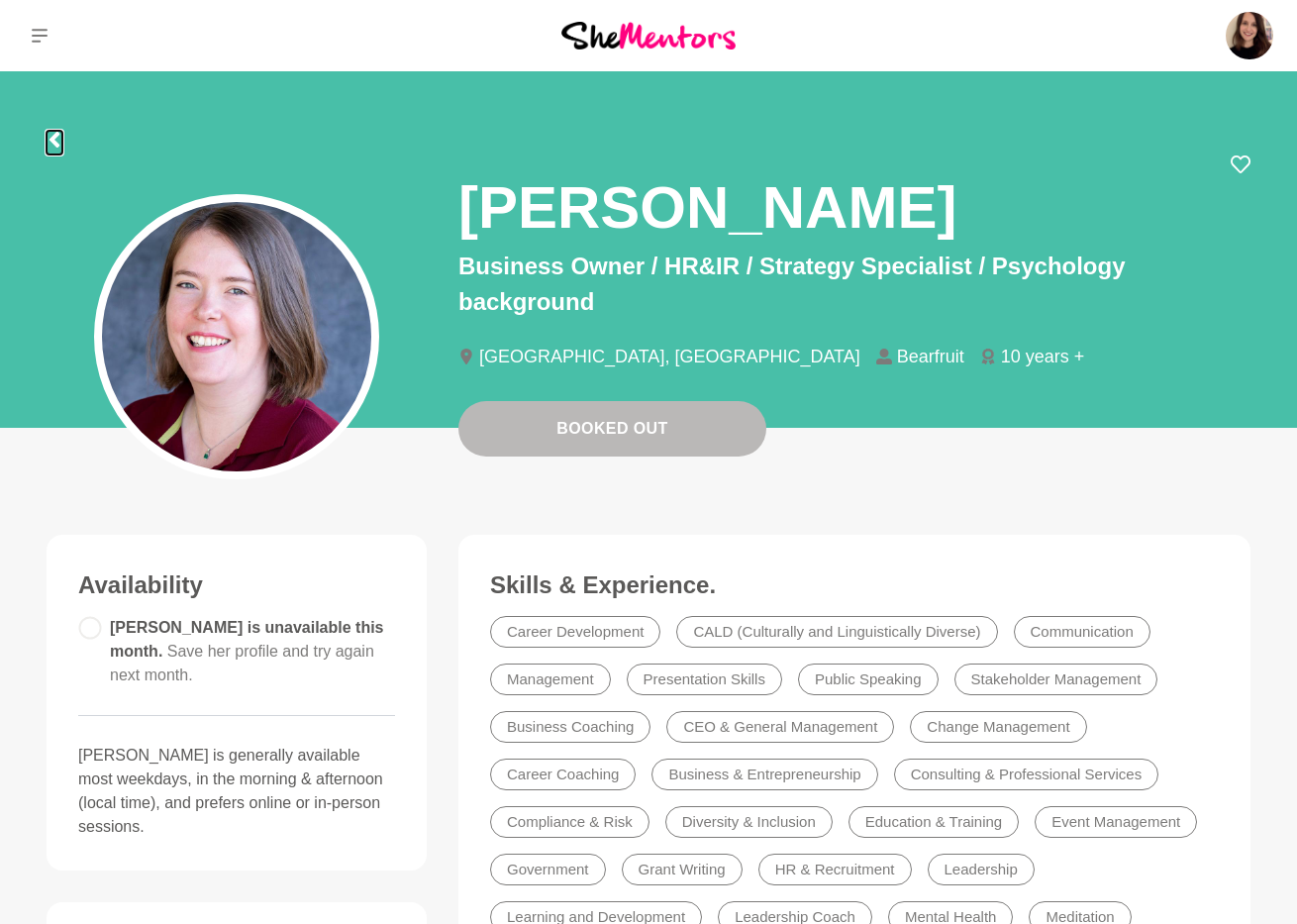
click at [57, 133] on icon at bounding box center [55, 140] width 10 height 16
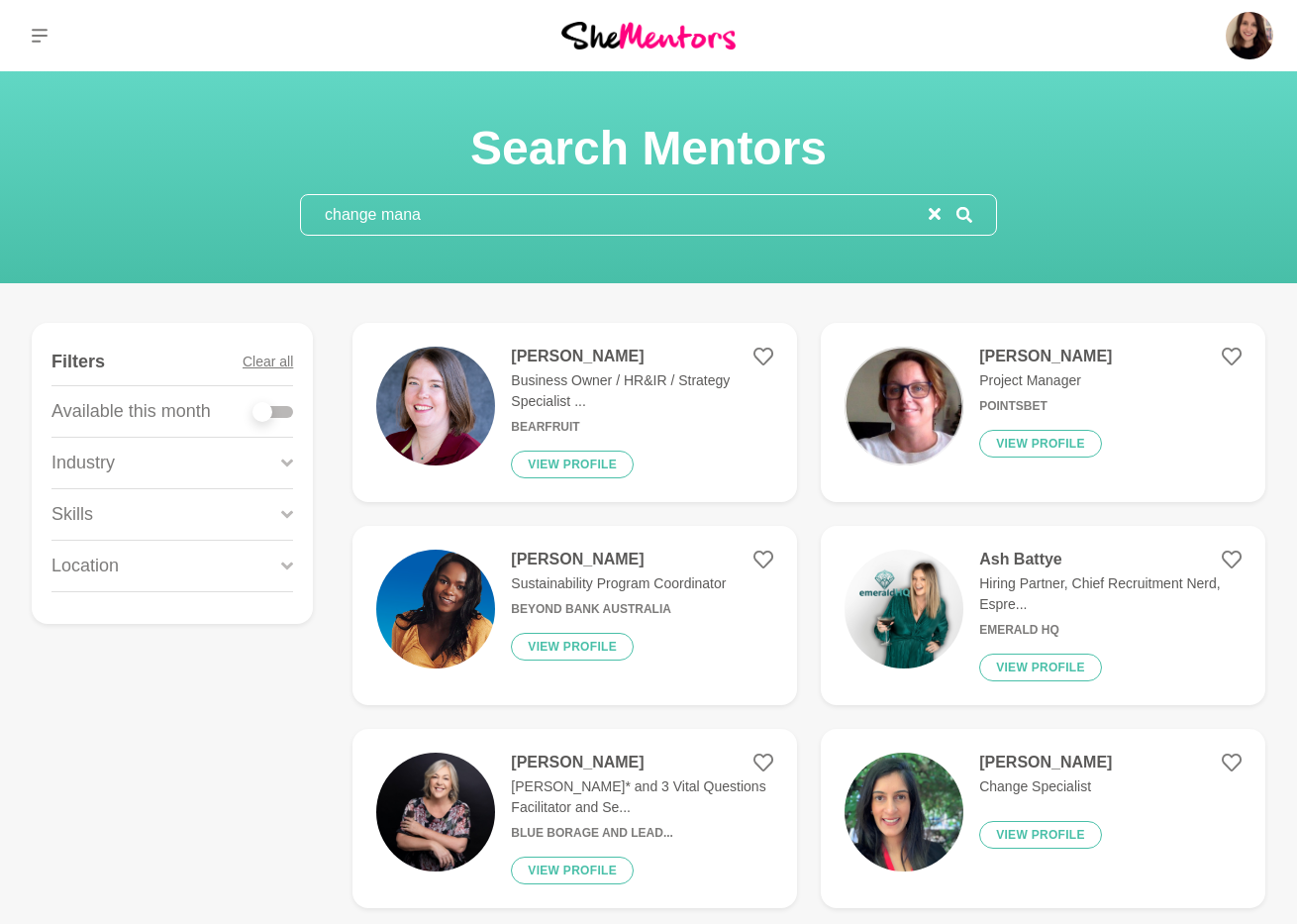
click at [275, 414] on div at bounding box center [273, 412] width 40 height 12
checkbox input "true"
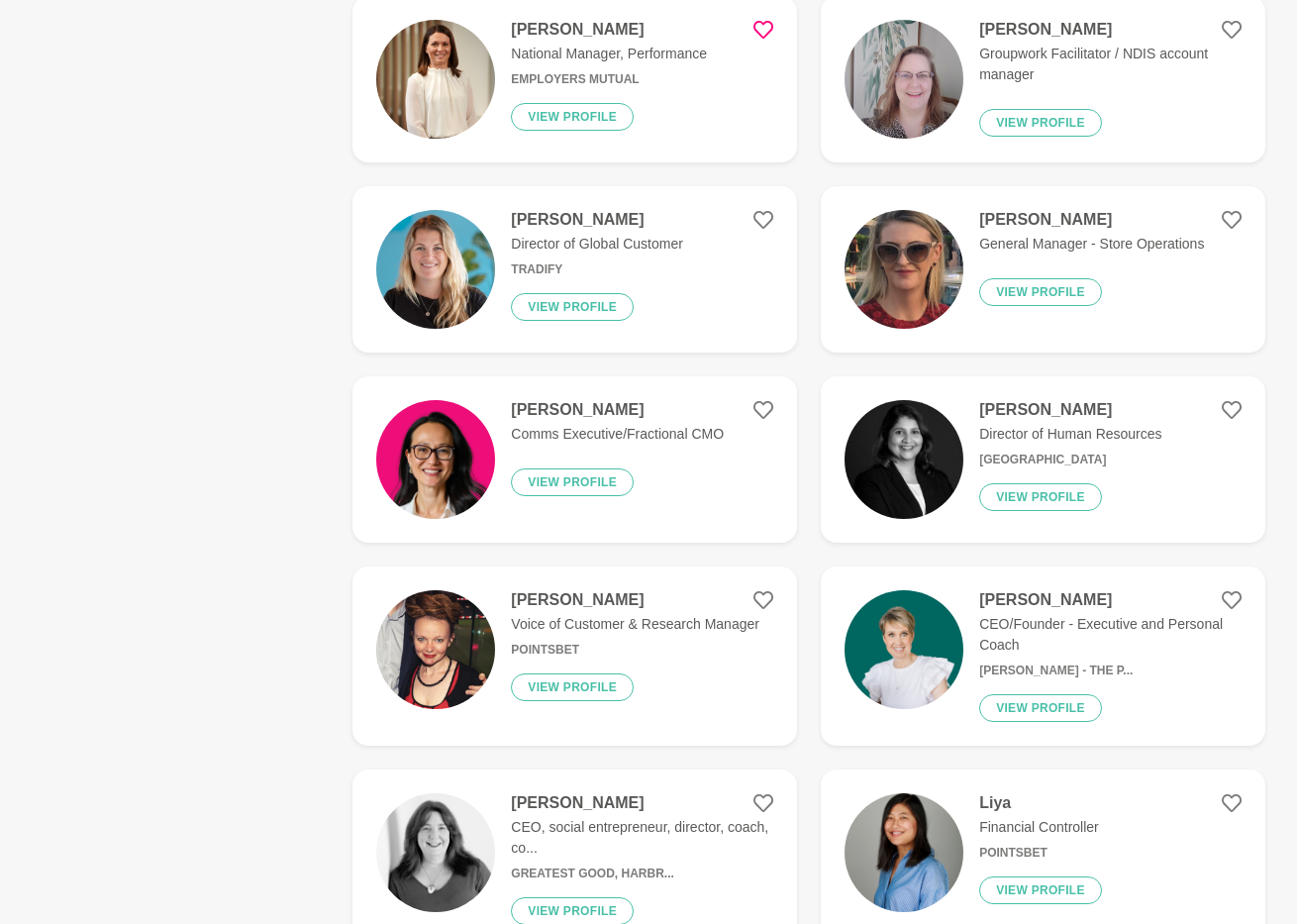
scroll to position [1214, 0]
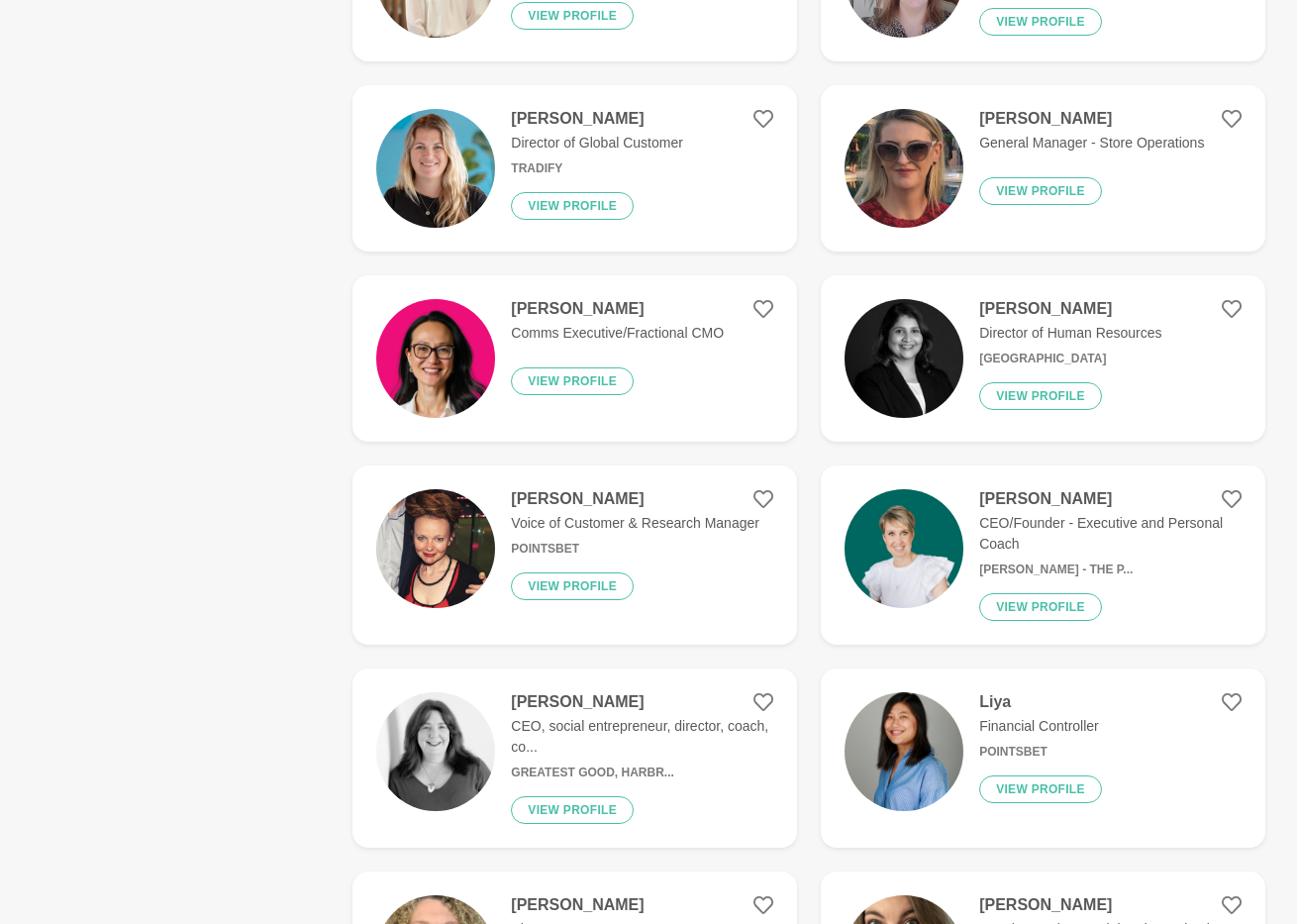
click at [679, 544] on h6 "PointsBet" at bounding box center [635, 549] width 248 height 15
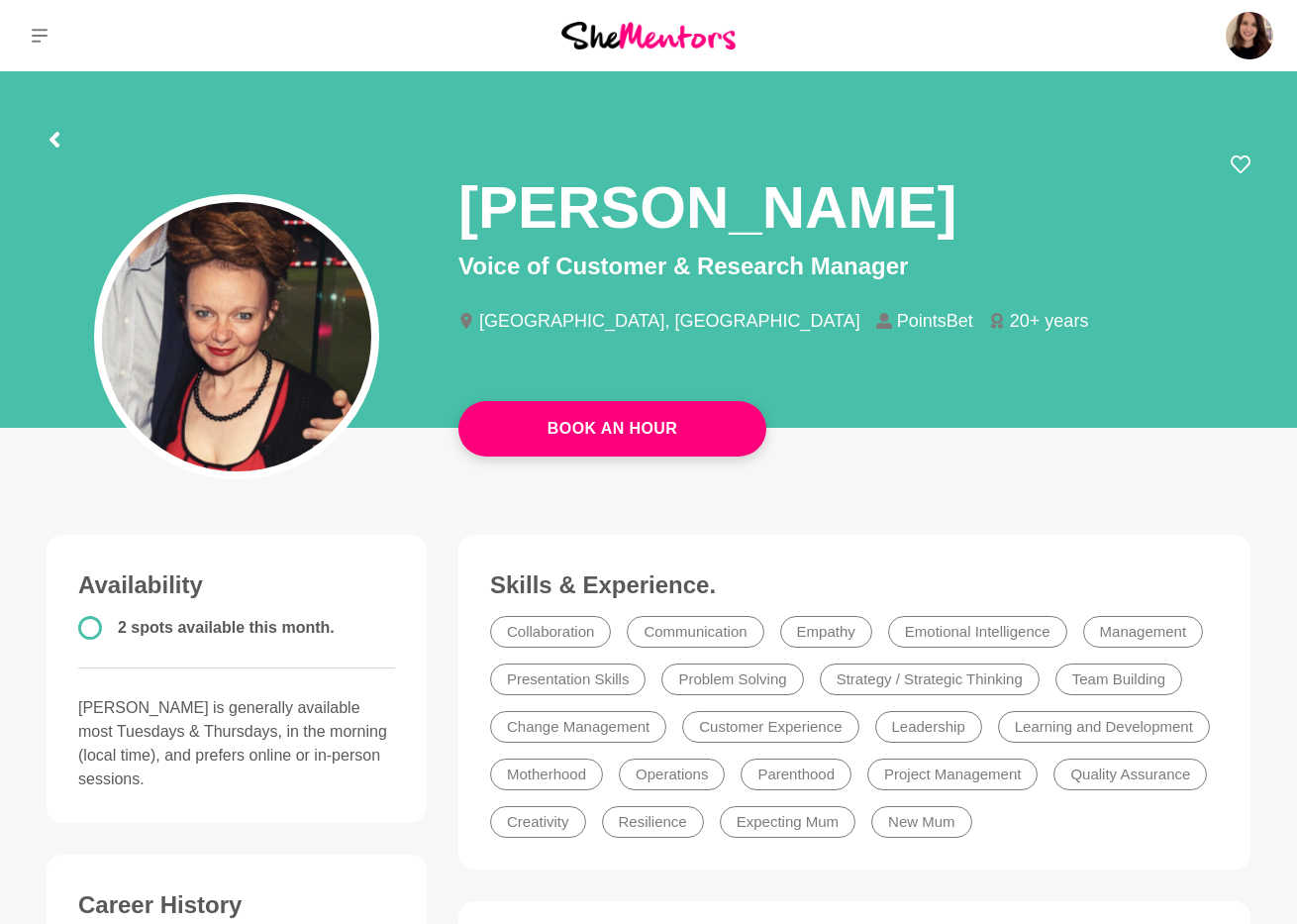
scroll to position [4, 0]
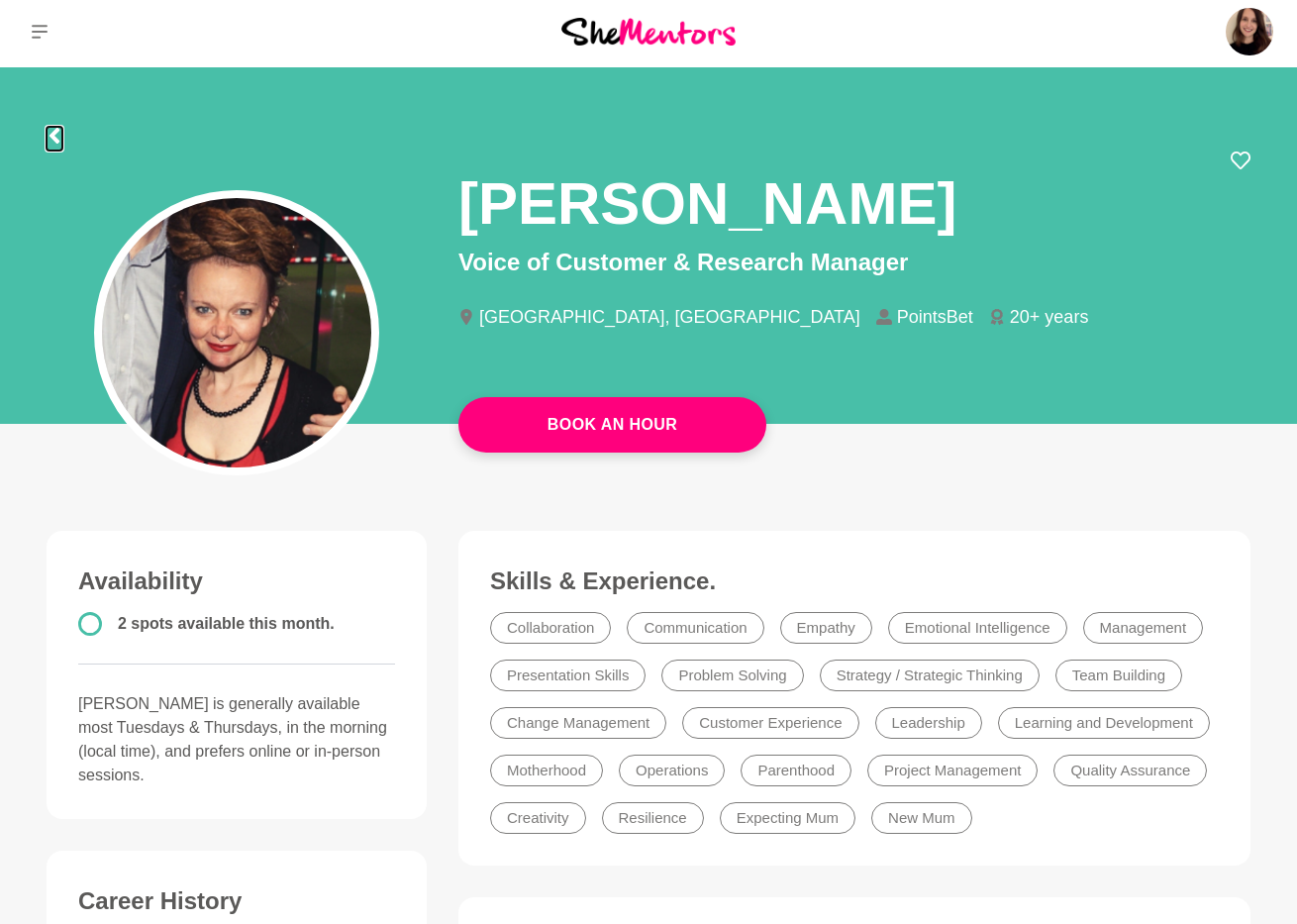
click at [49, 131] on icon at bounding box center [55, 136] width 16 height 16
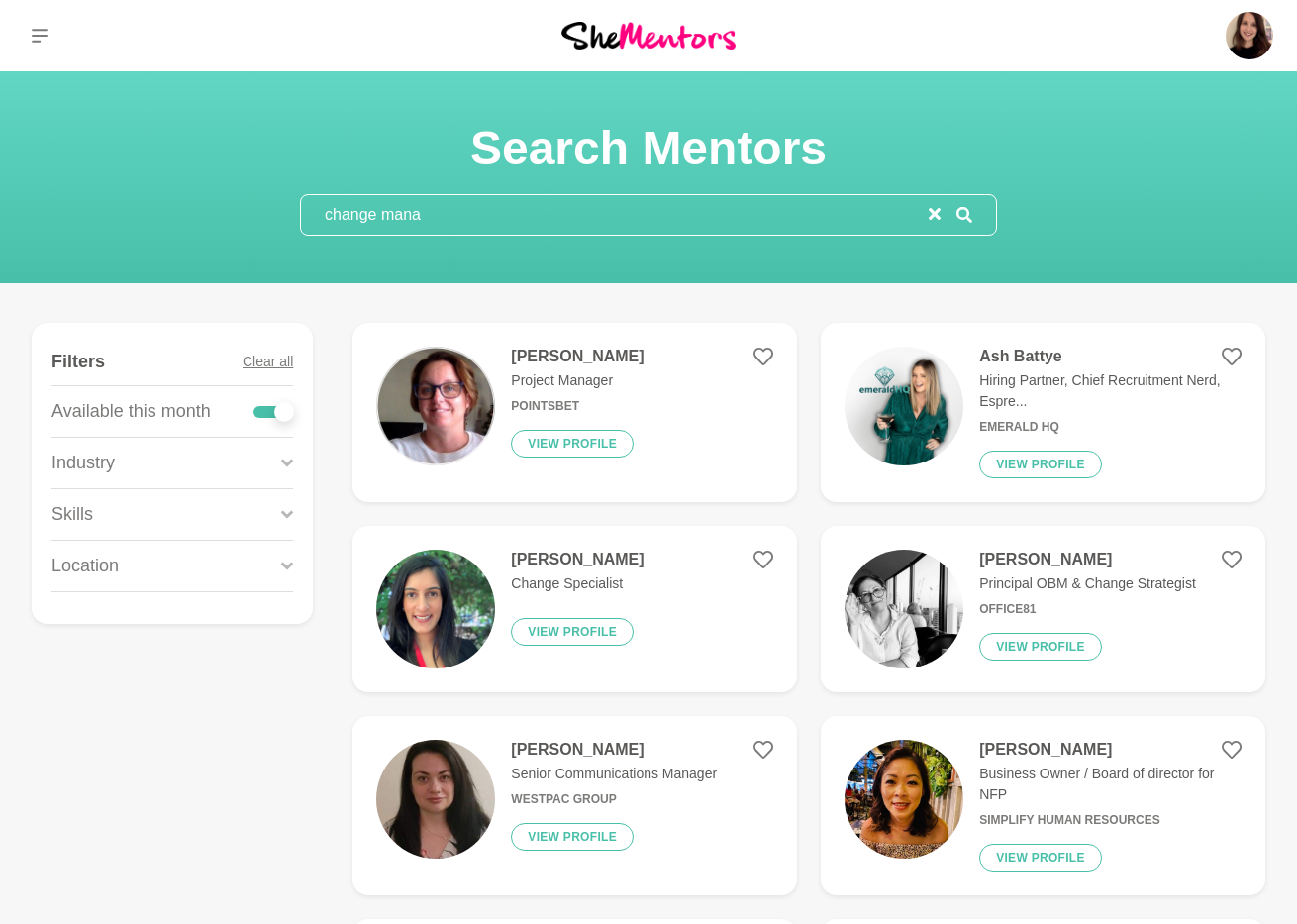
click at [449, 217] on input "change mana" at bounding box center [615, 216] width 628 height 40
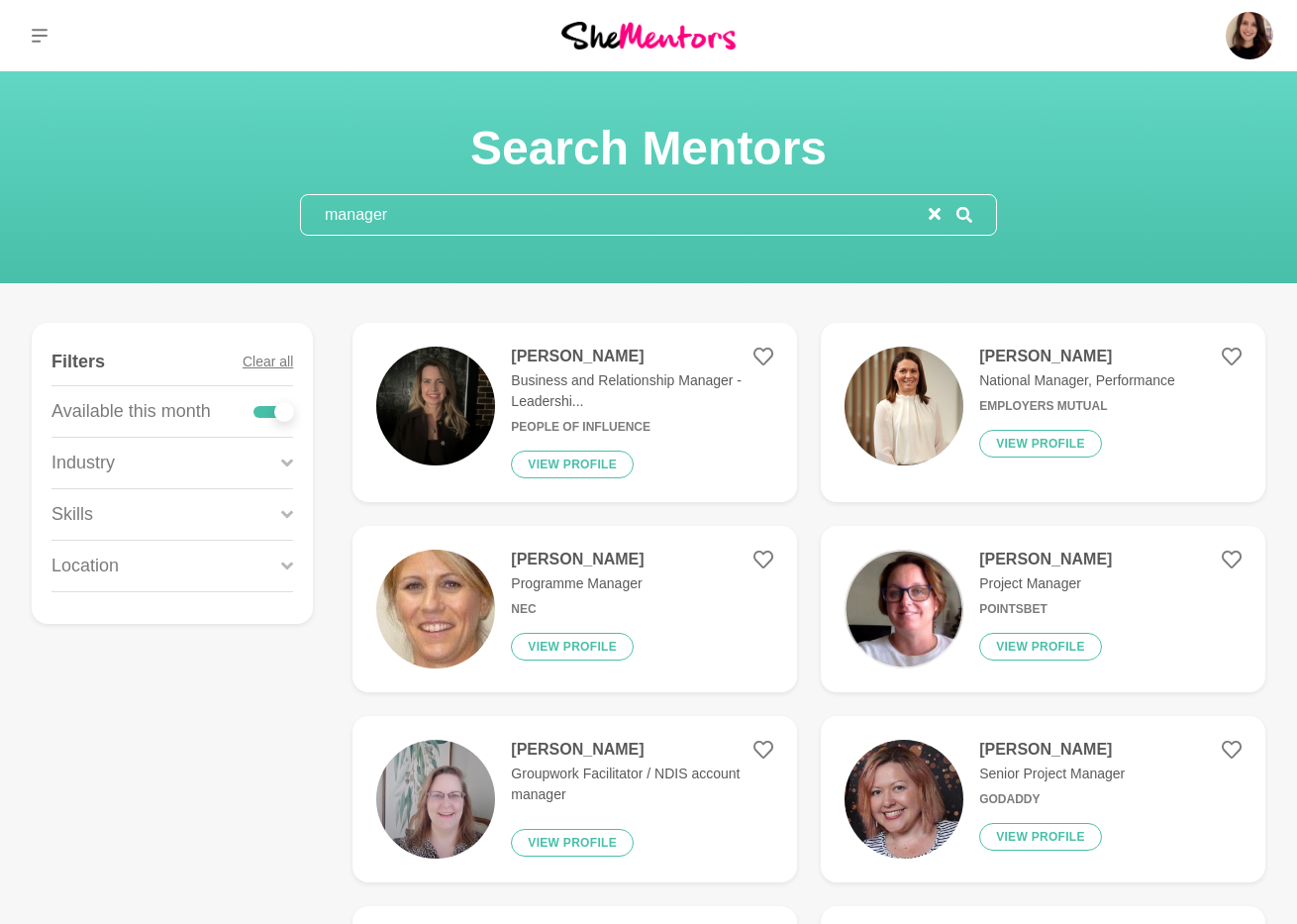
type input "manager"
click at [476, 402] on img at bounding box center [435, 405] width 119 height 119
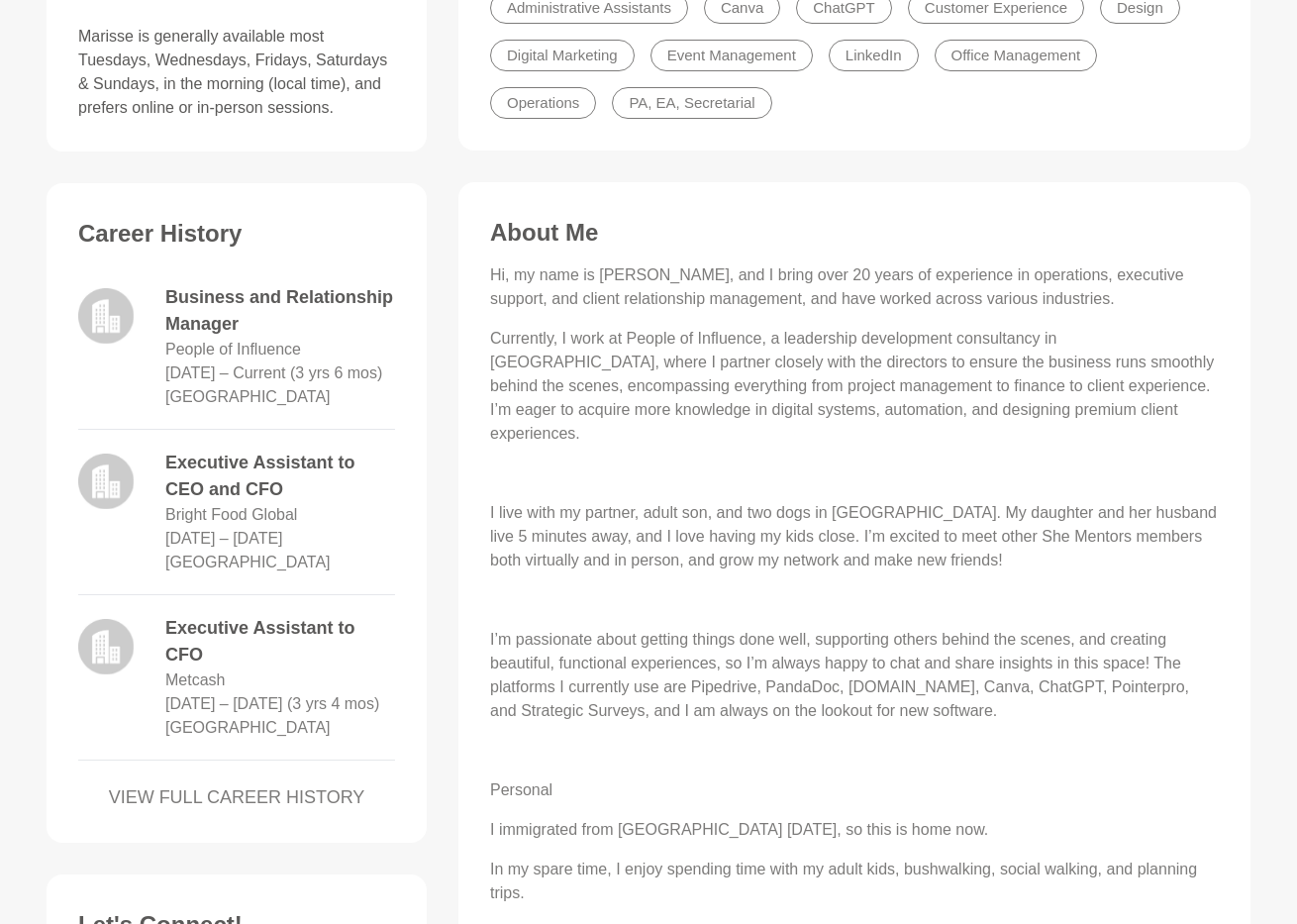
scroll to position [35, 0]
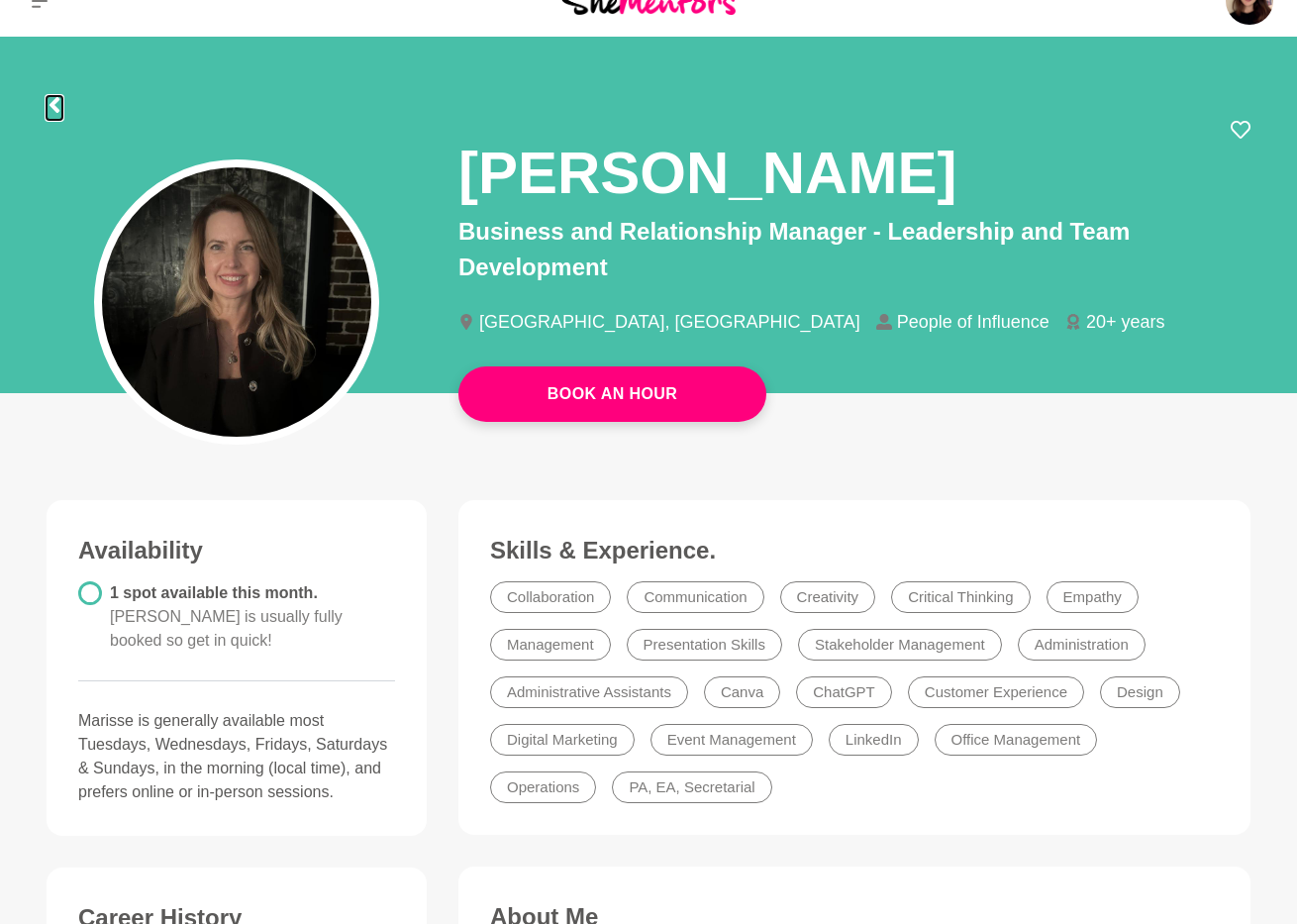
click at [54, 105] on icon at bounding box center [55, 105] width 10 height 16
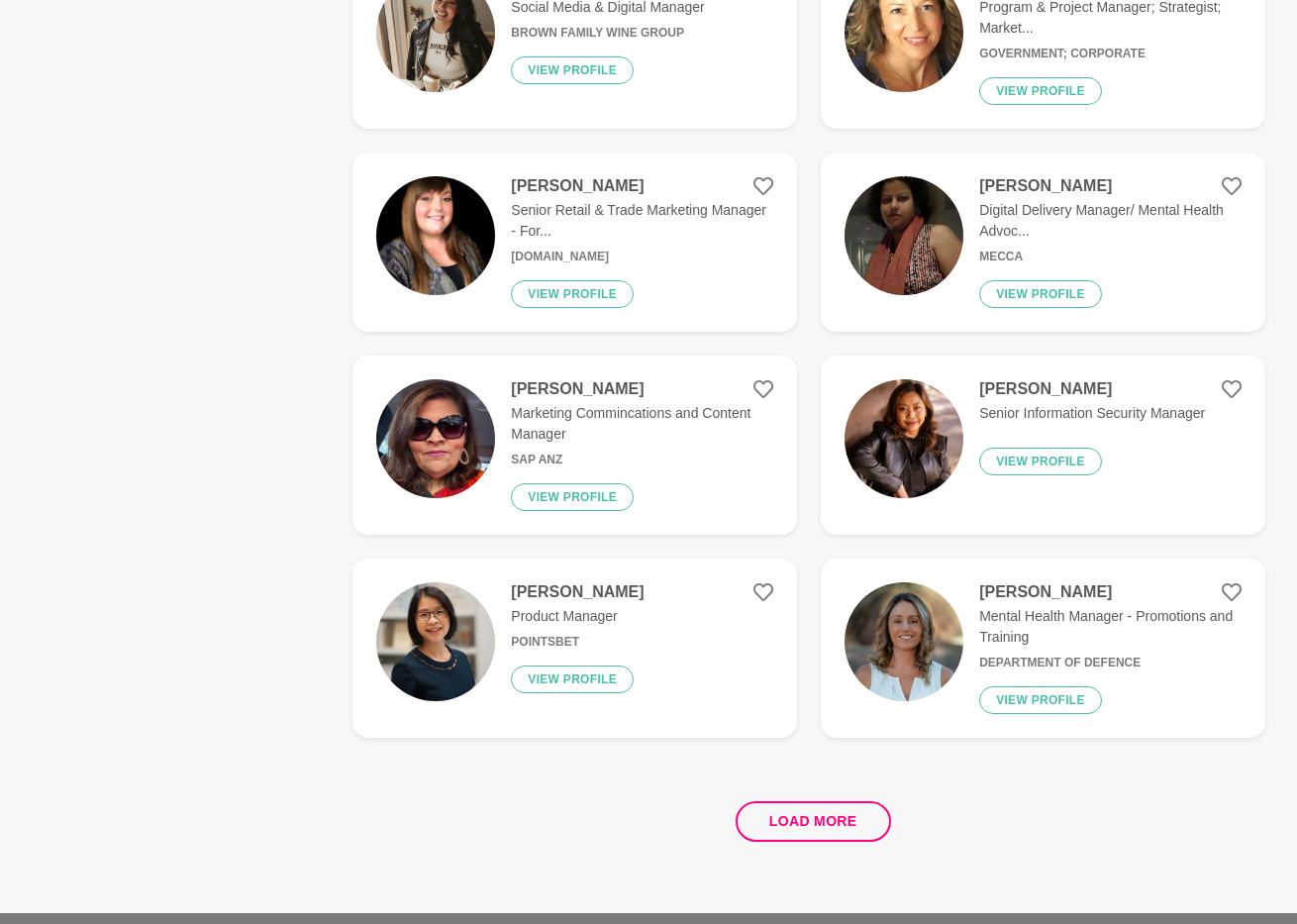
scroll to position [3718, 0]
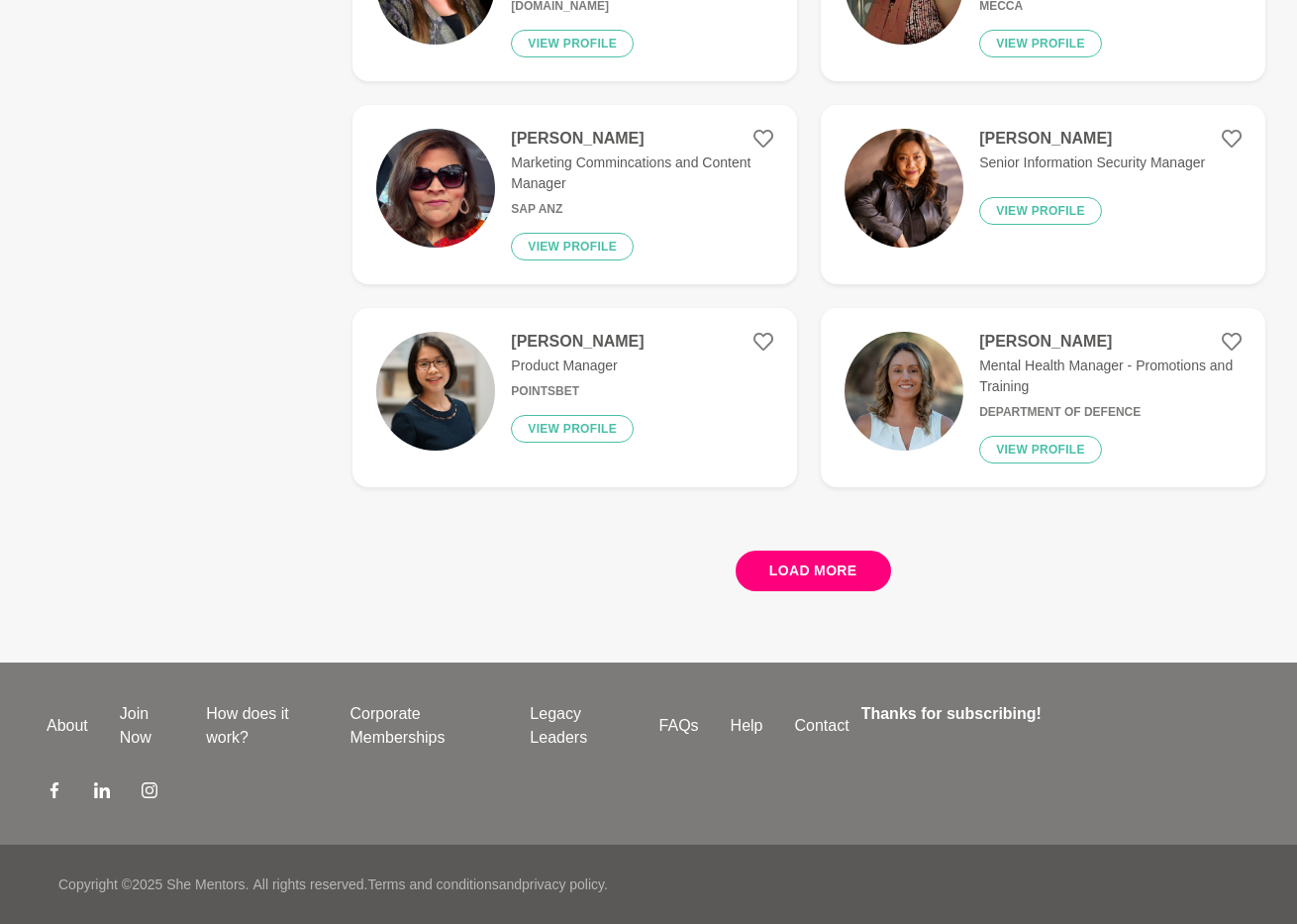
click at [829, 581] on button "Load more" at bounding box center [813, 571] width 156 height 41
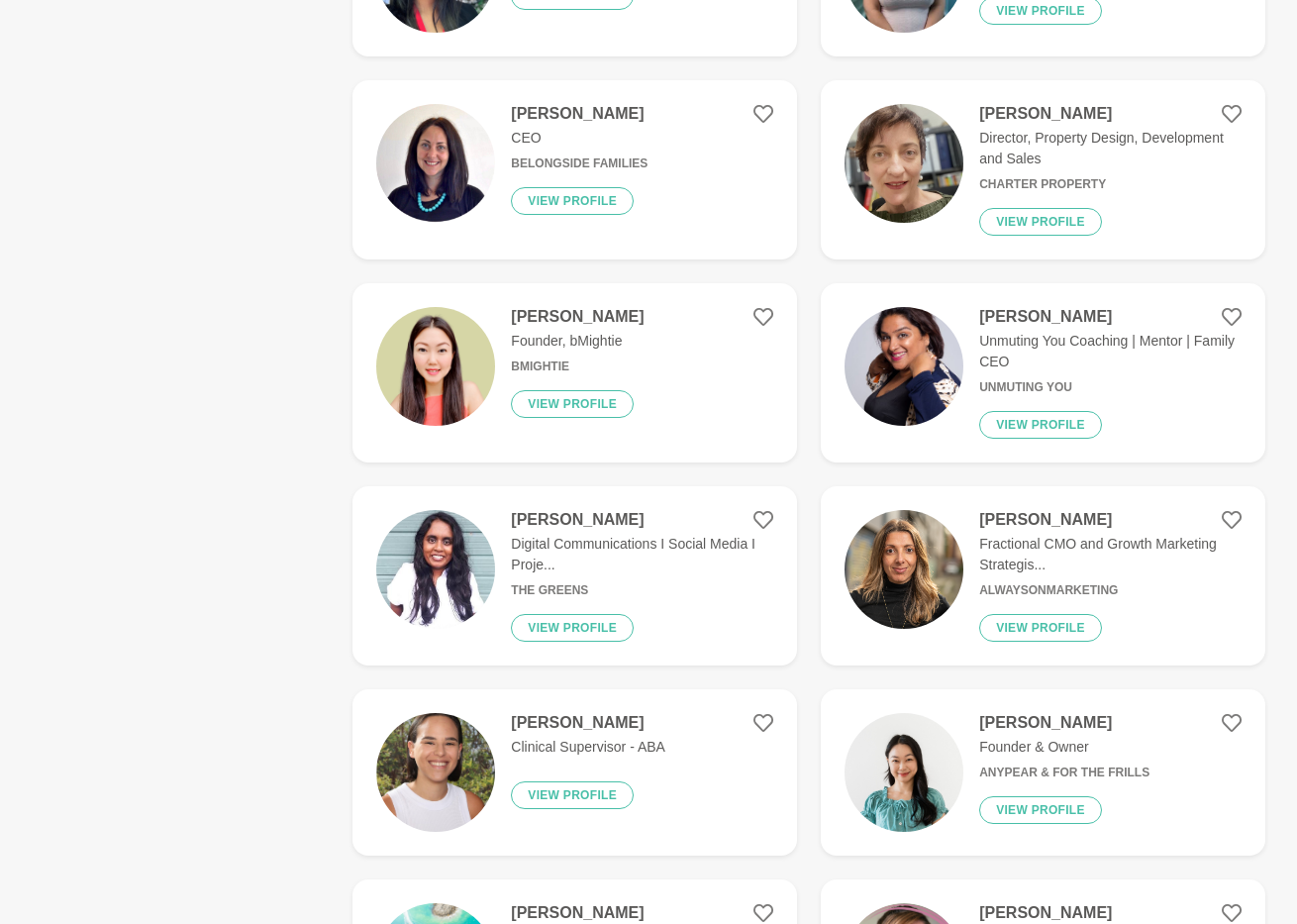
scroll to position [5928, 0]
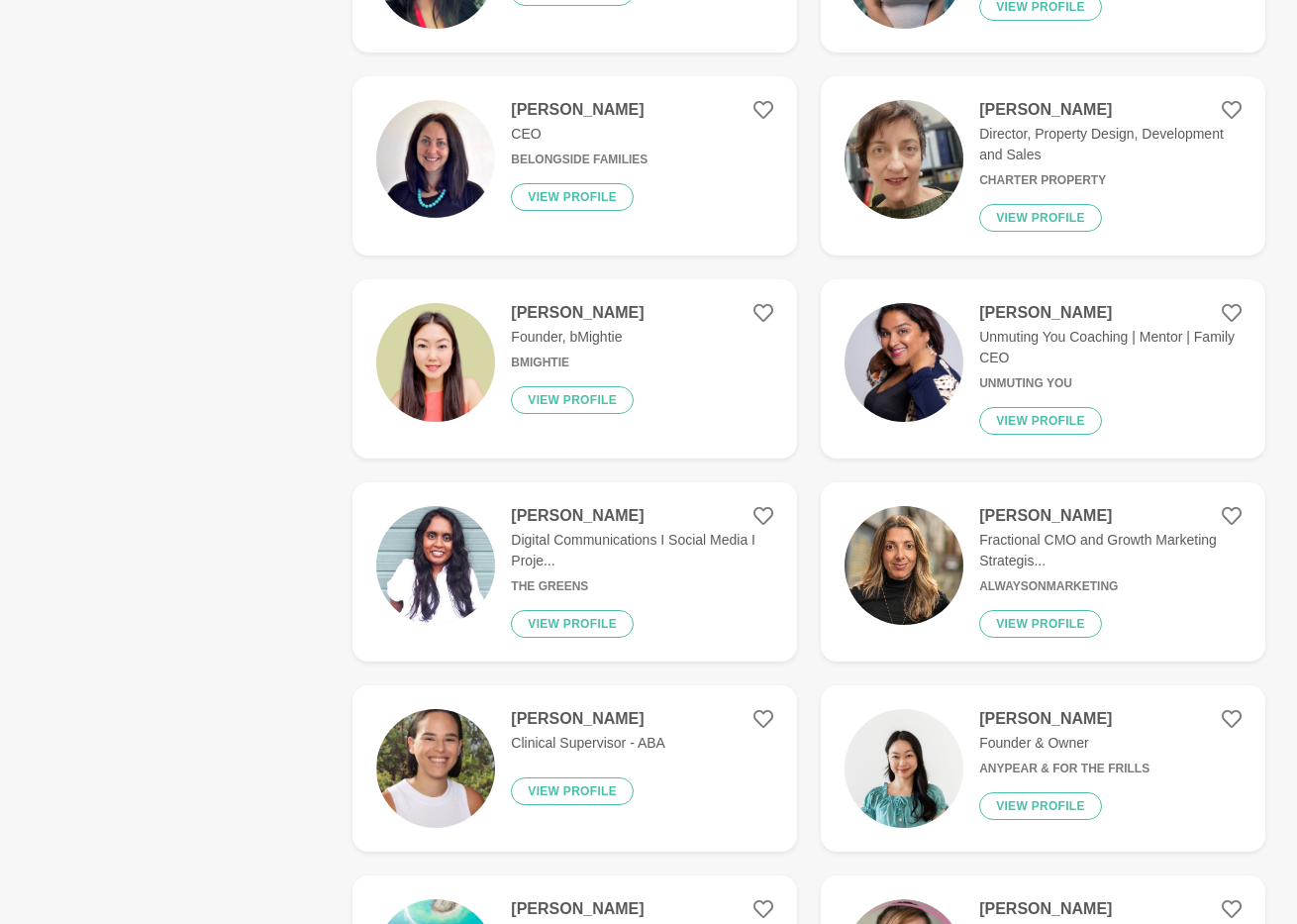
click at [982, 546] on p "Fractional CMO and Growth Marketing Strategis..." at bounding box center [1110, 551] width 262 height 42
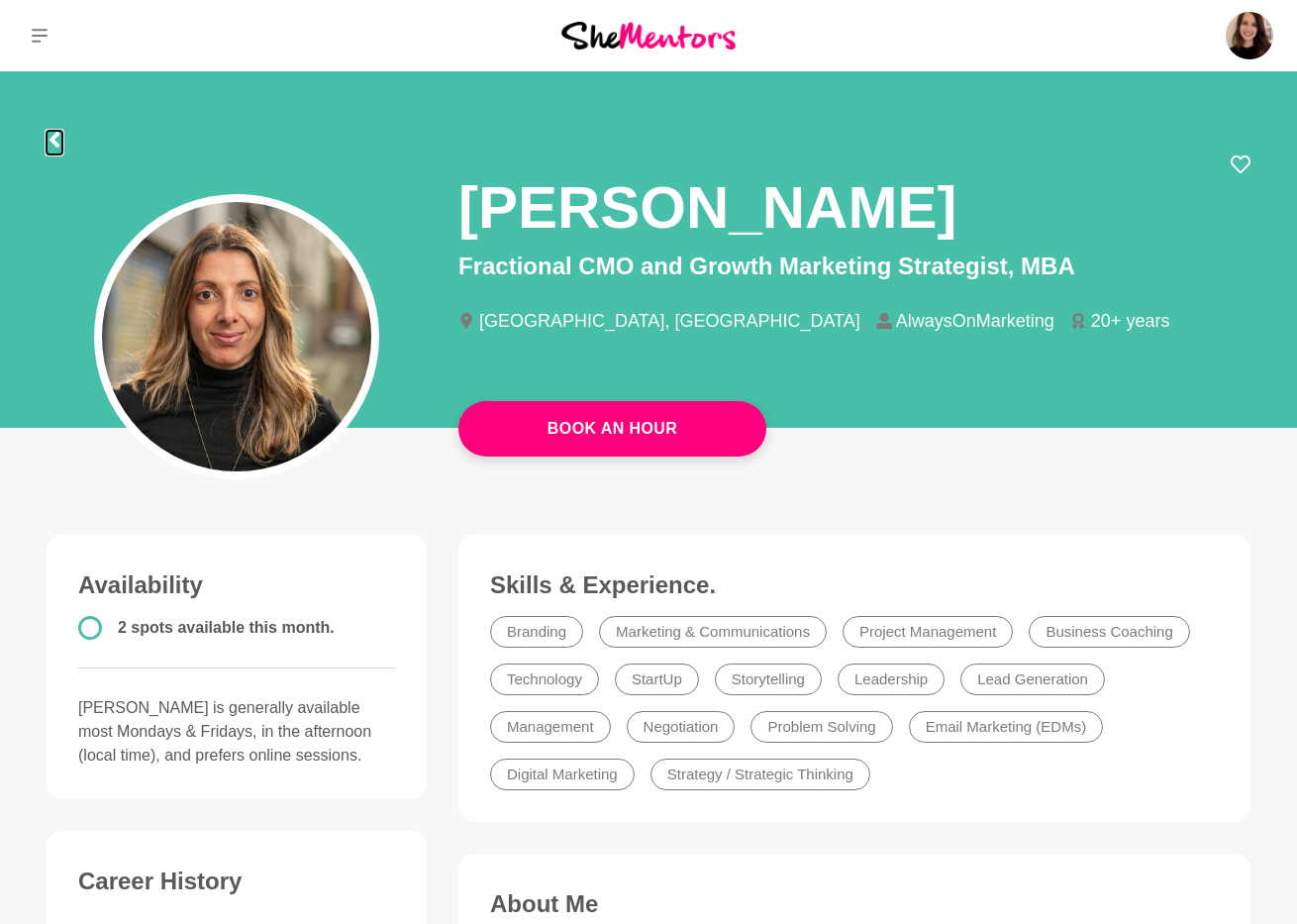
click at [56, 142] on icon at bounding box center [55, 140] width 10 height 16
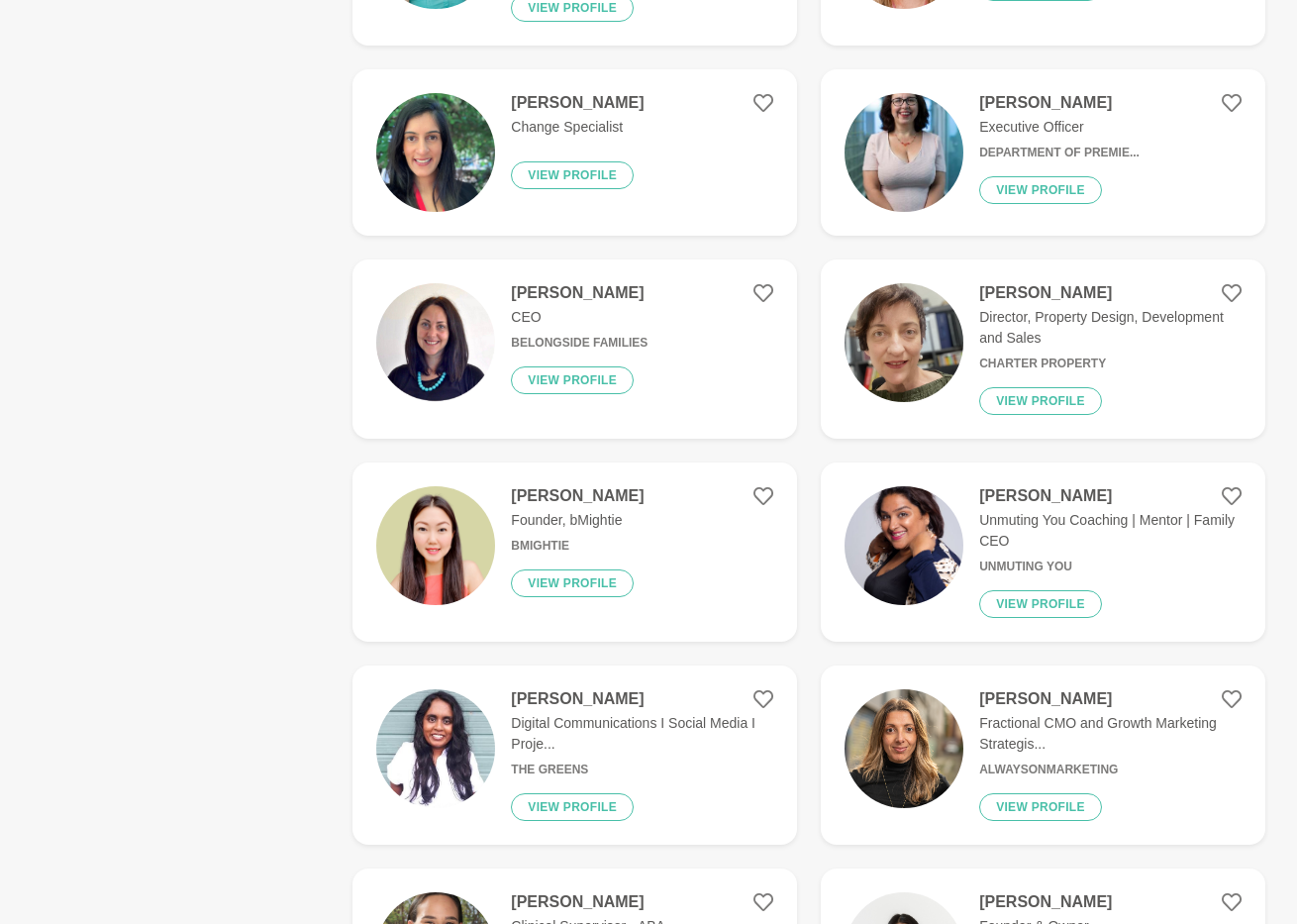
scroll to position [1844, 0]
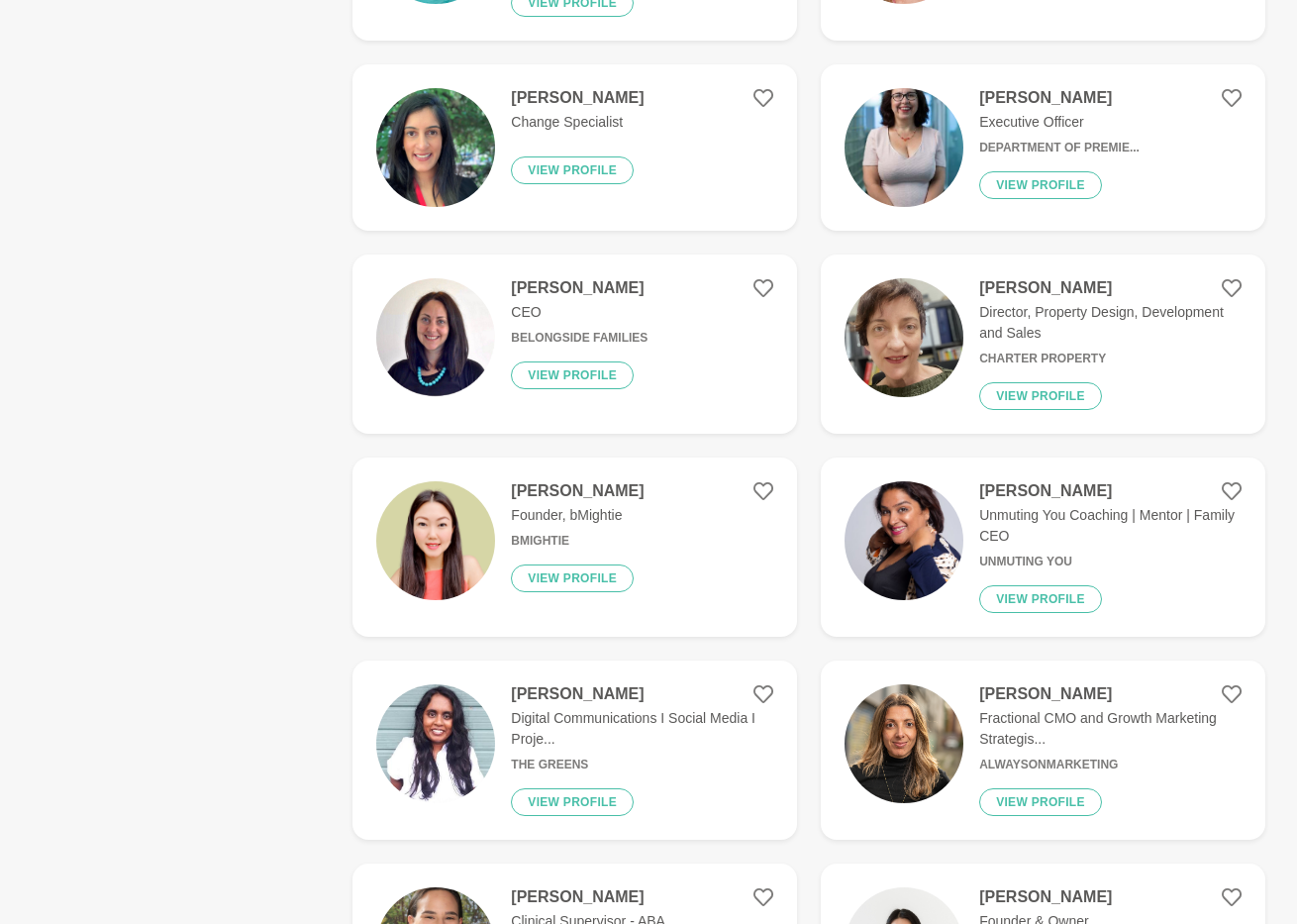
click at [647, 304] on figure "Stacey Touma CEO Belongside Families View profile" at bounding box center [575, 344] width 445 height 180
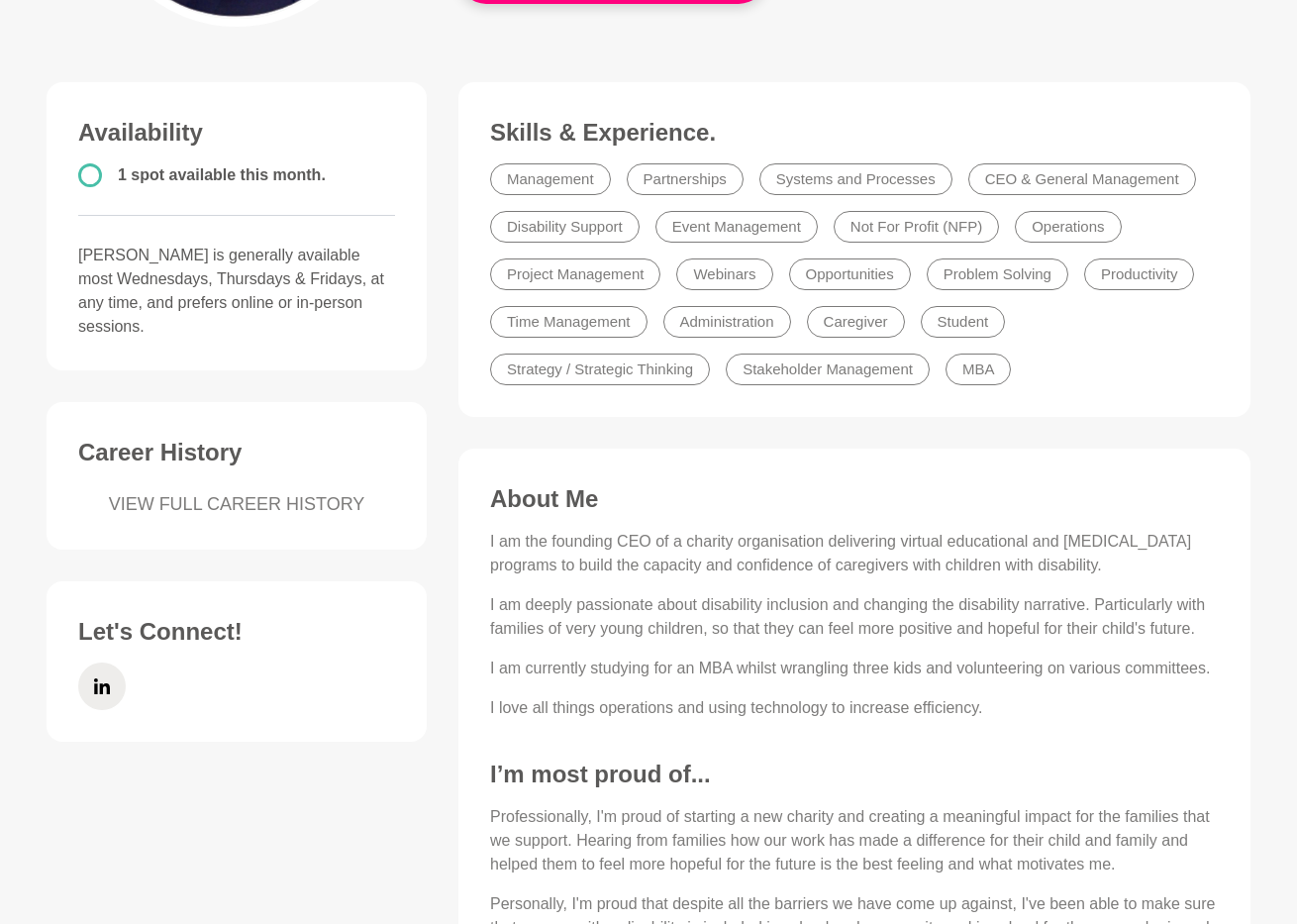
scroll to position [521, 0]
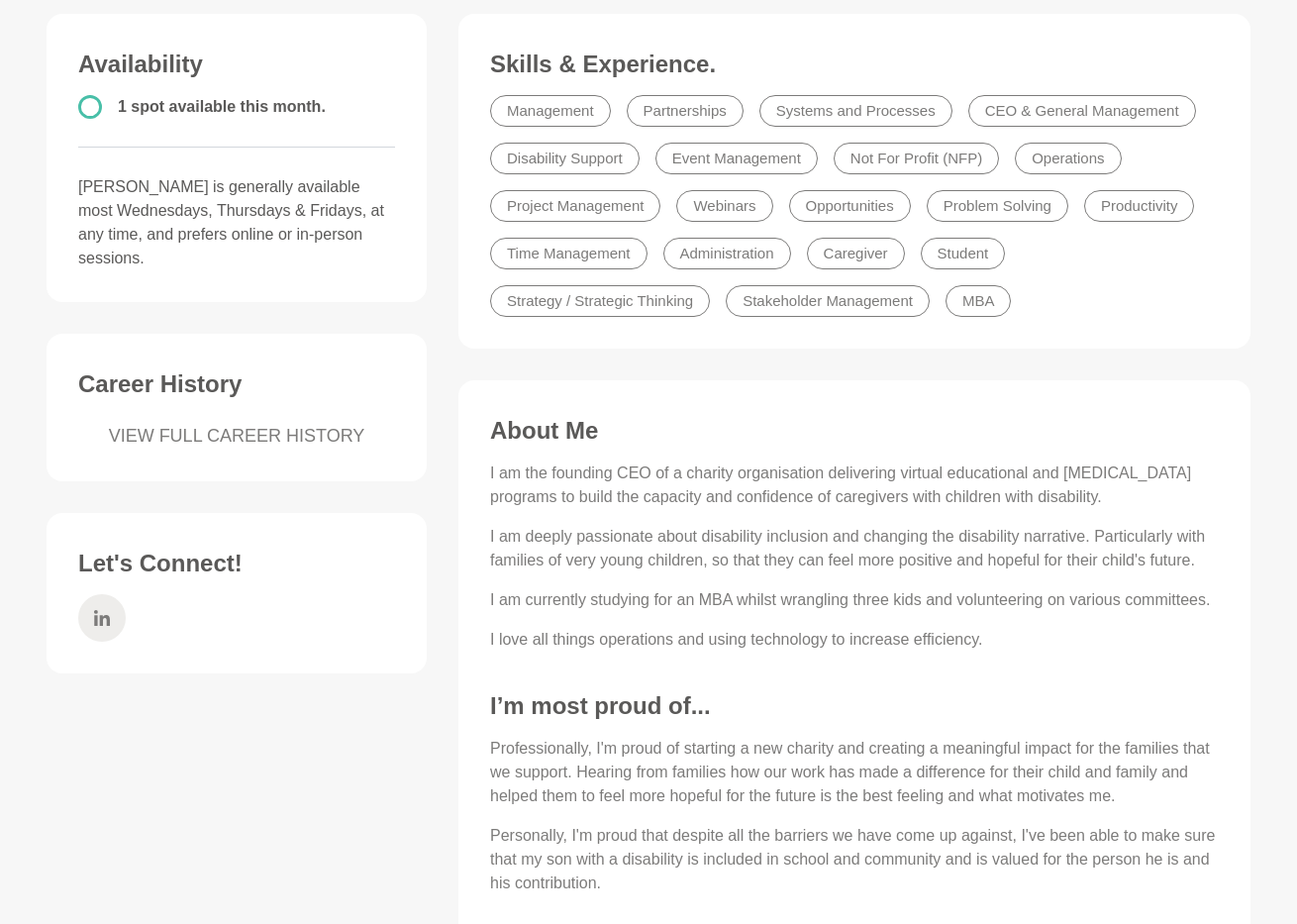
click at [115, 635] on span at bounding box center [102, 619] width 48 height 48
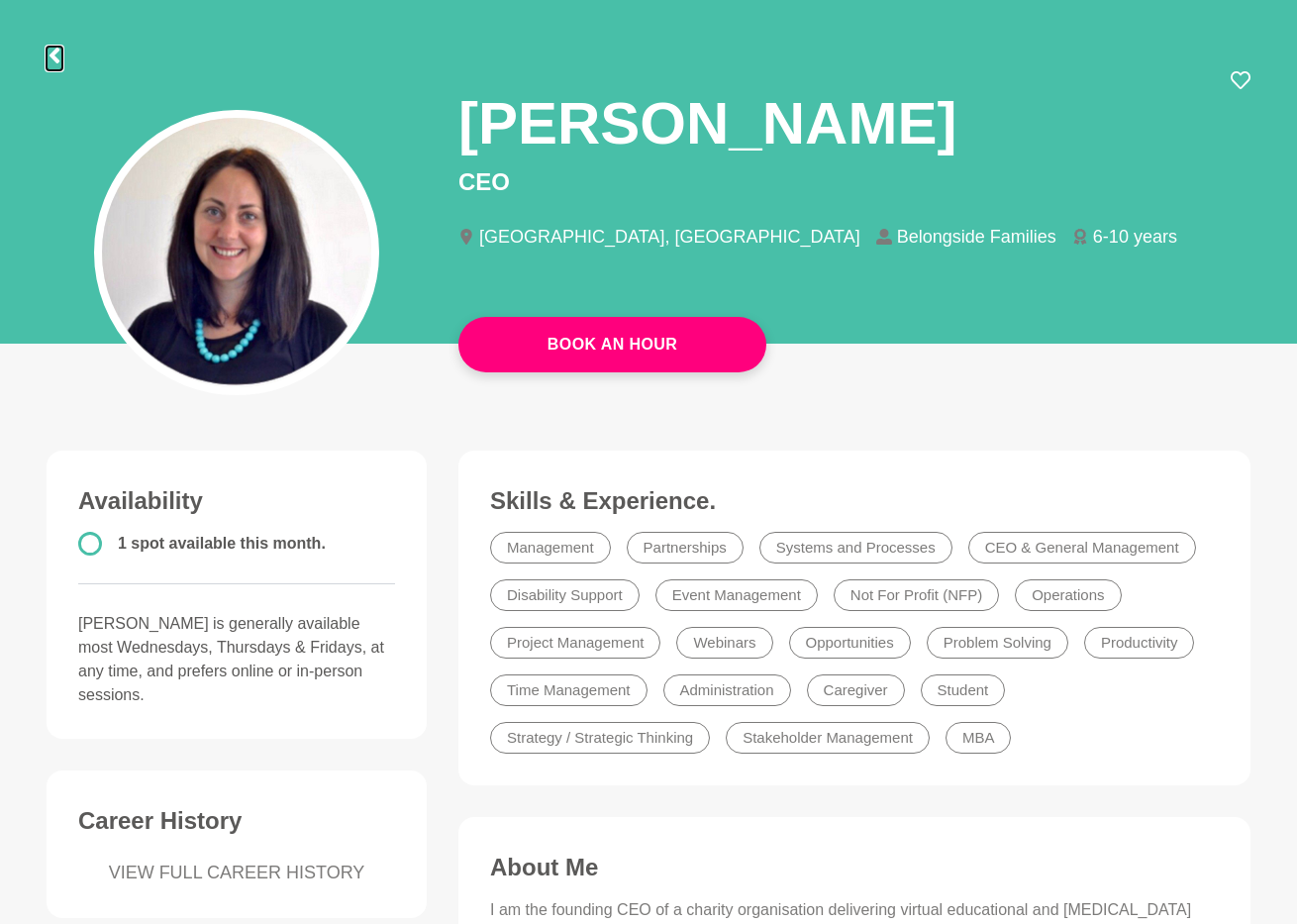
click at [53, 56] on icon at bounding box center [55, 56] width 10 height 16
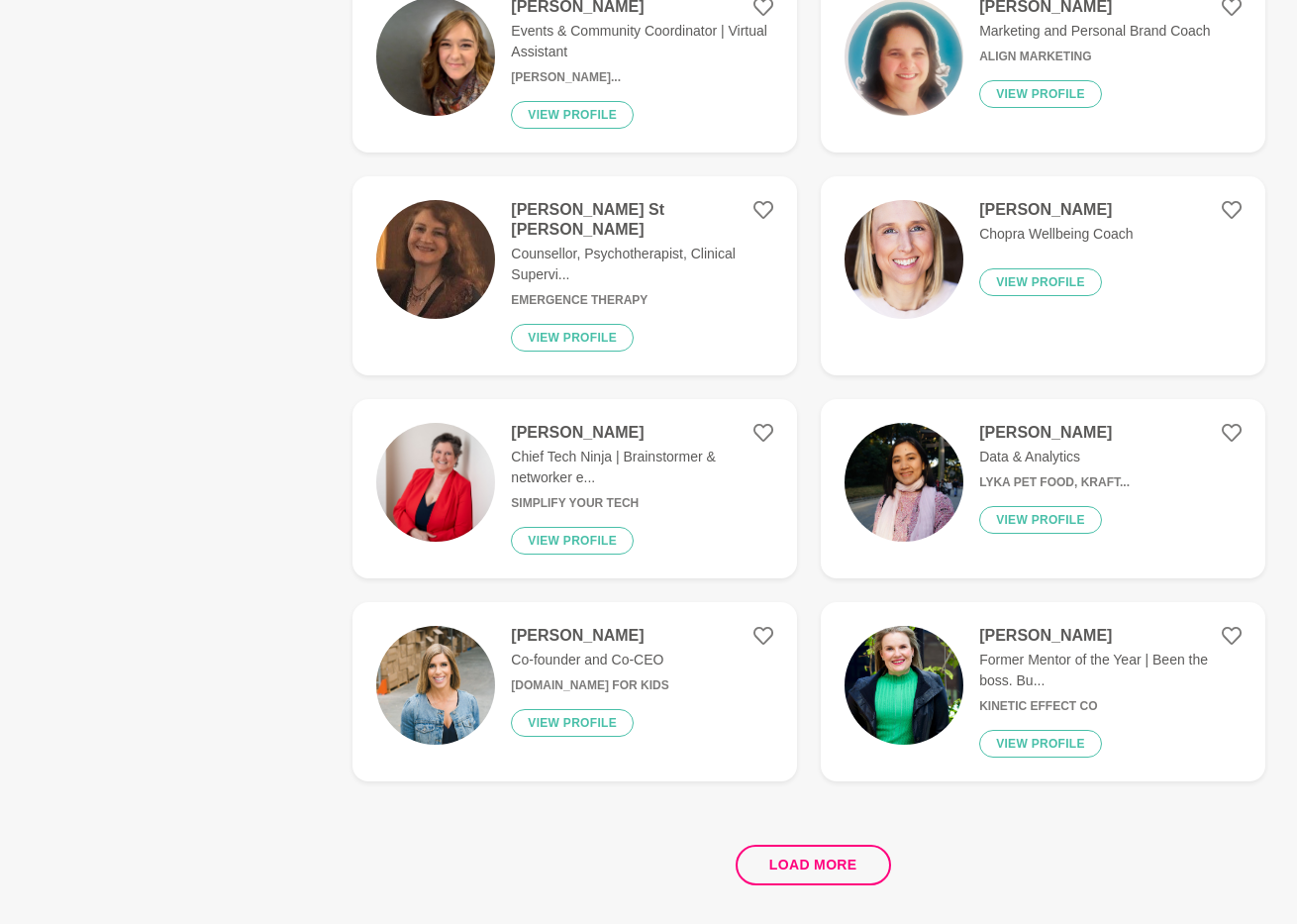
scroll to position [3652, 0]
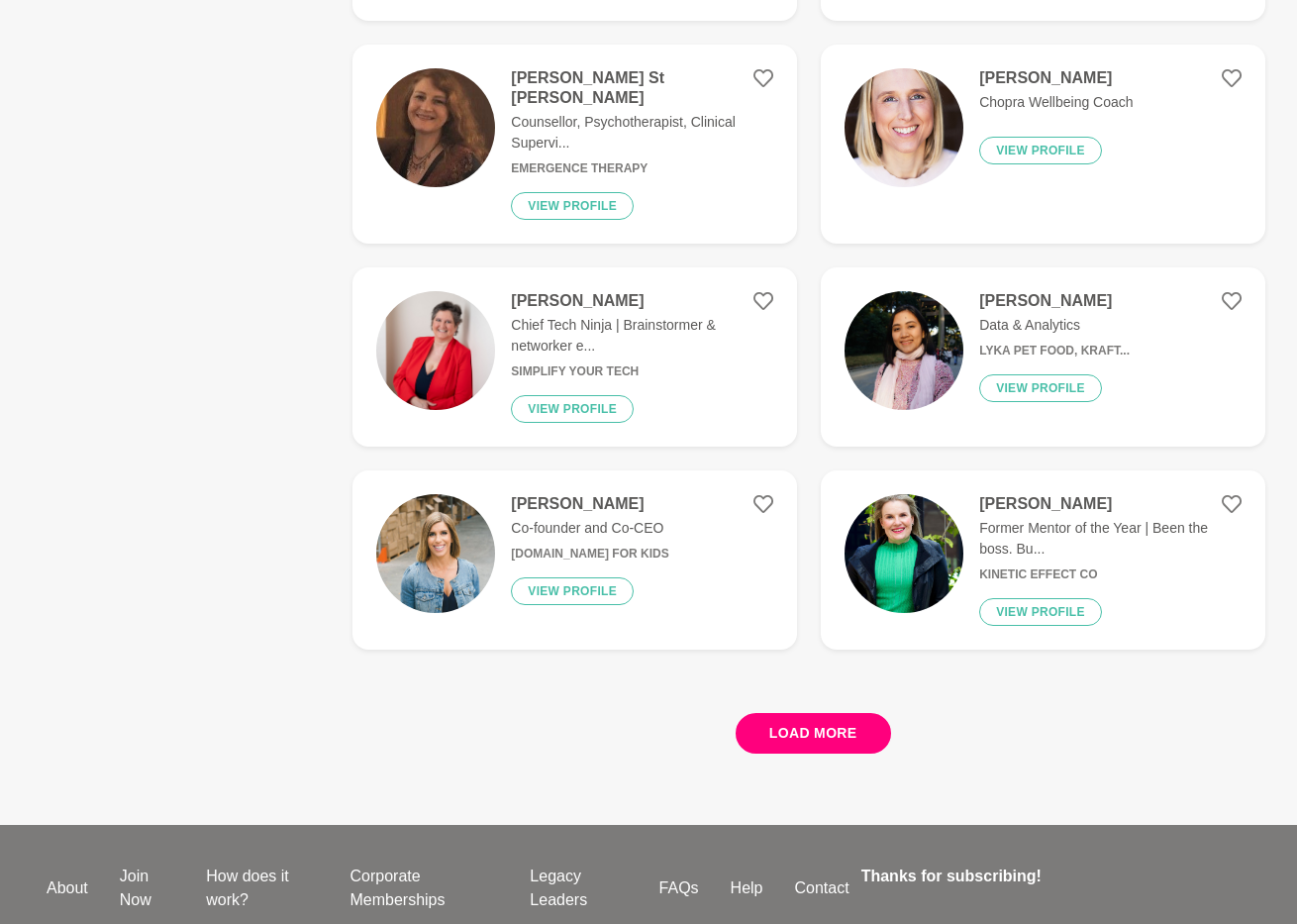
click at [836, 717] on button "Load more" at bounding box center [813, 733] width 156 height 41
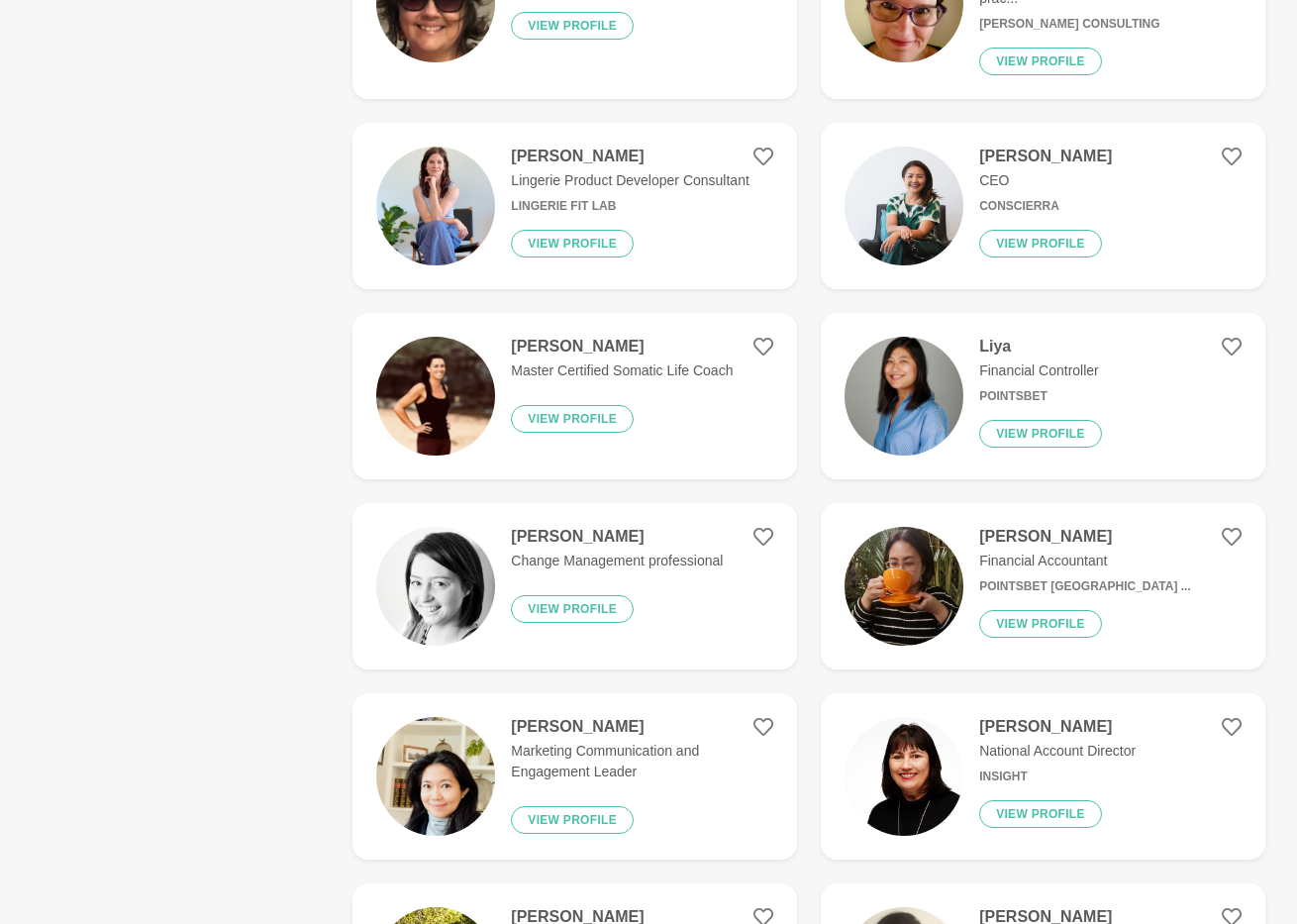
scroll to position [6415, 0]
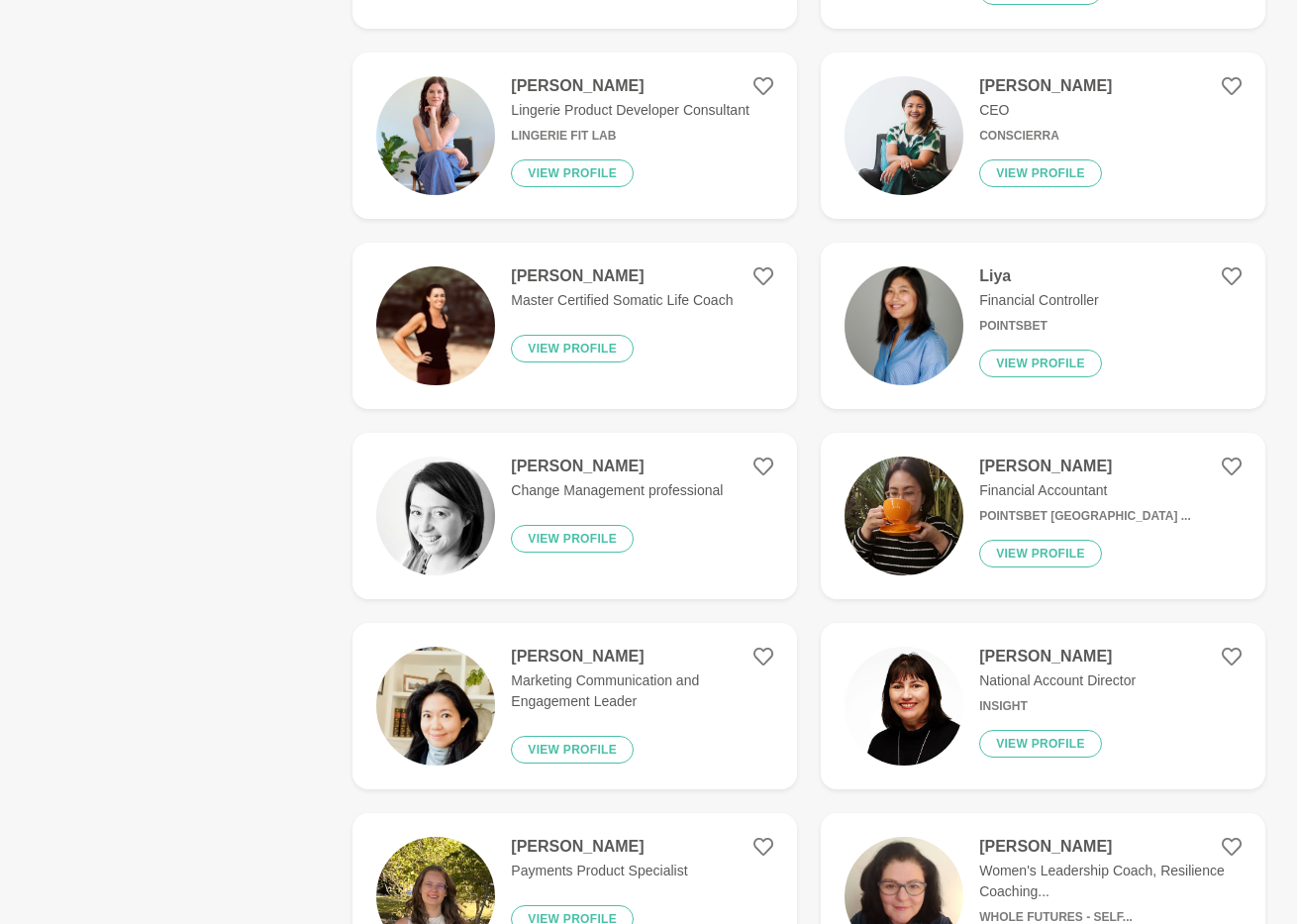
click at [682, 477] on div "Kara Tieman Change Management professional View profile" at bounding box center [609, 516] width 227 height 119
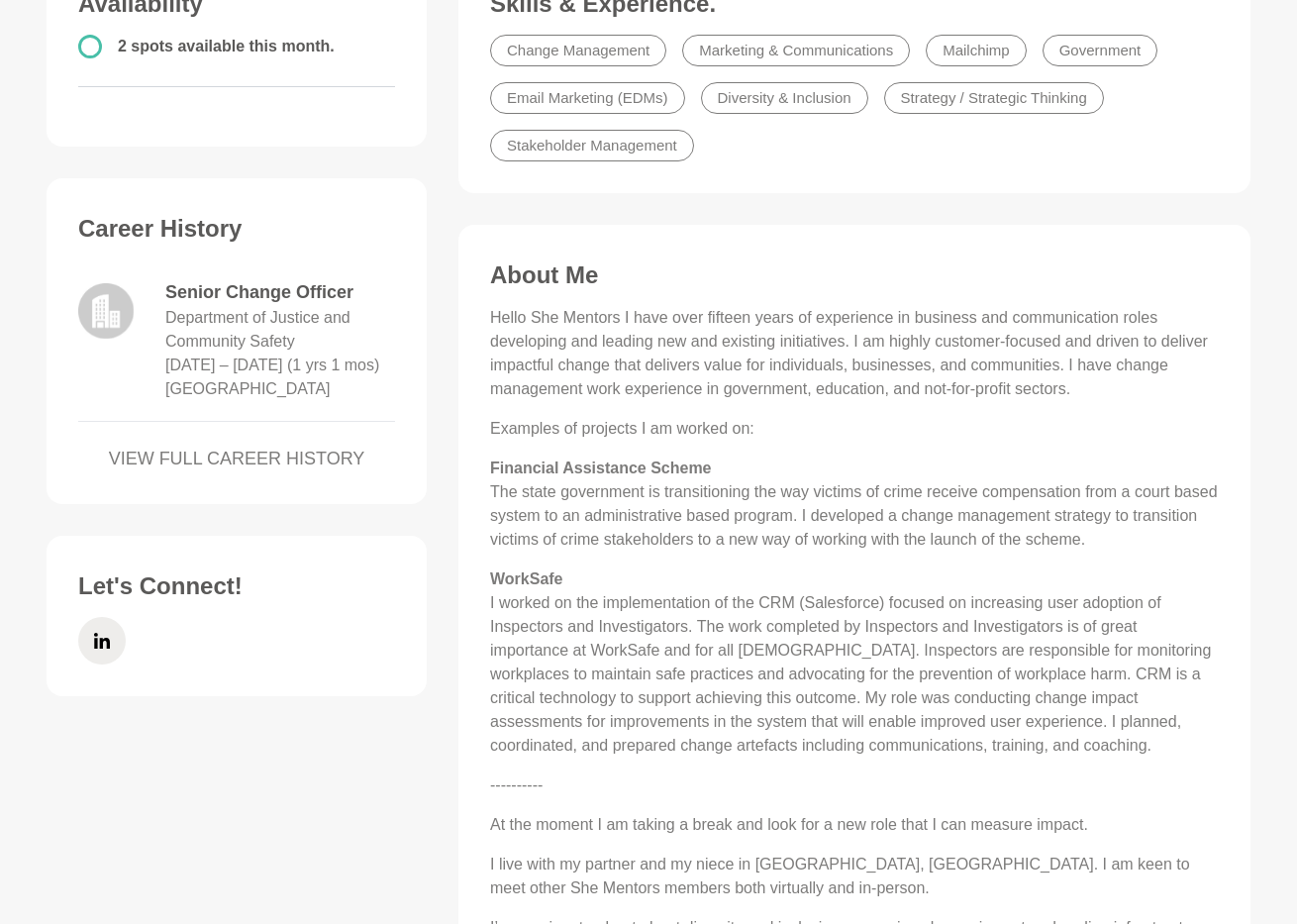
scroll to position [599, 0]
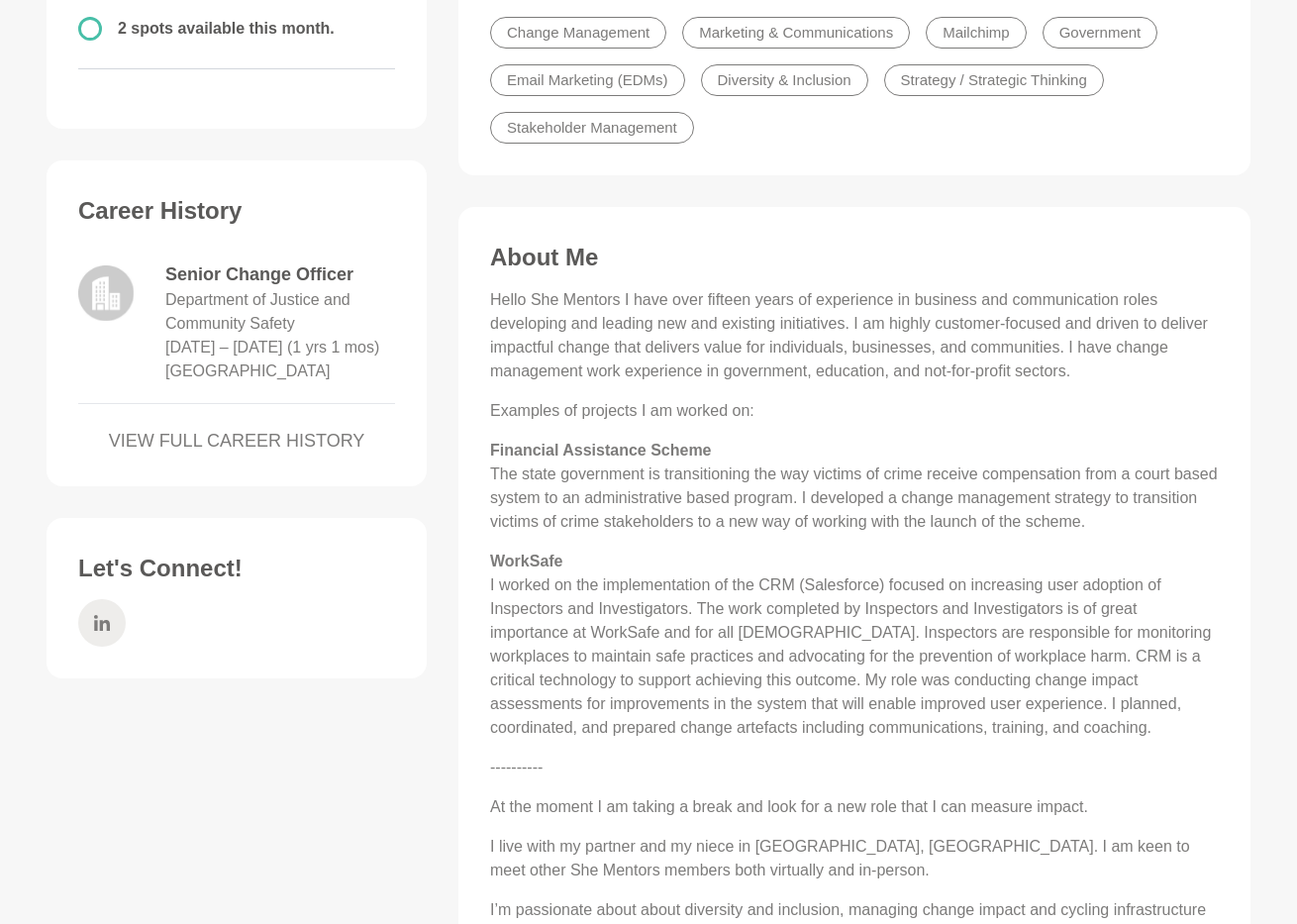
click at [112, 643] on span at bounding box center [102, 623] width 48 height 48
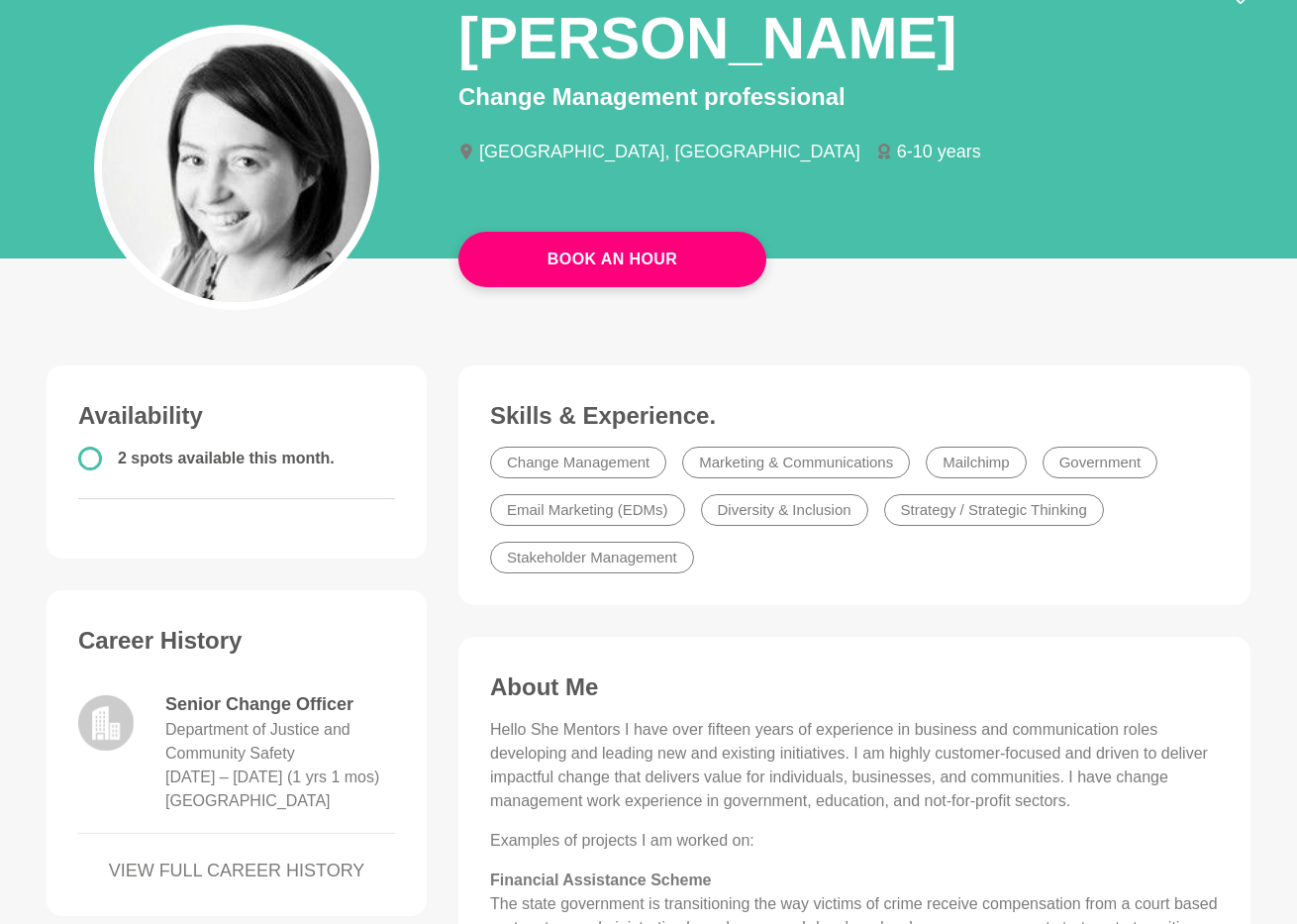
scroll to position [0, 0]
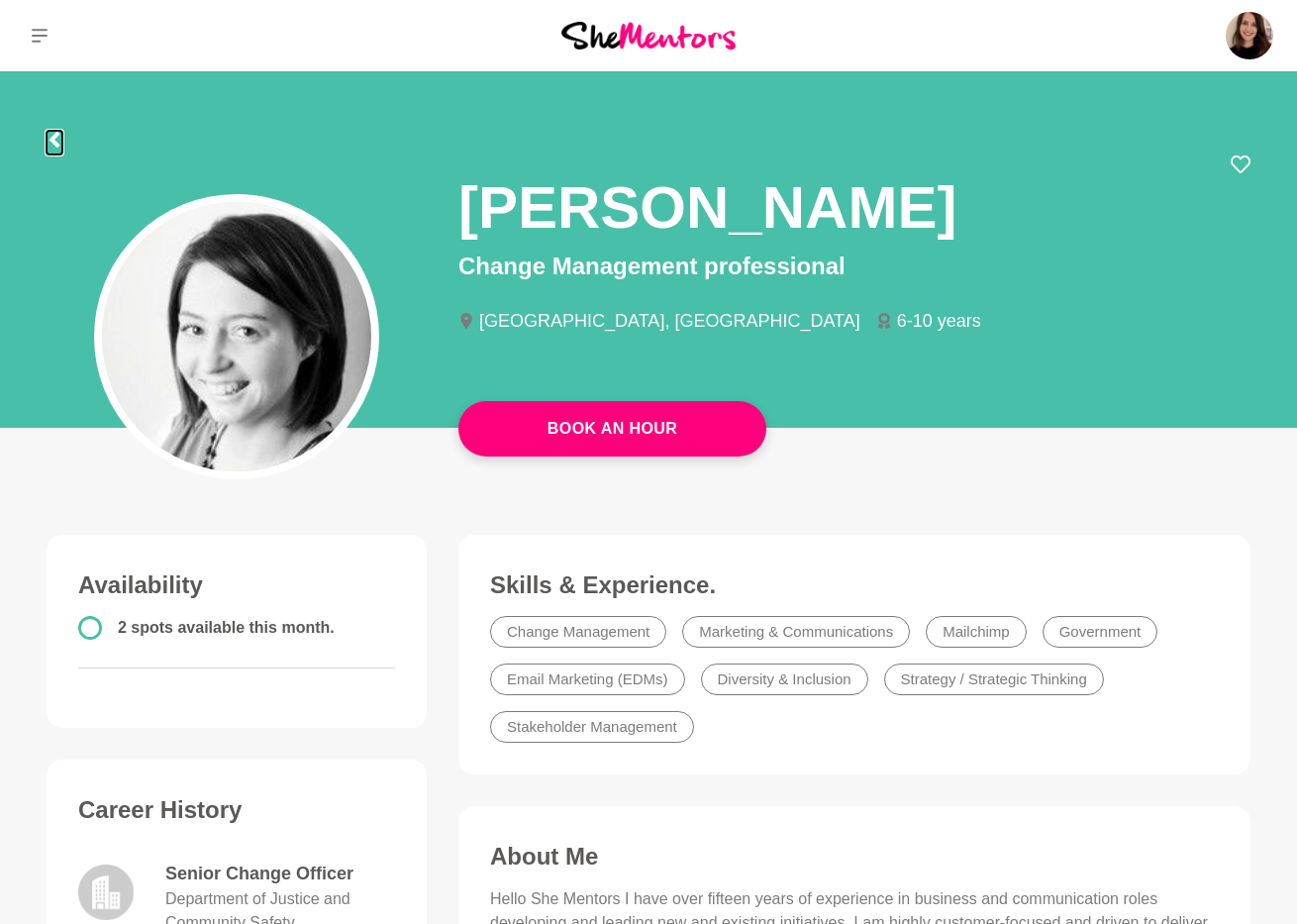
click at [60, 140] on icon at bounding box center [55, 140] width 16 height 16
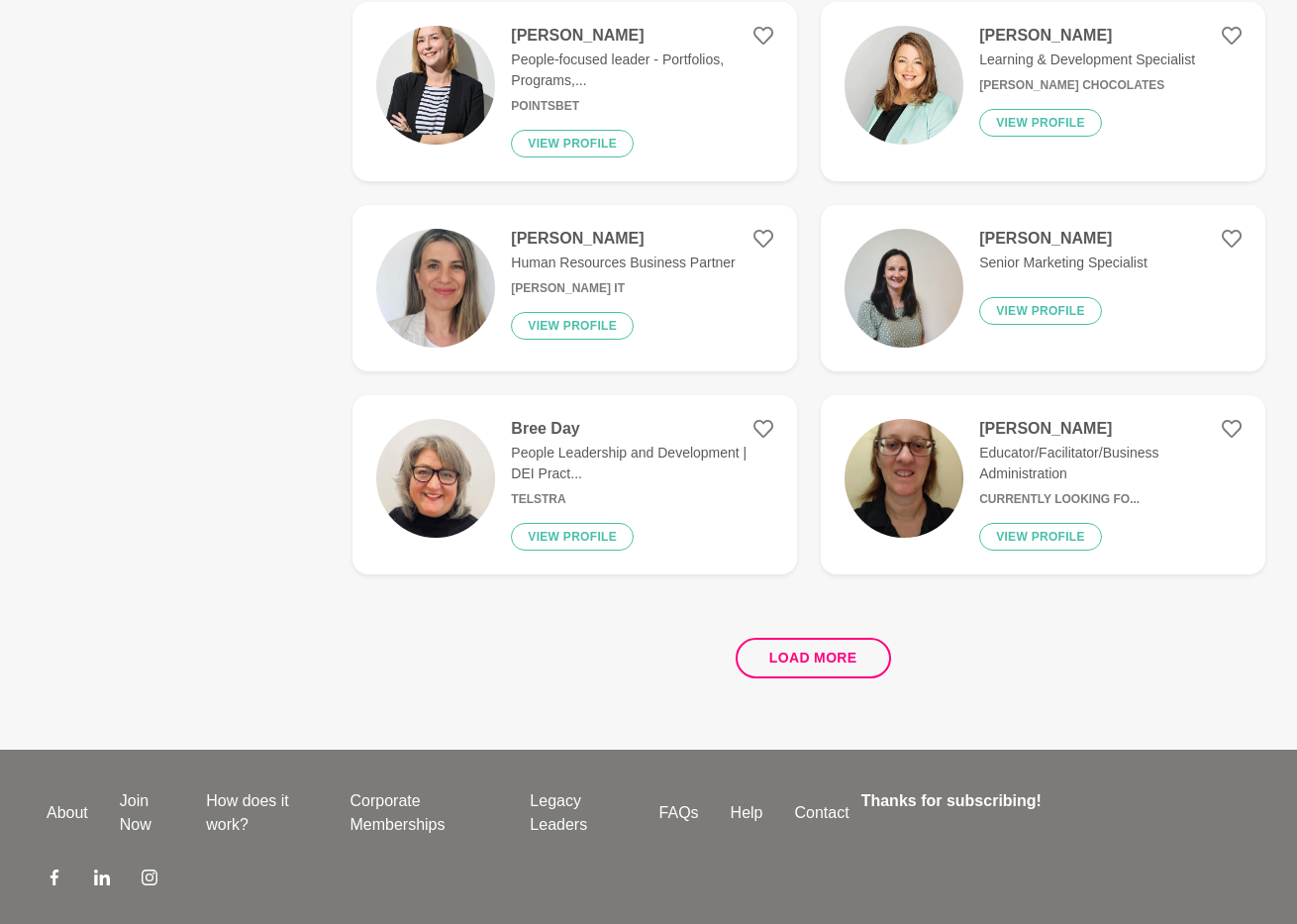
scroll to position [3673, 0]
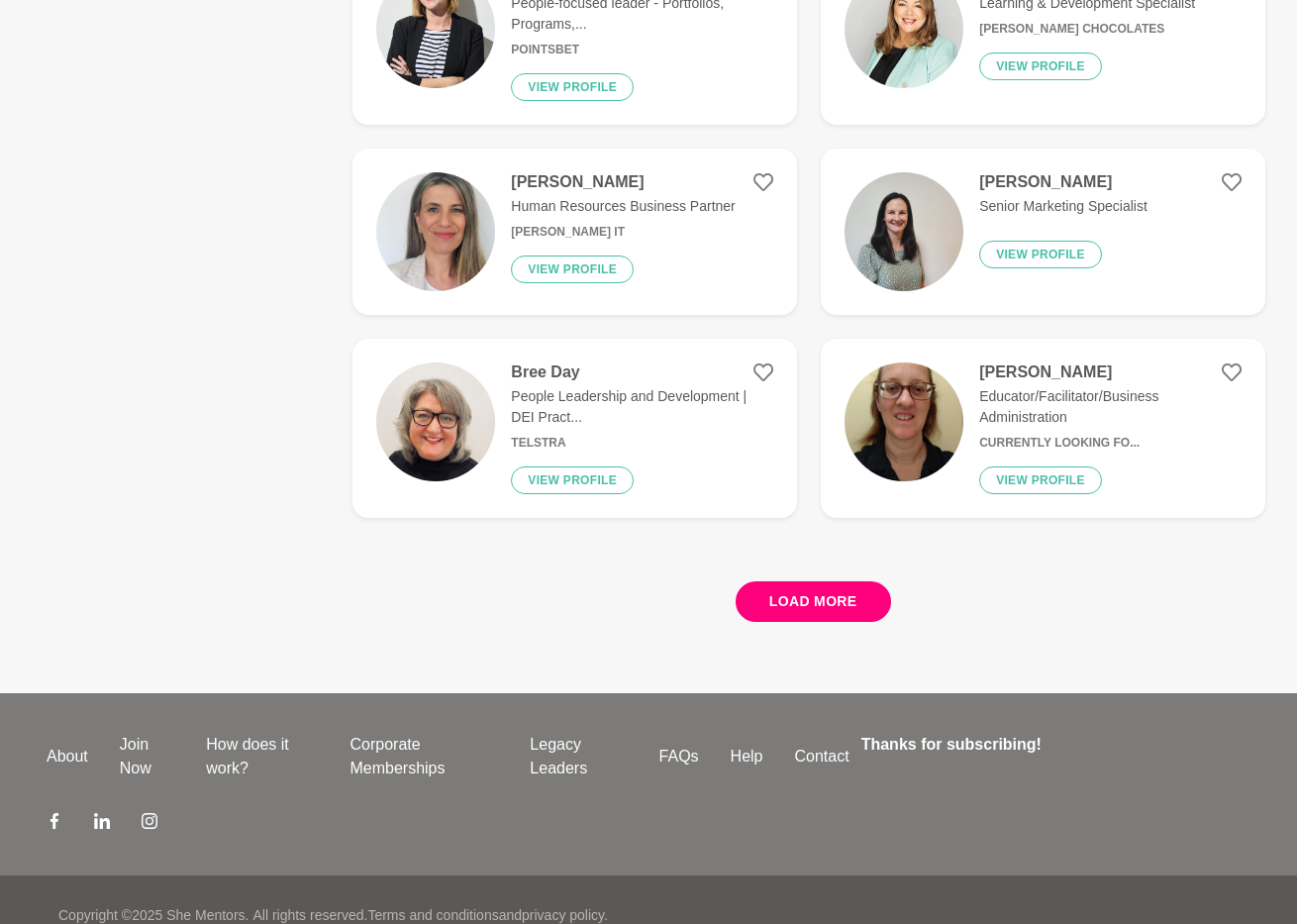
click at [775, 585] on button "Load more" at bounding box center [813, 602] width 156 height 41
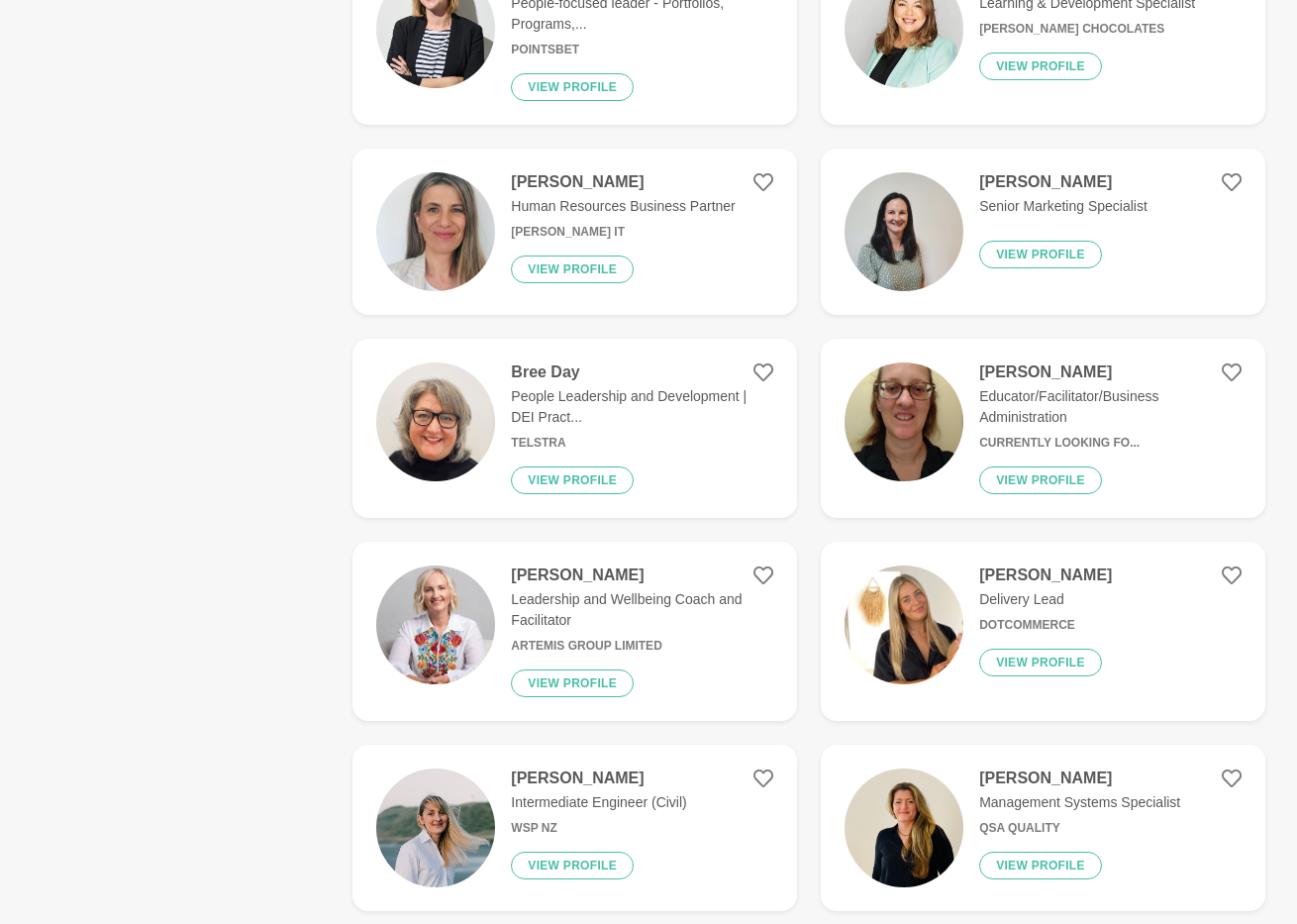
click at [481, 438] on img at bounding box center [435, 421] width 119 height 119
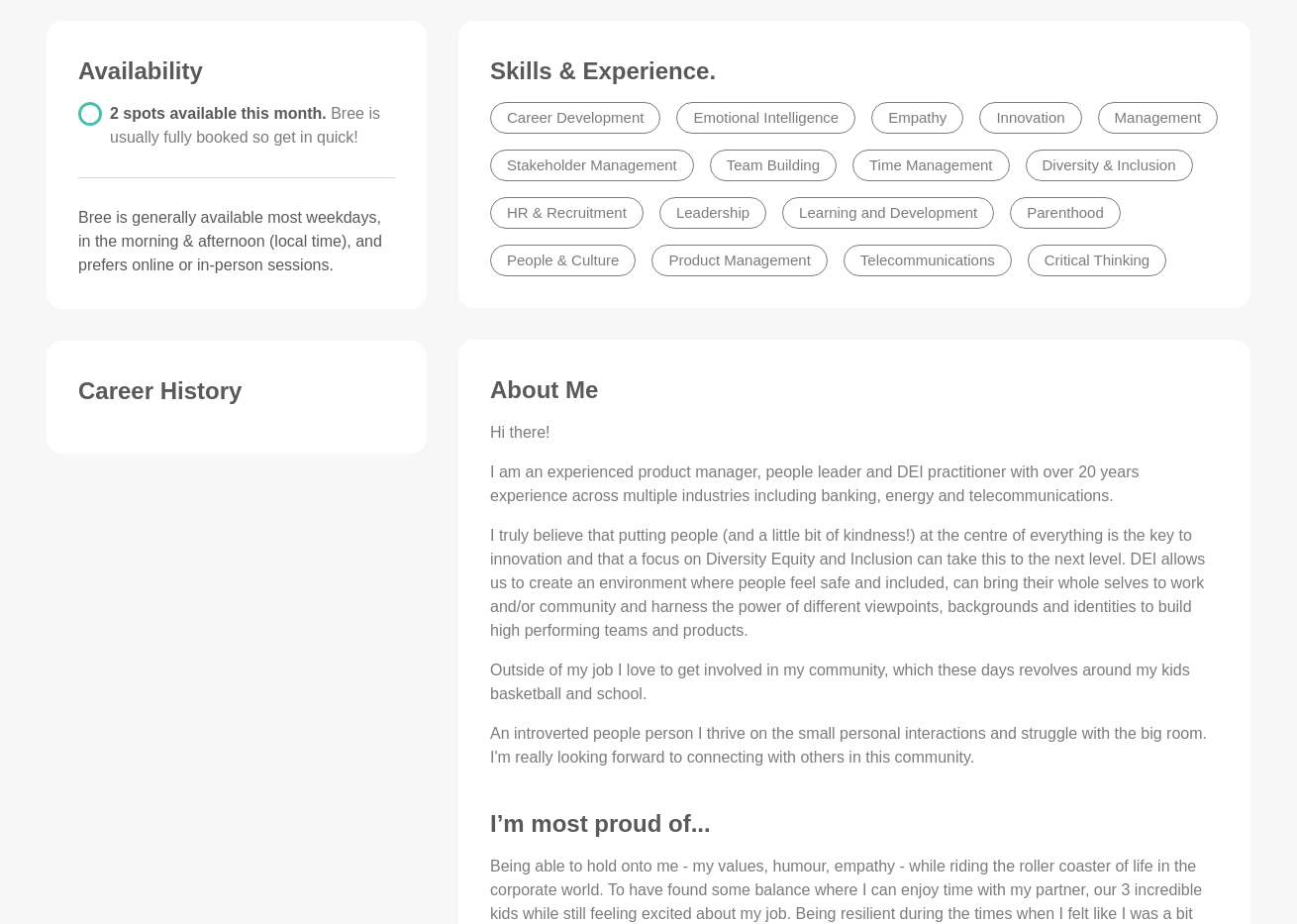
scroll to position [516, 0]
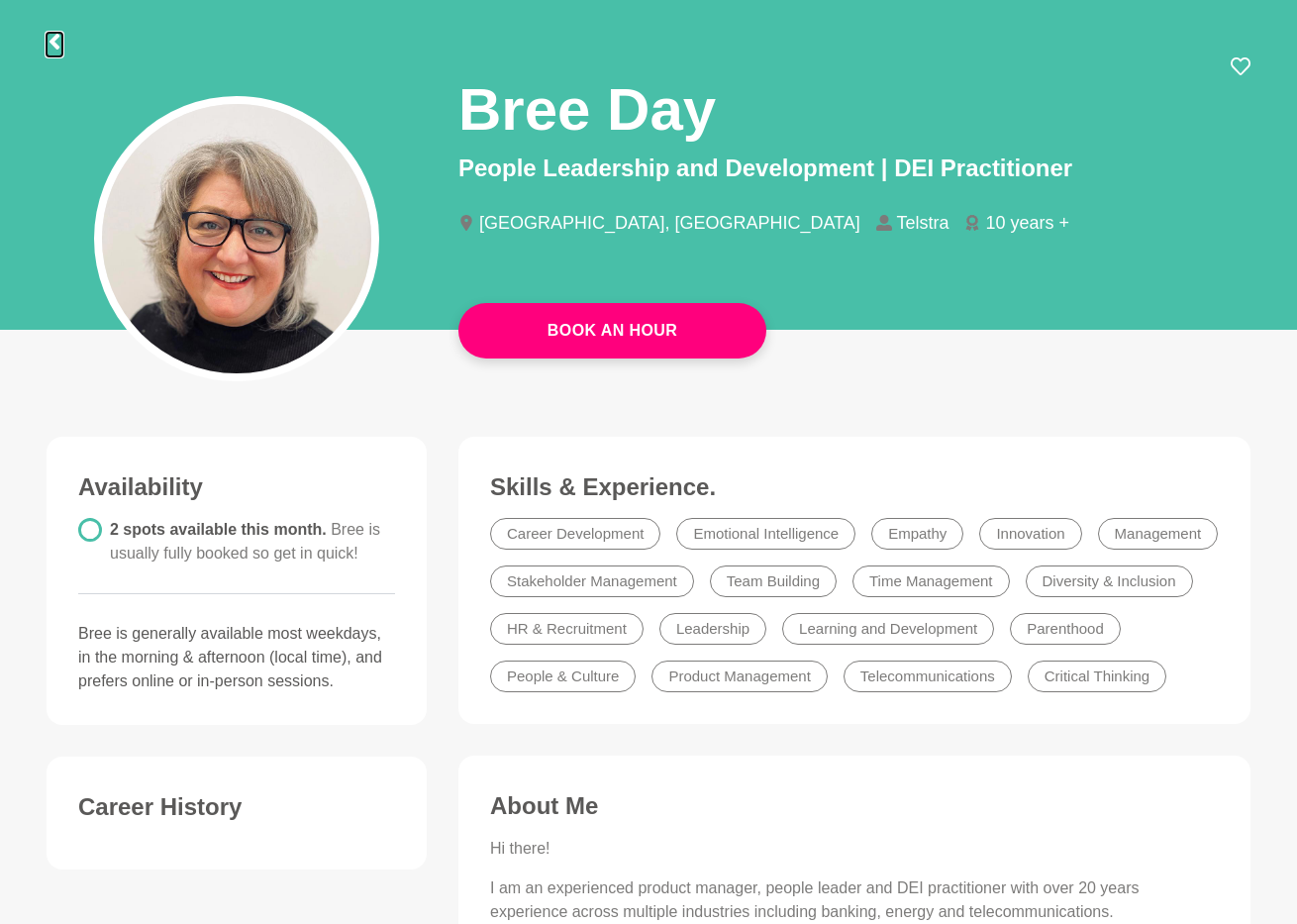
click at [58, 47] on icon at bounding box center [55, 42] width 10 height 16
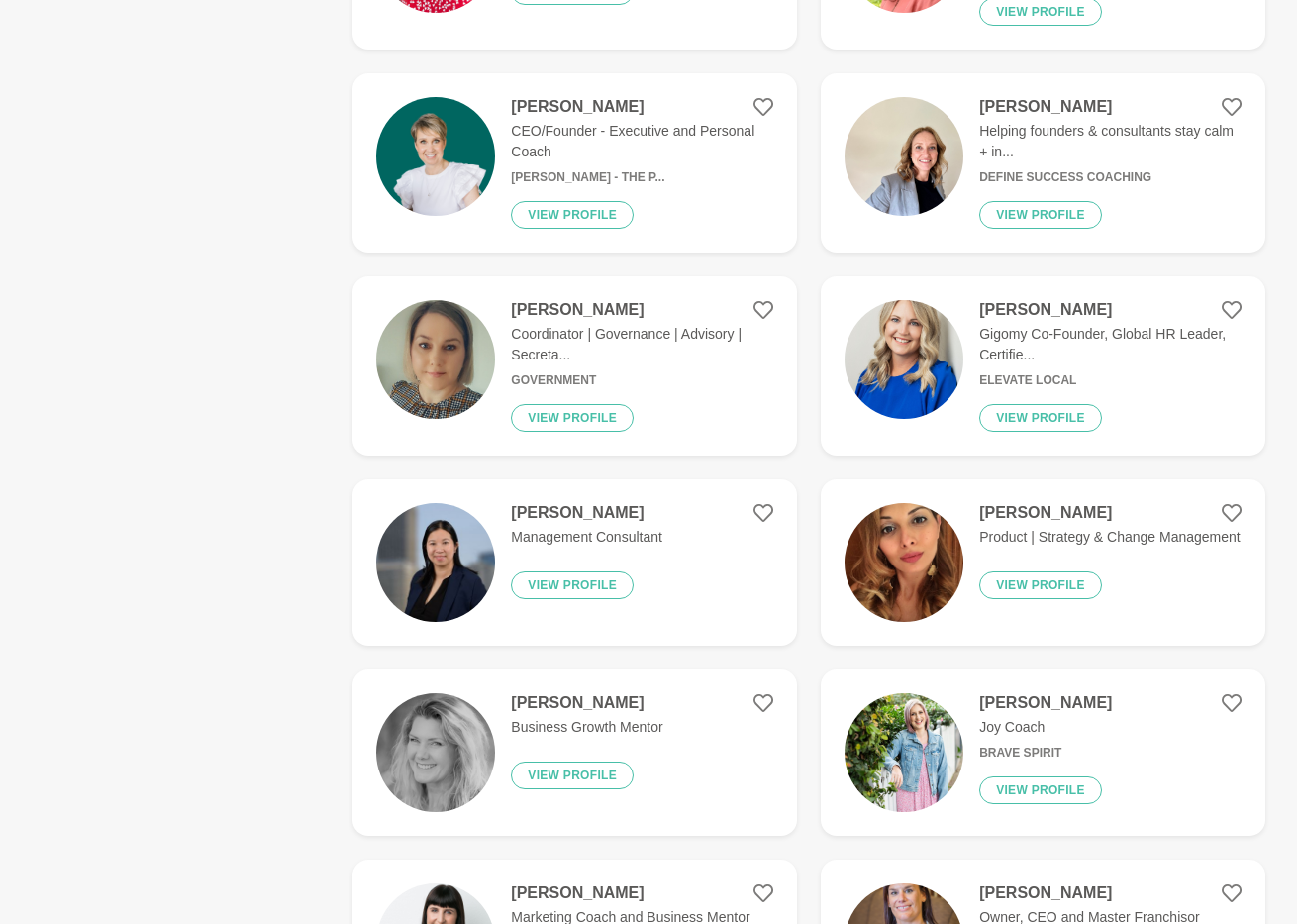
scroll to position [2557, 0]
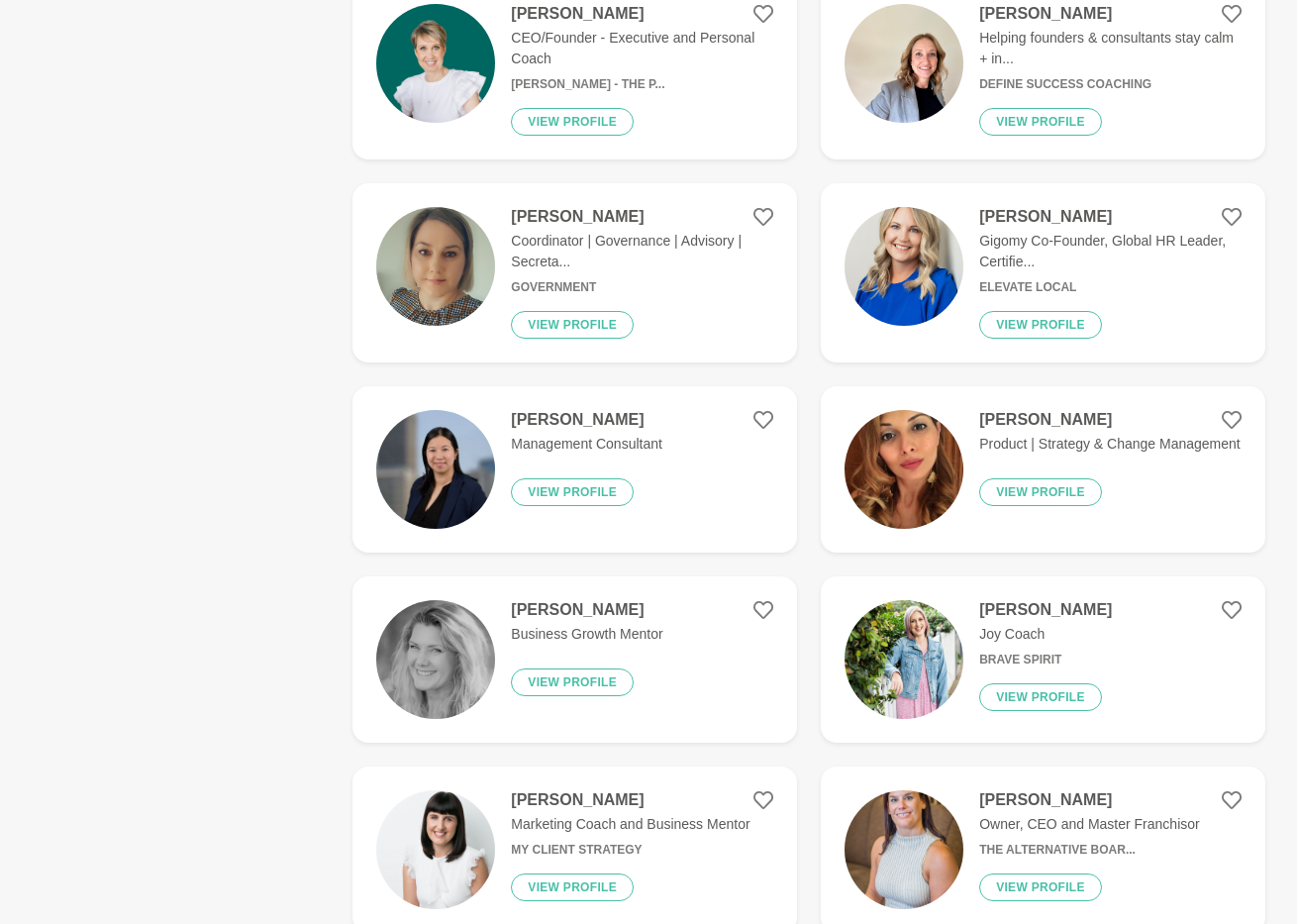
click at [901, 251] on img at bounding box center [904, 265] width 119 height 119
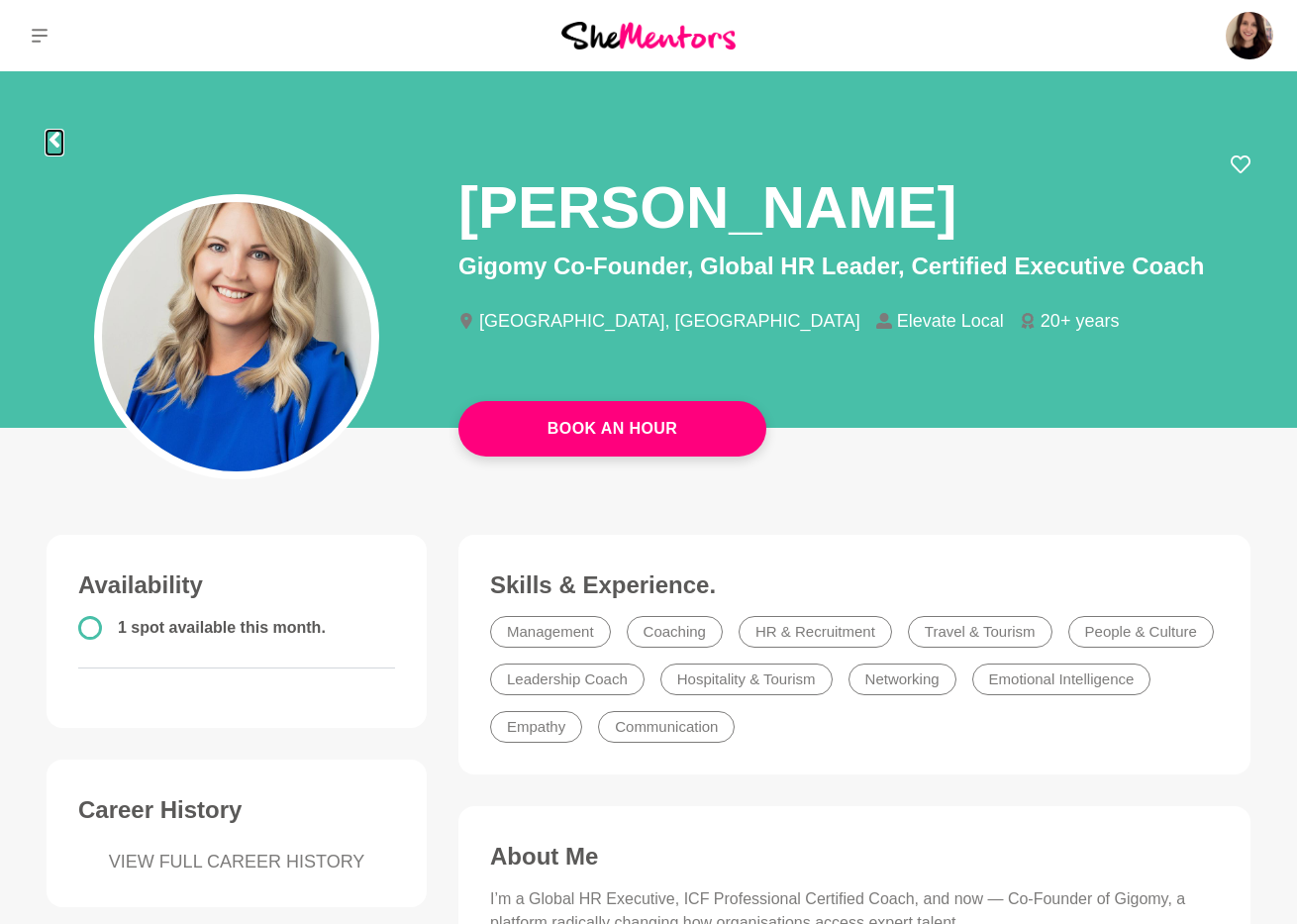
click at [61, 141] on icon at bounding box center [55, 140] width 16 height 16
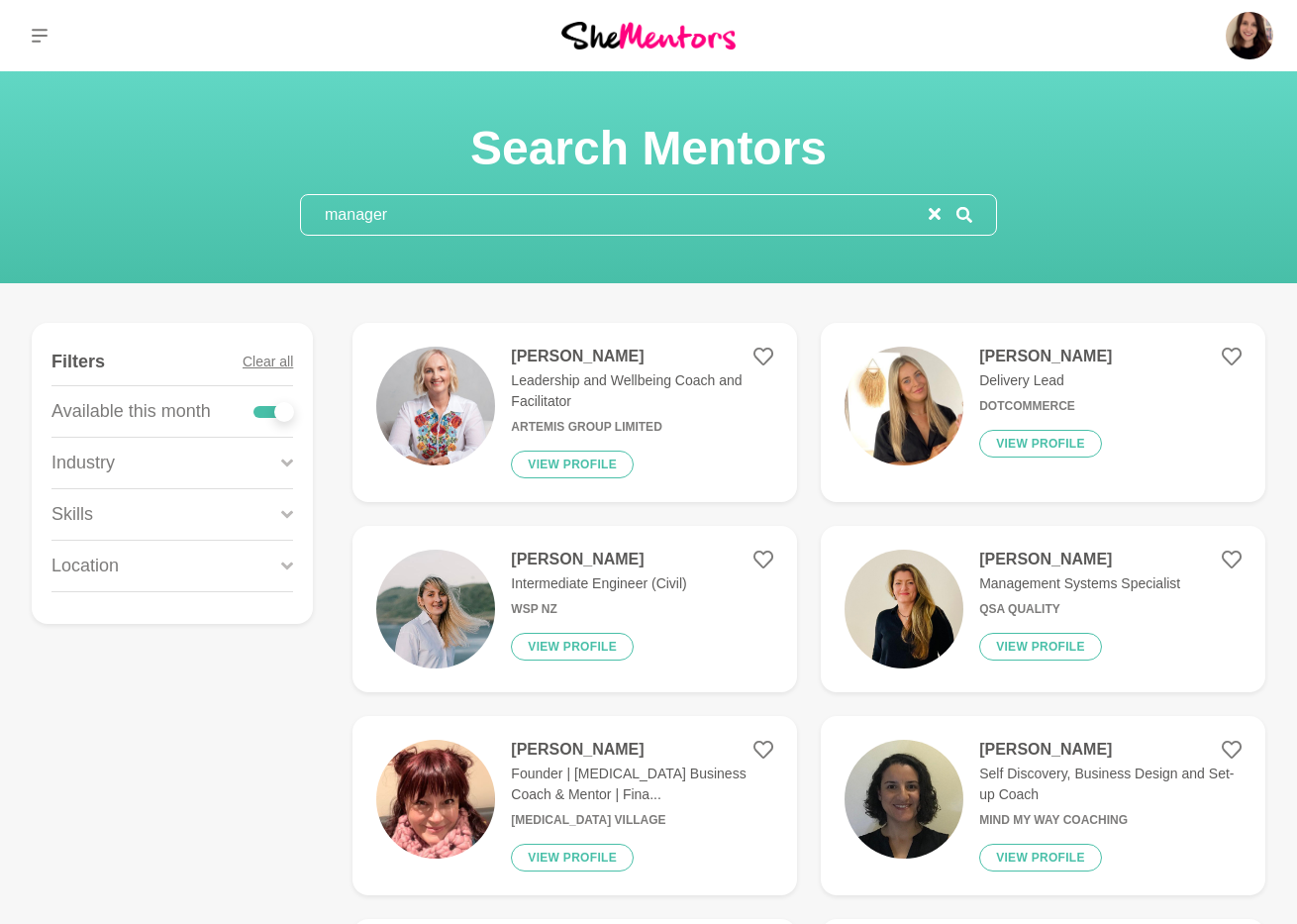
click at [382, 219] on input "manager" at bounding box center [615, 216] width 628 height 40
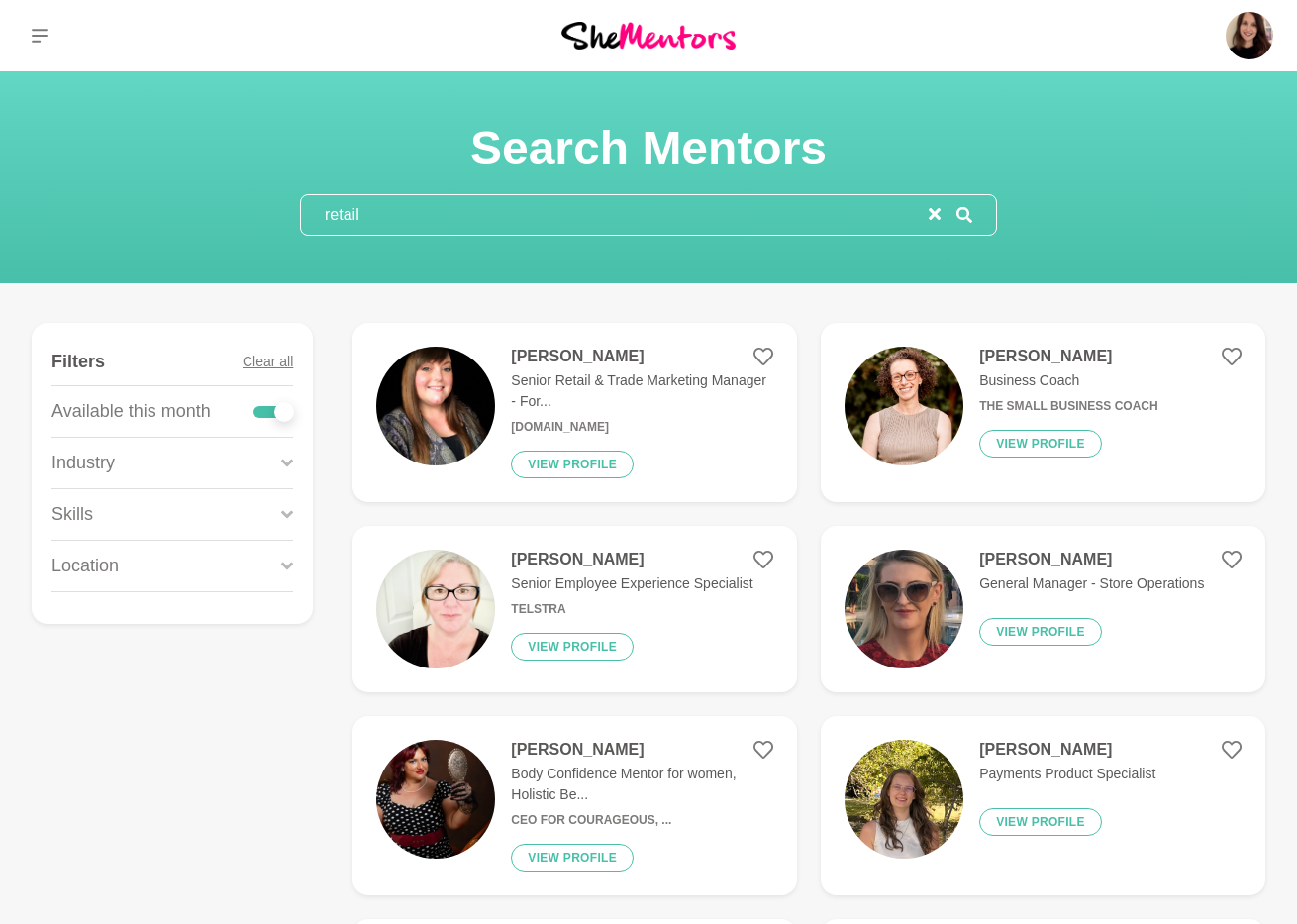
type input "retail"
click at [482, 387] on img at bounding box center [435, 405] width 119 height 119
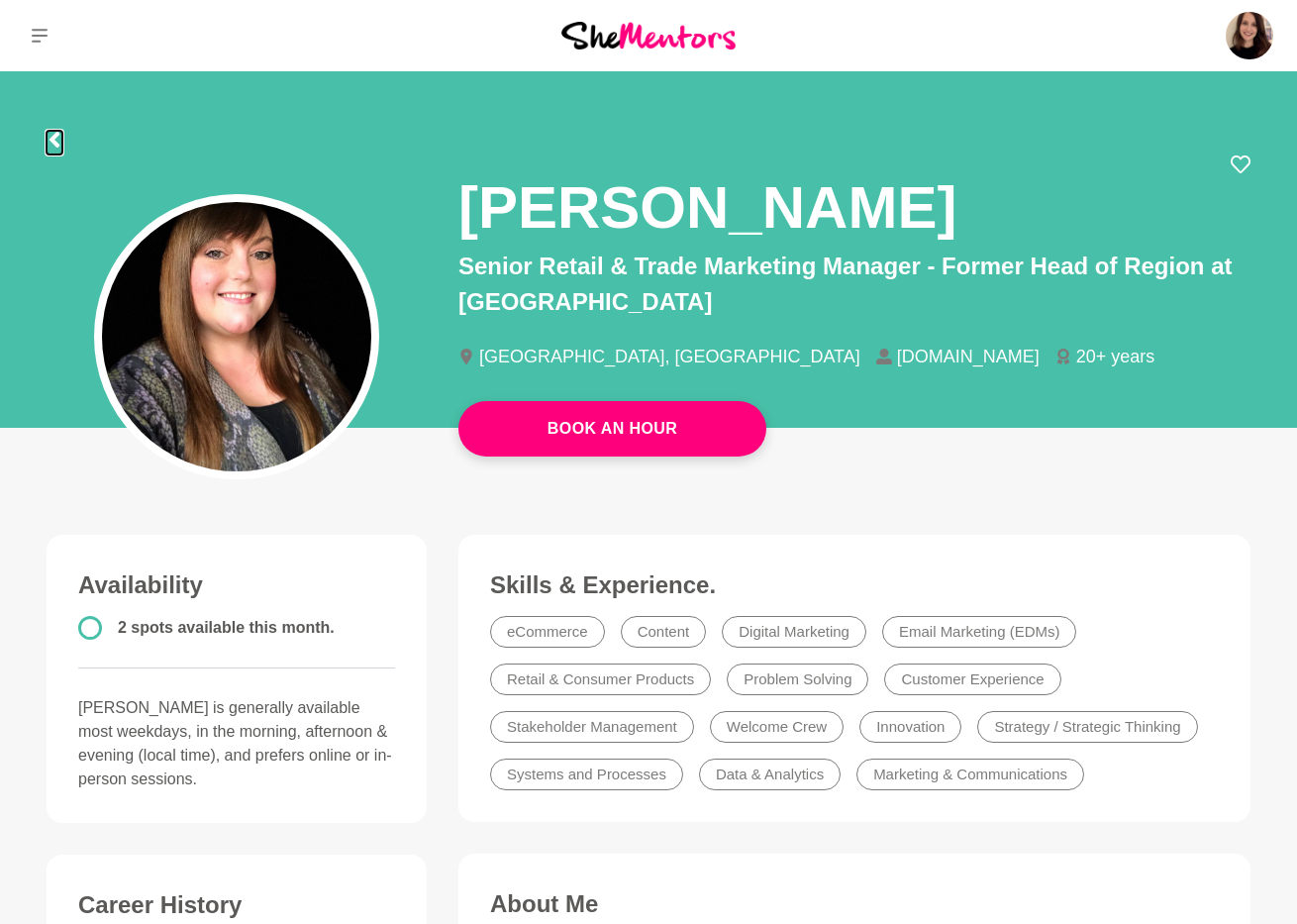
click at [62, 138] on icon at bounding box center [55, 140] width 16 height 16
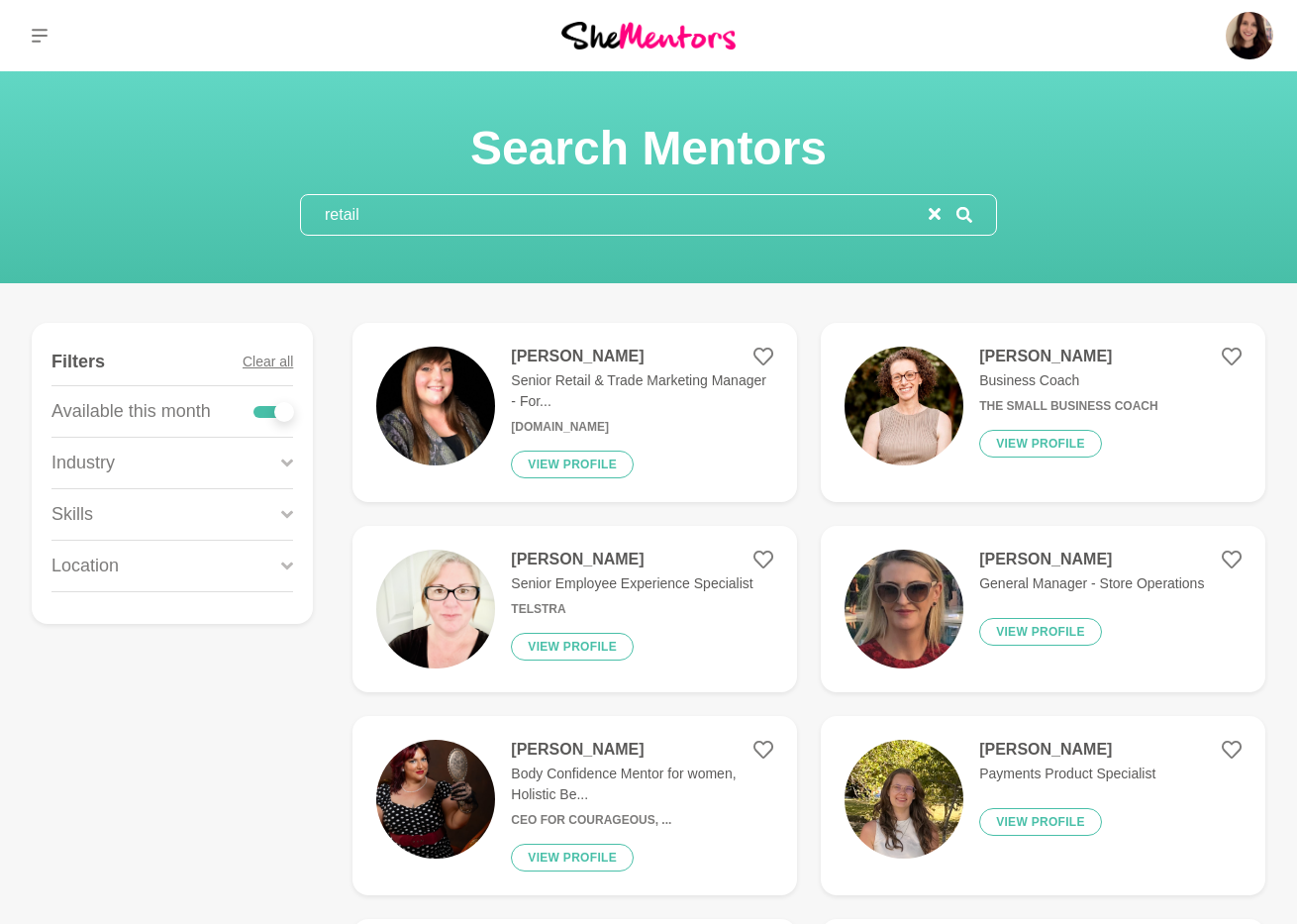
click at [446, 432] on img at bounding box center [435, 405] width 119 height 119
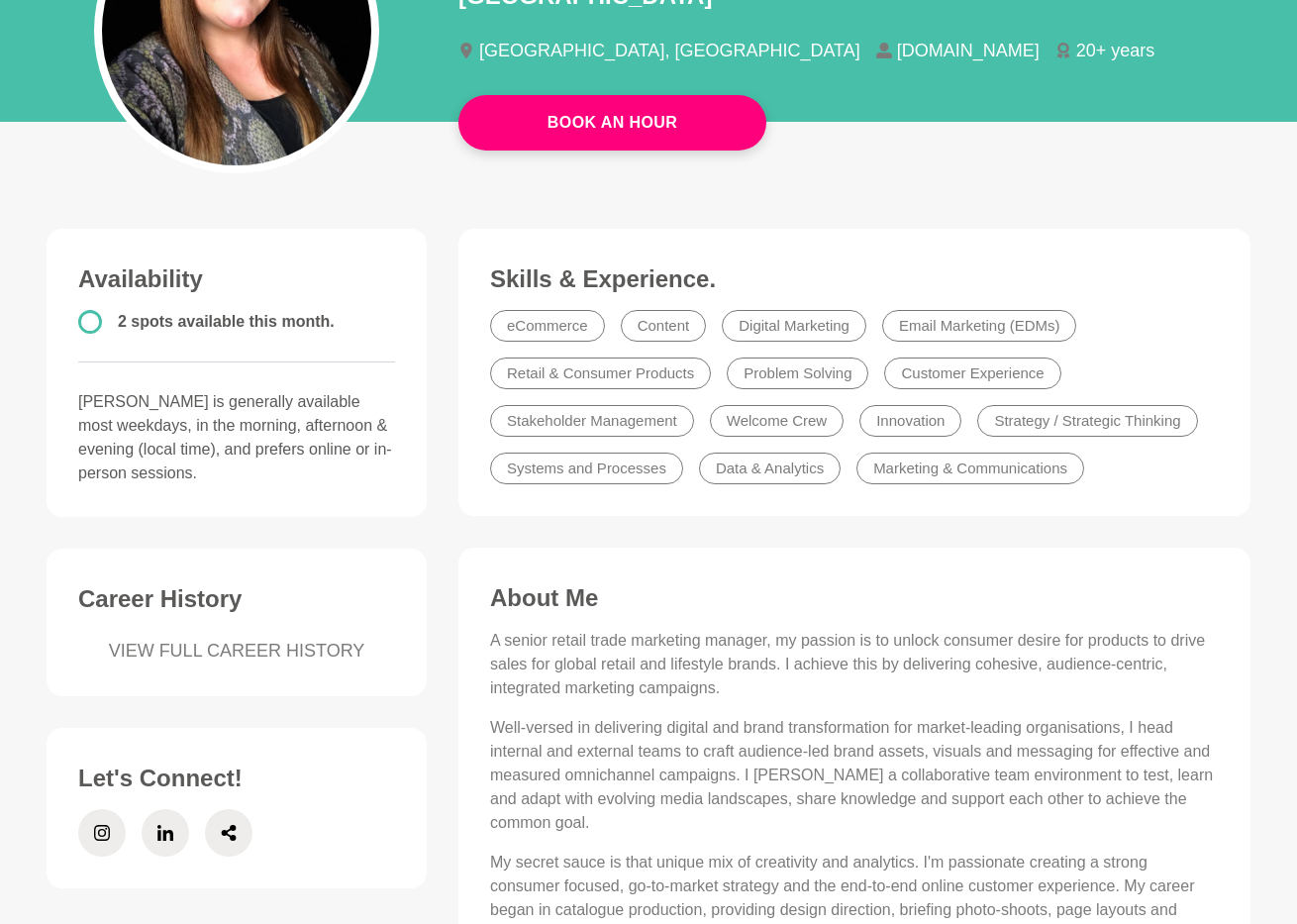
scroll to position [311, 0]
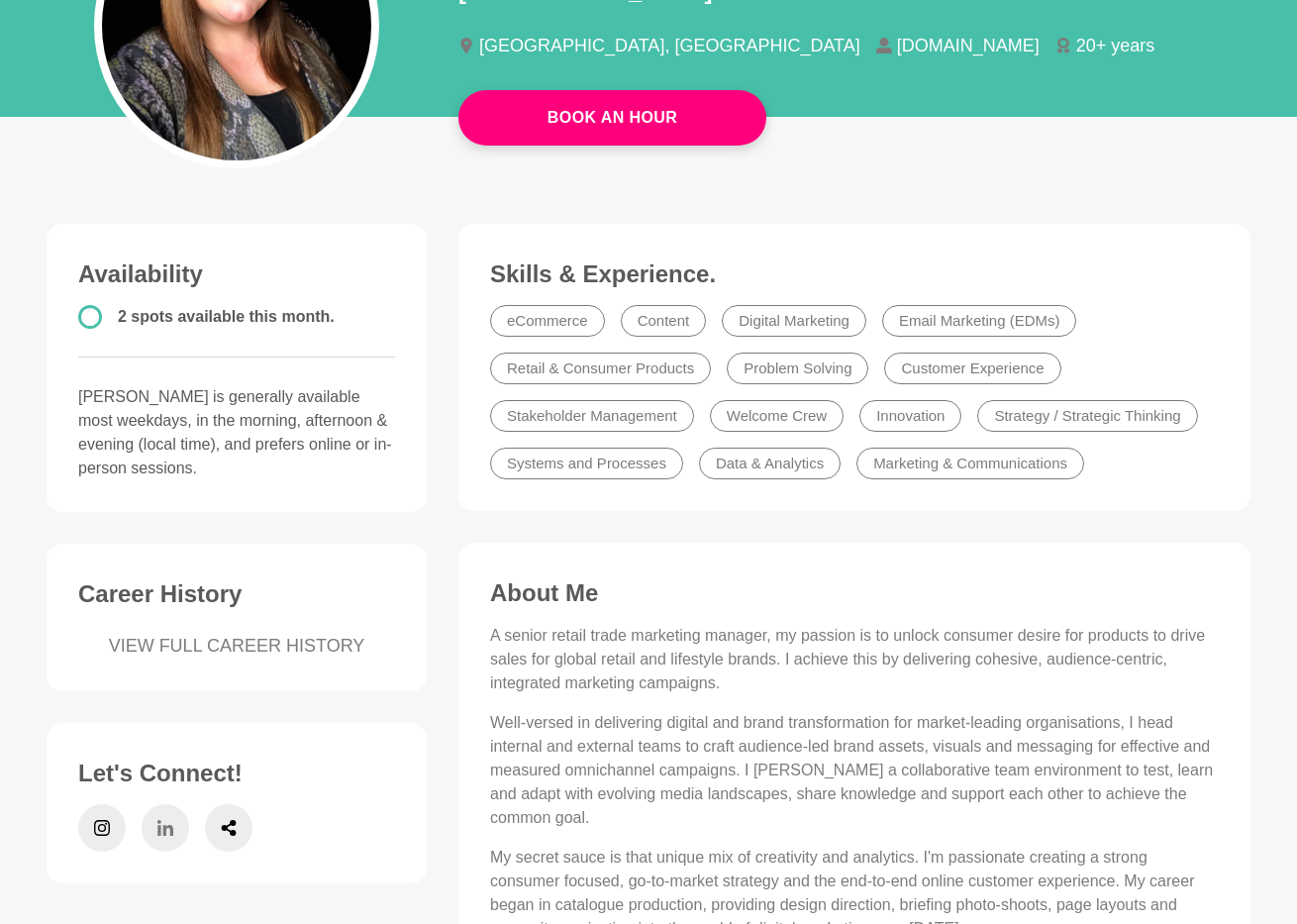
click at [159, 832] on icon at bounding box center [166, 828] width 16 height 16
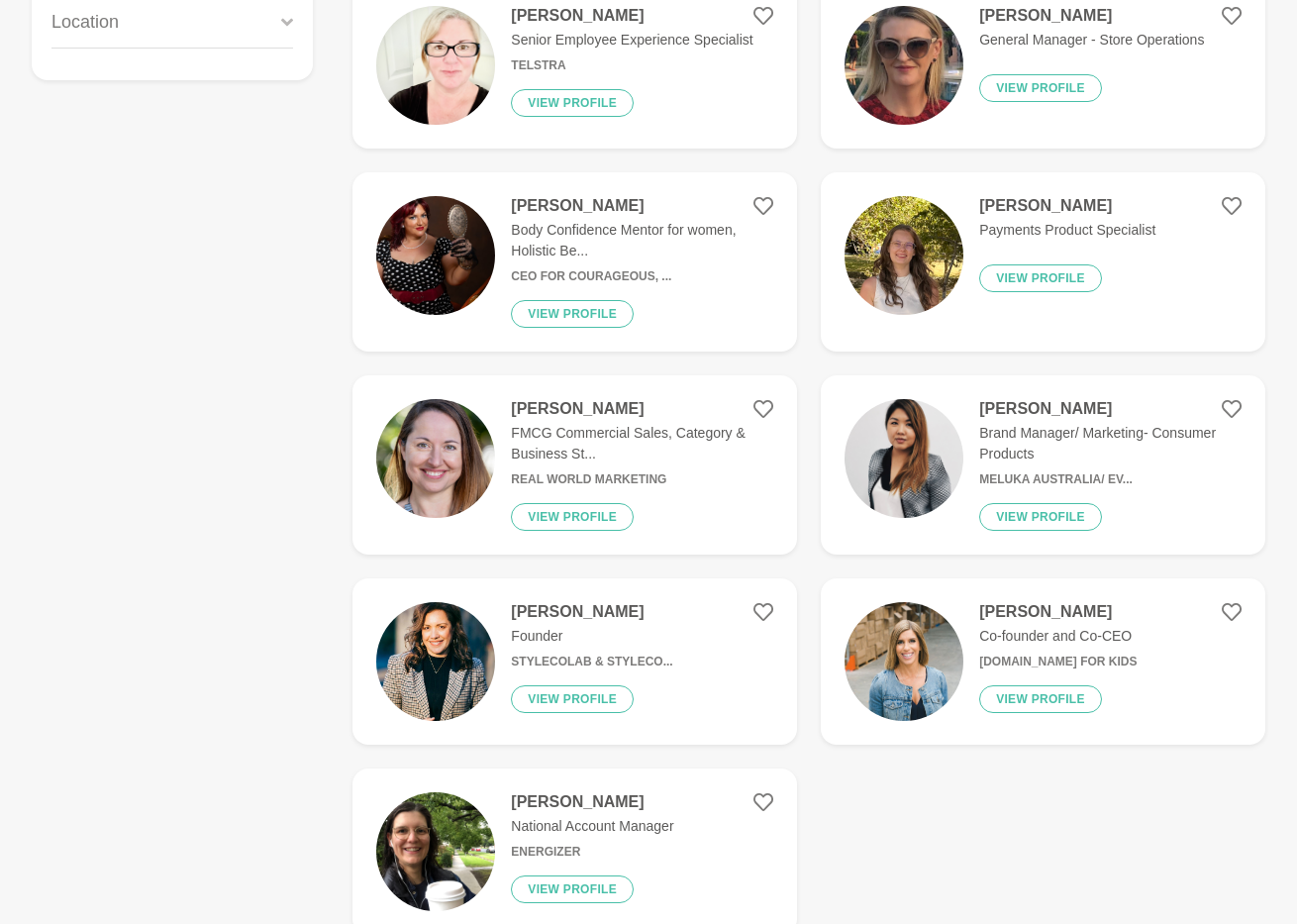
scroll to position [547, 0]
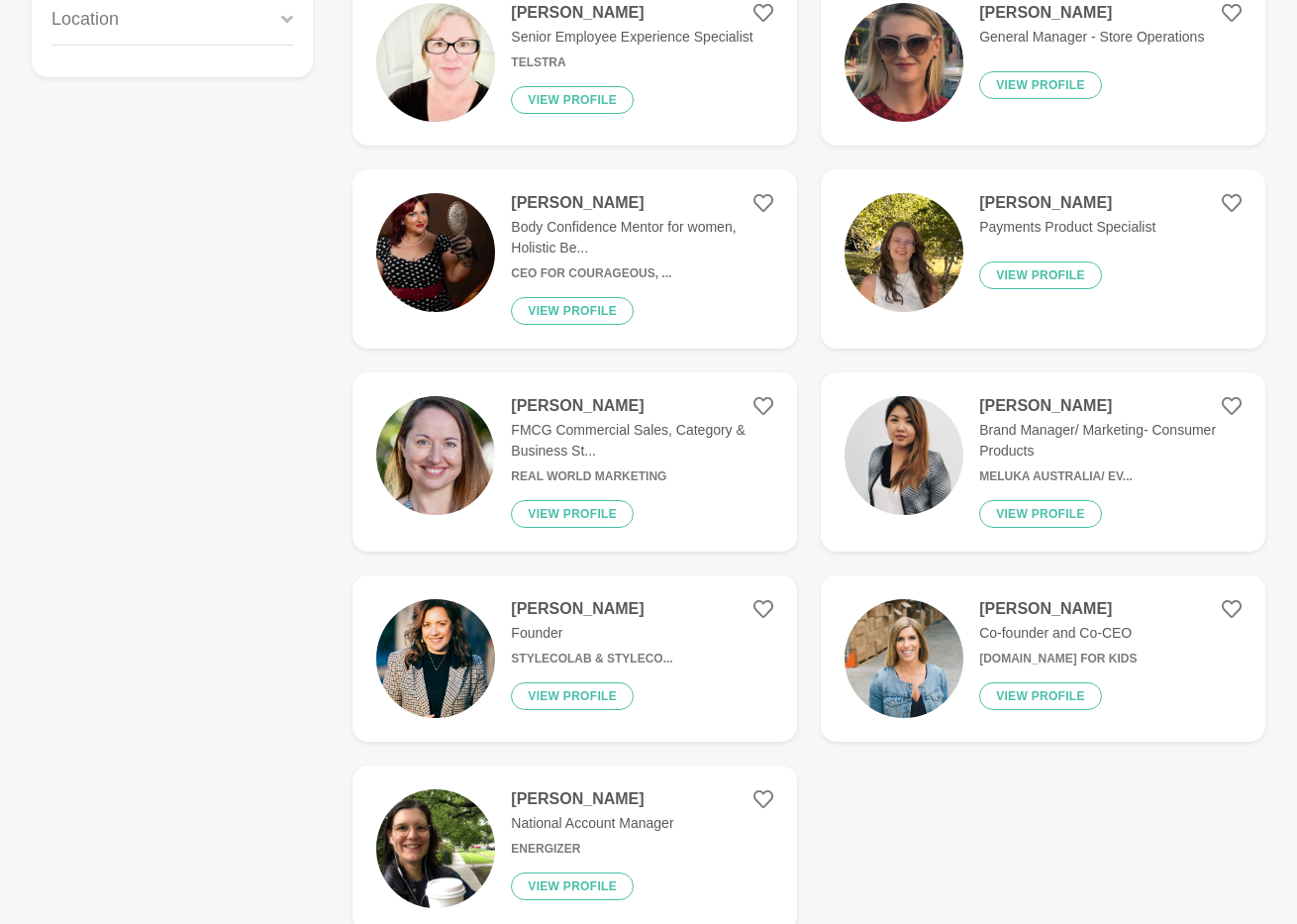
click at [1000, 443] on p "Brand Manager/ Marketing- Consumer Products" at bounding box center [1110, 441] width 262 height 42
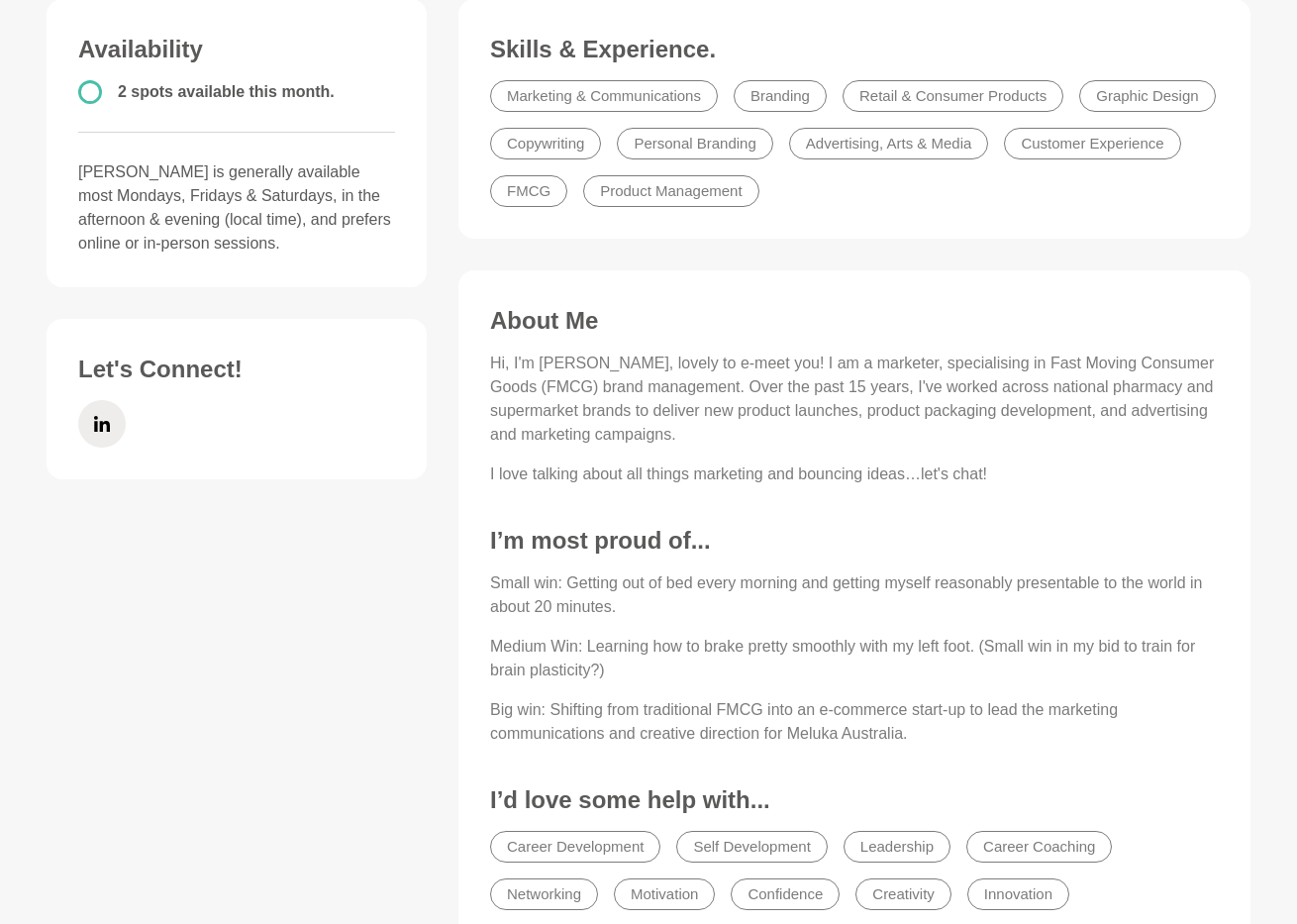
scroll to position [115, 0]
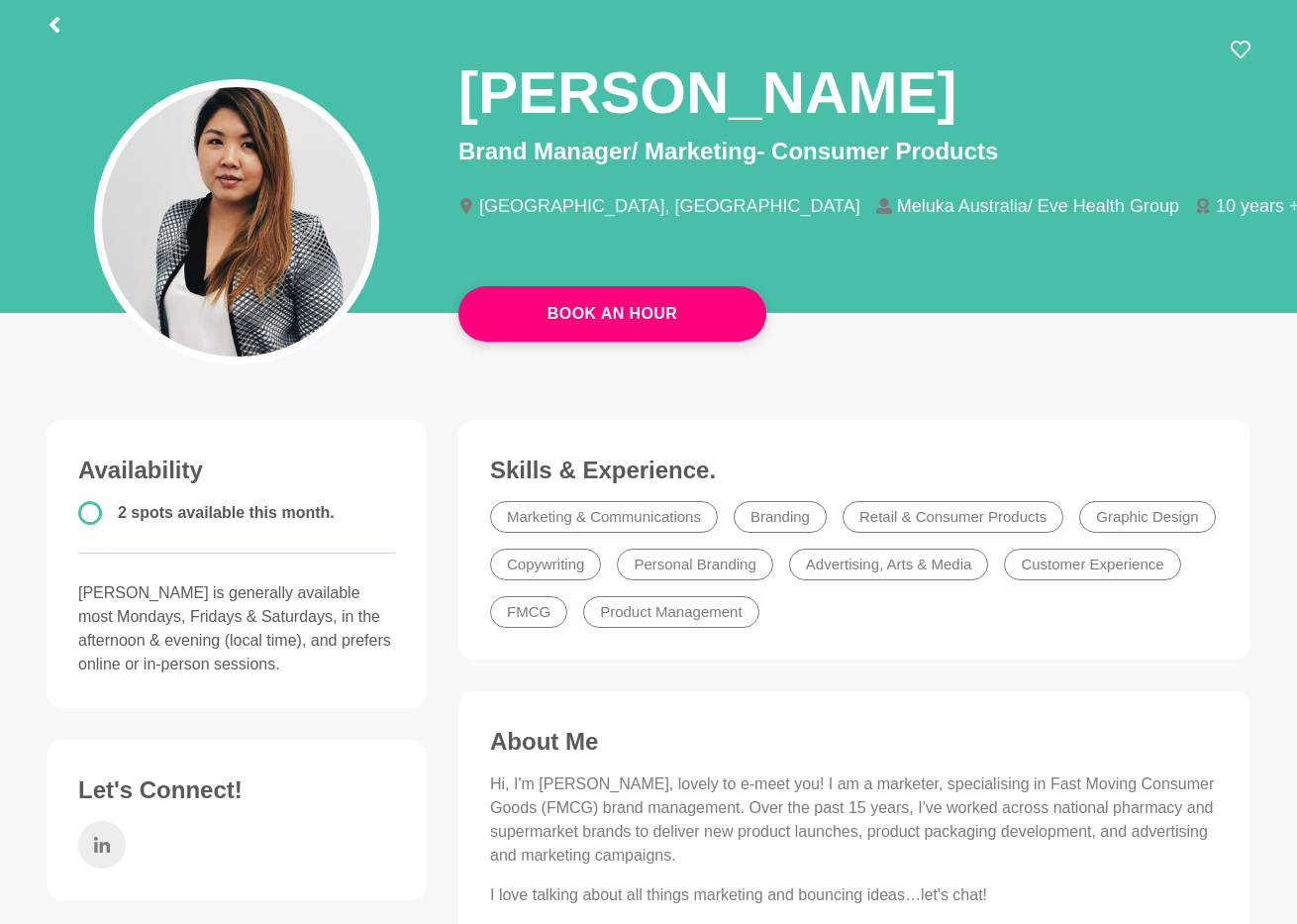
click at [92, 846] on span at bounding box center [102, 845] width 48 height 48
click at [54, 28] on icon at bounding box center [55, 25] width 10 height 16
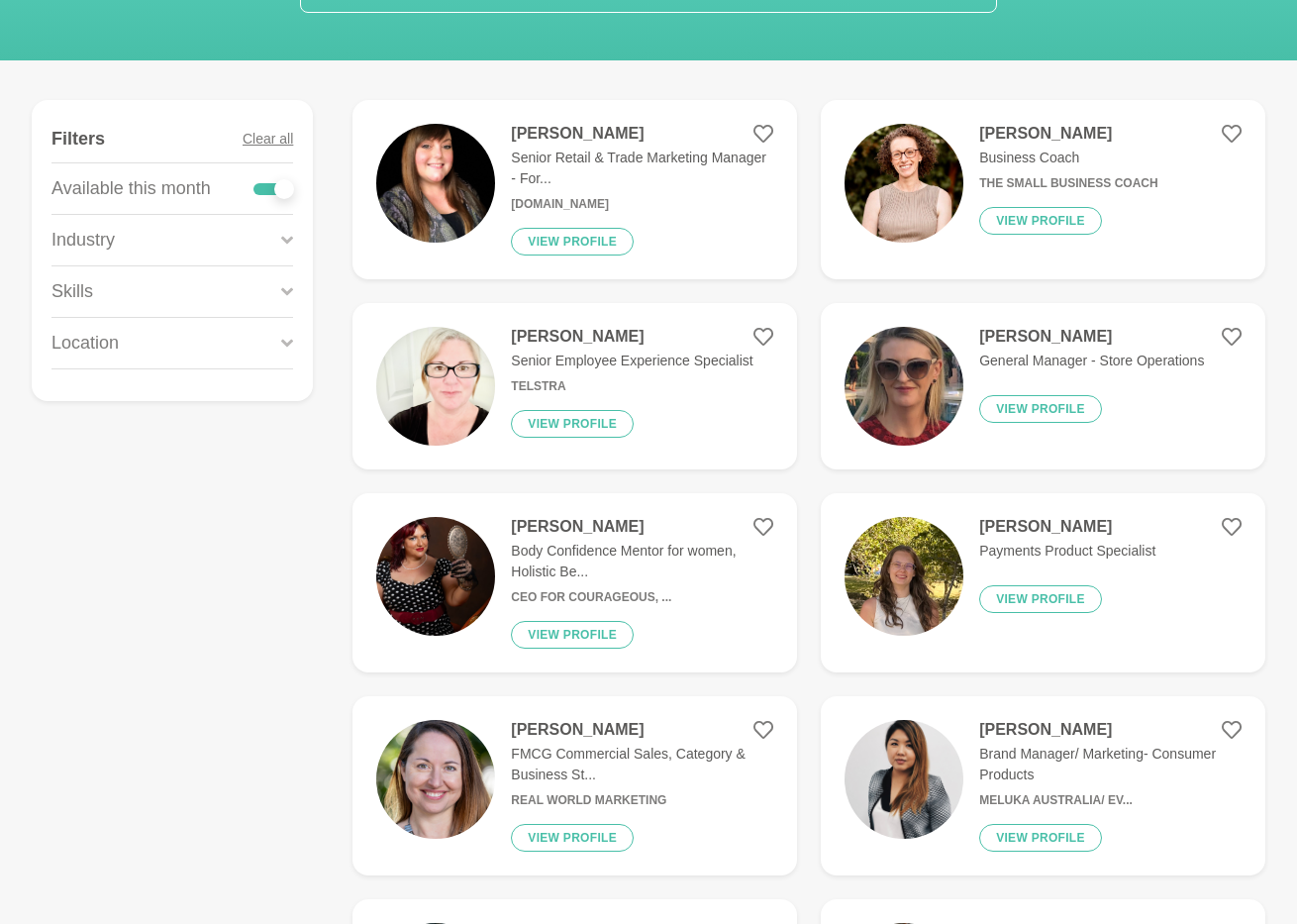
scroll to position [595, 0]
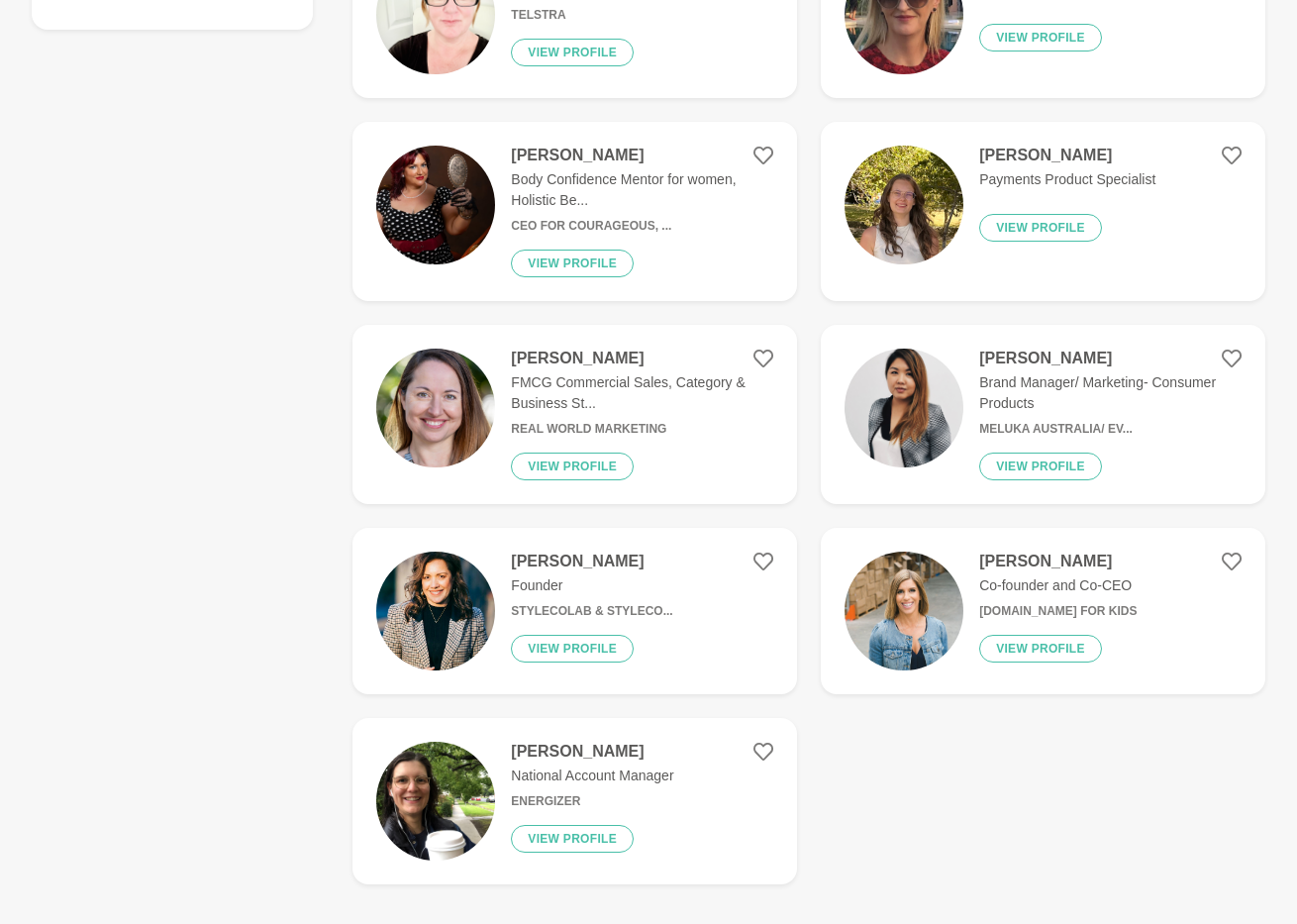
click at [673, 408] on p "FMCG Commercial Sales, Category & Business St..." at bounding box center [642, 393] width 262 height 42
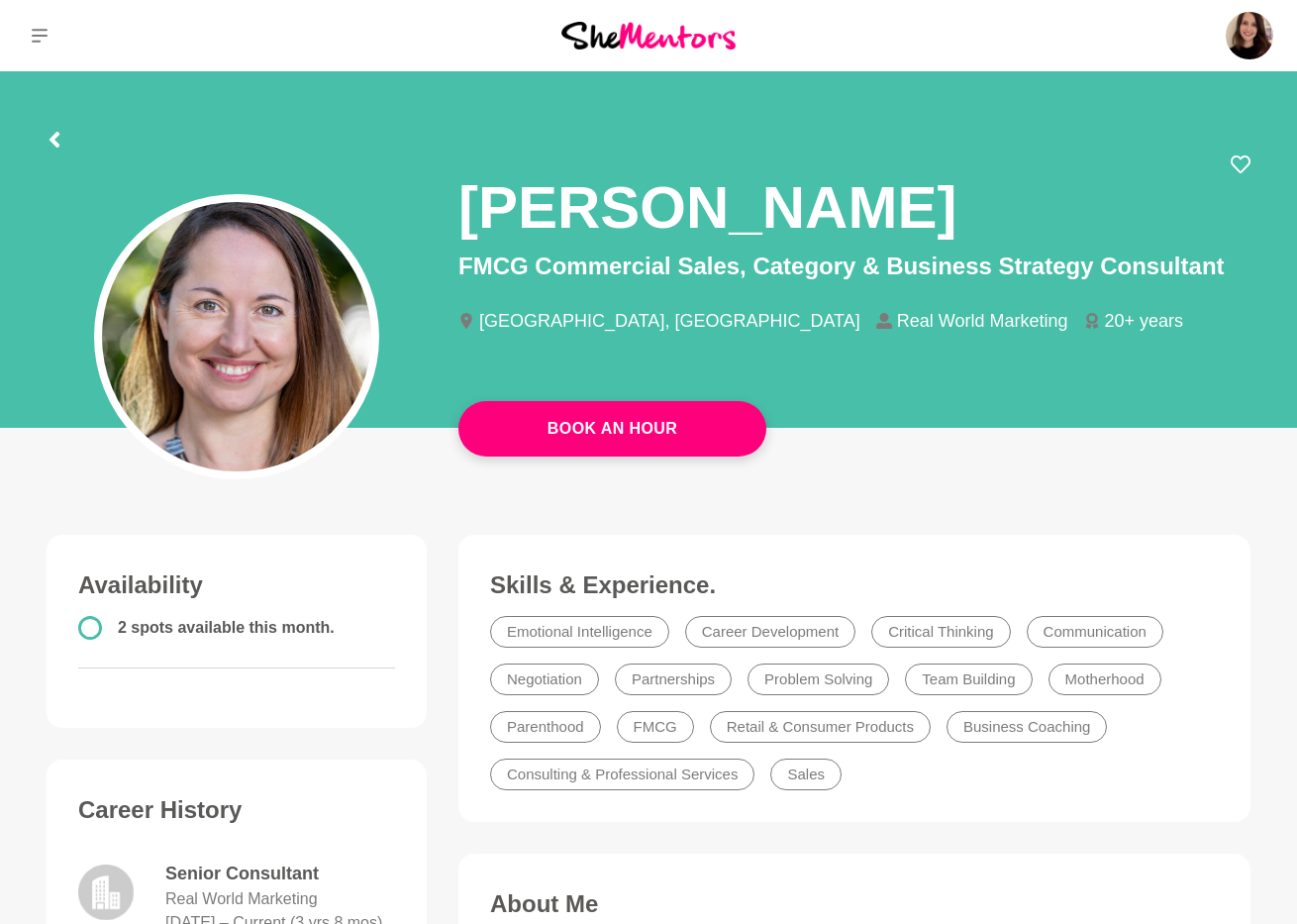
click at [27, 40] on button at bounding box center [39, 35] width 79 height 71
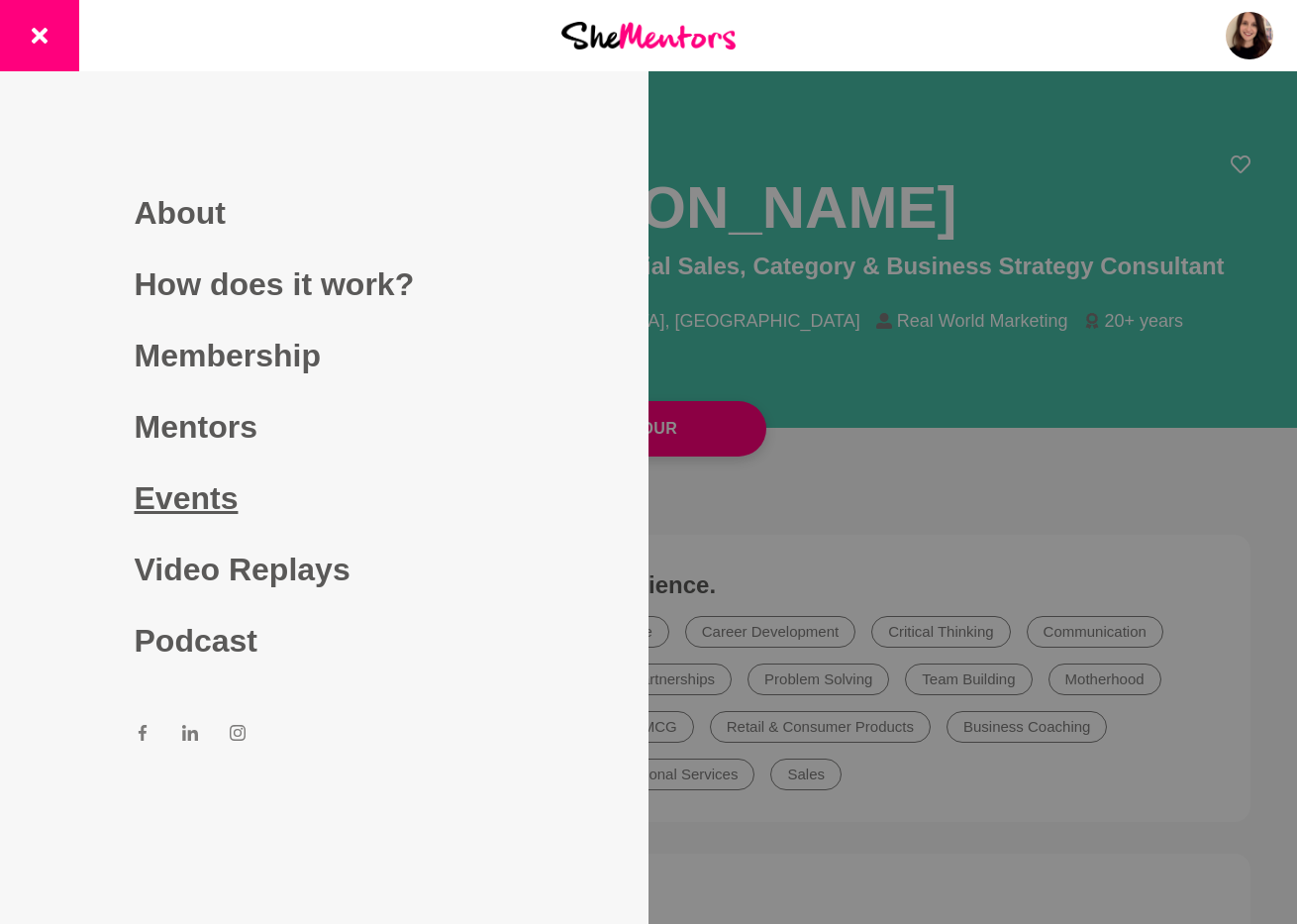
click at [171, 519] on link "Events" at bounding box center [324, 497] width 380 height 71
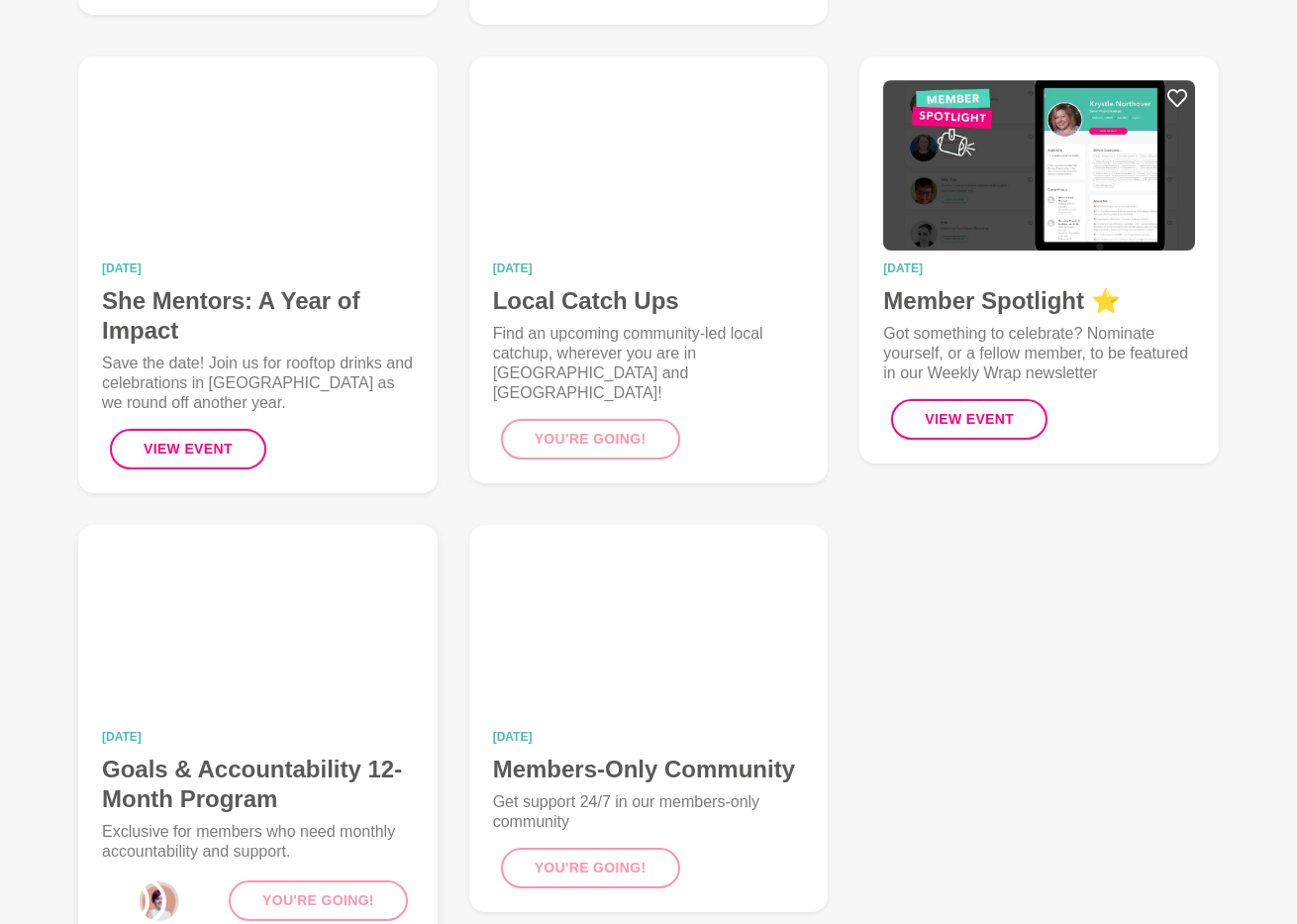
scroll to position [257, 0]
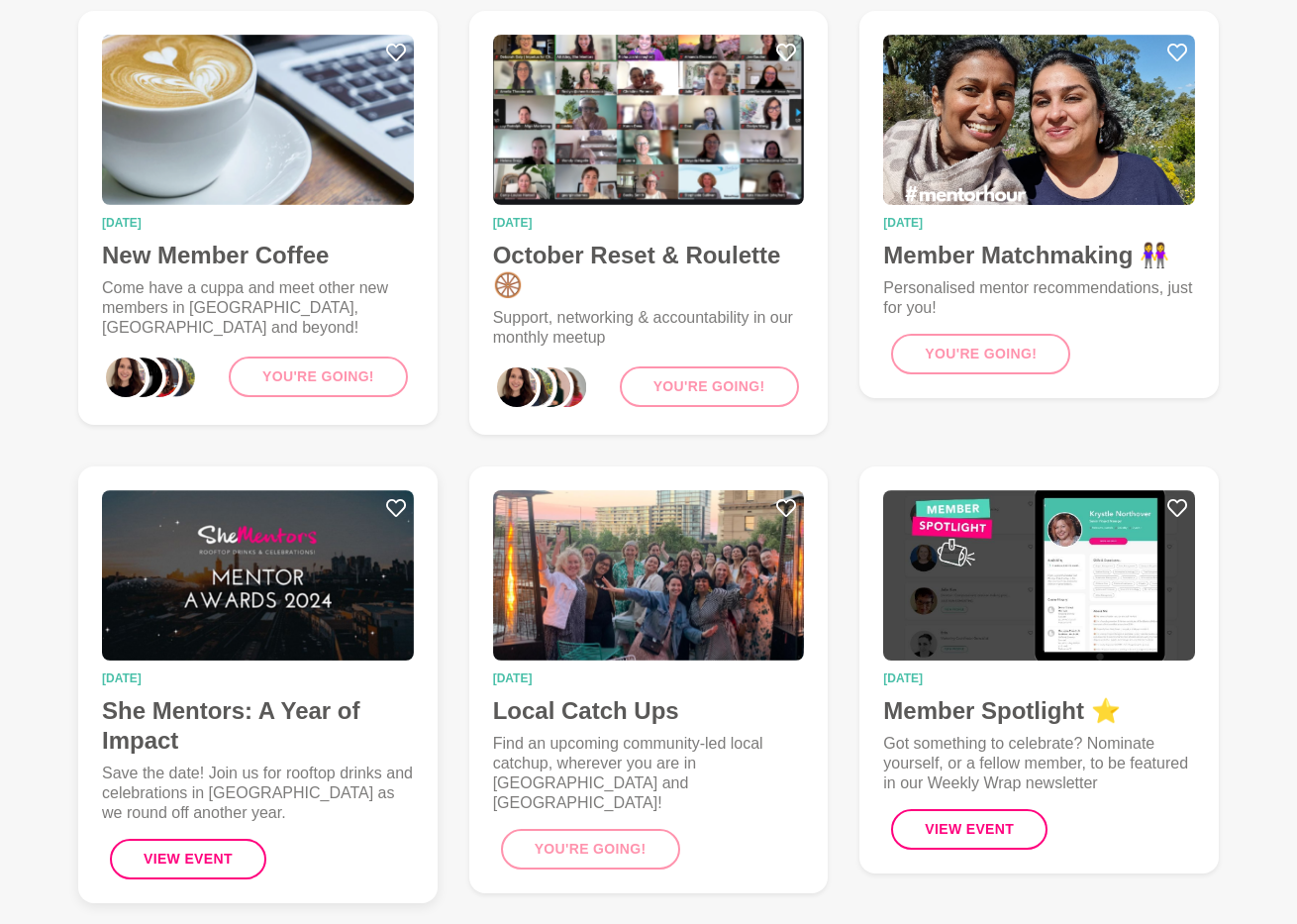
click at [303, 631] on img at bounding box center [257, 575] width 312 height 171
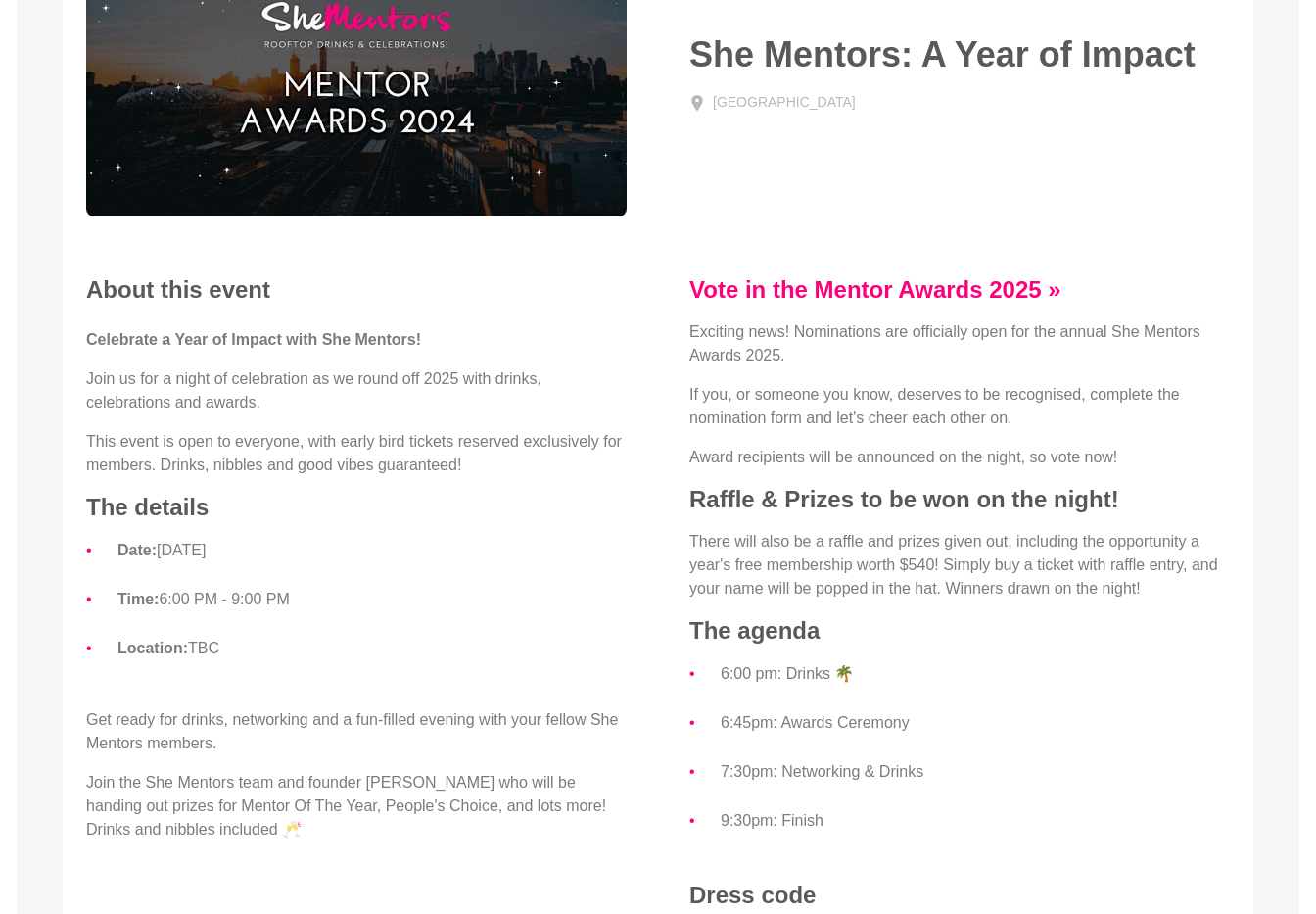
scroll to position [48, 0]
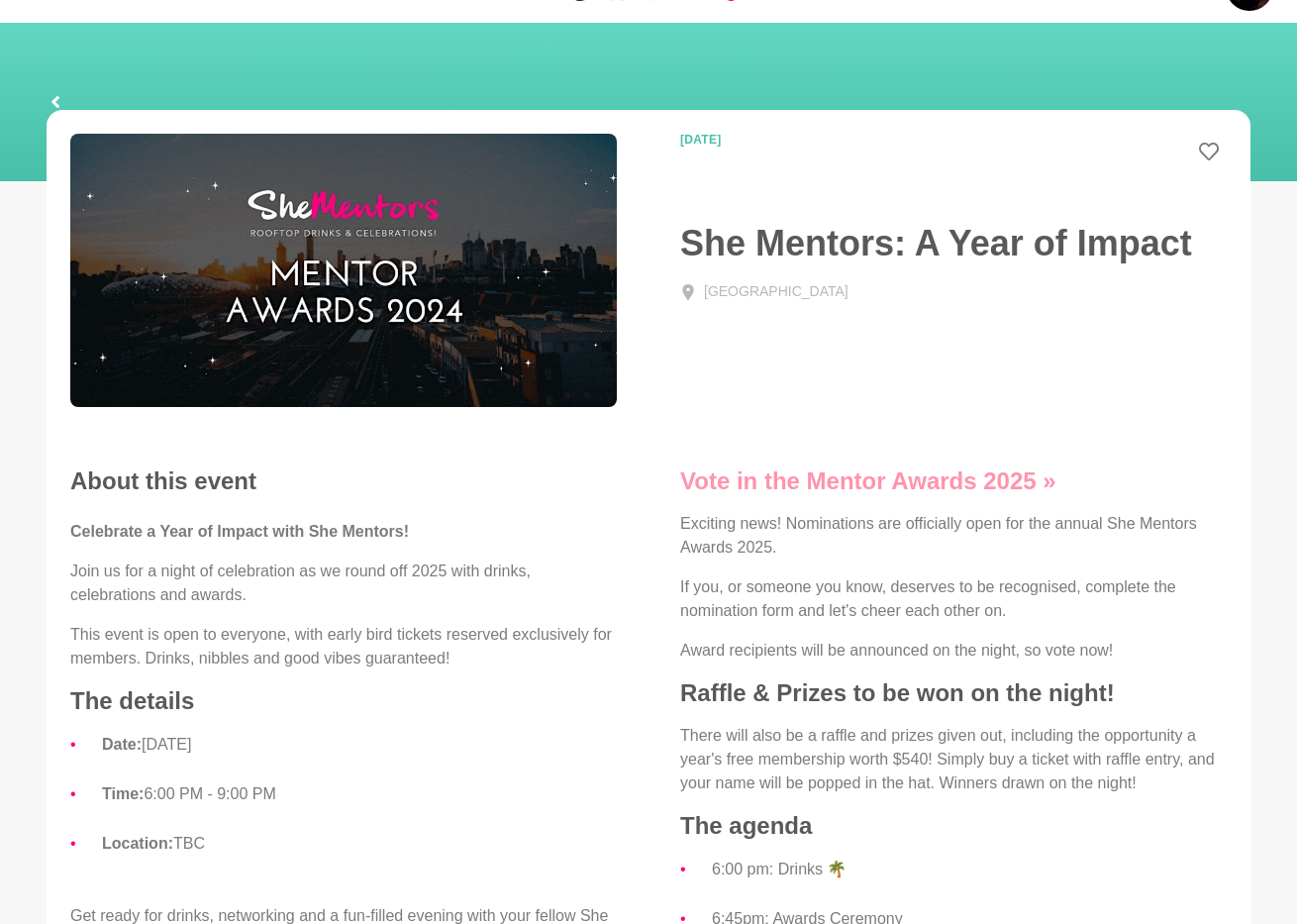
click at [795, 485] on link "Vote in the Mentor Awards 2025 »" at bounding box center [868, 480] width 376 height 27
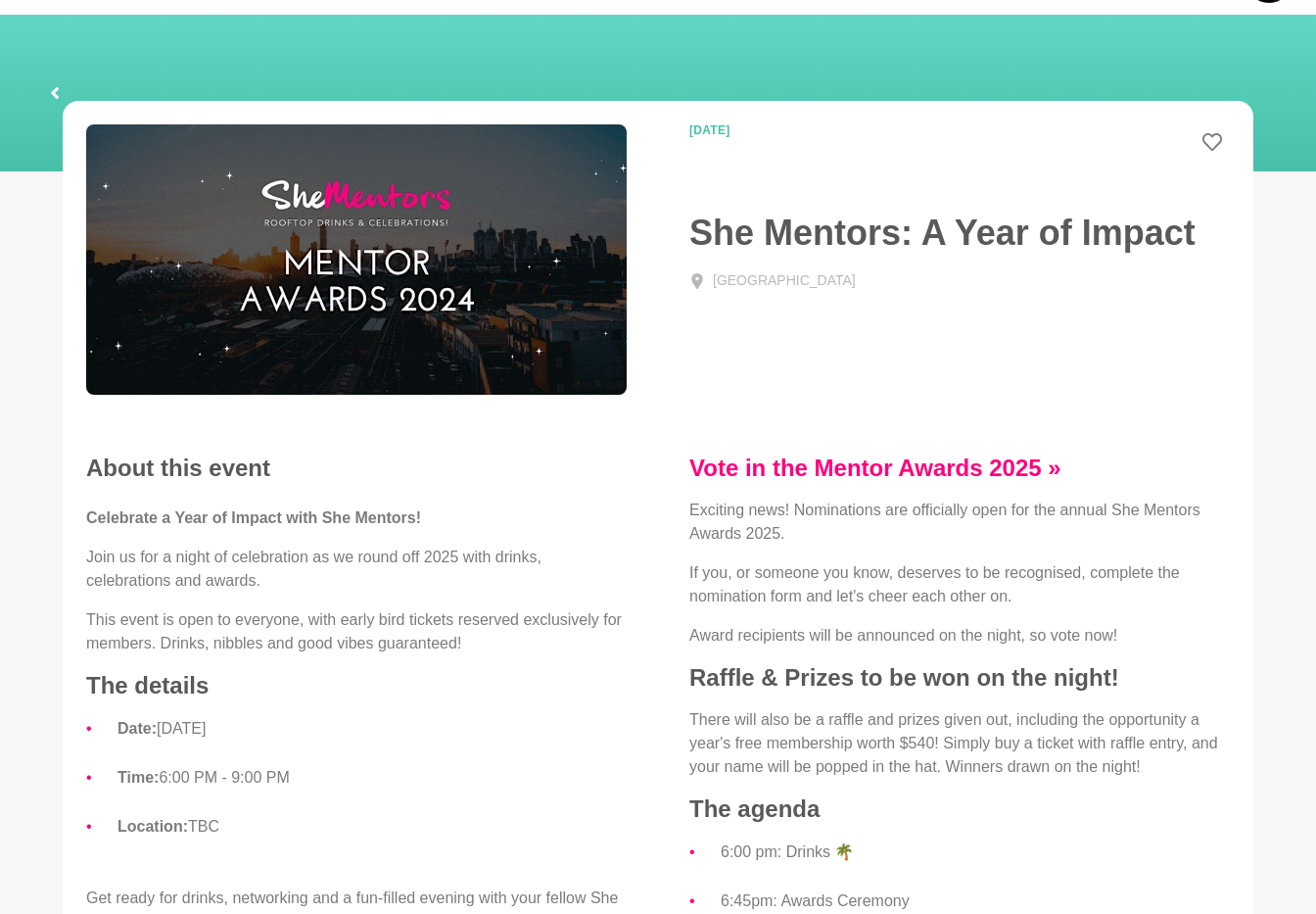
scroll to position [0, 0]
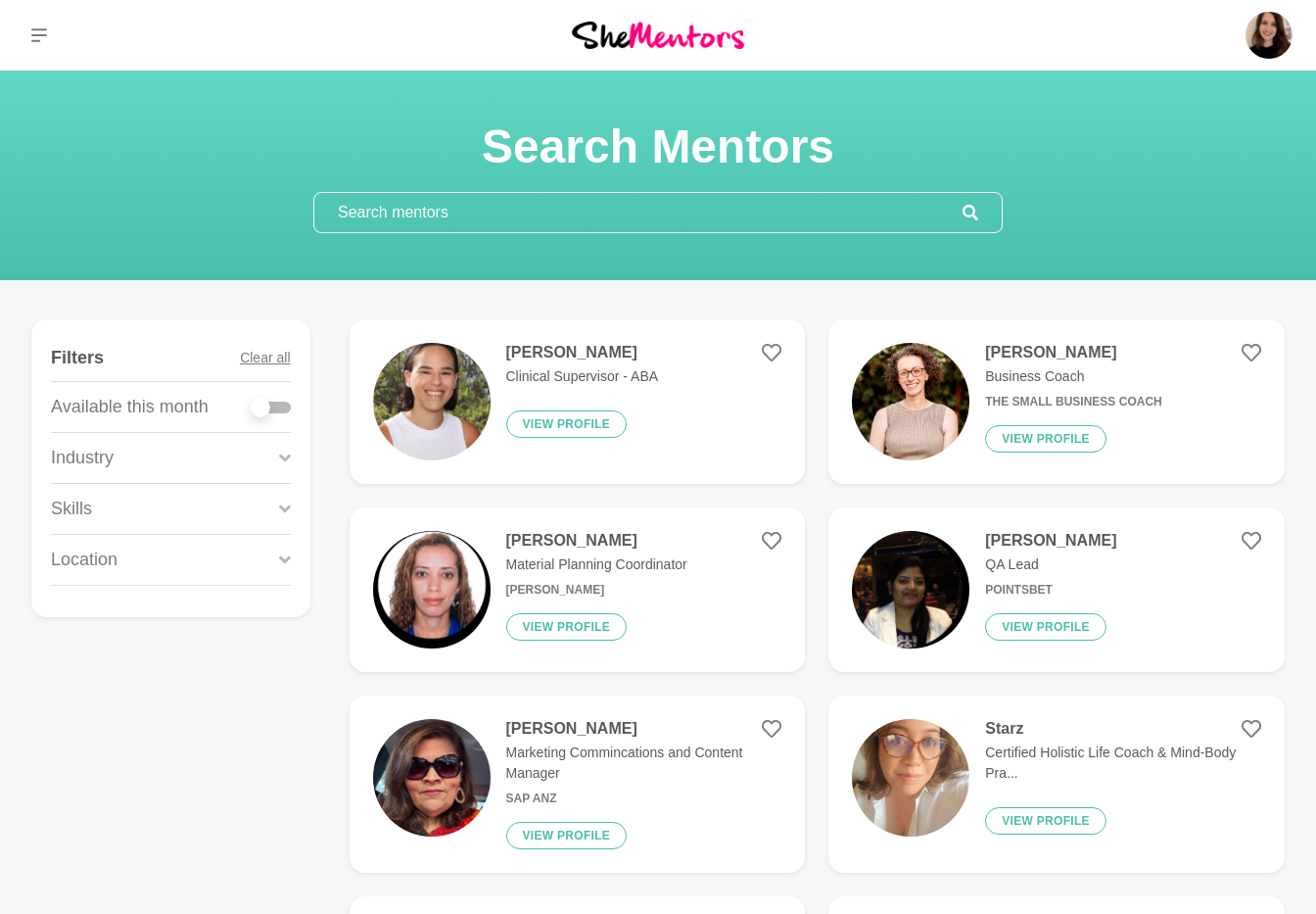
click at [104, 558] on p "Location" at bounding box center [84, 560] width 66 height 27
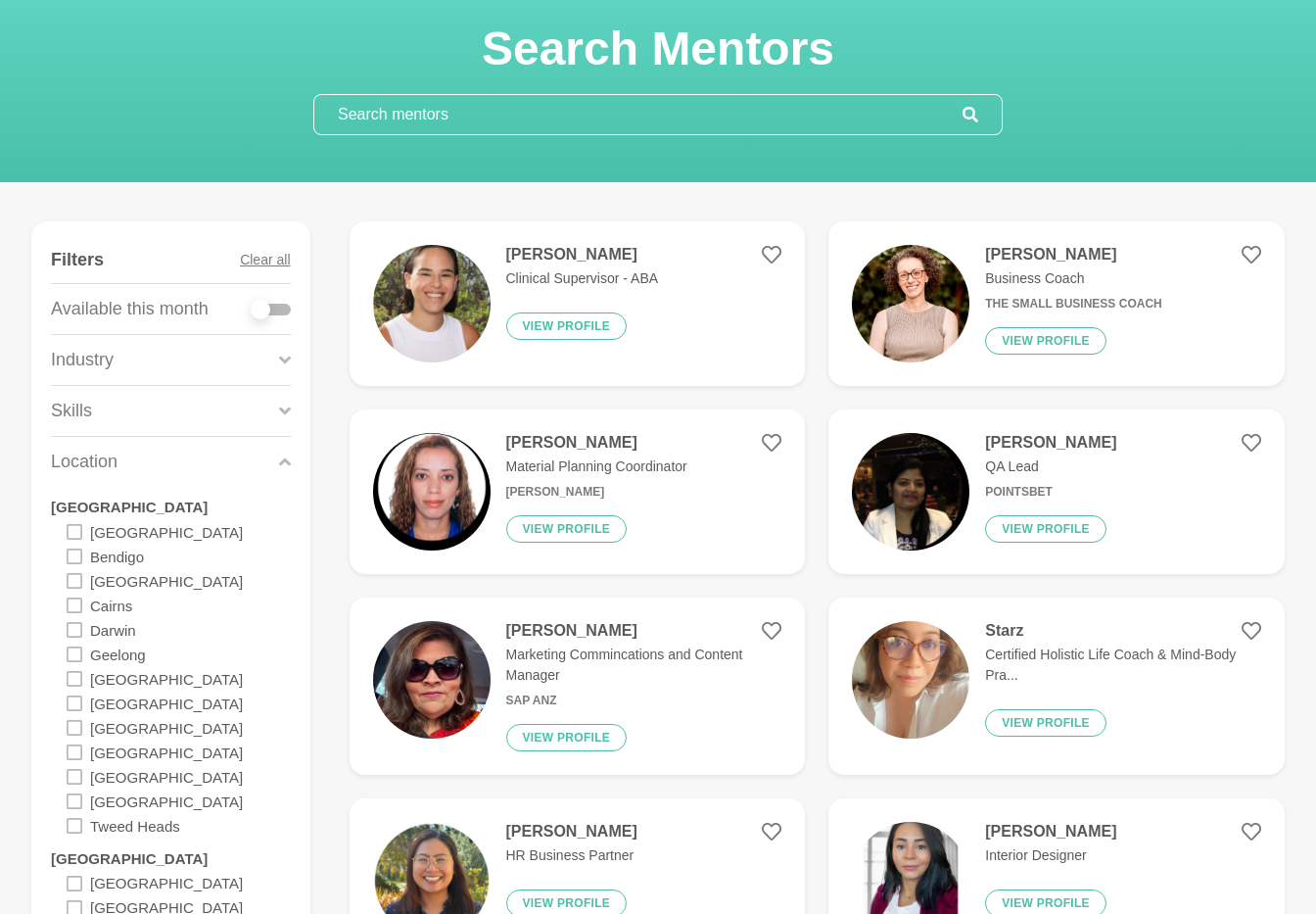
scroll to position [336, 0]
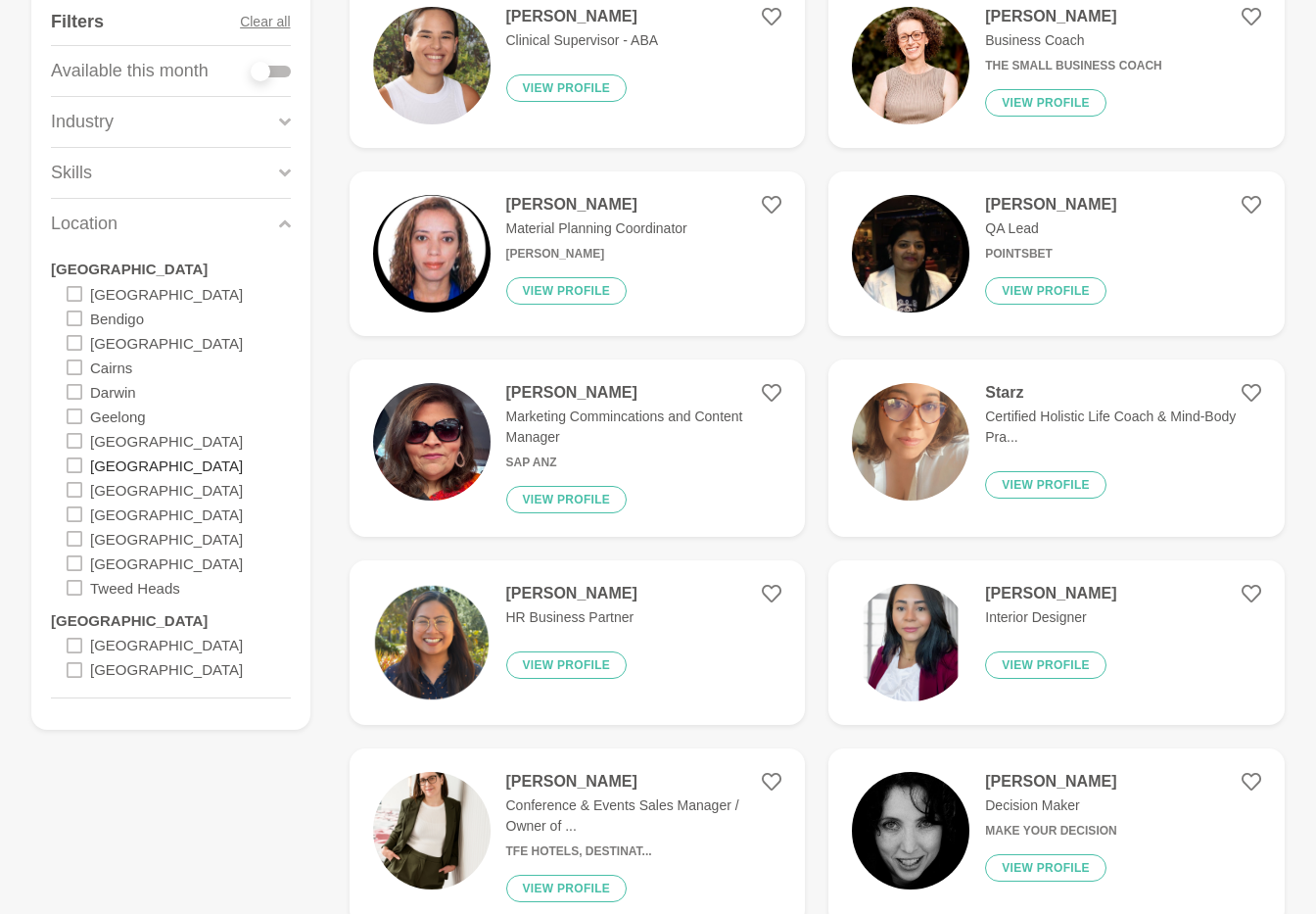
click at [130, 466] on label "[GEOGRAPHIC_DATA]" at bounding box center [166, 465] width 153 height 25
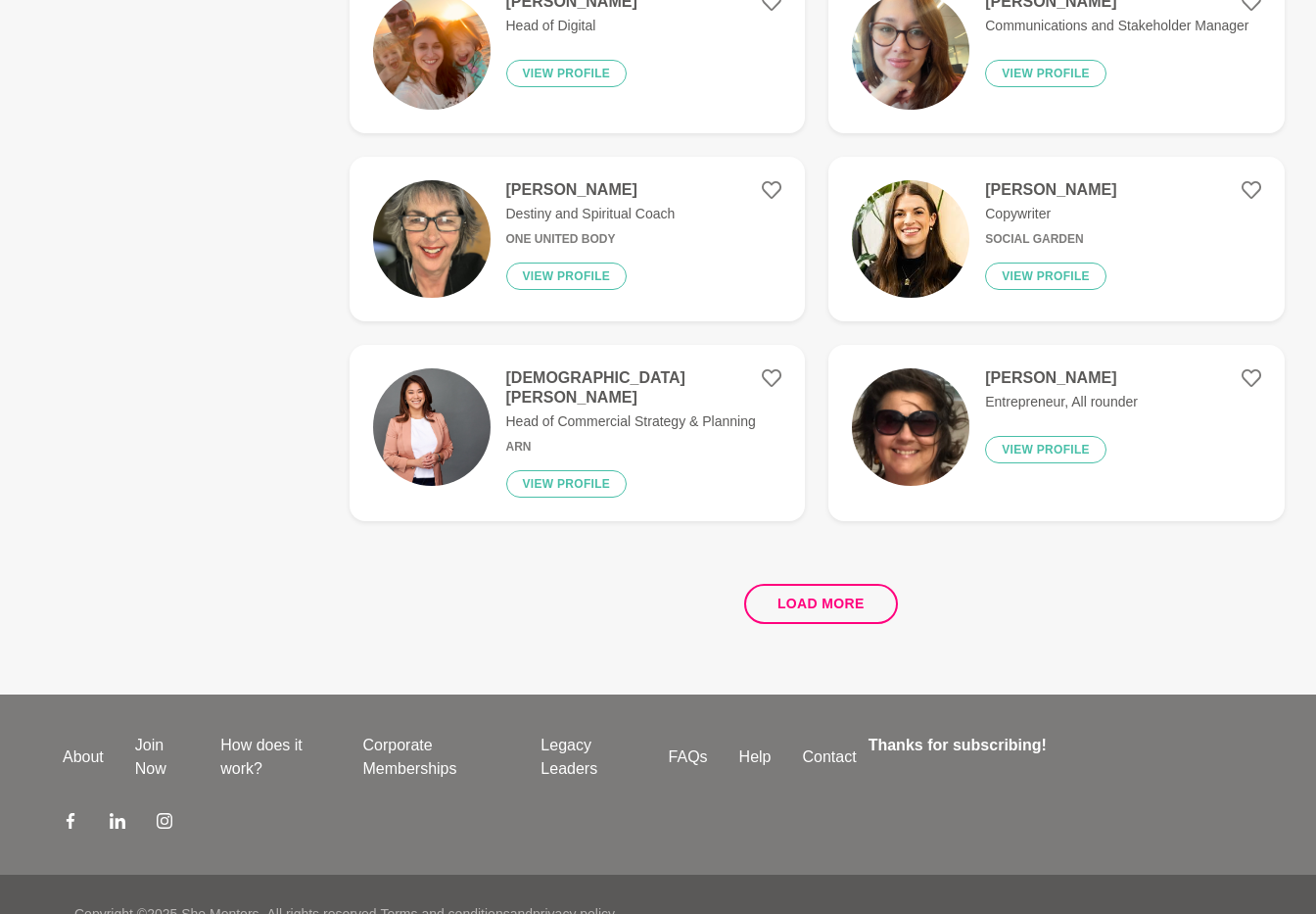
scroll to position [3614, 0]
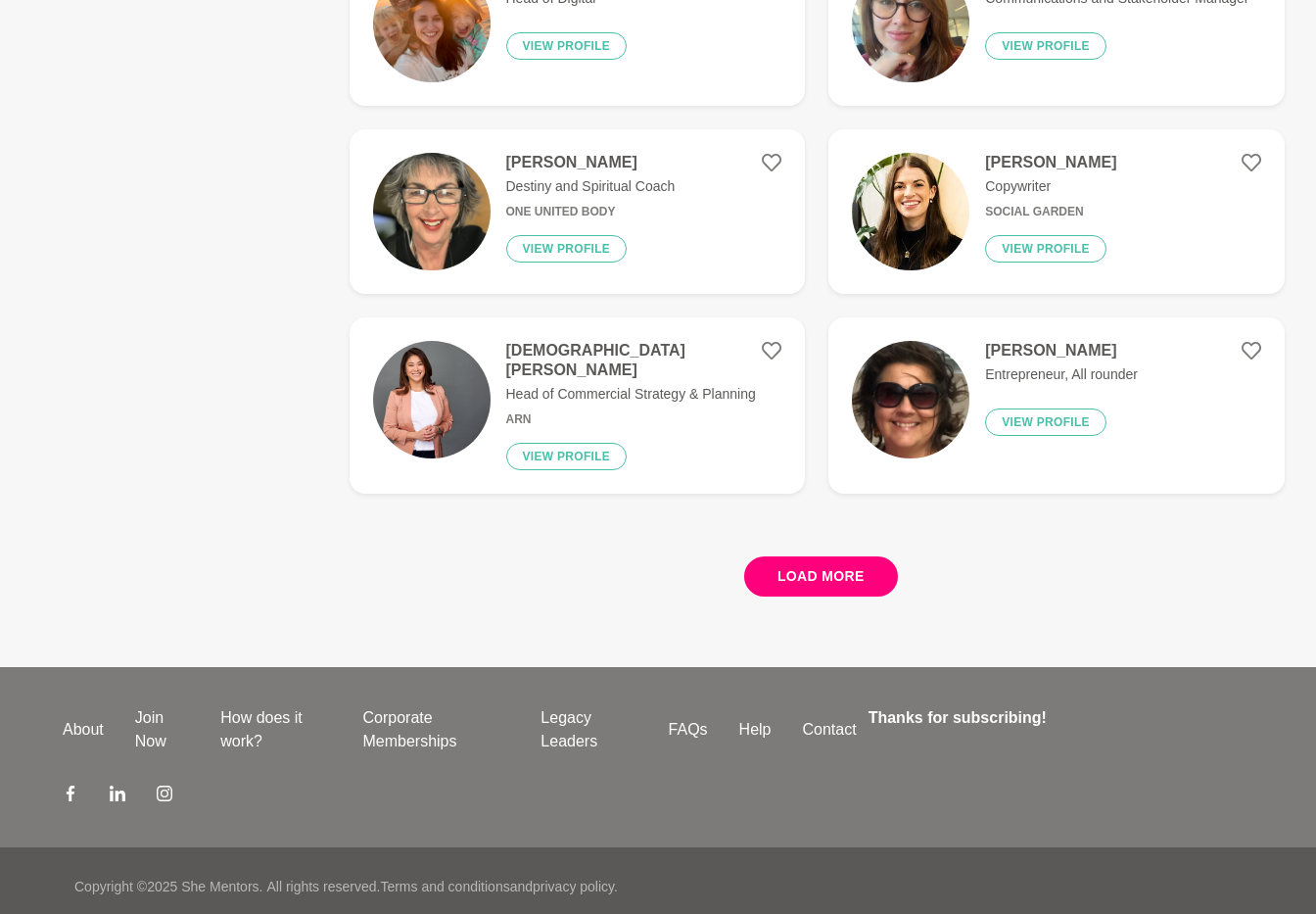
click at [791, 559] on button "Load more" at bounding box center [821, 576] width 154 height 40
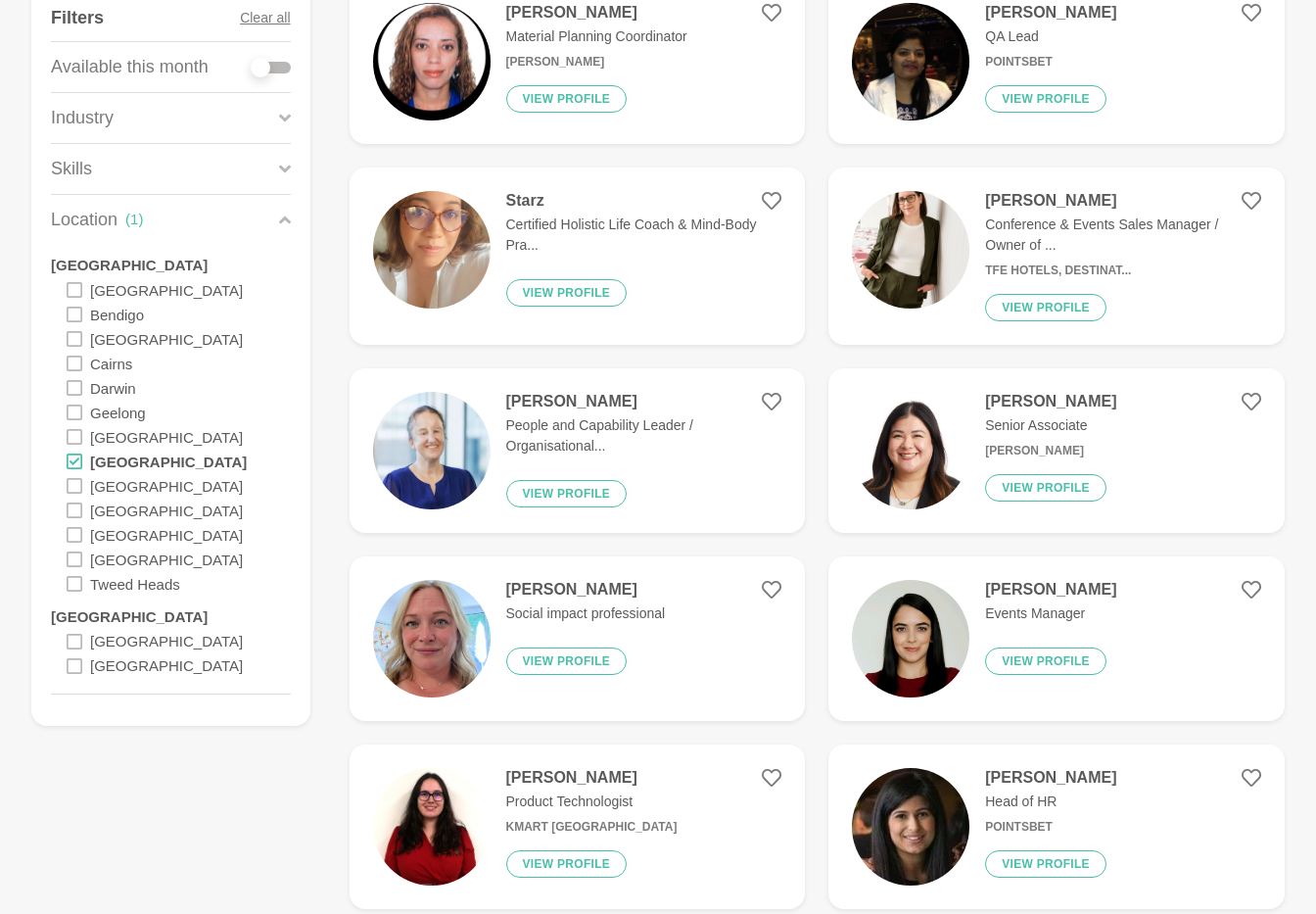
scroll to position [62, 0]
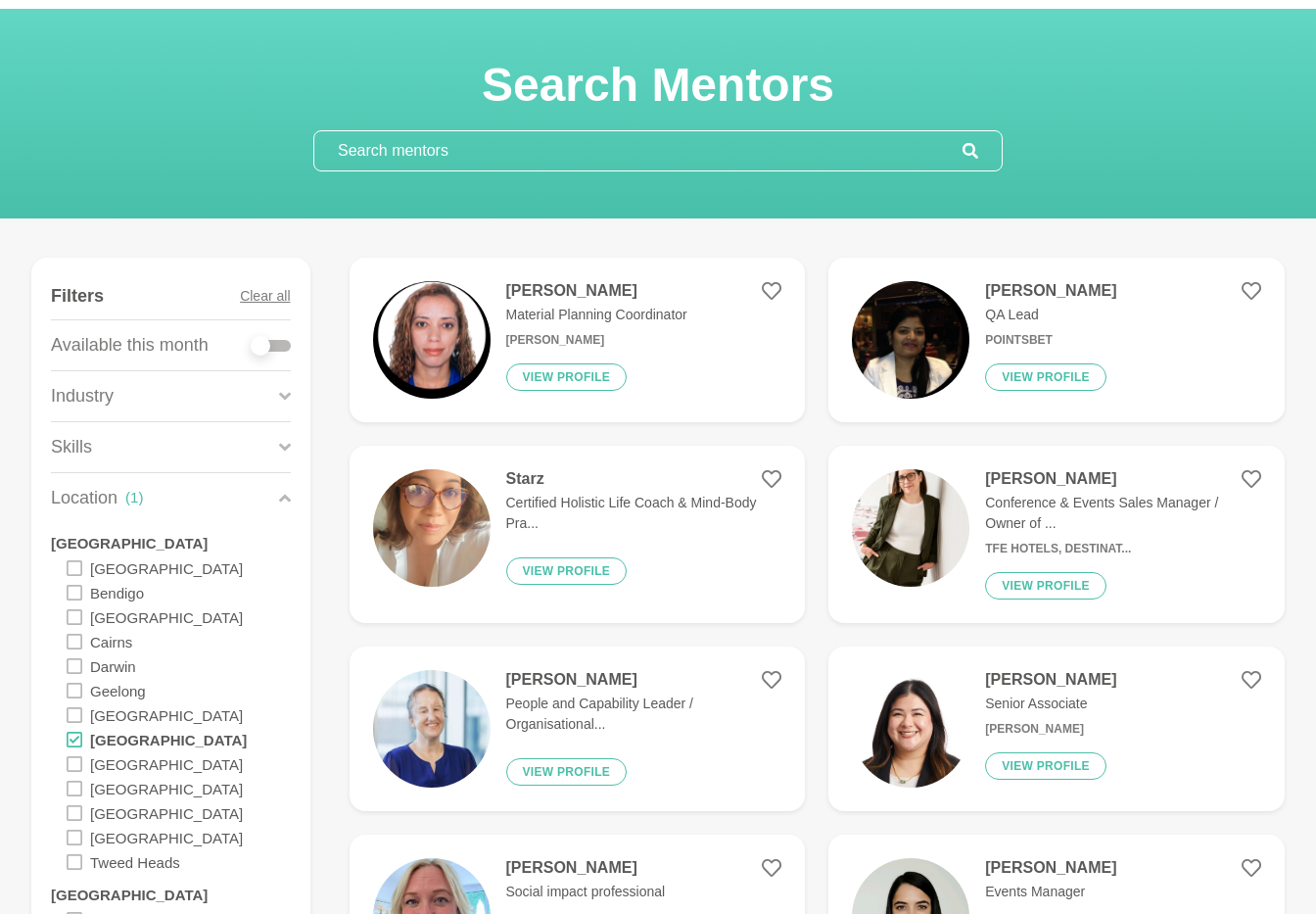
click at [511, 150] on input "text" at bounding box center [638, 151] width 648 height 39
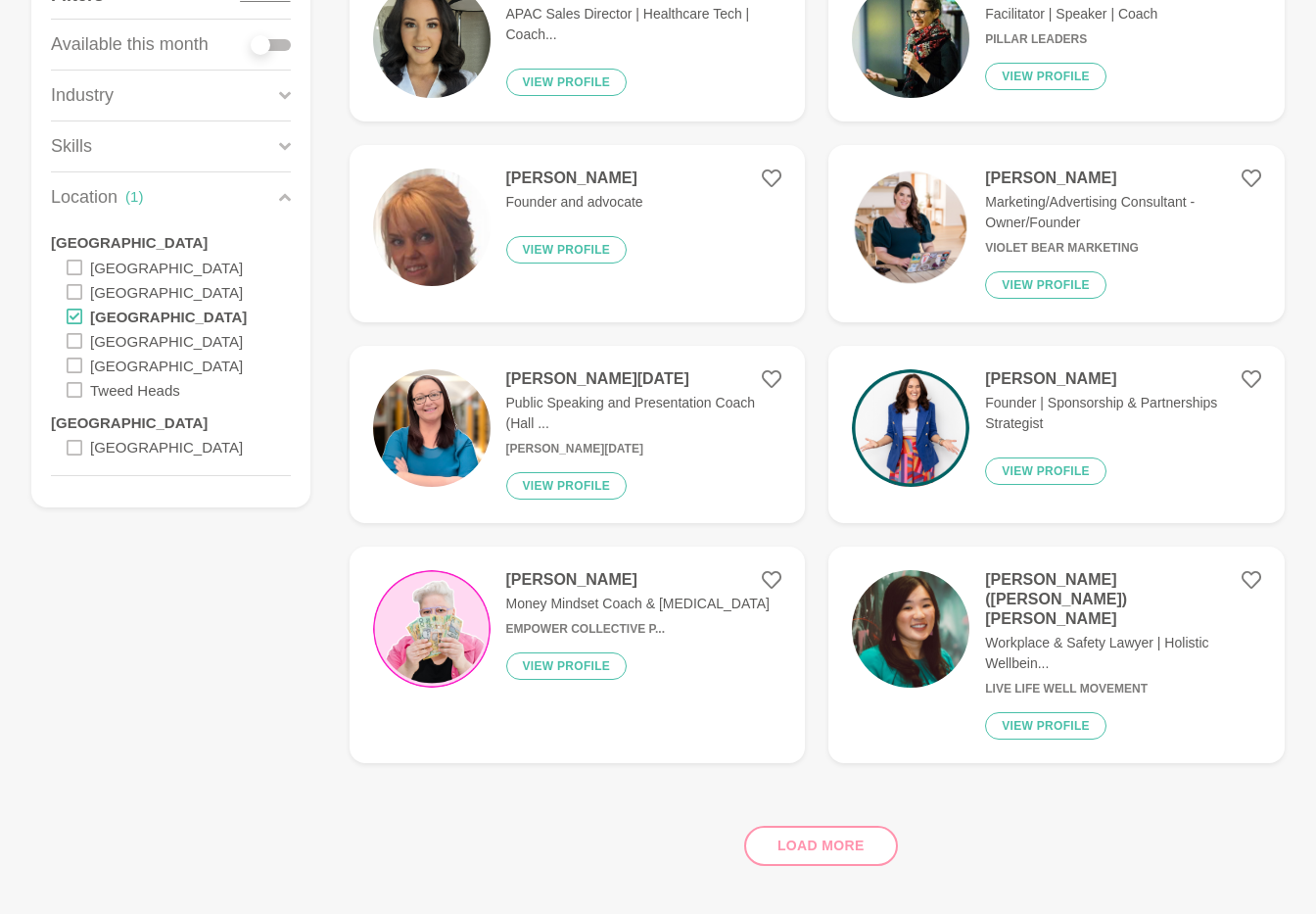
scroll to position [326, 0]
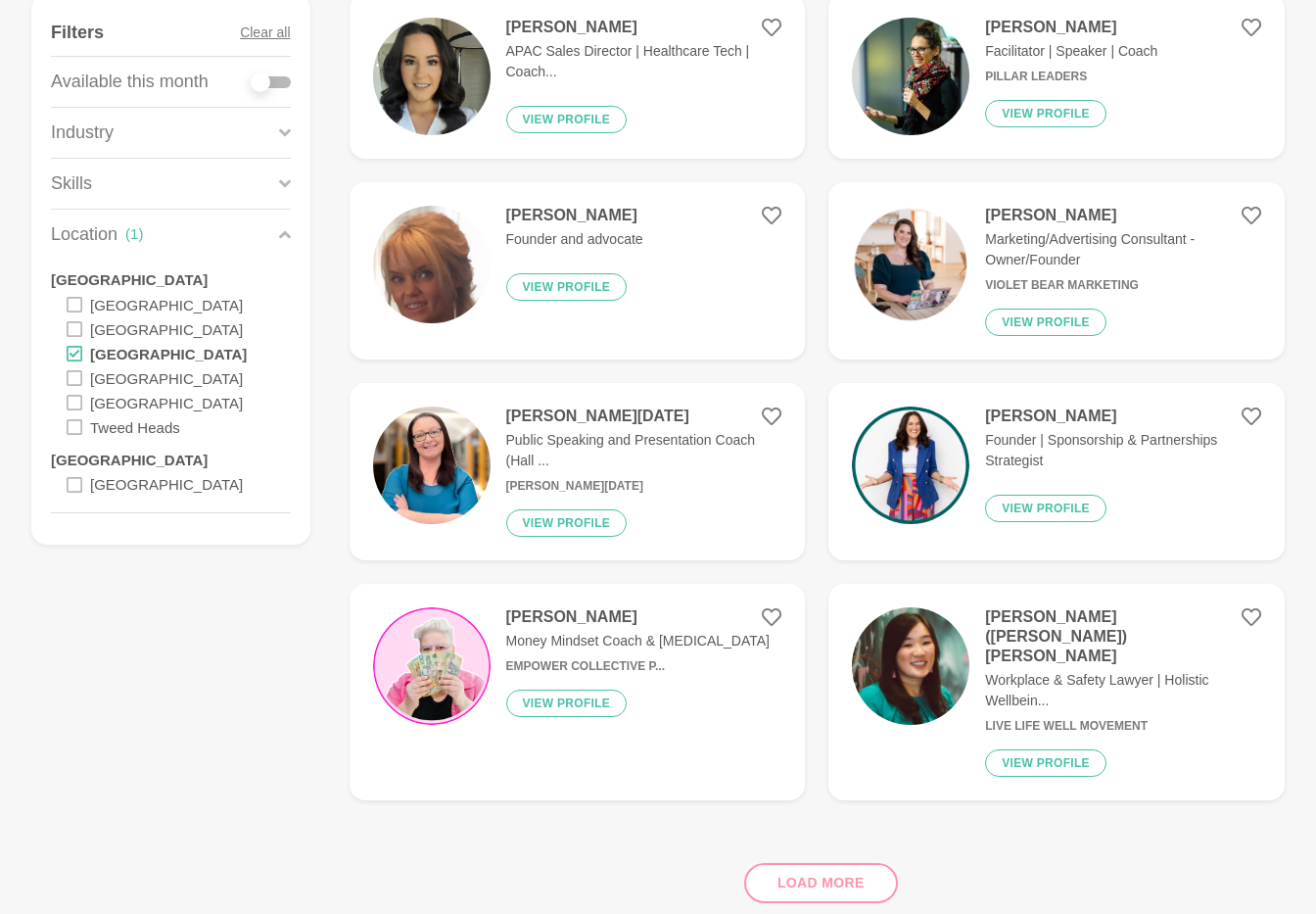
type input "motivational speaker"
click at [432, 272] on img at bounding box center [431, 264] width 117 height 117
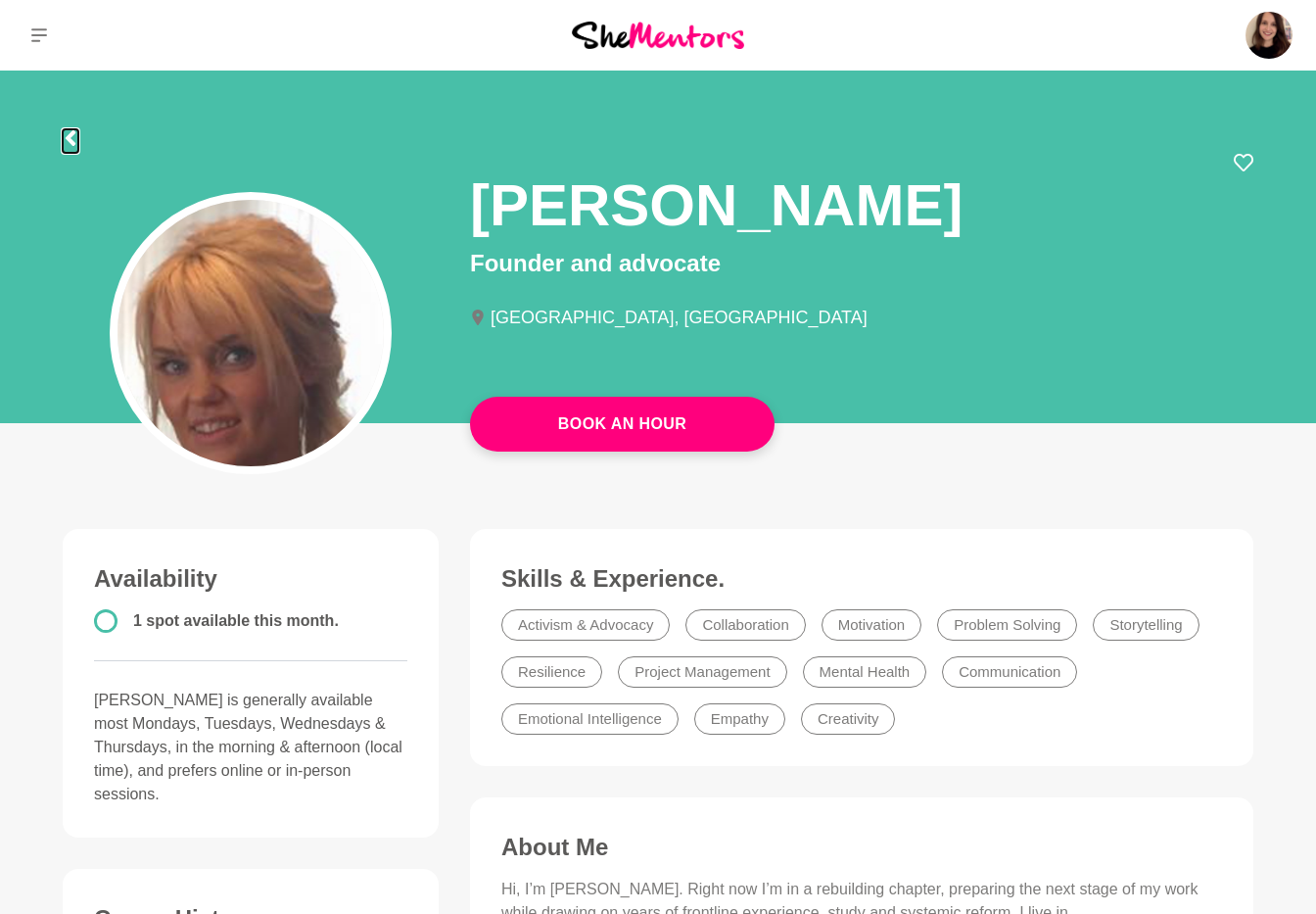
click at [72, 141] on icon at bounding box center [70, 138] width 10 height 16
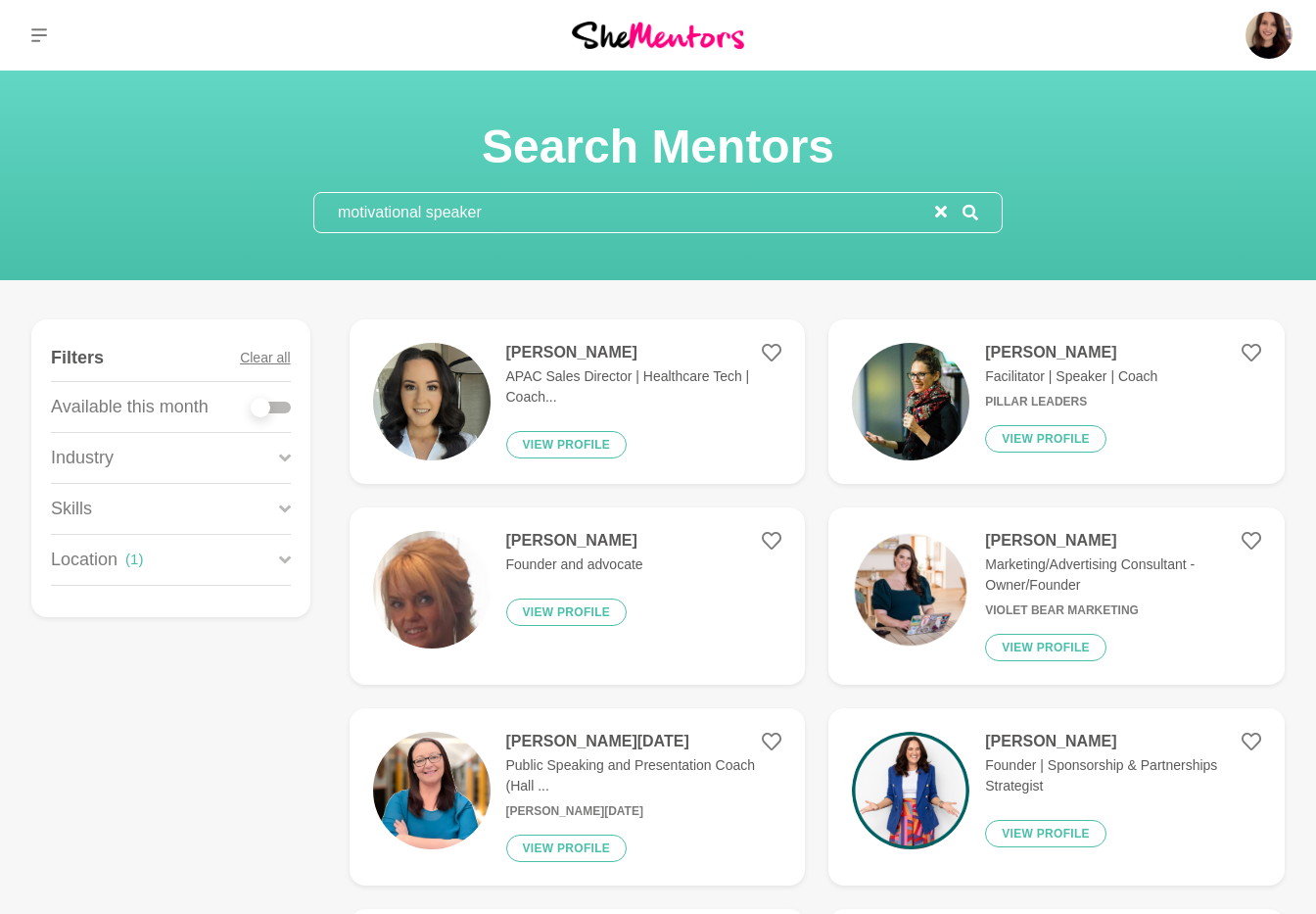
click at [454, 806] on img at bounding box center [431, 790] width 117 height 117
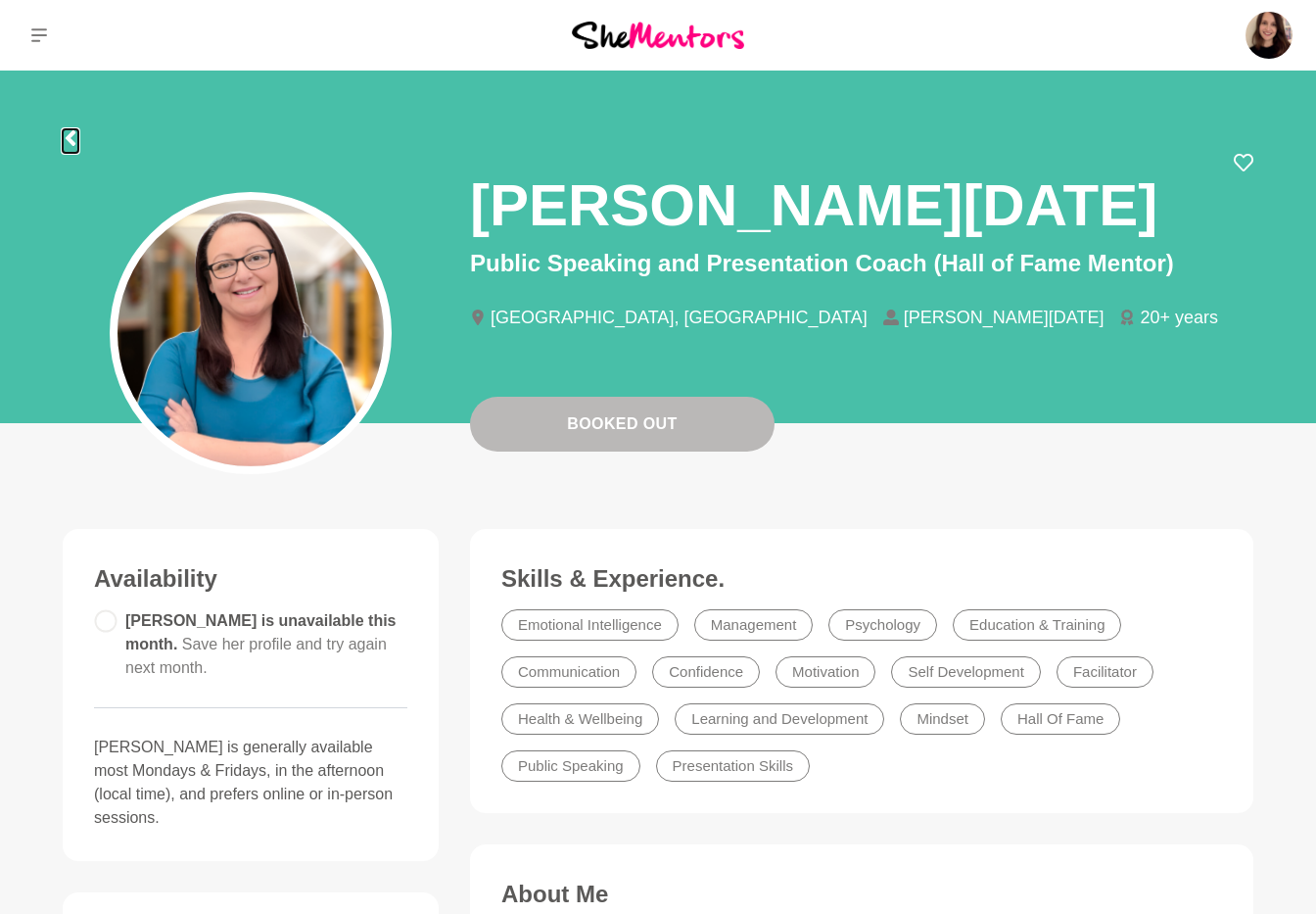
click at [74, 137] on icon at bounding box center [71, 138] width 16 height 16
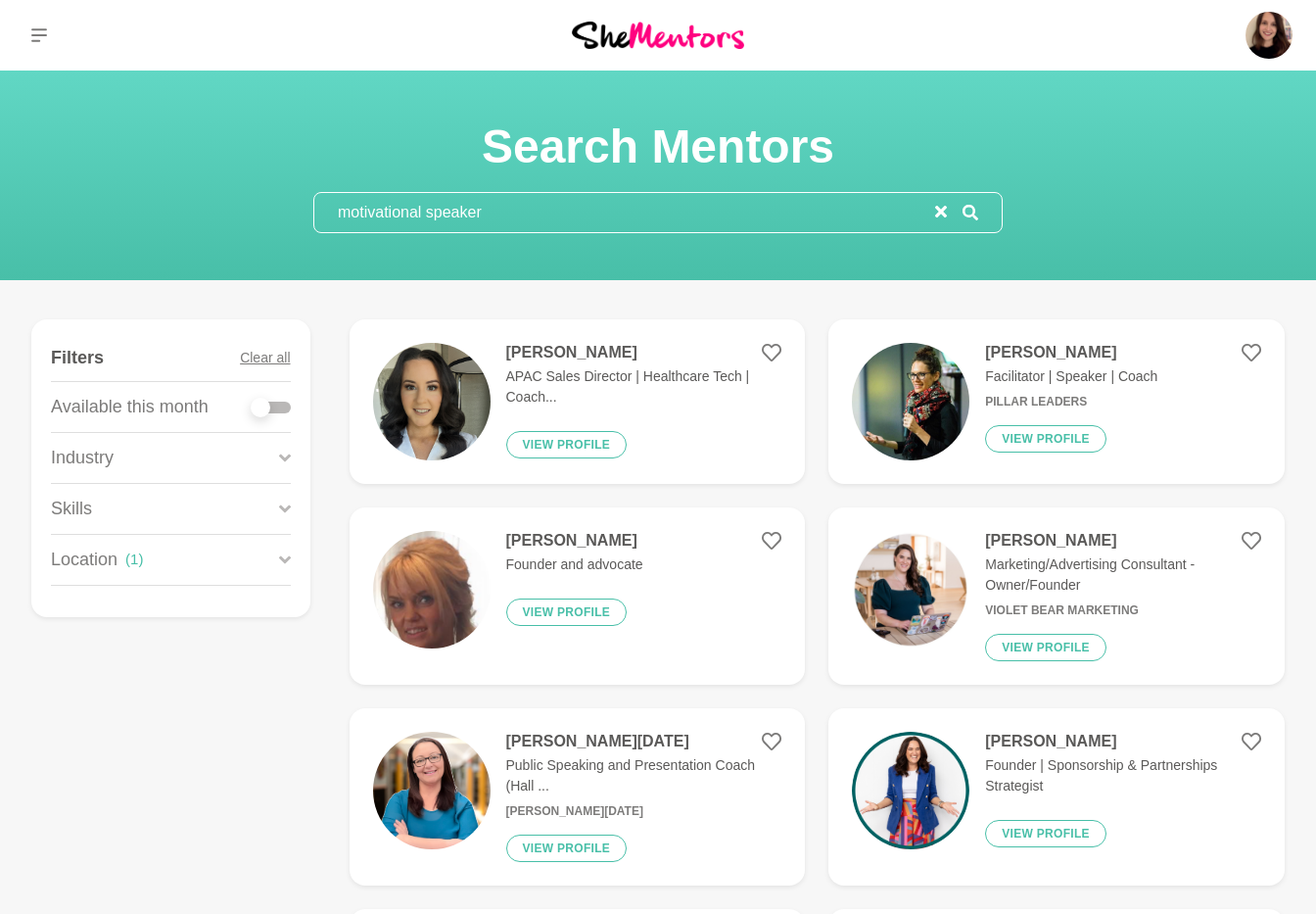
click at [406, 211] on input "motivational speaker" at bounding box center [624, 213] width 621 height 39
click at [407, 211] on input "motivational speaker" at bounding box center [624, 213] width 621 height 39
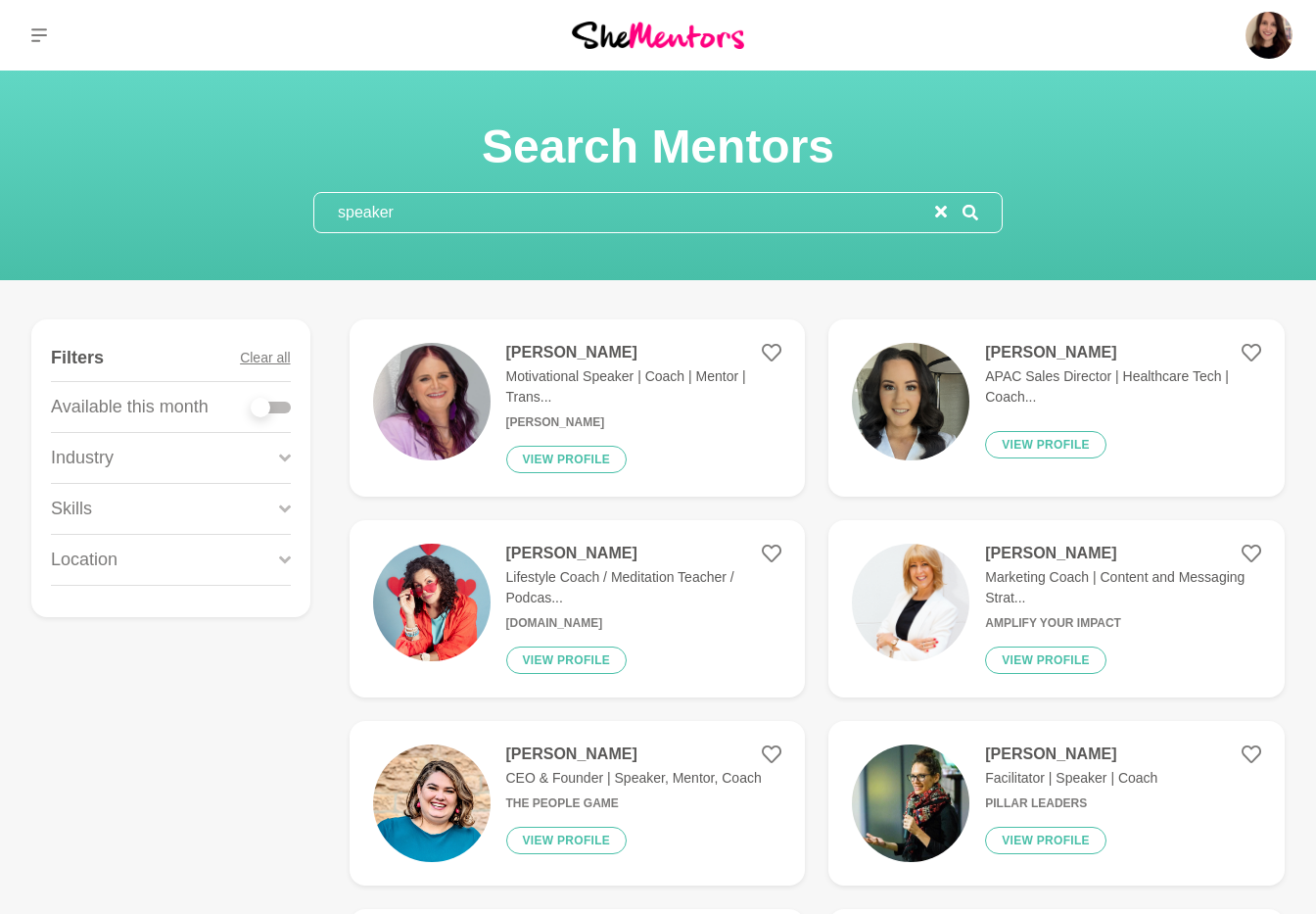
type input "speaker"
click at [107, 555] on p "Location" at bounding box center [84, 560] width 66 height 27
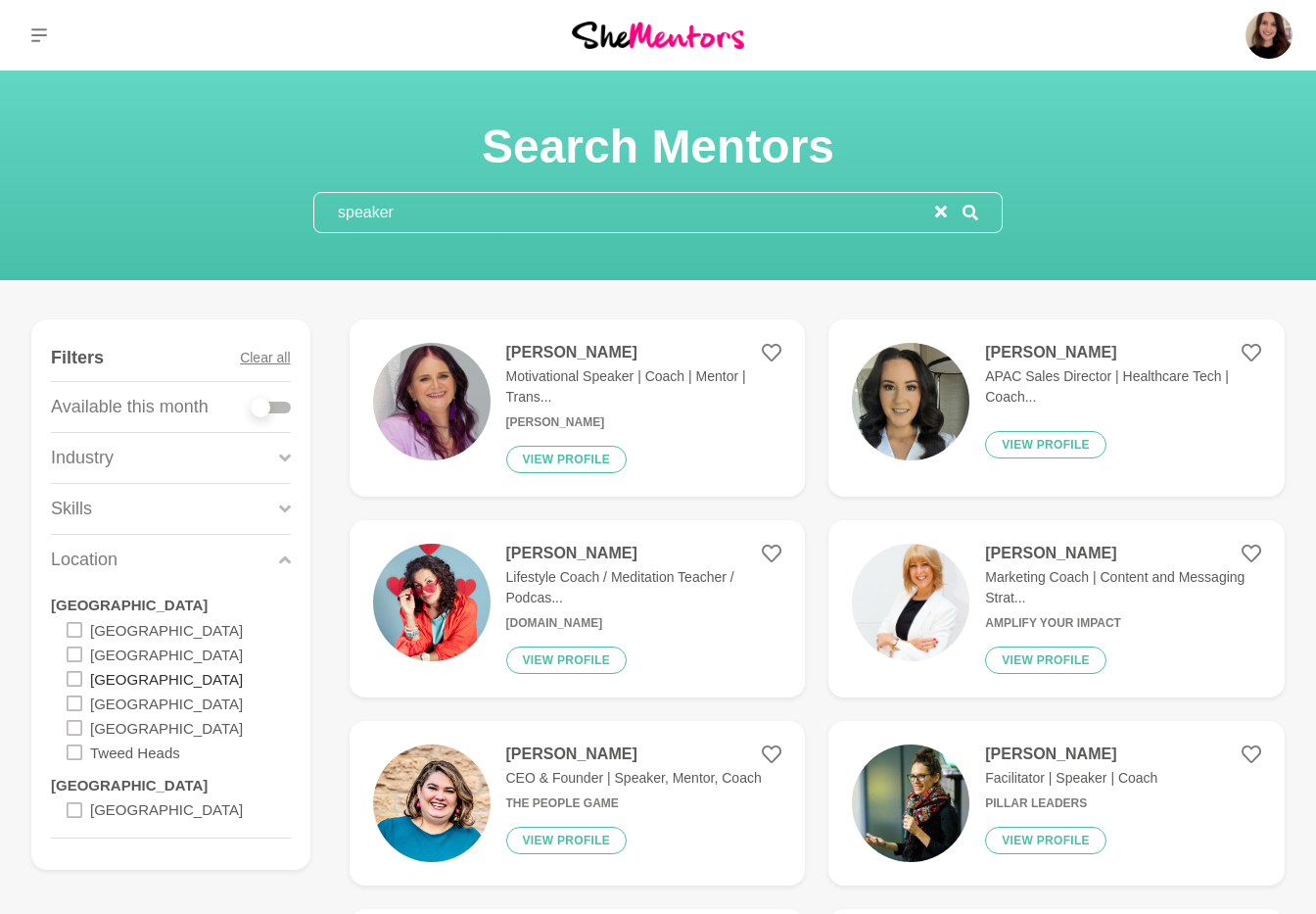
click at [114, 688] on label "[GEOGRAPHIC_DATA]" at bounding box center [166, 678] width 153 height 25
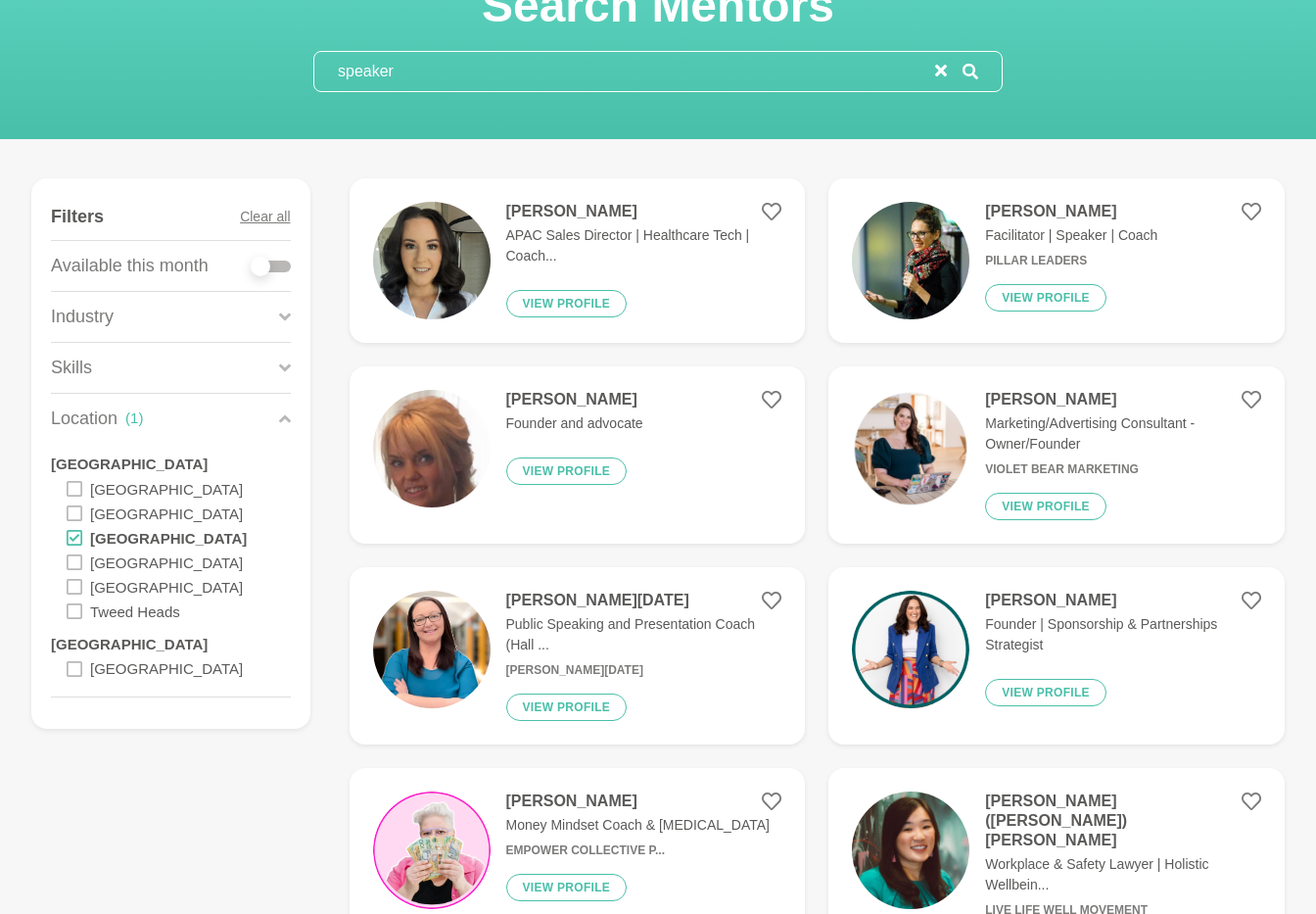
scroll to position [53, 0]
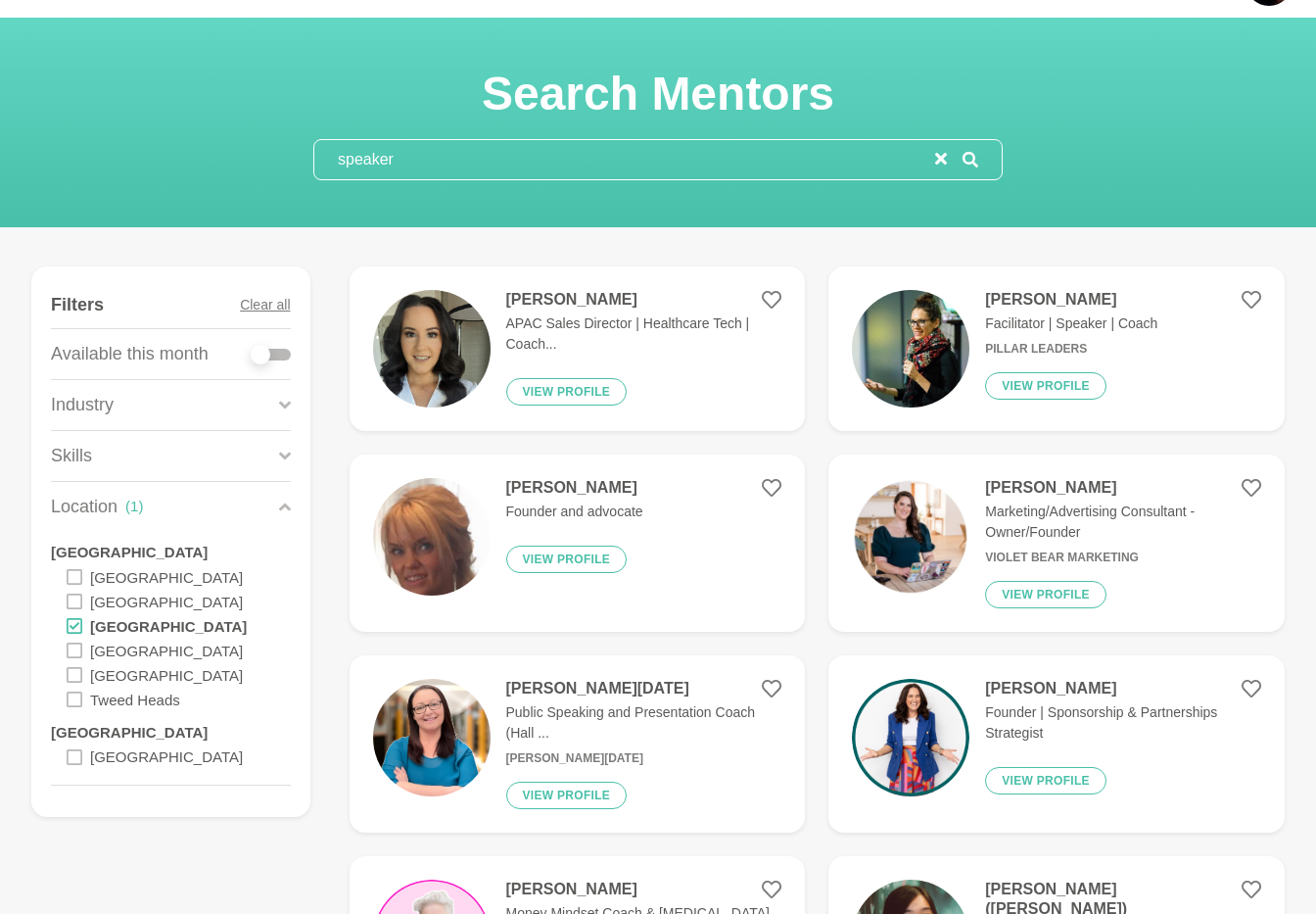
click at [382, 161] on input "speaker" at bounding box center [624, 160] width 621 height 39
click at [383, 161] on input "speaker" at bounding box center [624, 160] width 621 height 39
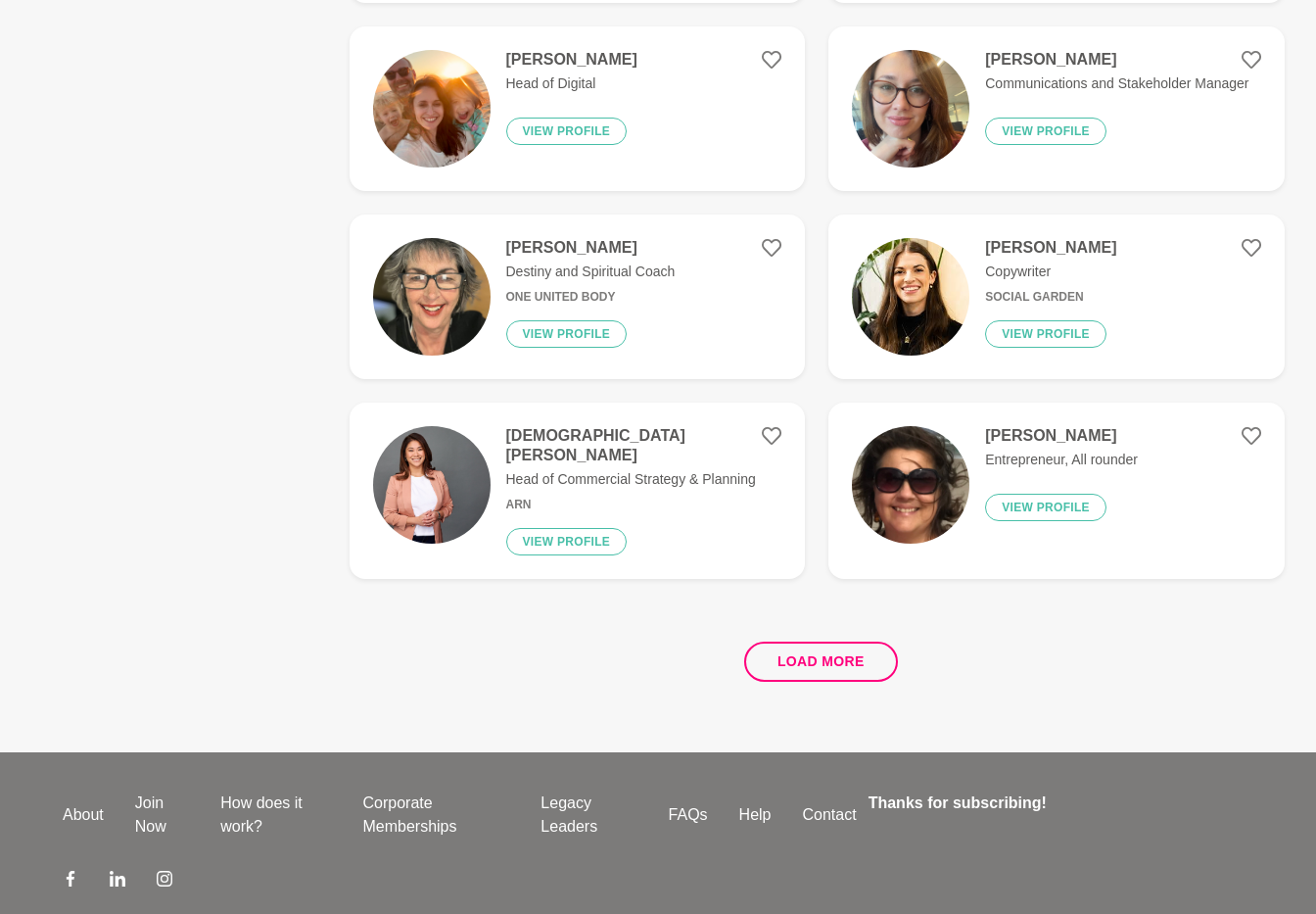
scroll to position [3614, 0]
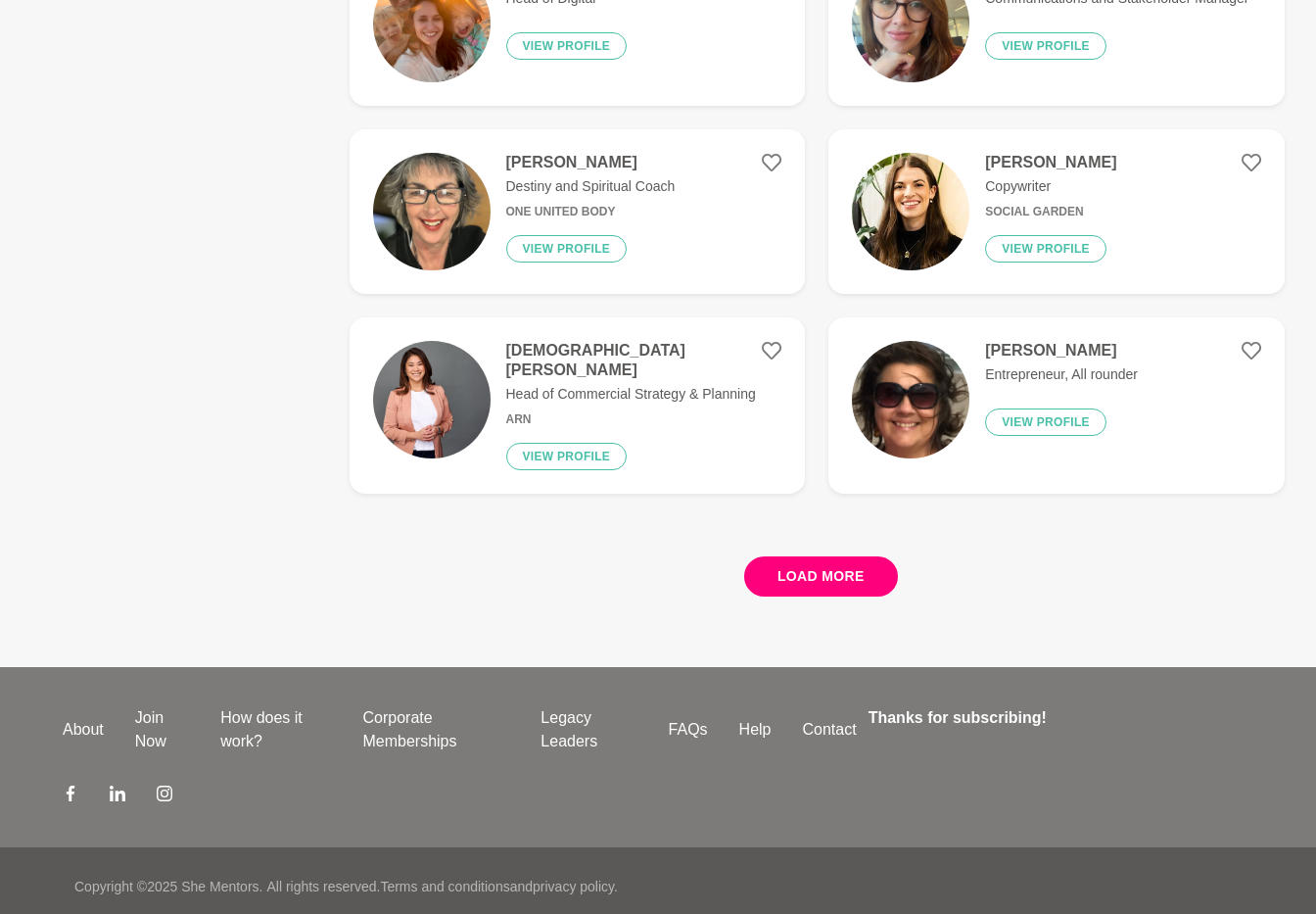
click at [847, 567] on button "Load more" at bounding box center [821, 576] width 154 height 40
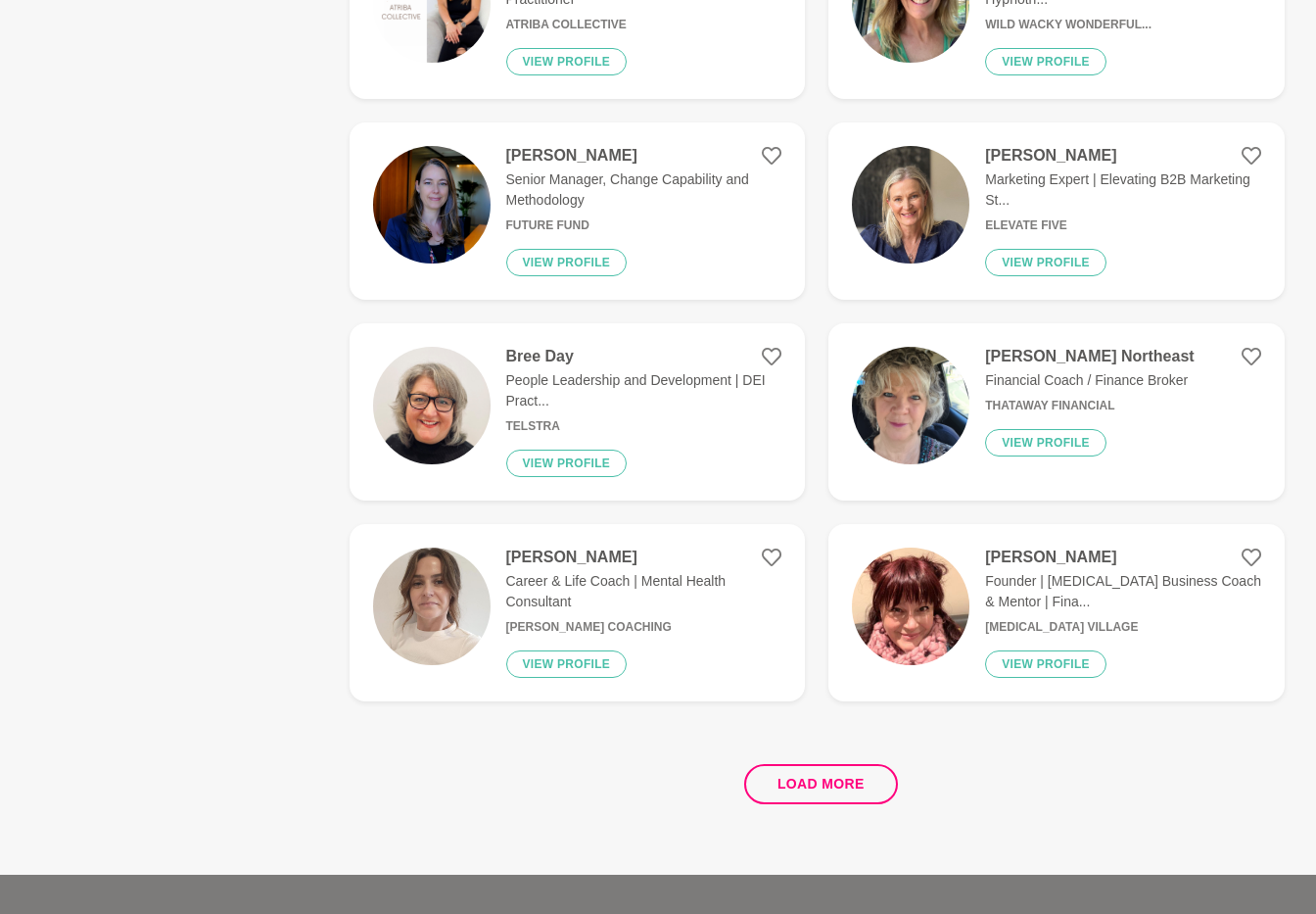
scroll to position [7250, 0]
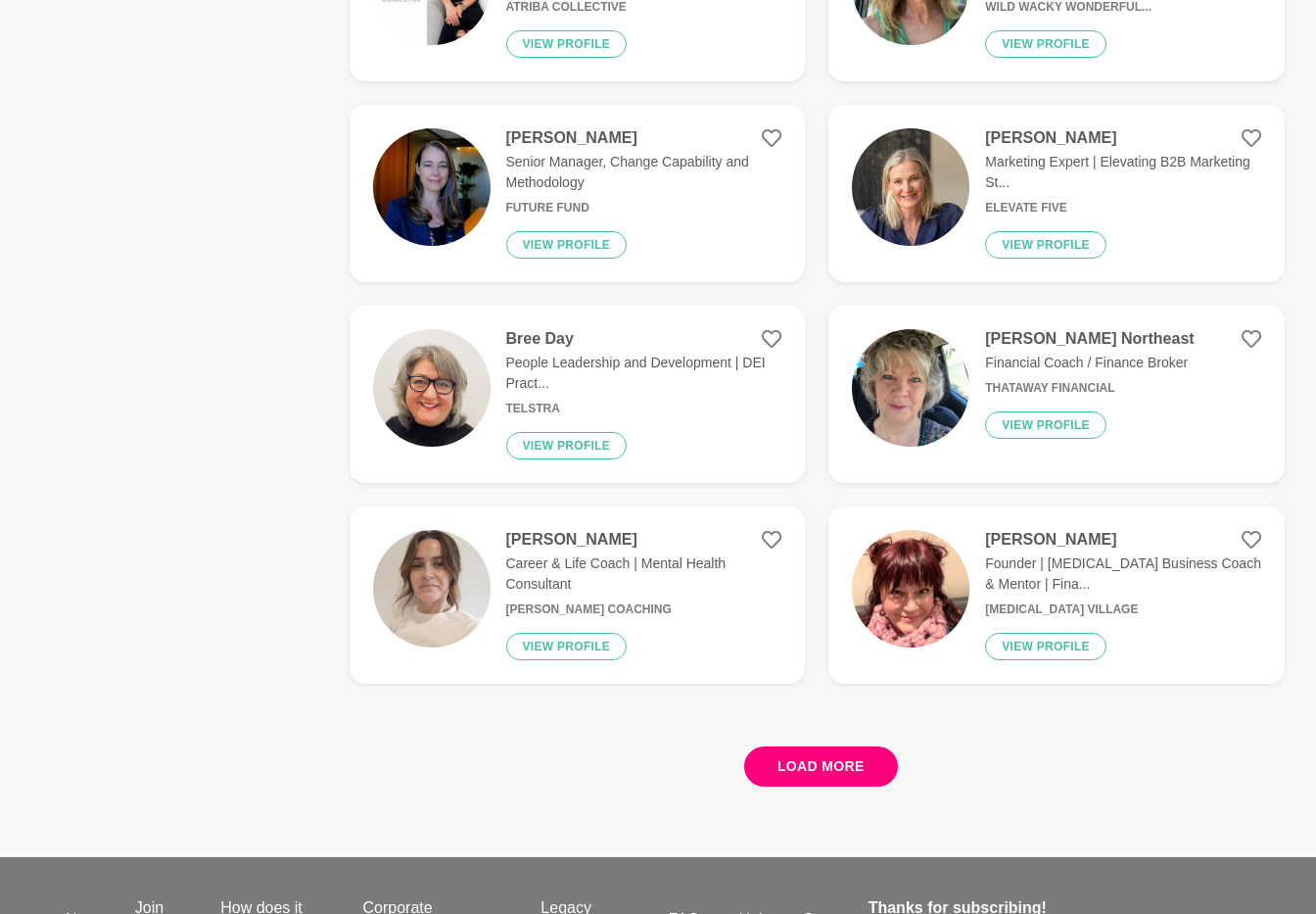
click at [871, 750] on button "Load more" at bounding box center [821, 766] width 154 height 40
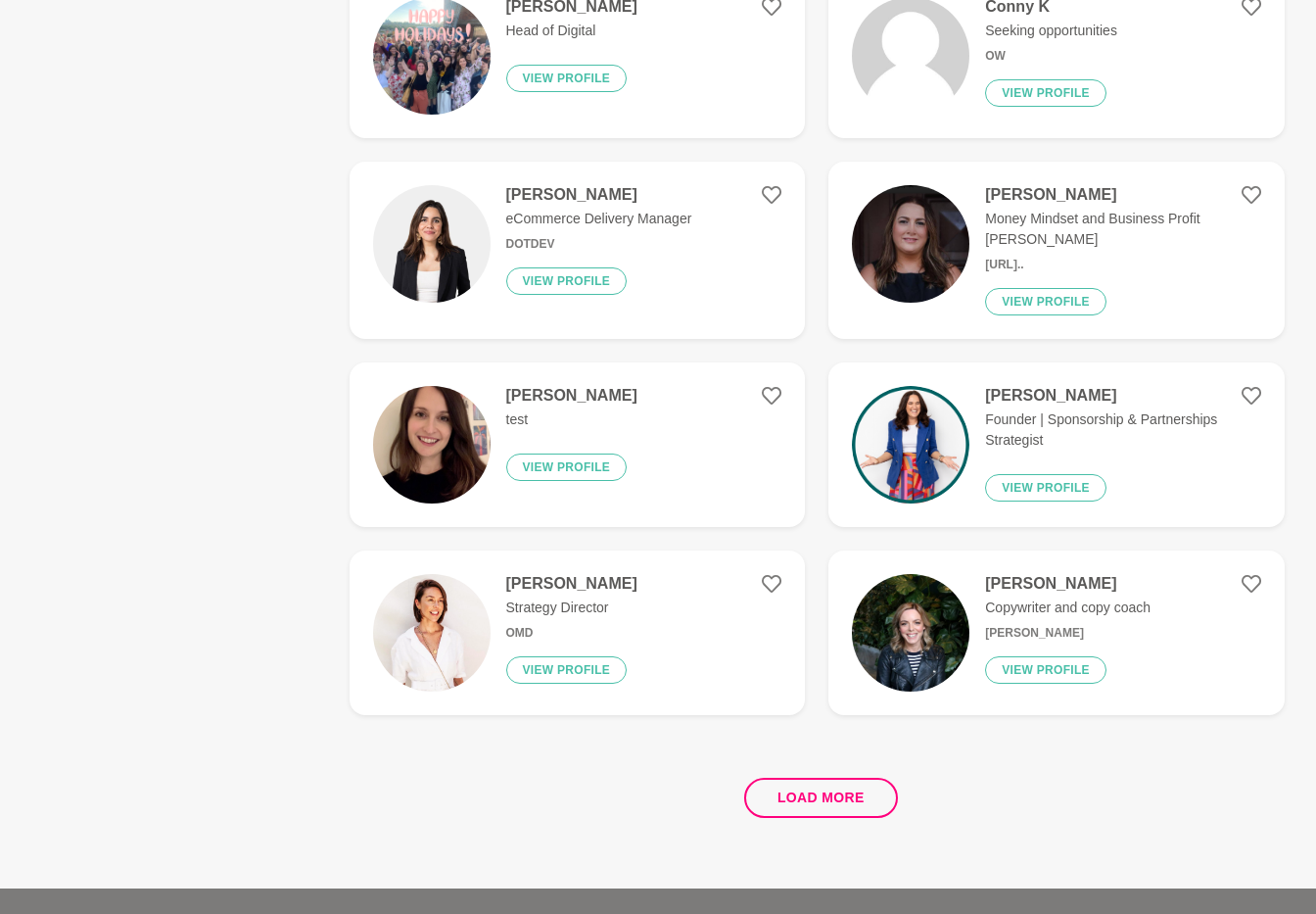
scroll to position [11124, 0]
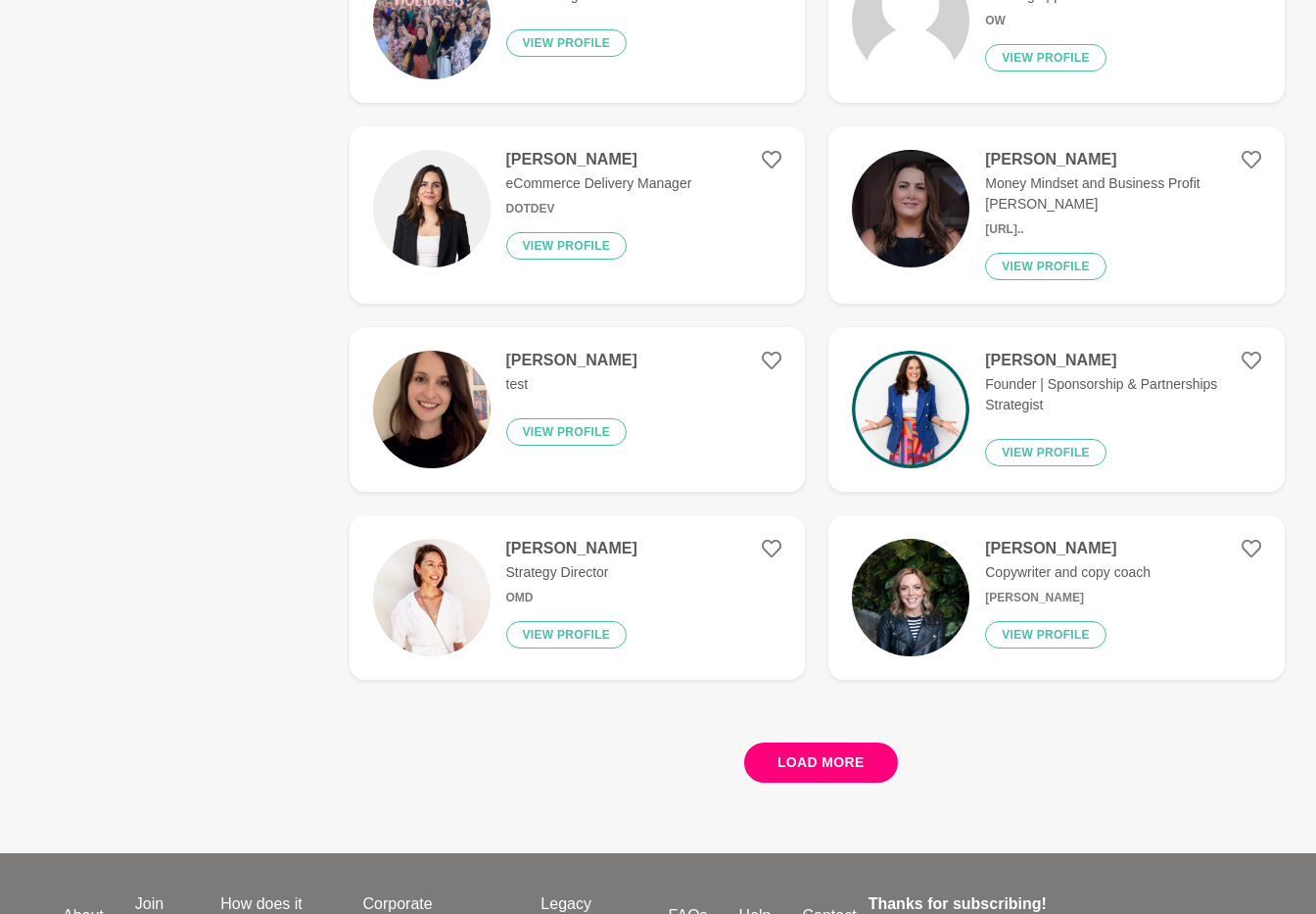
click at [812, 742] on button "Load more" at bounding box center [821, 762] width 154 height 40
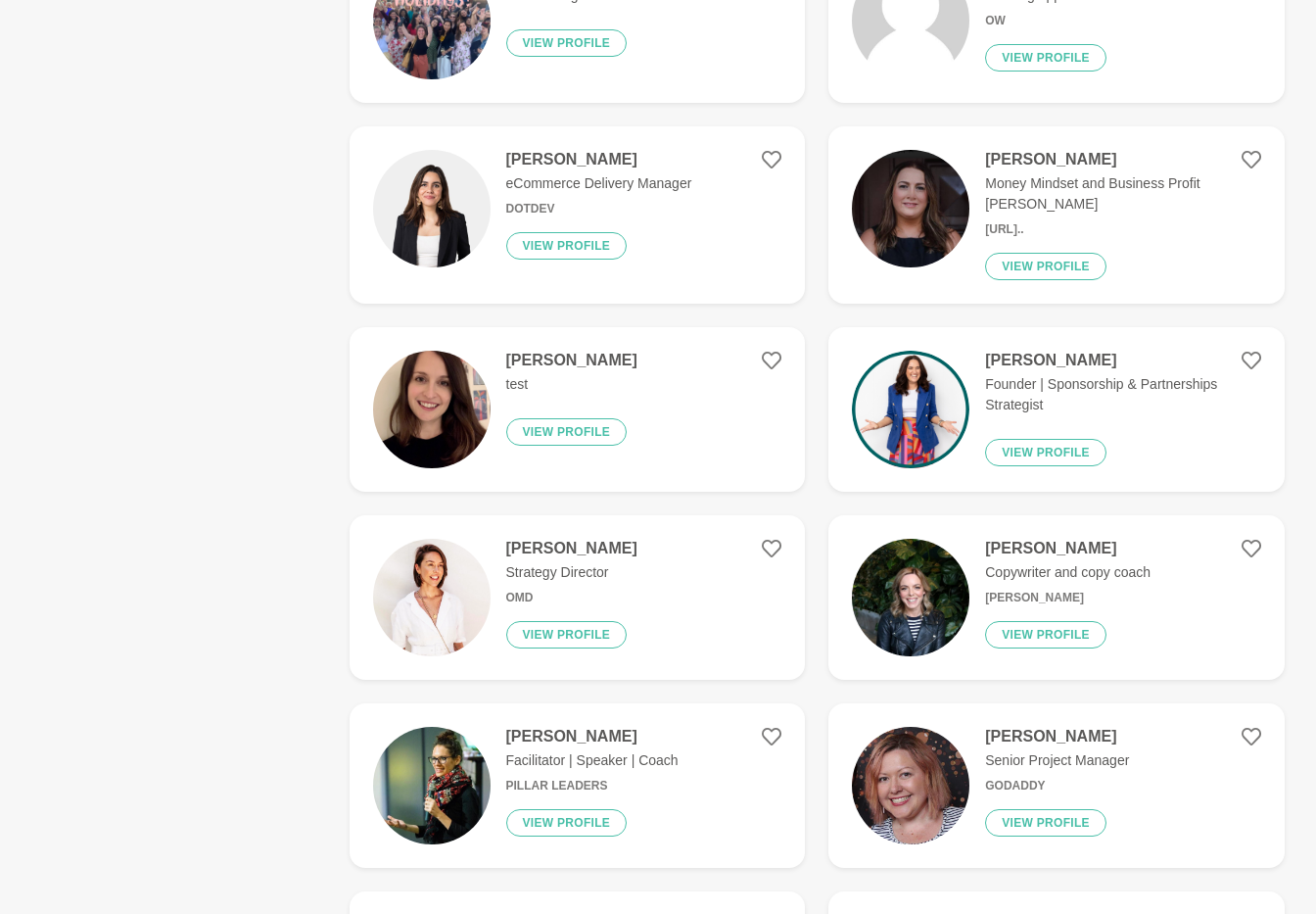
click at [564, 563] on p "Strategy Director" at bounding box center [571, 572] width 131 height 21
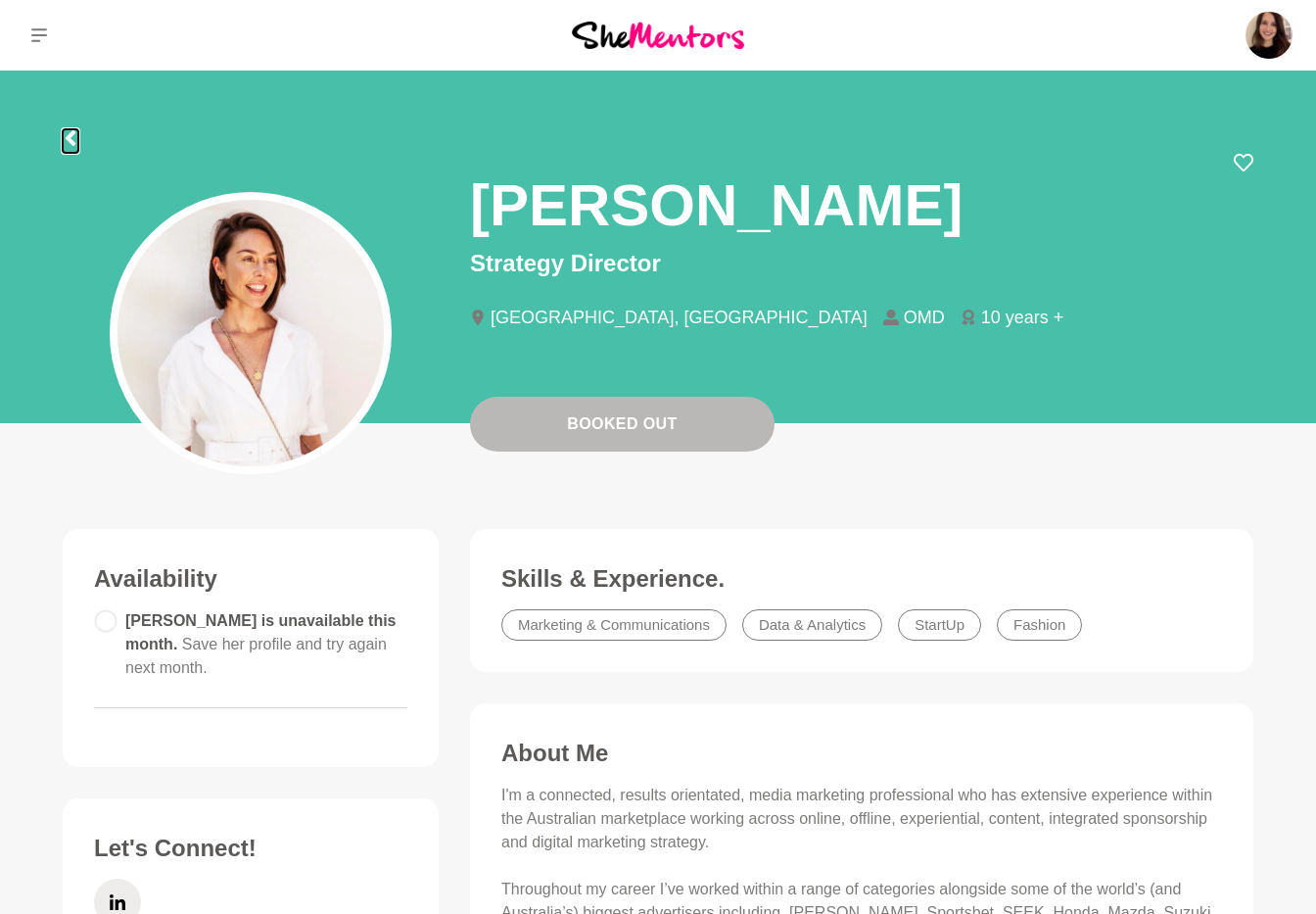
click at [65, 133] on icon at bounding box center [71, 138] width 16 height 16
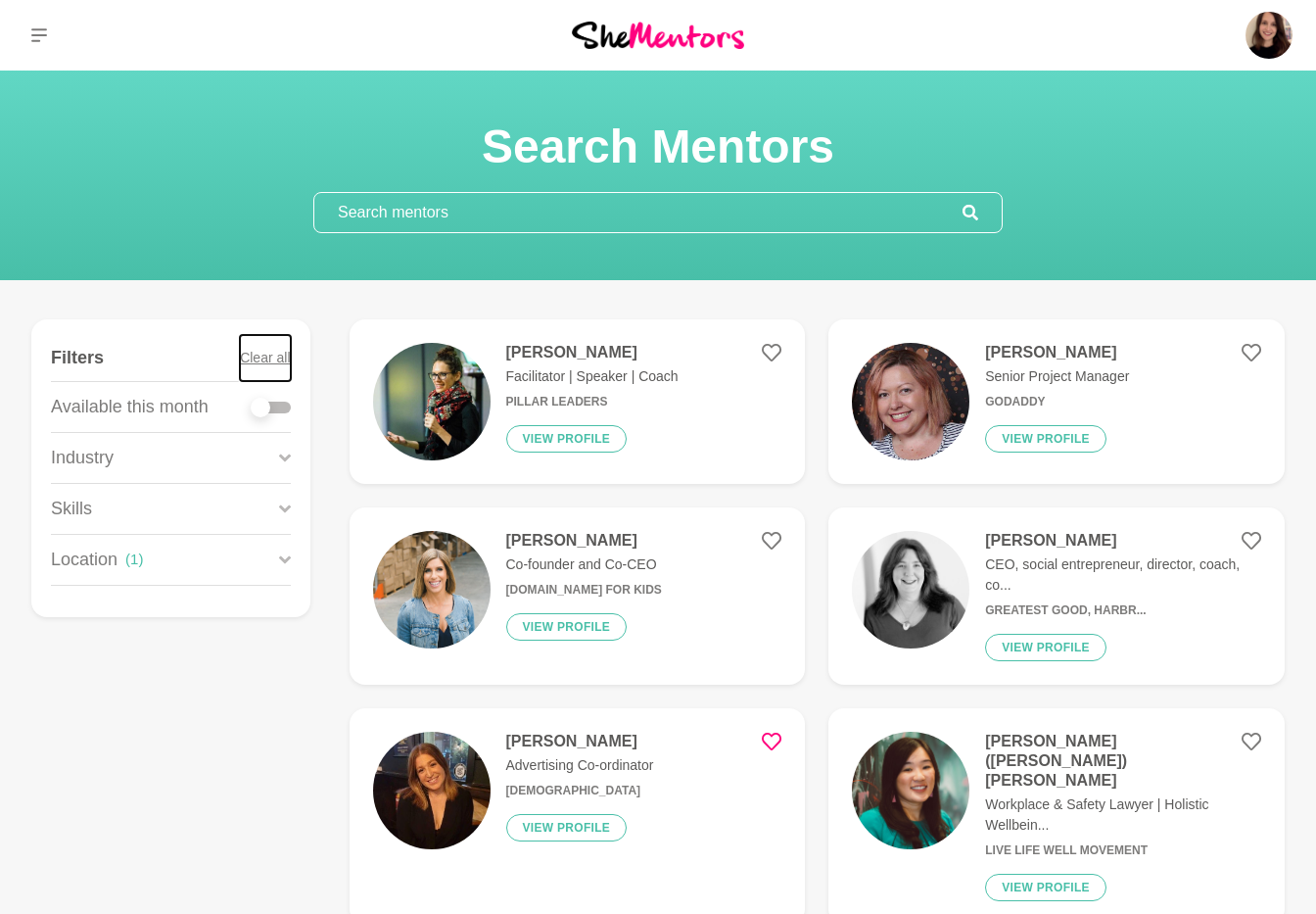
click at [258, 360] on button "Clear all" at bounding box center [264, 357] width 50 height 46
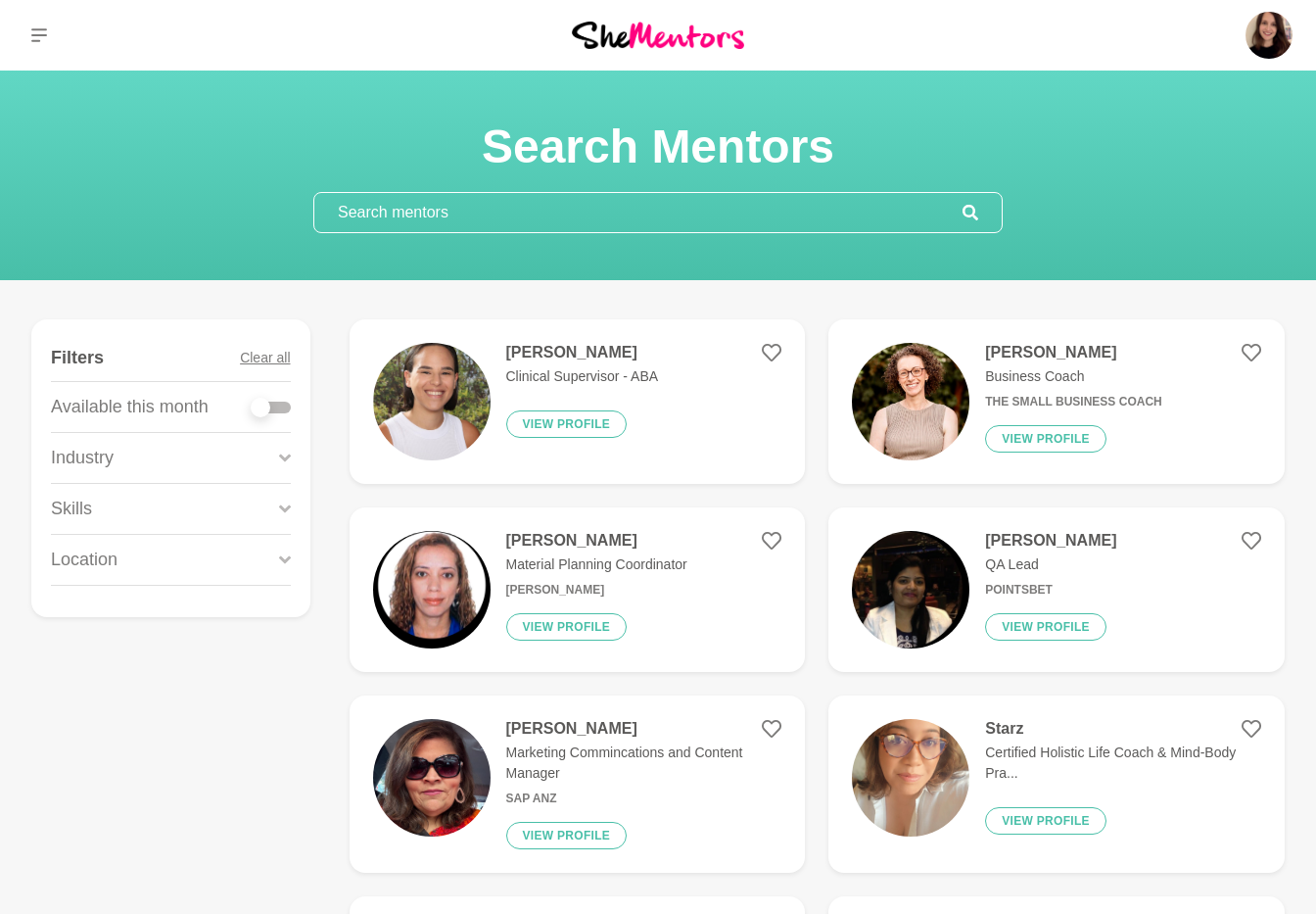
click at [156, 556] on div "Location" at bounding box center [171, 560] width 240 height 50
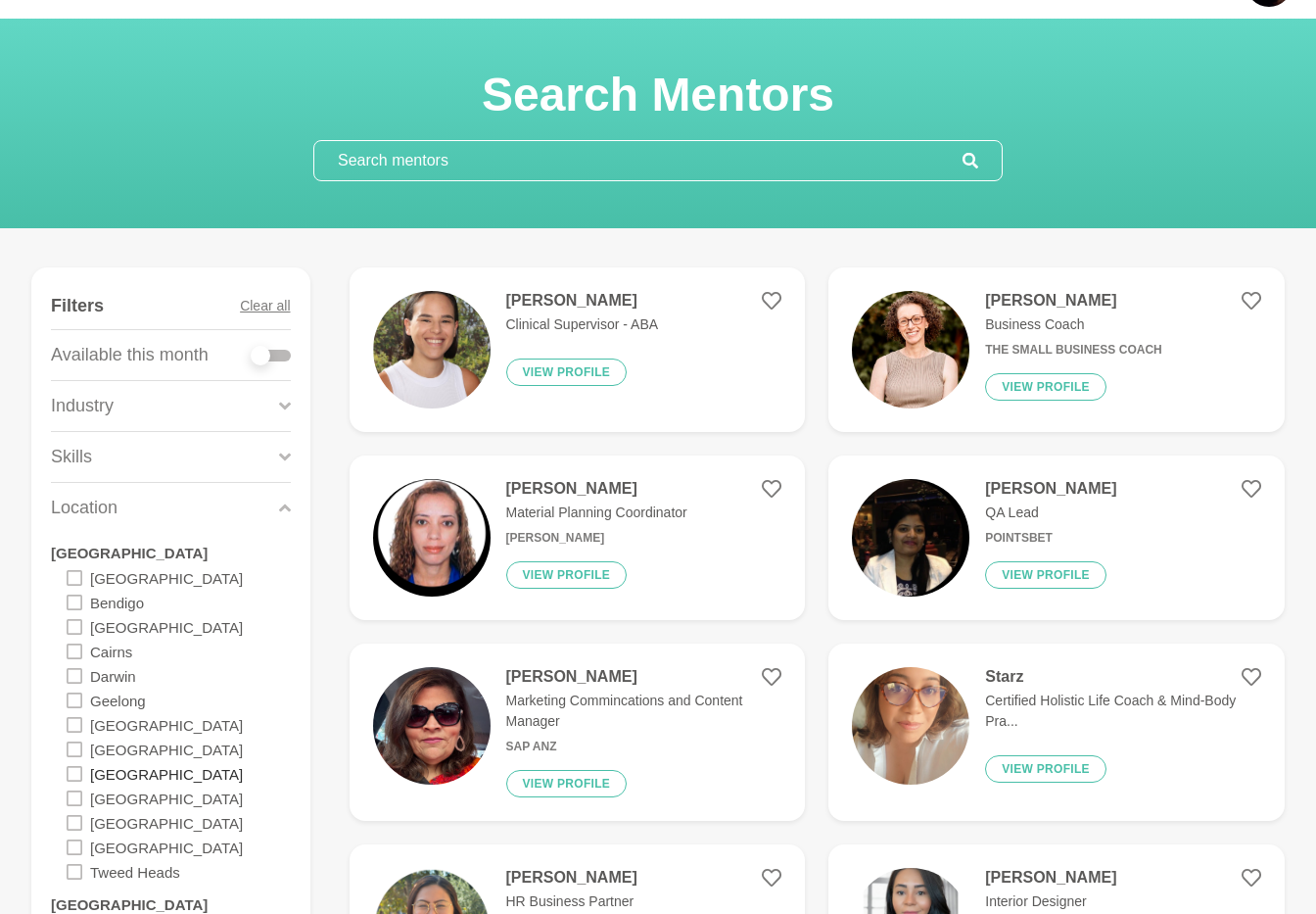
scroll to position [260, 0]
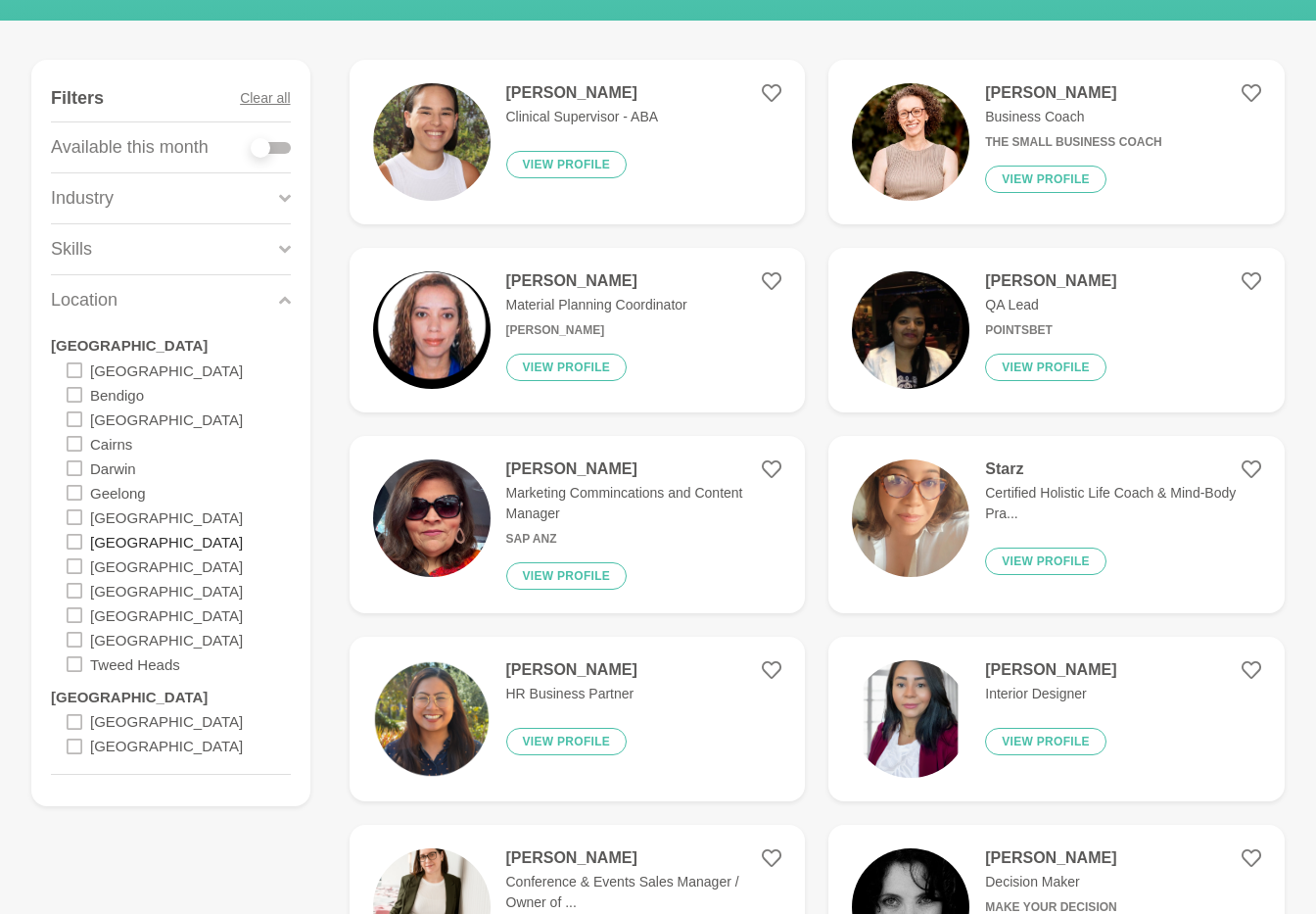
click at [129, 537] on label "[GEOGRAPHIC_DATA]" at bounding box center [166, 541] width 153 height 25
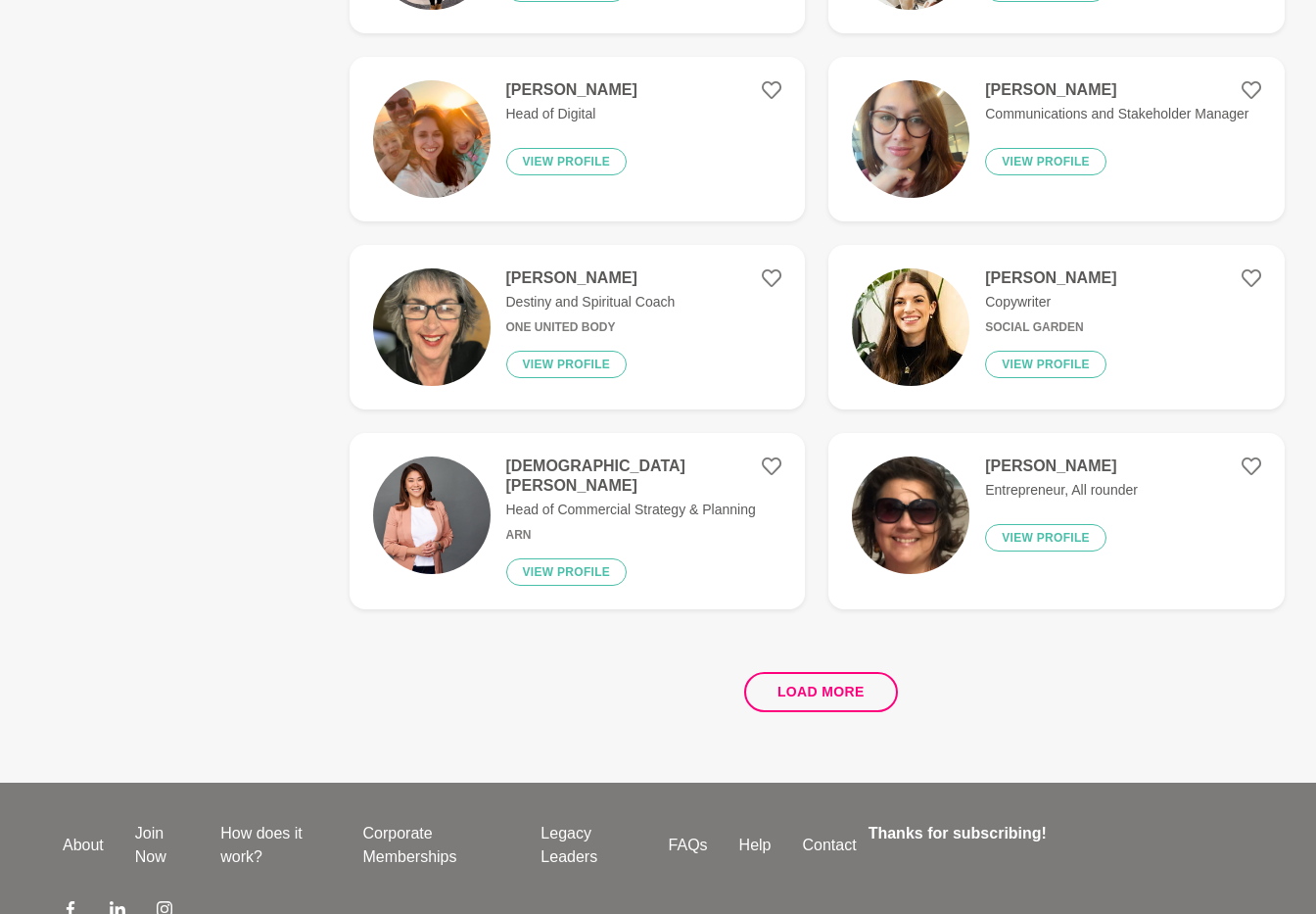
scroll to position [3583, 0]
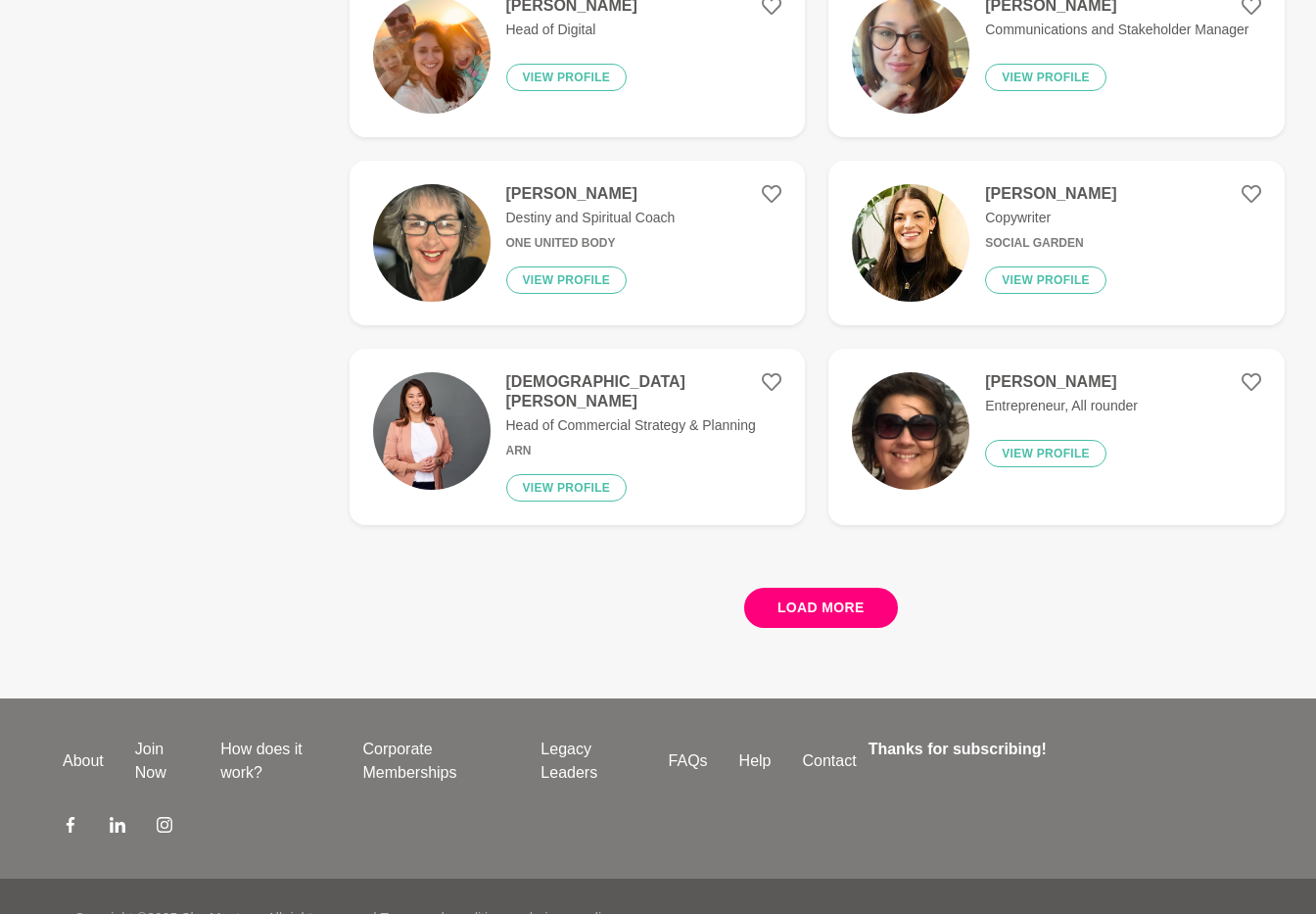
click at [859, 595] on button "Load more" at bounding box center [821, 608] width 154 height 40
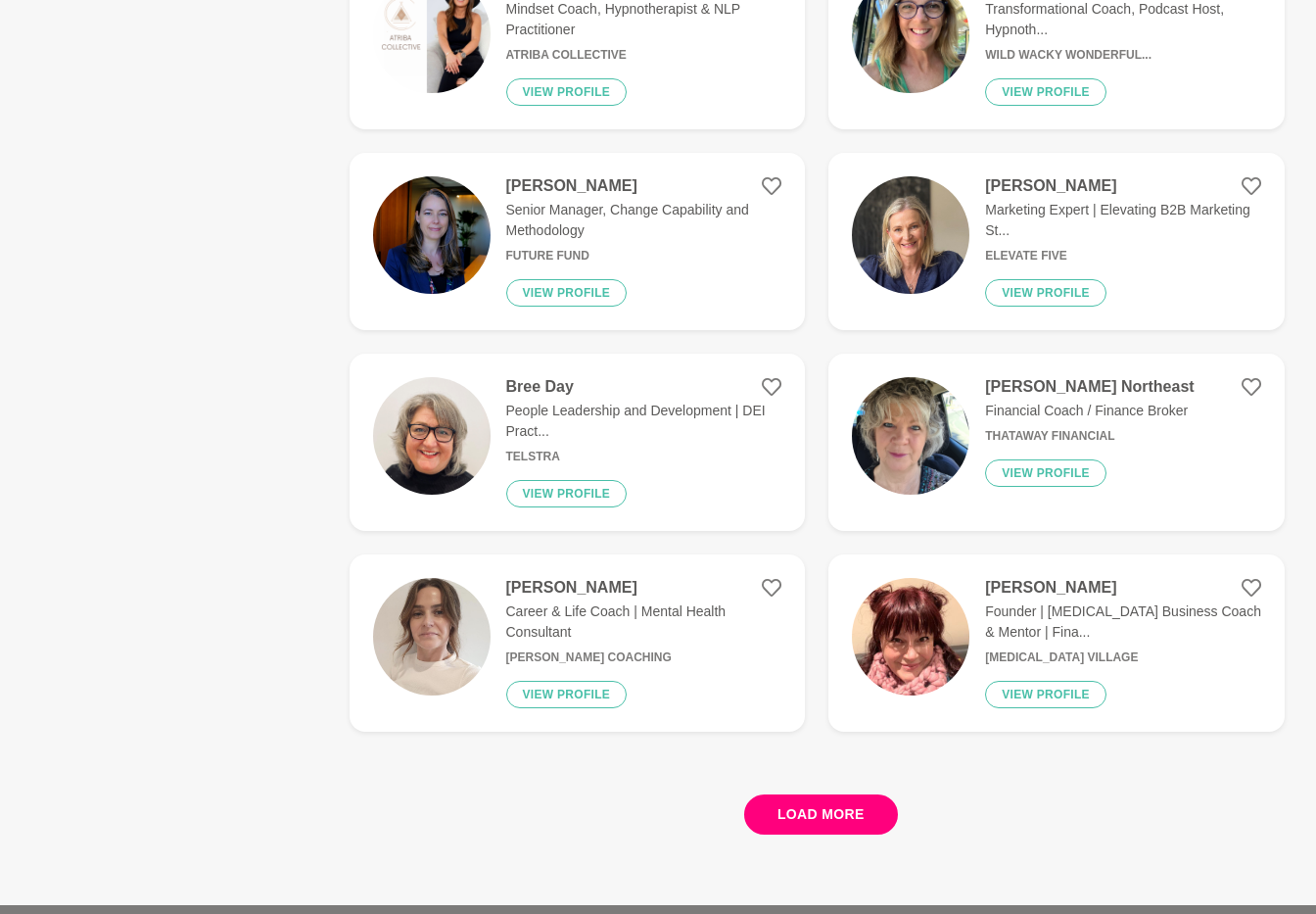
scroll to position [7289, 0]
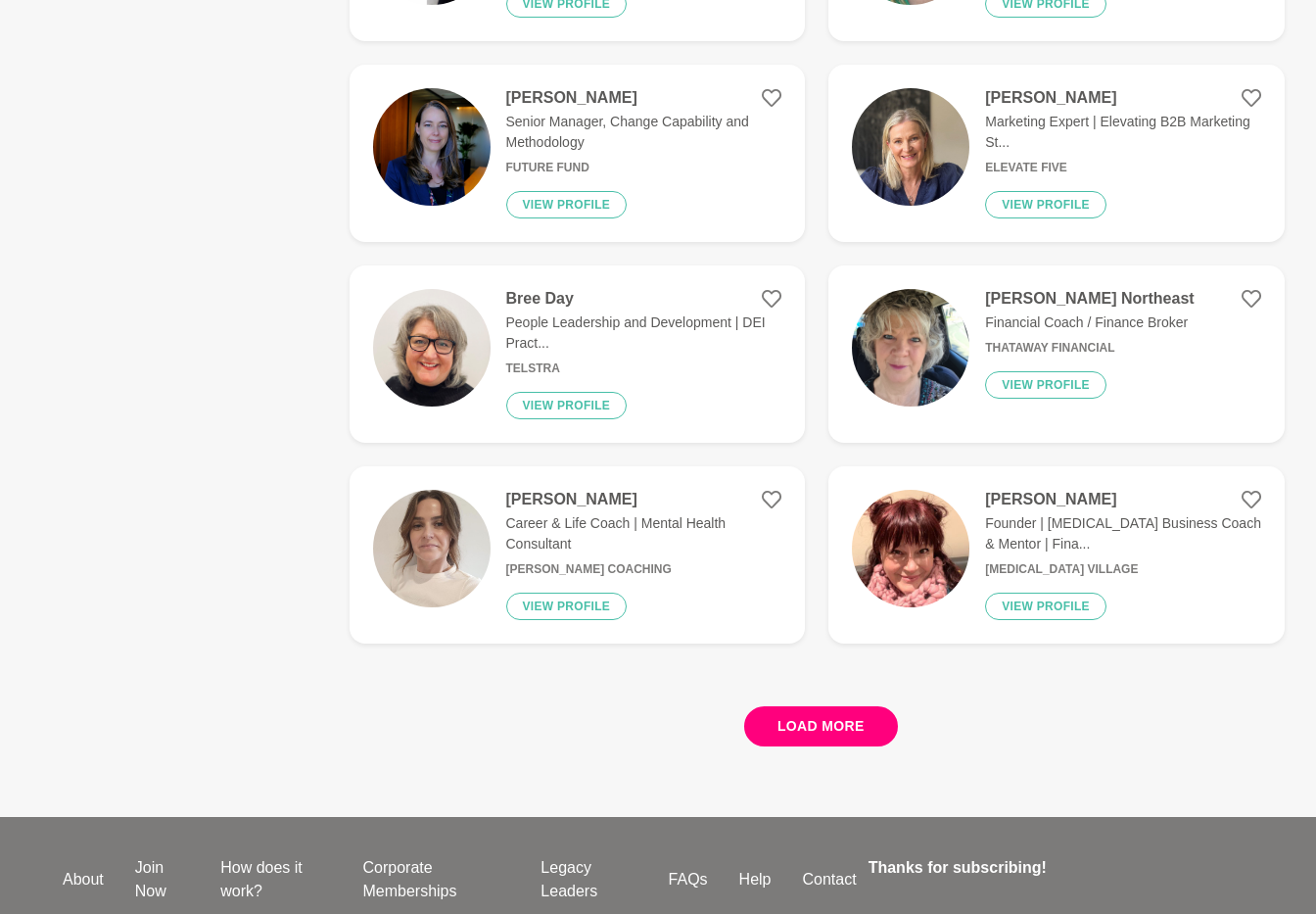
click at [815, 717] on button "Load more" at bounding box center [821, 726] width 154 height 40
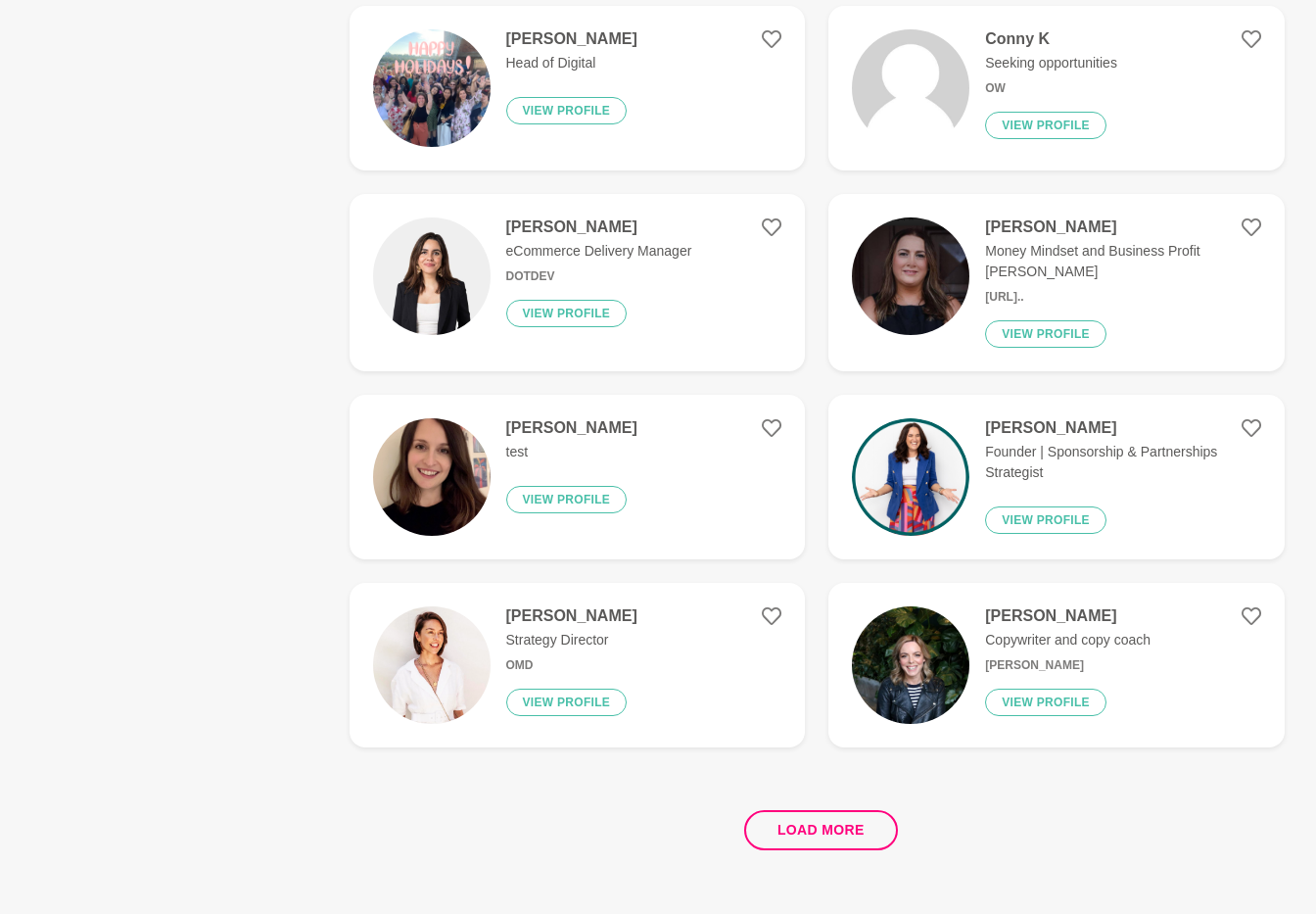
scroll to position [11138, 0]
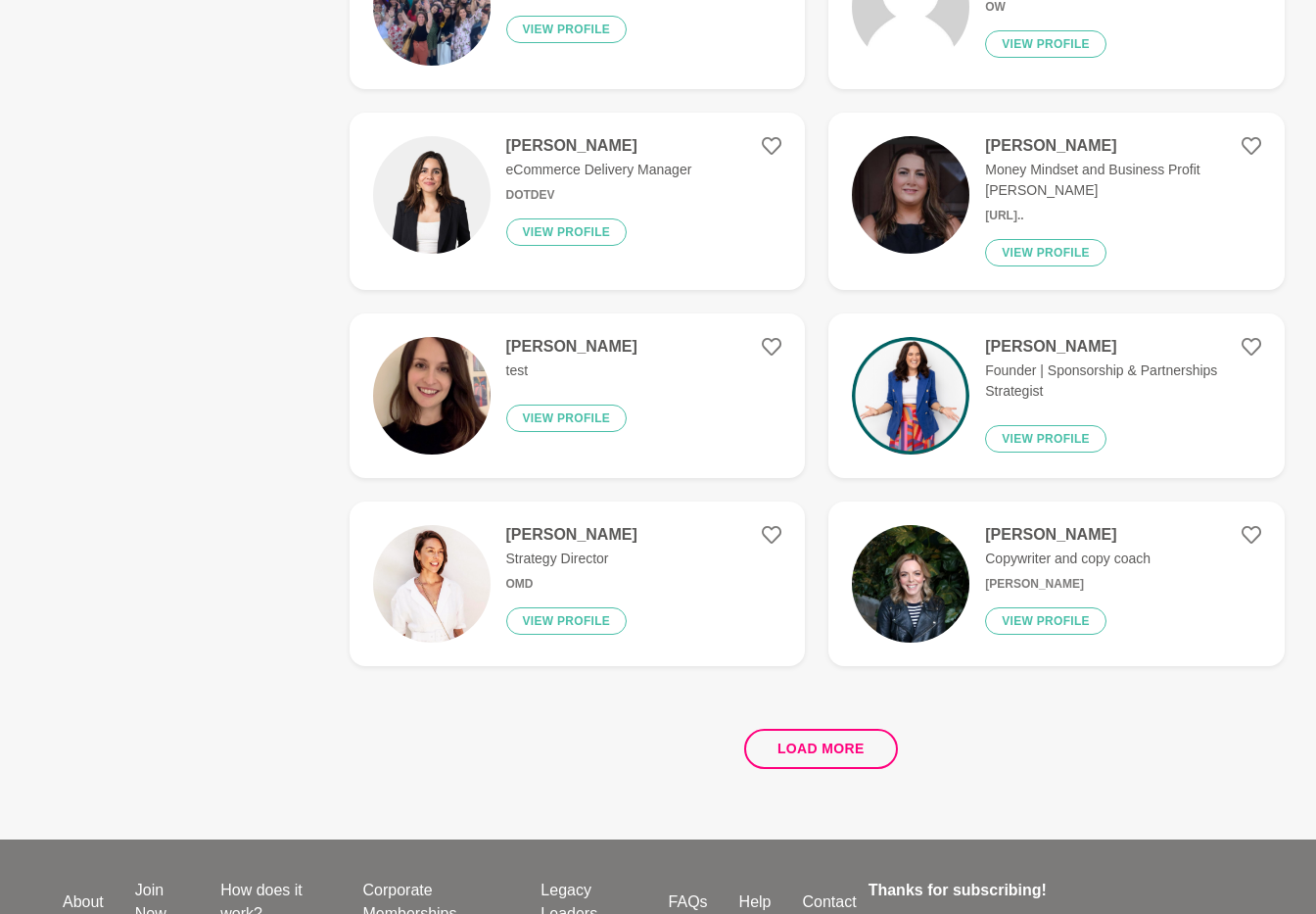
click at [810, 728] on button "Load more" at bounding box center [821, 748] width 154 height 40
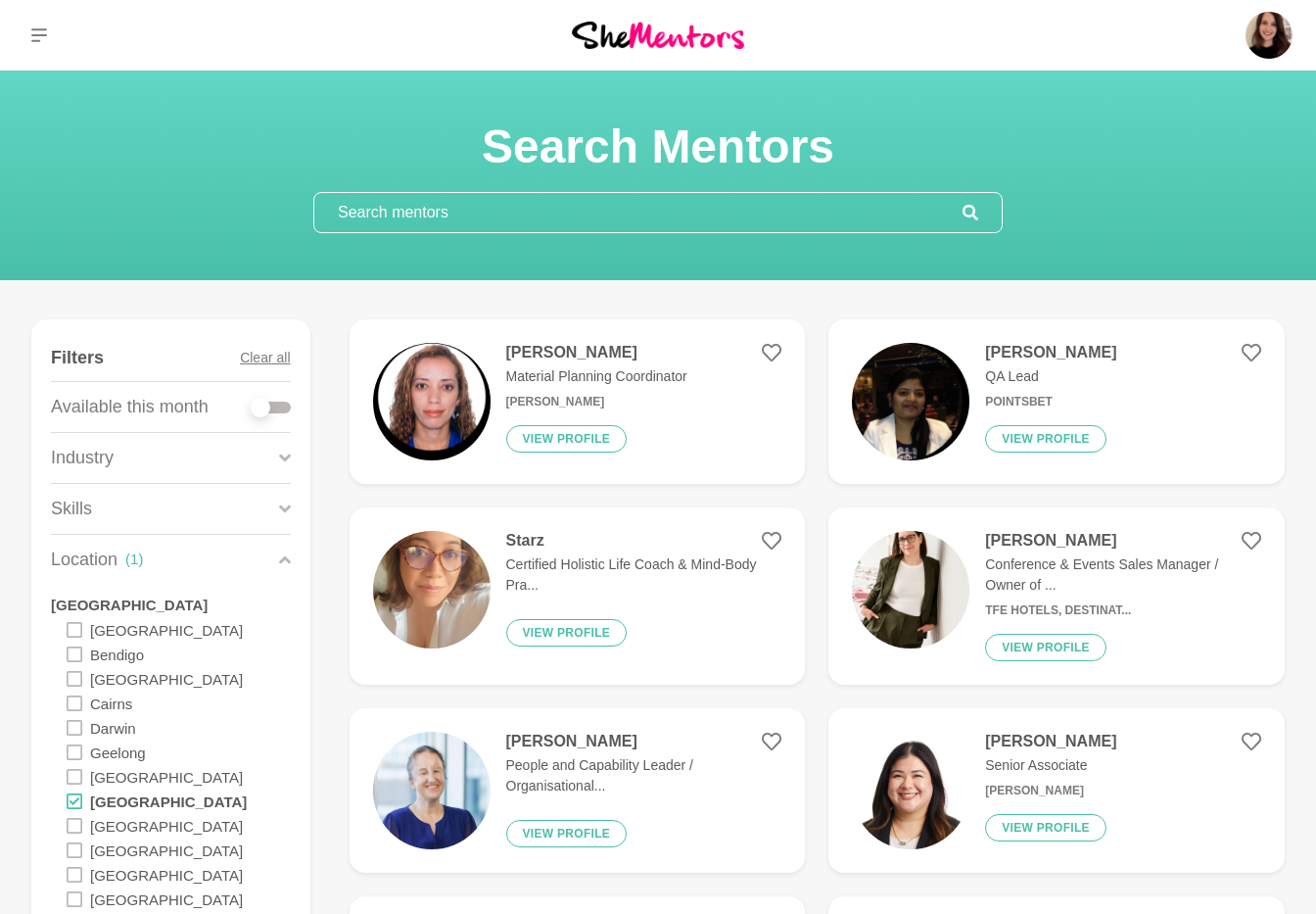
click at [461, 402] on img at bounding box center [431, 401] width 117 height 117
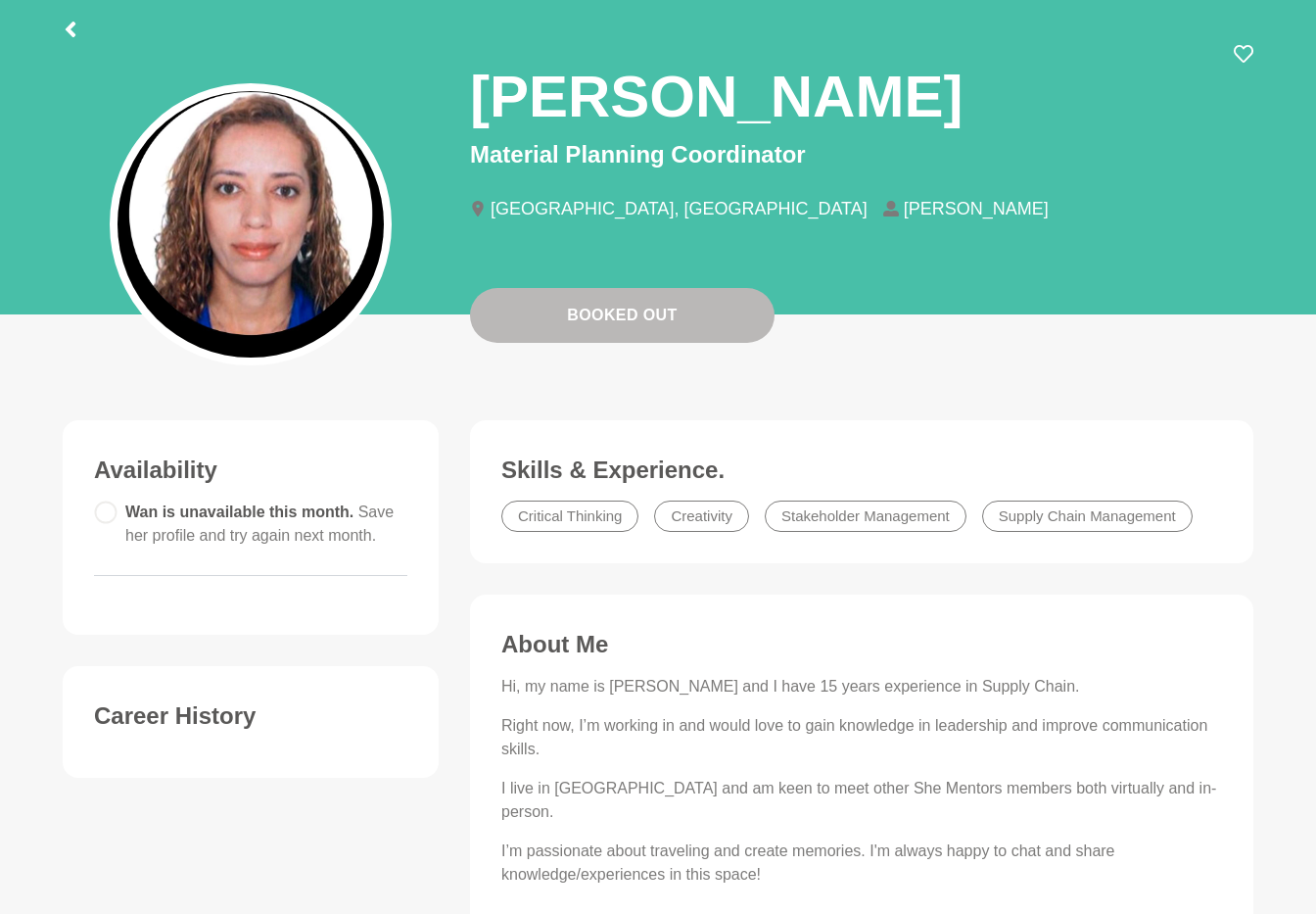
scroll to position [29, 0]
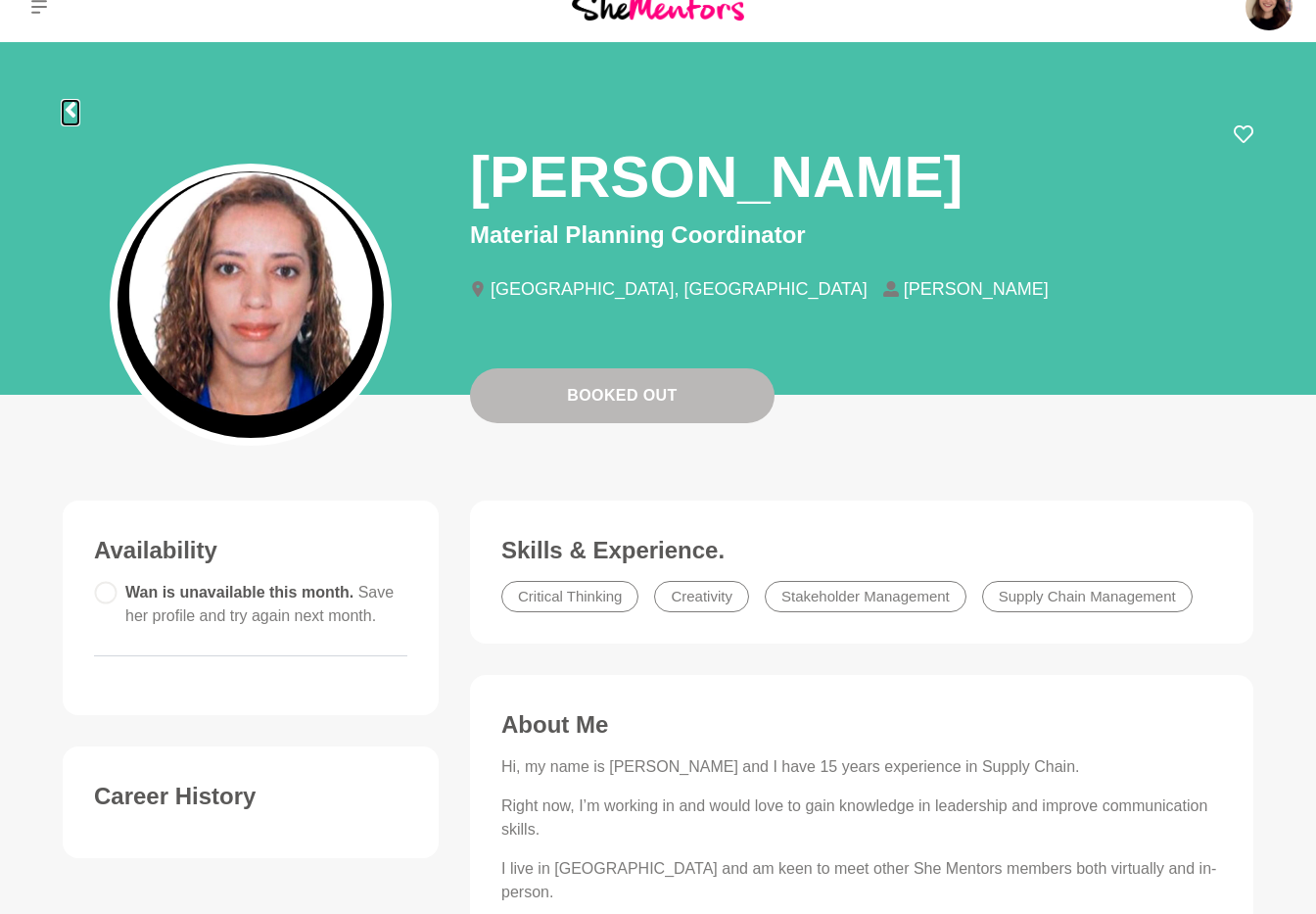
click at [72, 108] on icon at bounding box center [71, 110] width 16 height 16
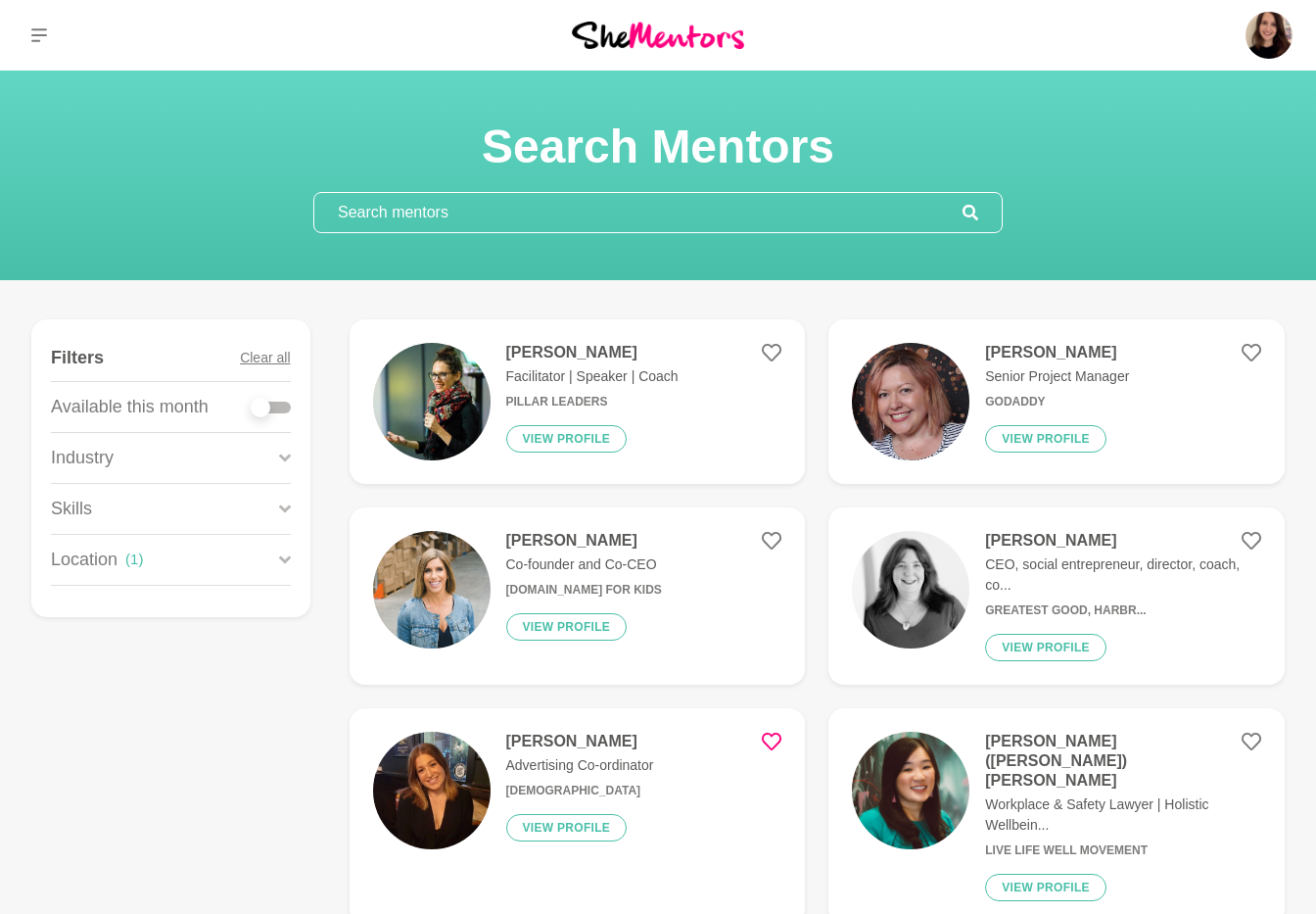
click at [379, 206] on input "text" at bounding box center [638, 213] width 648 height 39
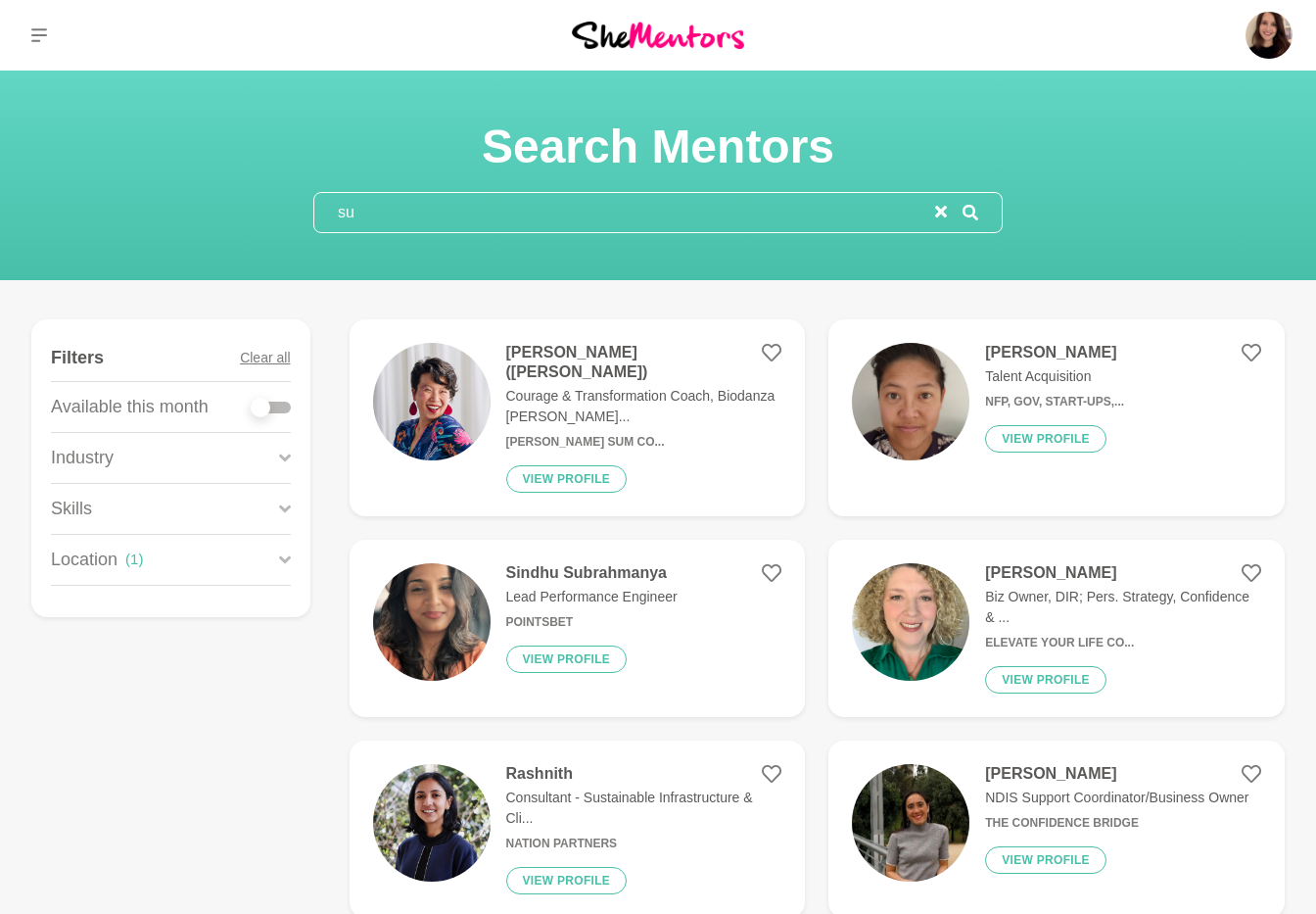
type input "s"
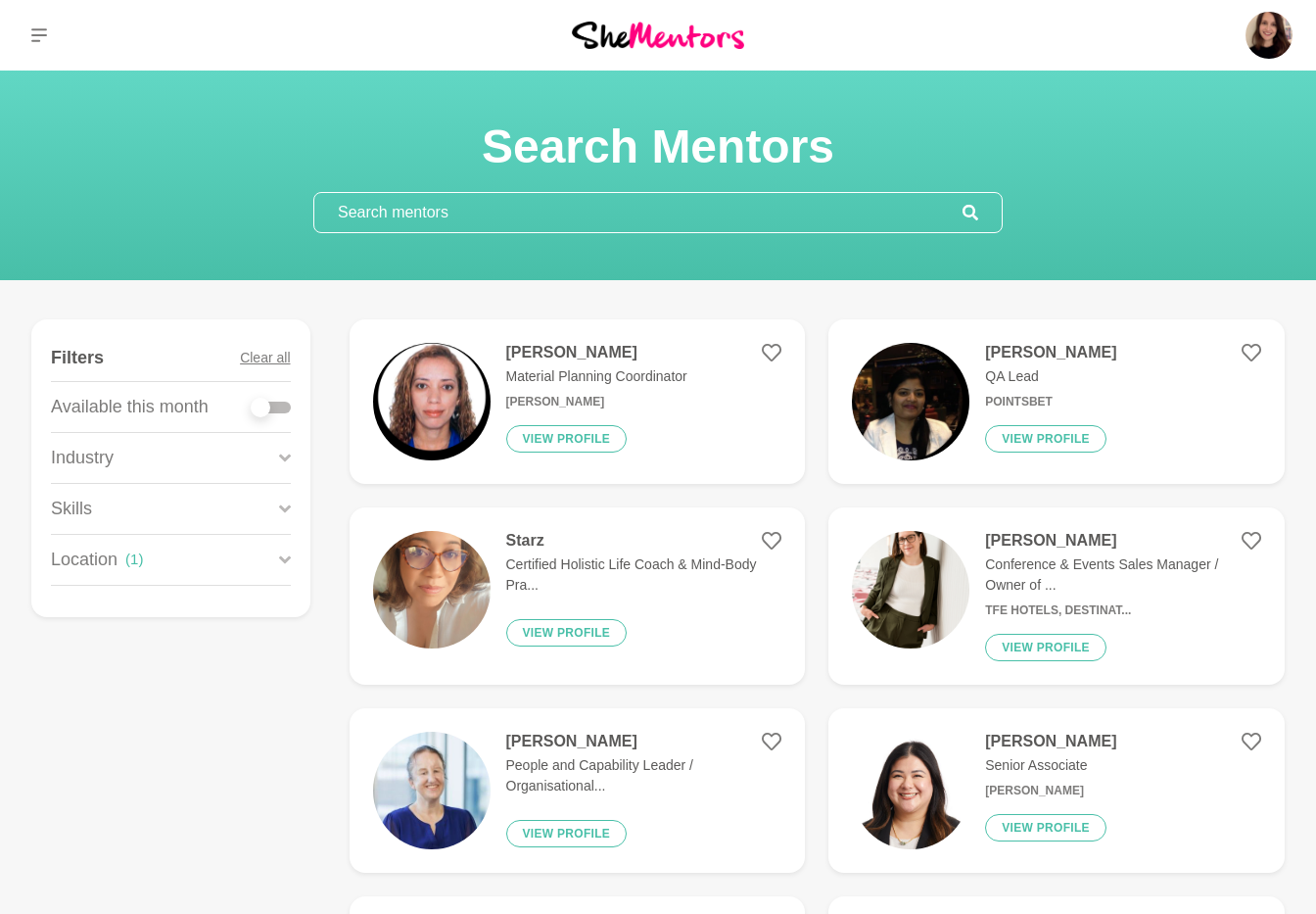
click at [867, 569] on img at bounding box center [910, 589] width 117 height 117
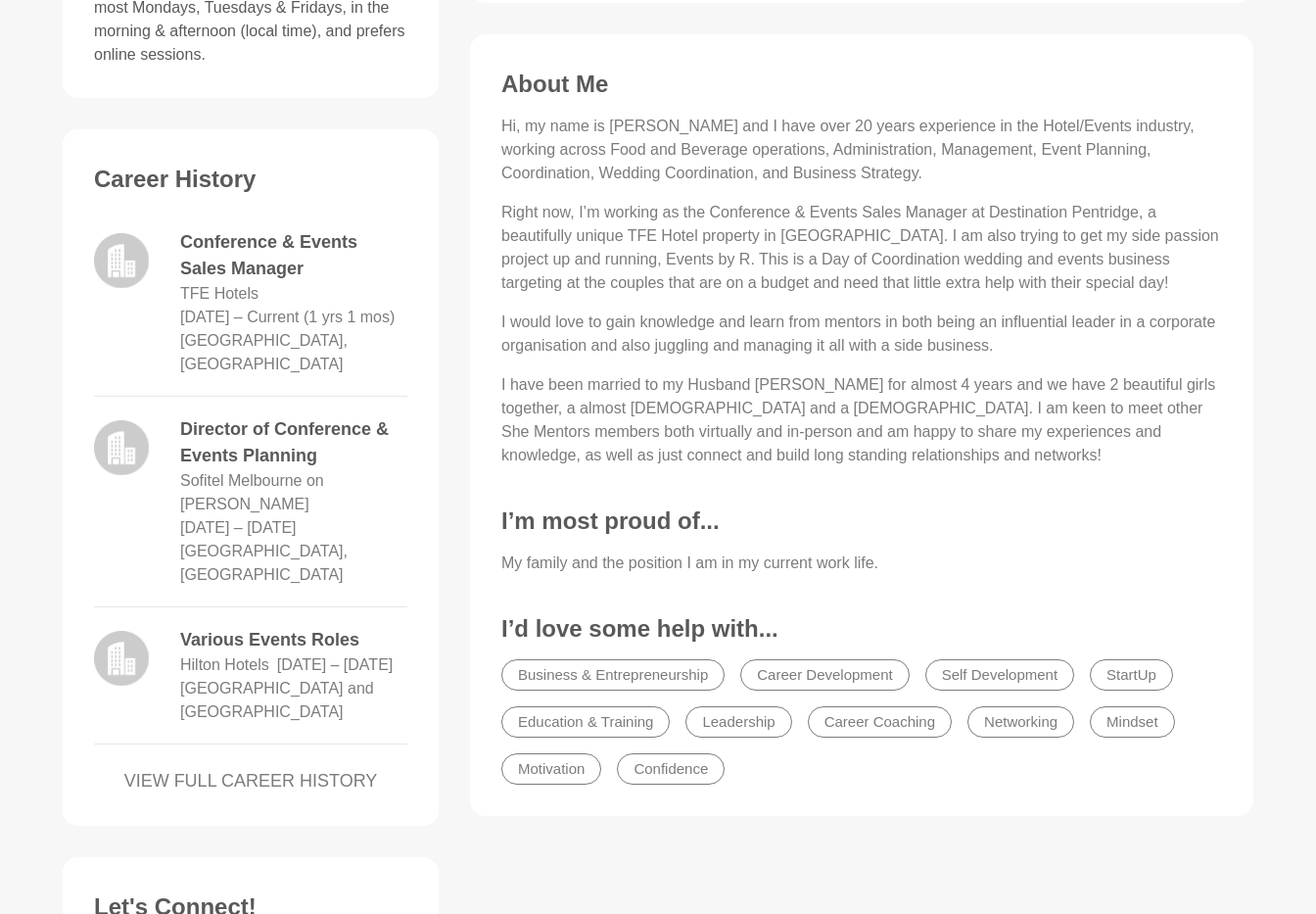
scroll to position [755, 0]
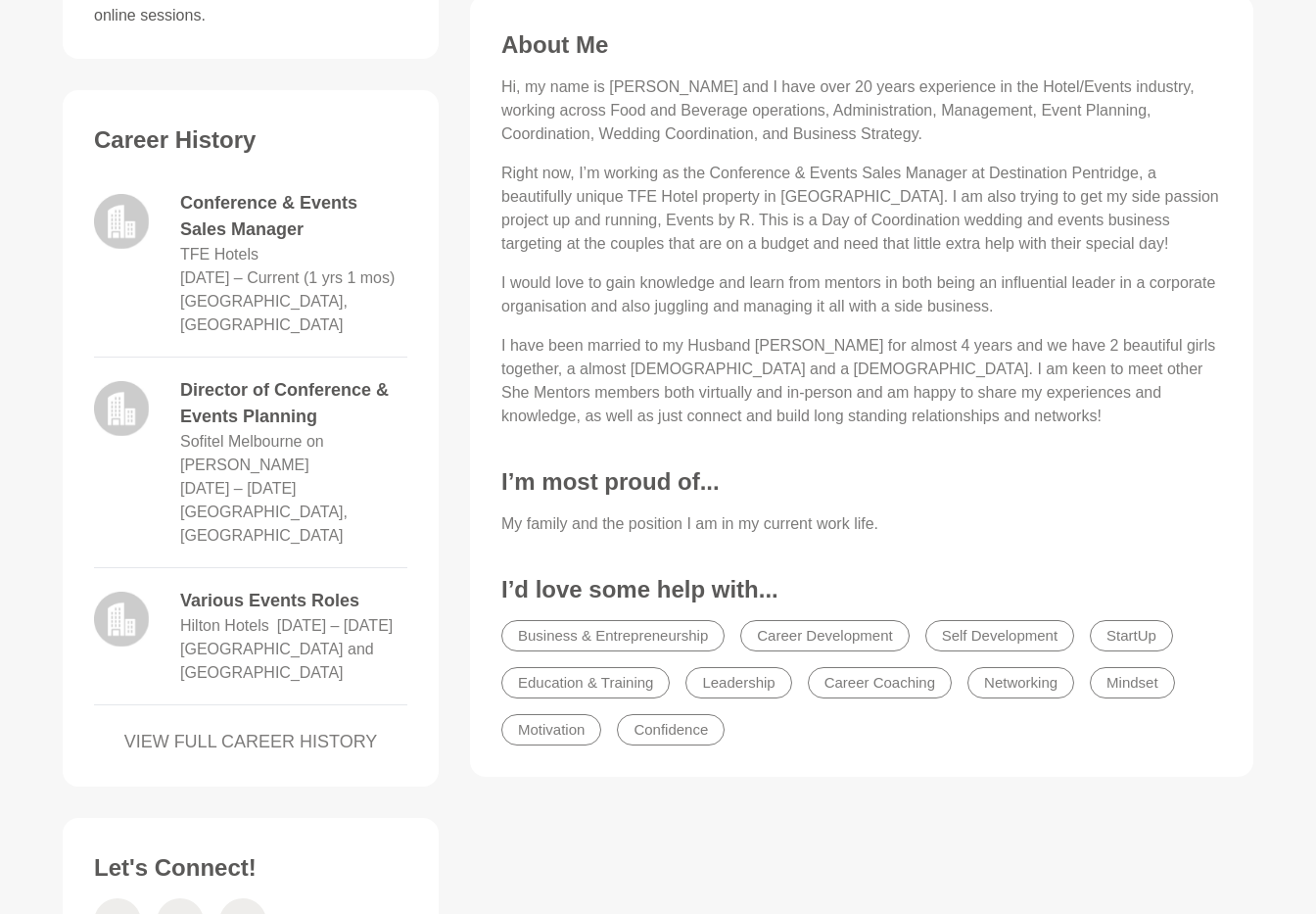
click at [215, 264] on dd "TFE Hotels" at bounding box center [219, 255] width 78 height 24
click at [216, 264] on dd "TFE Hotels" at bounding box center [219, 255] width 78 height 24
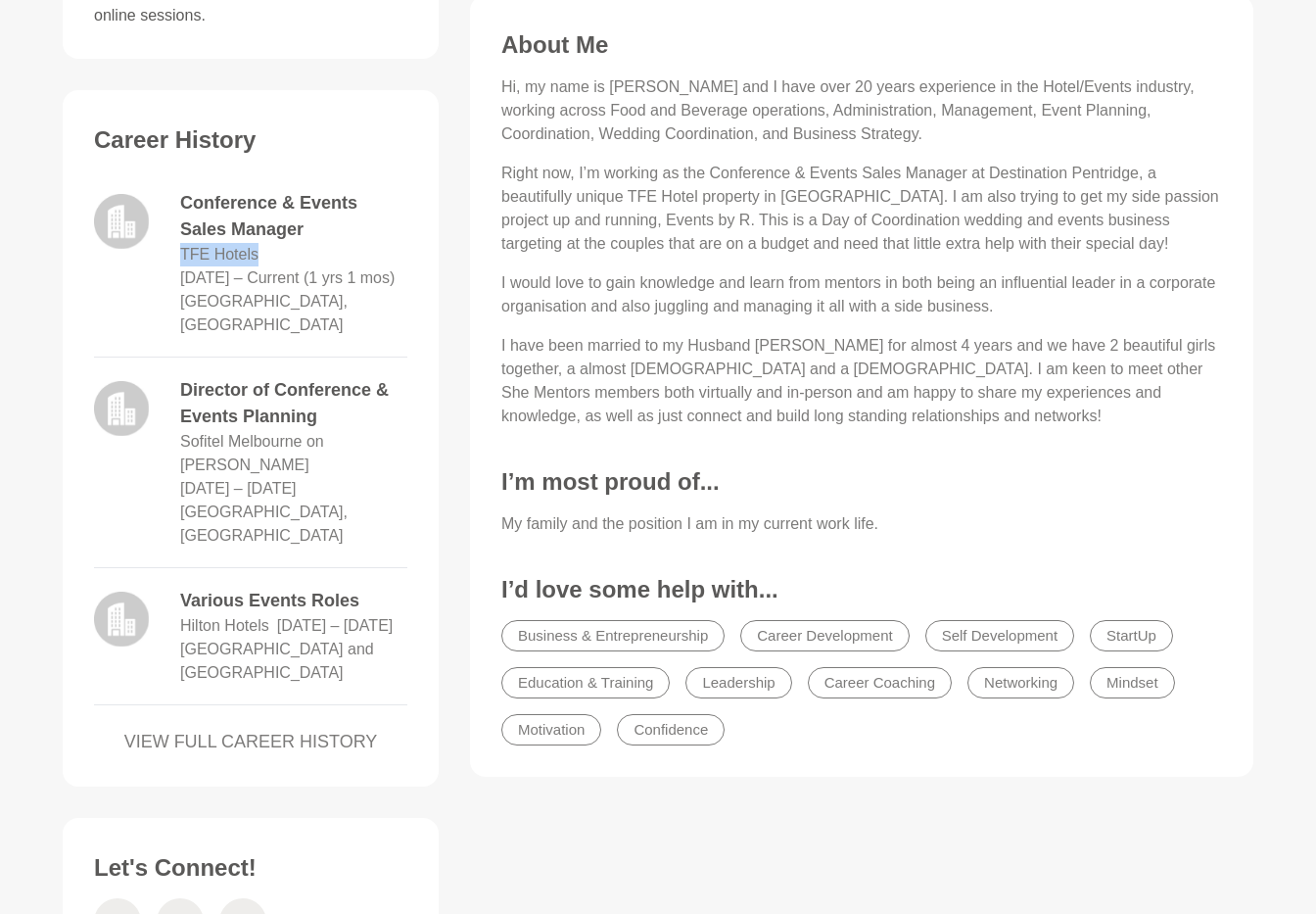
copy dd "TFE Hotels"
click at [170, 898] on span at bounding box center [181, 922] width 47 height 47
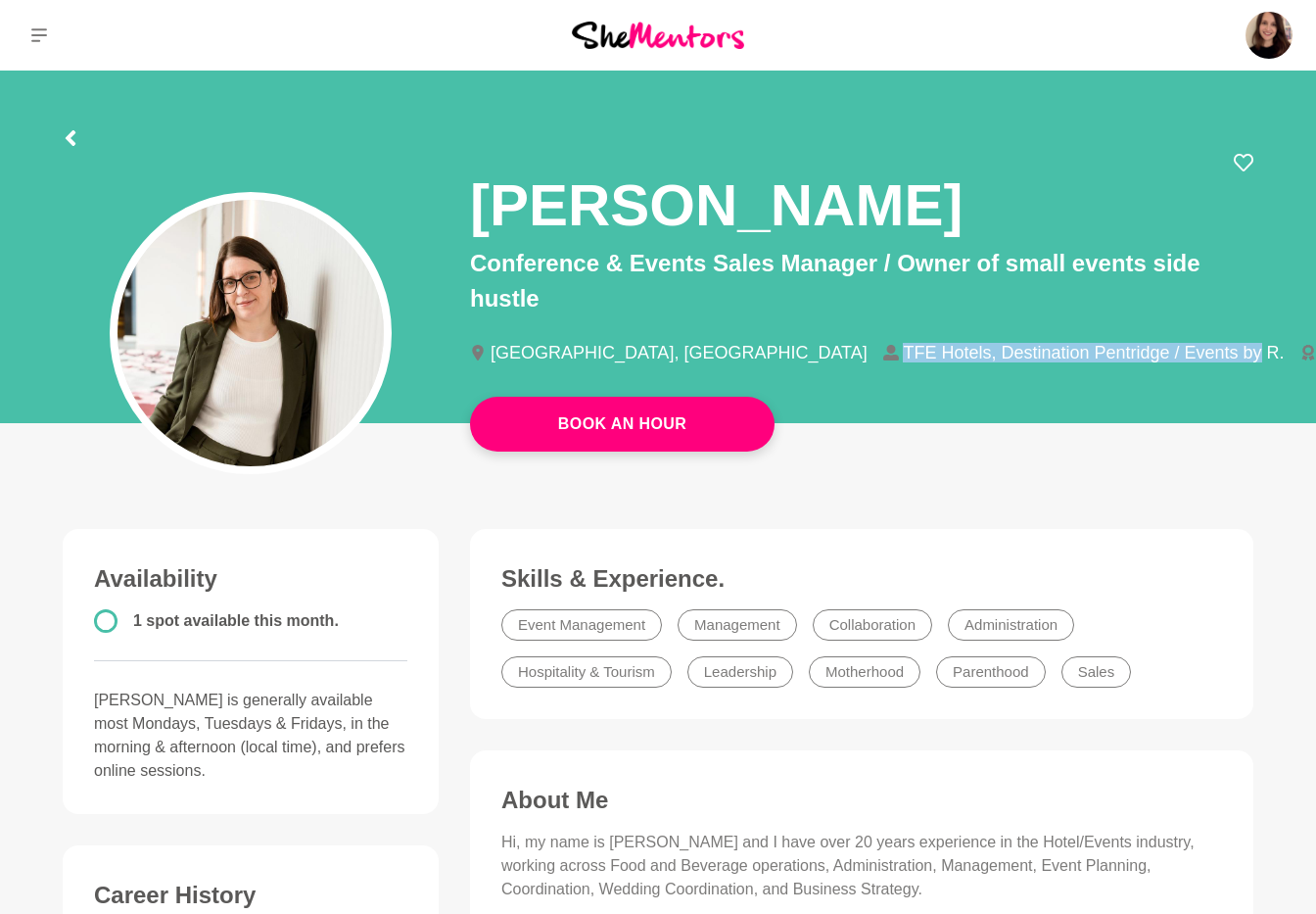
drag, startPoint x: 693, startPoint y: 349, endPoint x: 1059, endPoint y: 358, distance: 366.1
click at [1059, 358] on li "TFE Hotels, Destination Pentridge / Events by R." at bounding box center [1091, 352] width 417 height 18
click at [580, 622] on li "Event Management" at bounding box center [581, 625] width 161 height 32
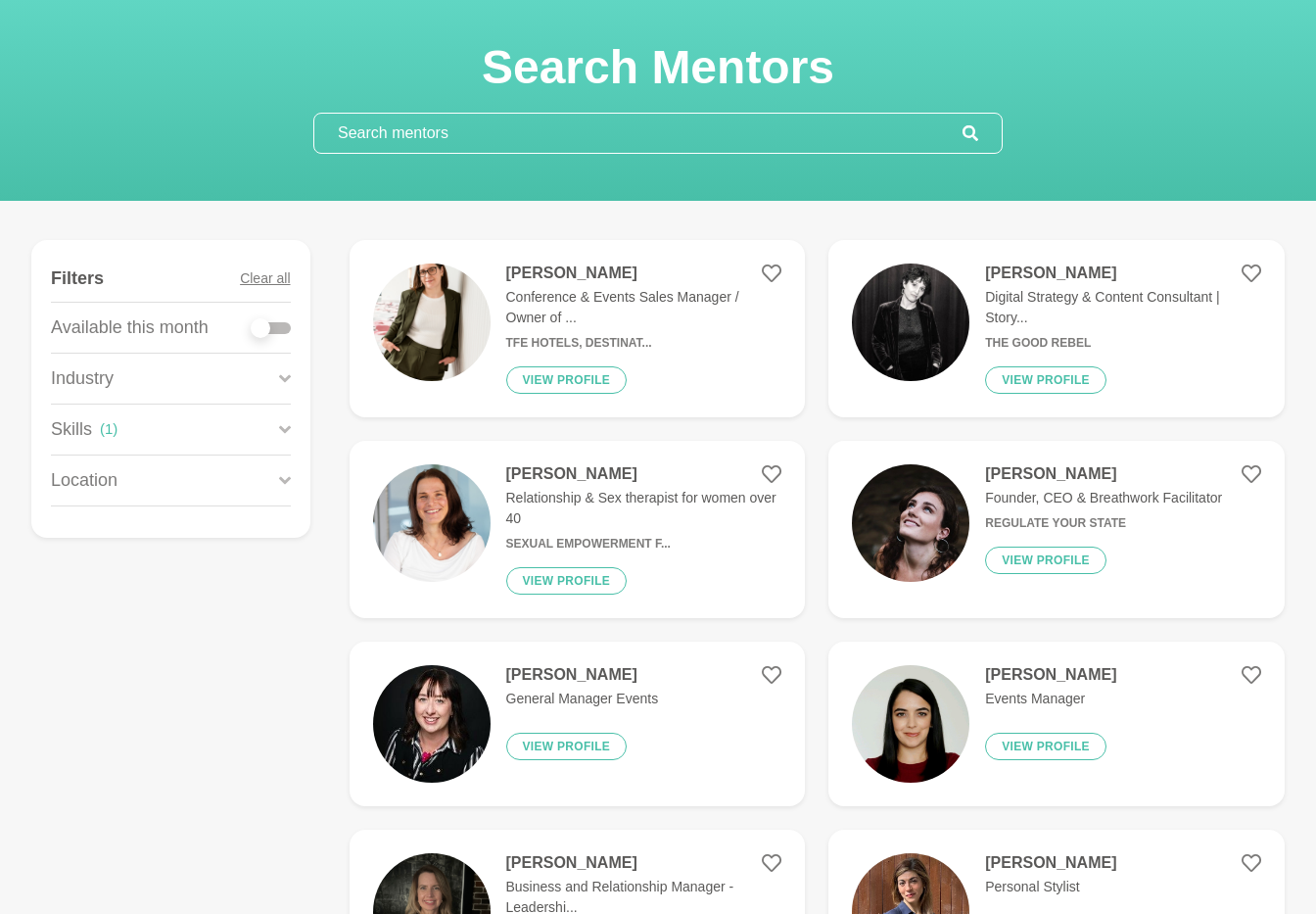
scroll to position [343, 0]
